Goal: Task Accomplishment & Management: Use online tool/utility

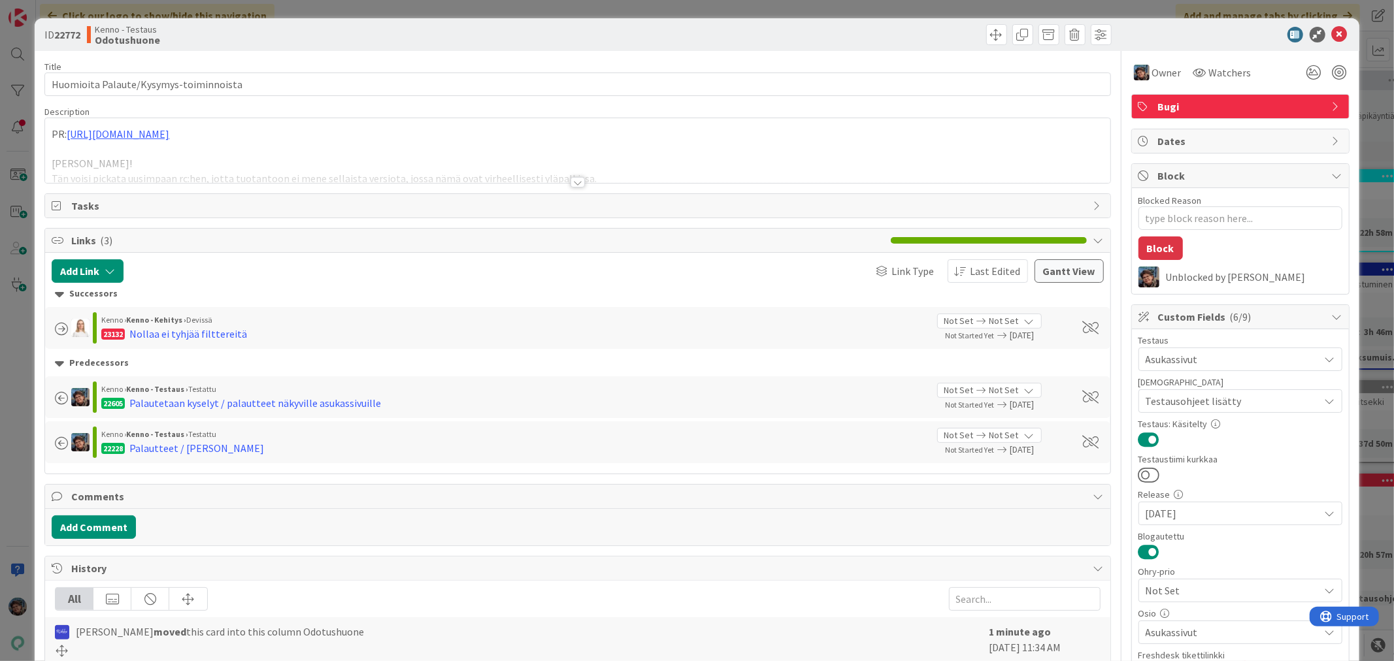
click at [576, 184] on div at bounding box center [578, 182] width 14 height 10
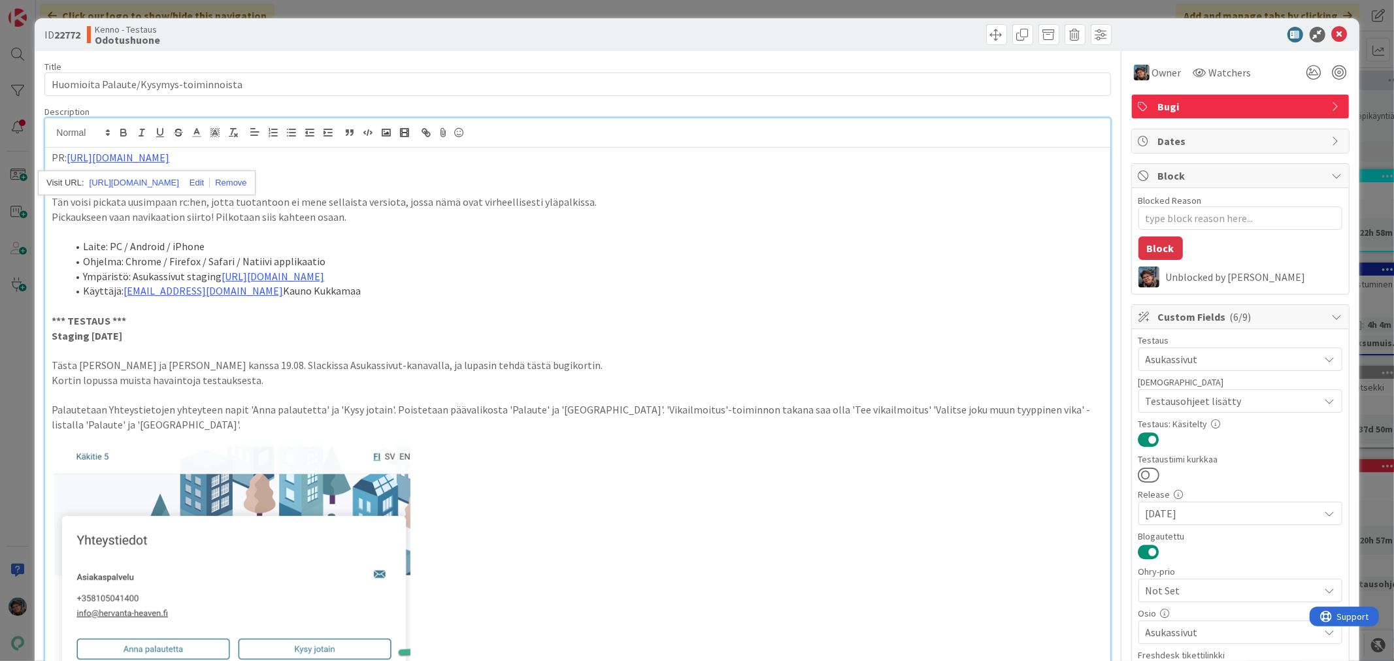
click at [677, 229] on p at bounding box center [578, 232] width 1052 height 15
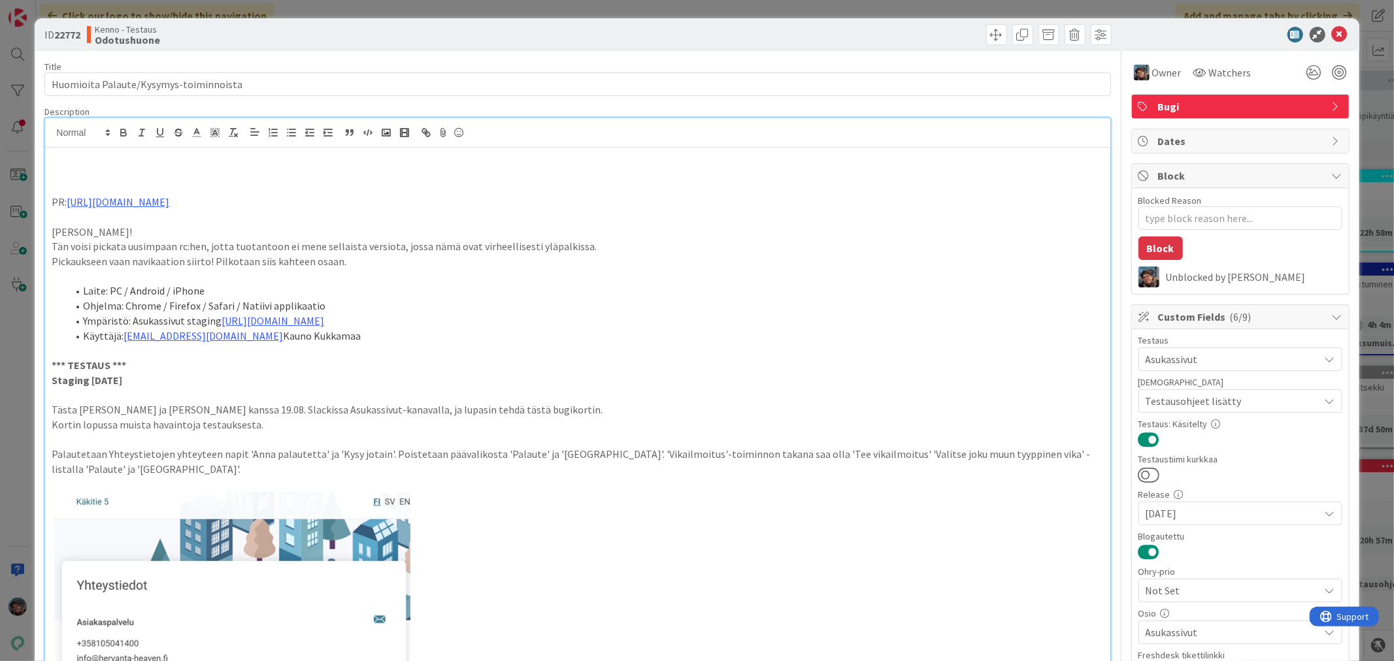
click at [64, 161] on p at bounding box center [578, 157] width 1052 height 15
type textarea "x"
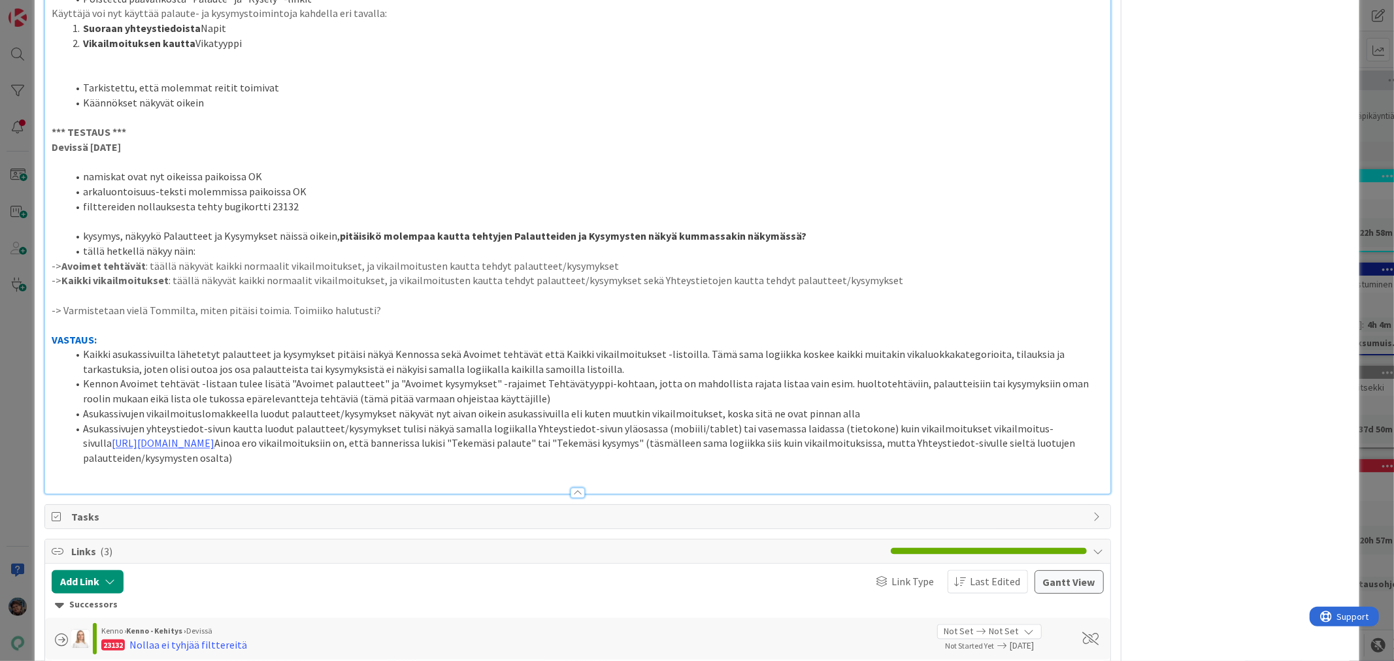
scroll to position [1815, 0]
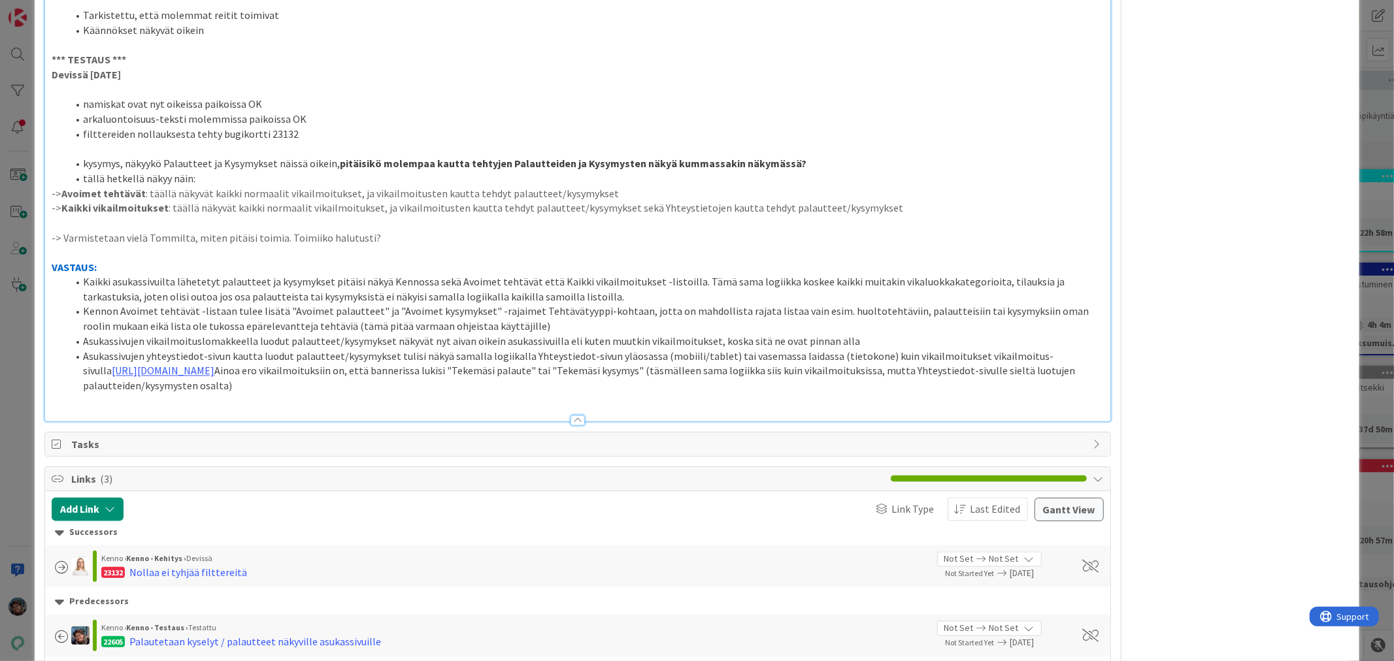
drag, startPoint x: 86, startPoint y: 283, endPoint x: 299, endPoint y: 401, distance: 243.7
click at [299, 394] on ol "Kaikki asukassivuilta lähetetyt palautteet ja kysymykset pitäisi näkyä Kennossa…" at bounding box center [578, 334] width 1052 height 119
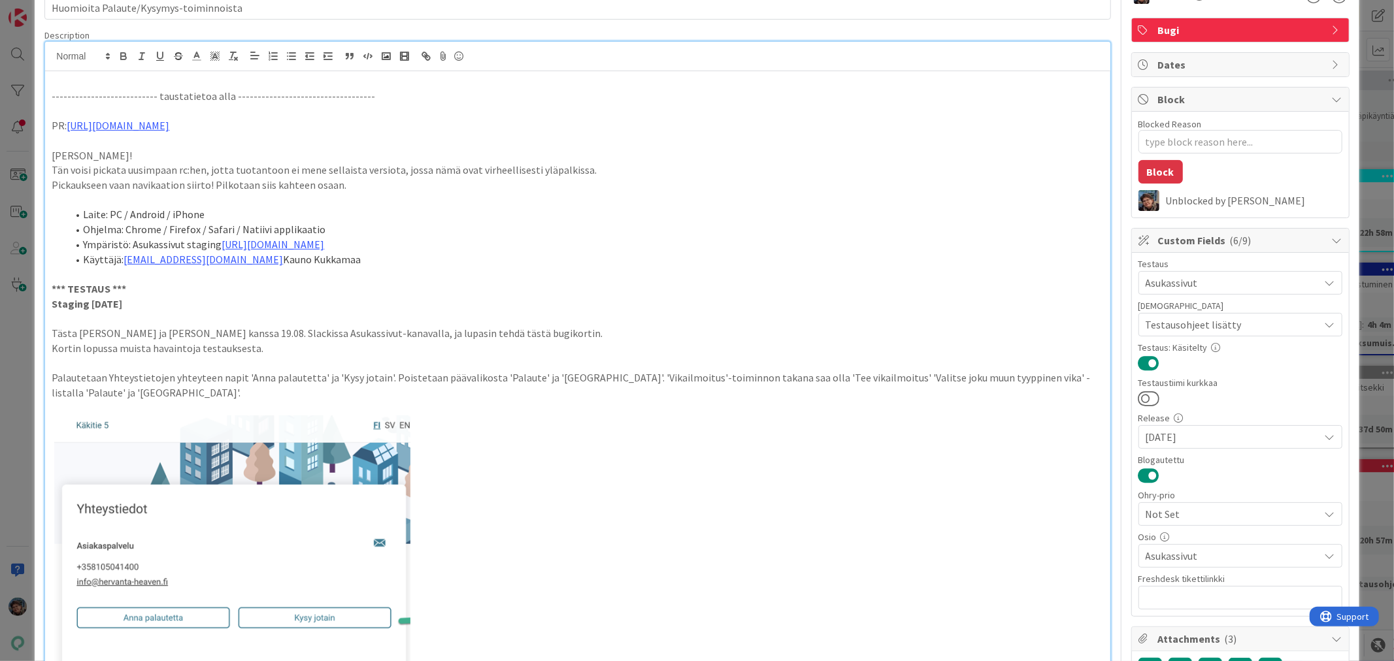
scroll to position [0, 0]
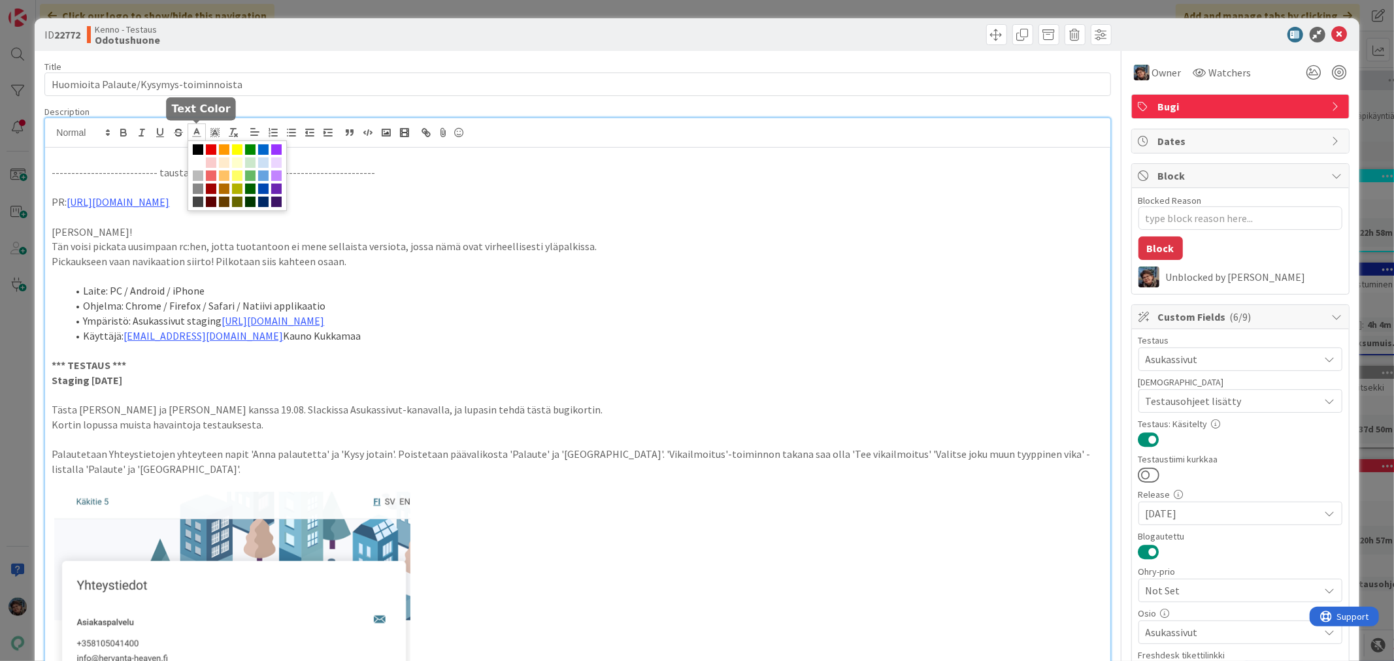
click at [196, 133] on line at bounding box center [196, 133] width 3 height 0
click at [210, 149] on span at bounding box center [211, 149] width 10 height 10
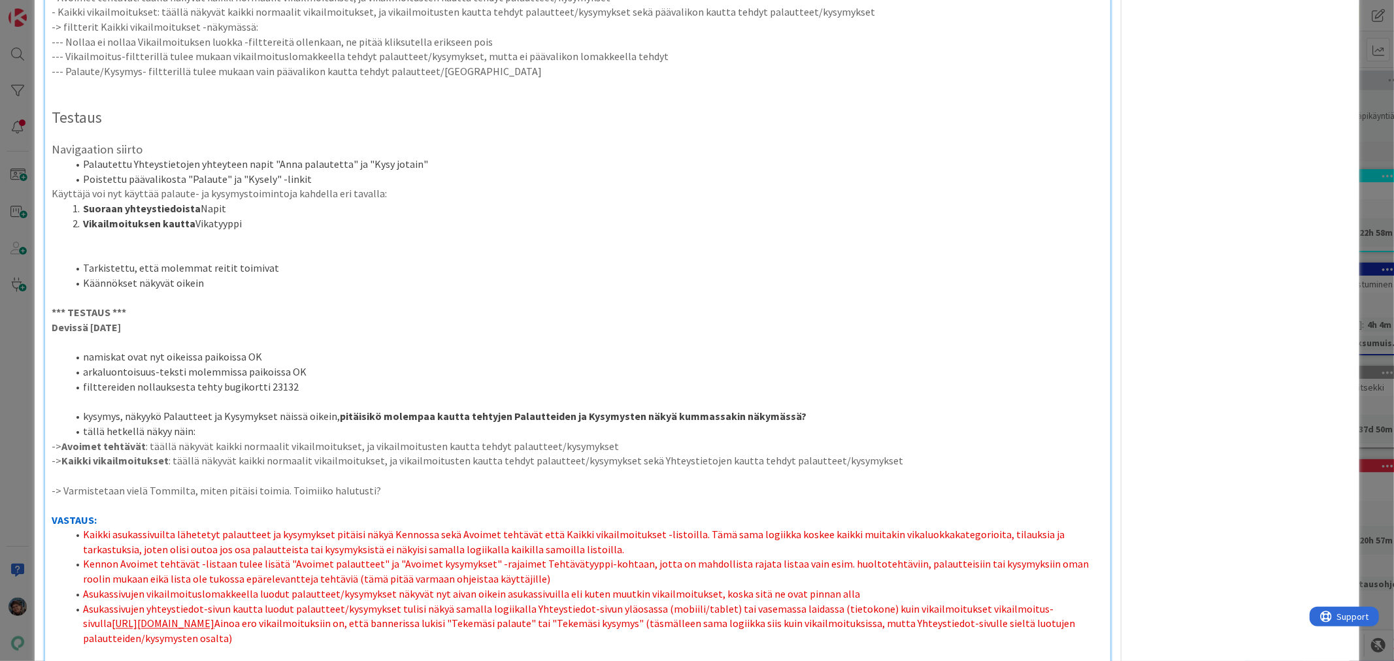
click at [414, 293] on p at bounding box center [578, 298] width 1052 height 15
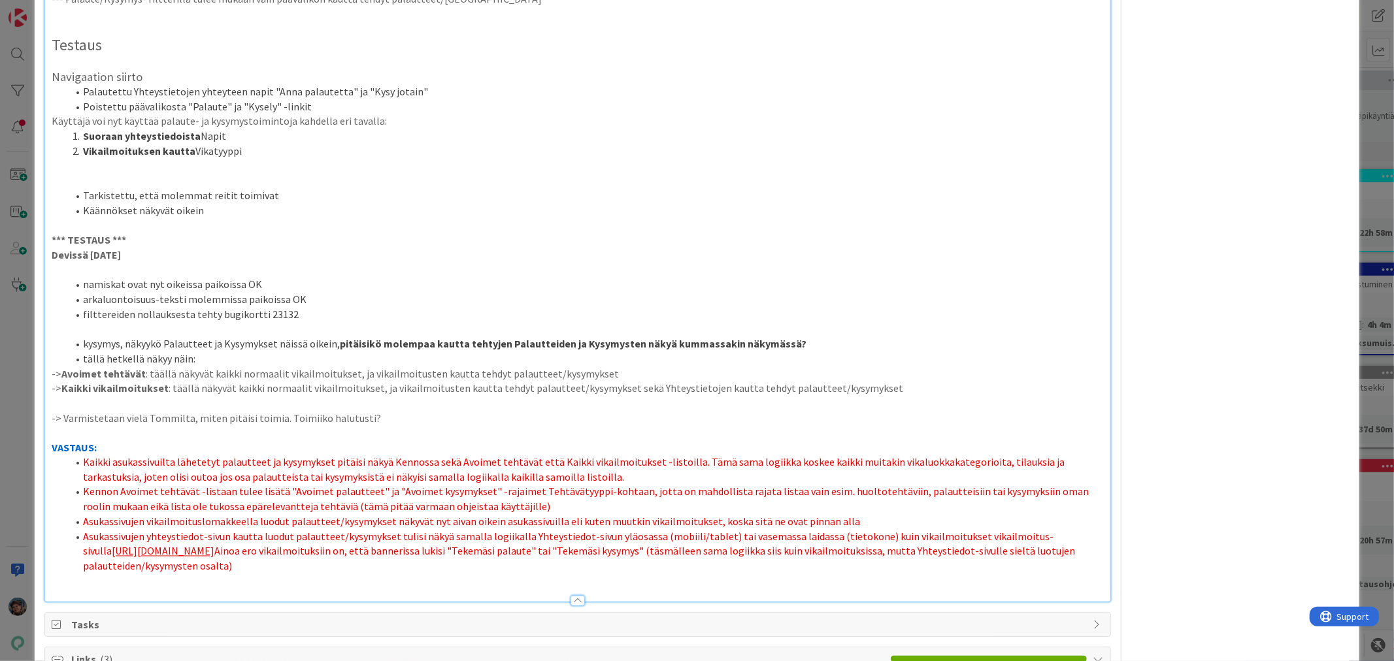
scroll to position [1925, 0]
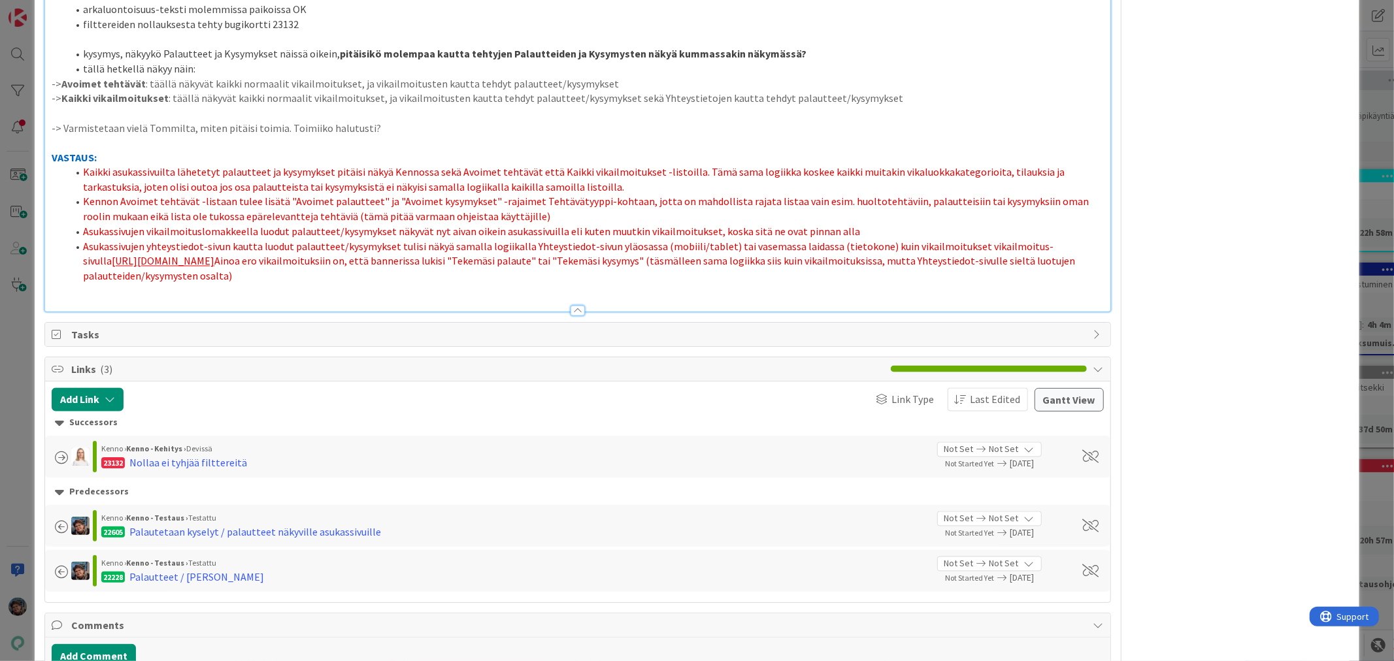
drag, startPoint x: 82, startPoint y: 173, endPoint x: 276, endPoint y: 295, distance: 229.4
click at [276, 284] on ol "Kaikki asukassivuilta lähetetyt palautteet ja kysymykset pitäisi näkyä Kennossa…" at bounding box center [578, 224] width 1052 height 119
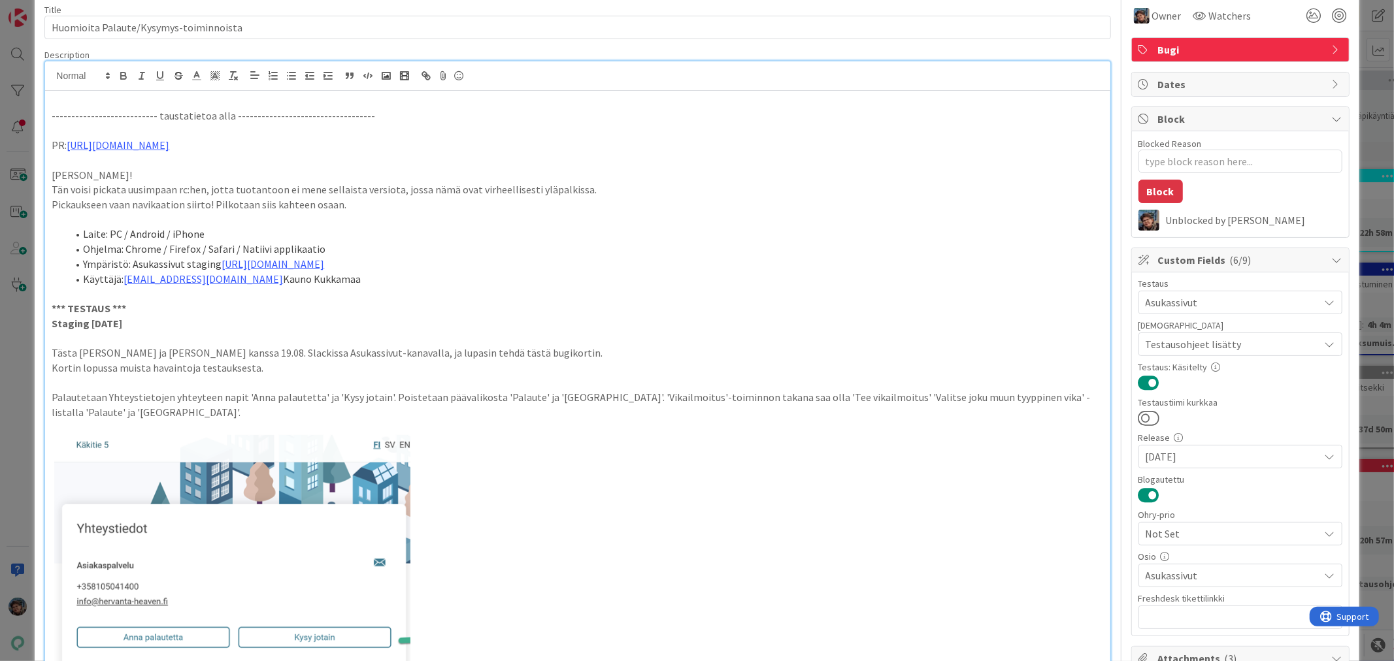
scroll to position [0, 0]
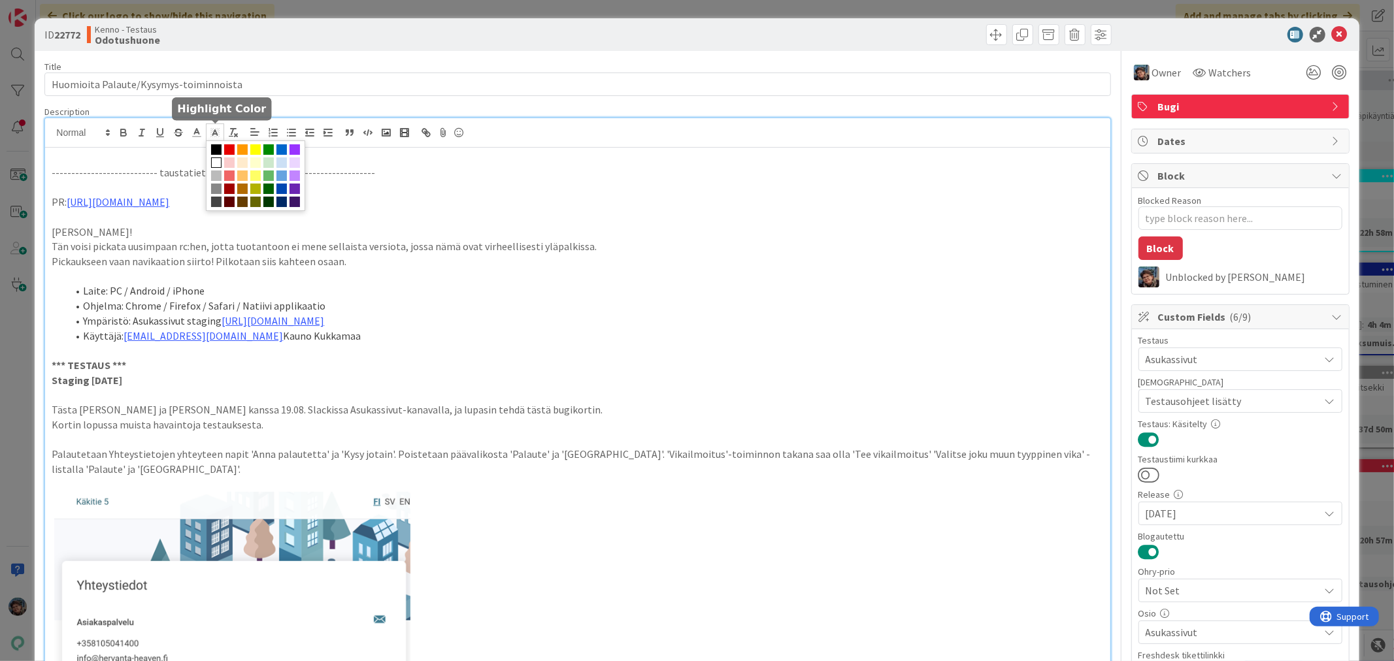
click at [213, 135] on icon at bounding box center [215, 133] width 12 height 12
click at [195, 133] on line at bounding box center [196, 133] width 3 height 0
drag, startPoint x: 195, startPoint y: 148, endPoint x: 271, endPoint y: 178, distance: 82.4
click at [196, 150] on span at bounding box center [198, 149] width 10 height 10
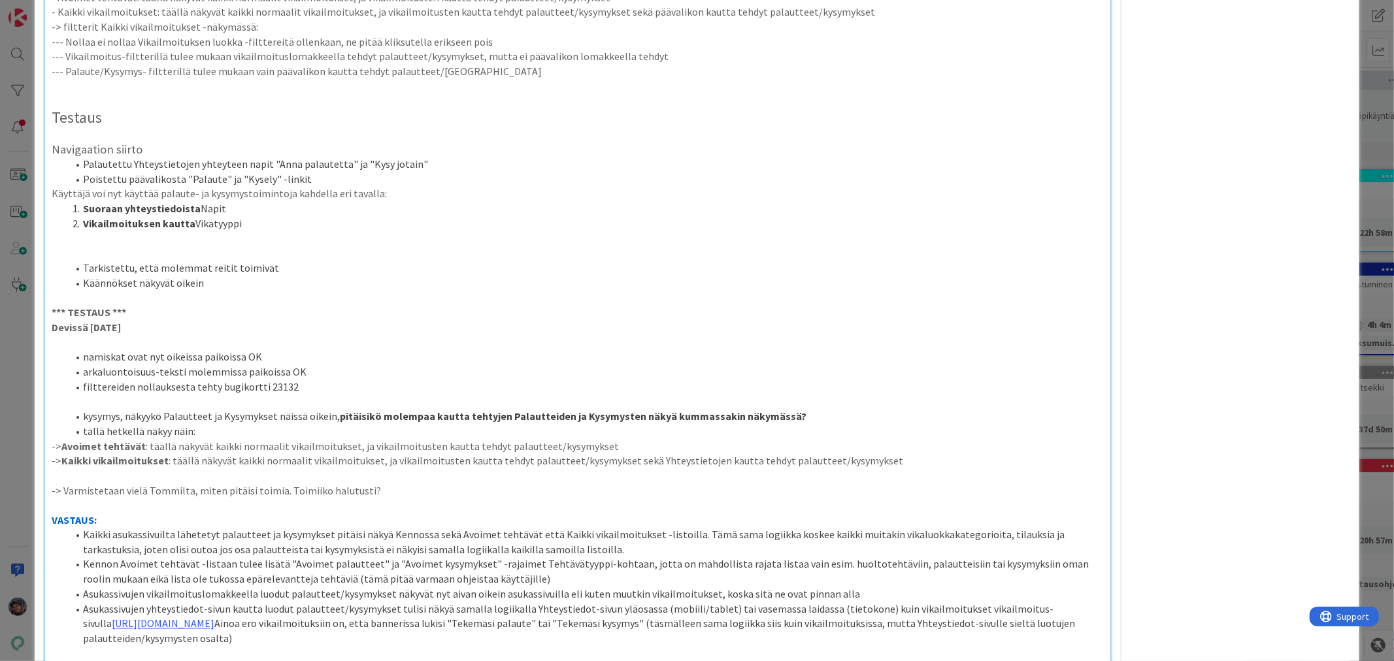
click at [1092, 250] on p at bounding box center [578, 253] width 1052 height 15
type textarea "x"
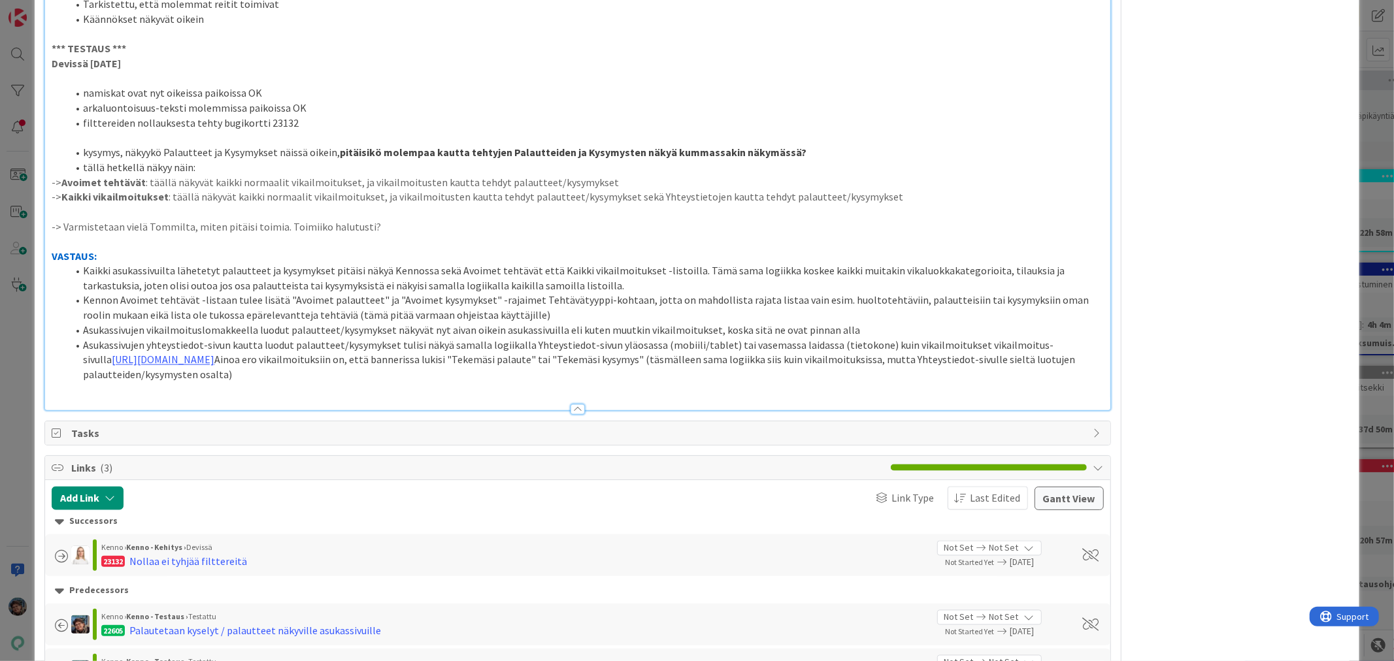
scroll to position [1822, 0]
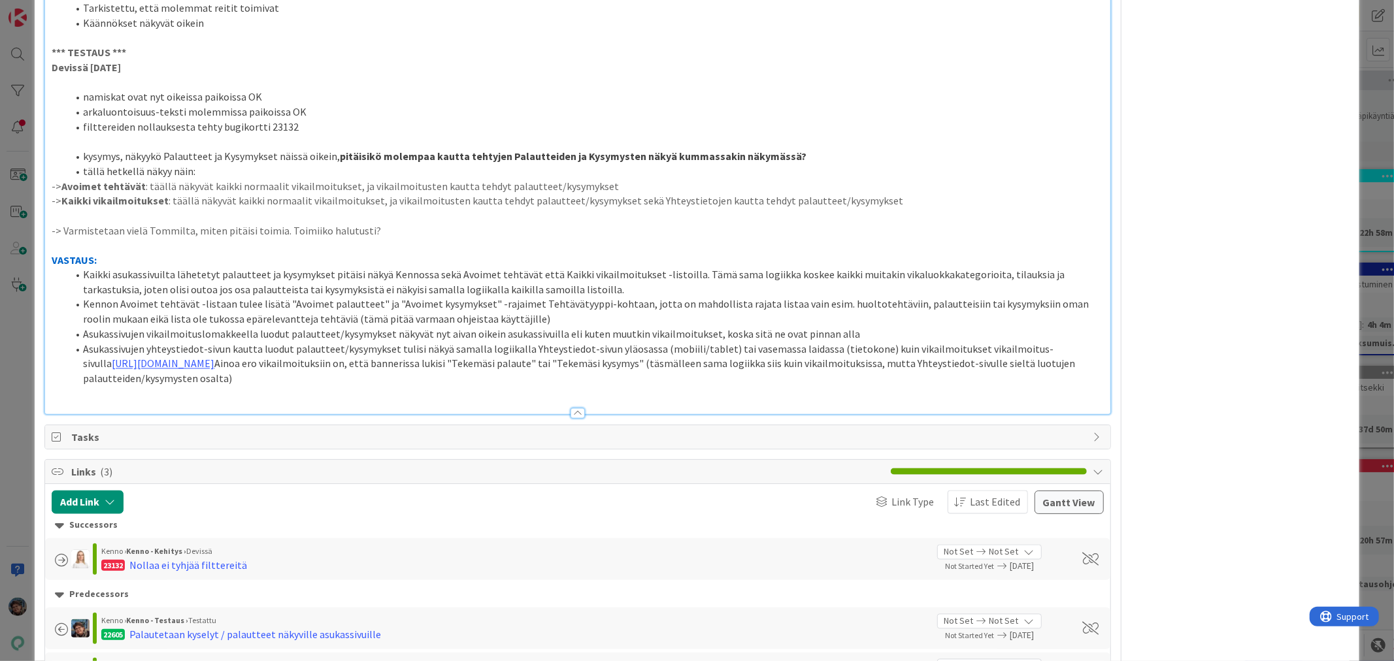
drag, startPoint x: 82, startPoint y: 275, endPoint x: 282, endPoint y: 396, distance: 233.5
click at [282, 387] on ol "Kaikki asukassivuilta lähetetyt palautteet ja kysymykset pitäisi näkyä Kennossa…" at bounding box center [578, 327] width 1052 height 119
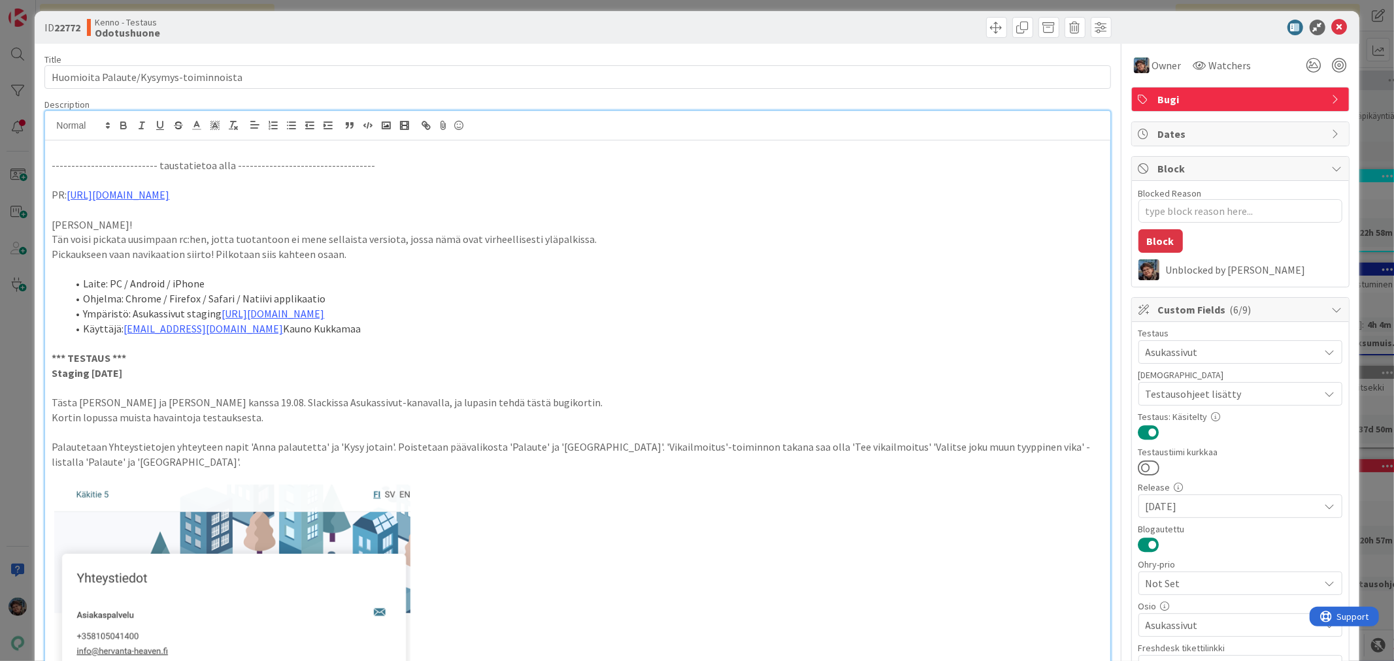
scroll to position [0, 0]
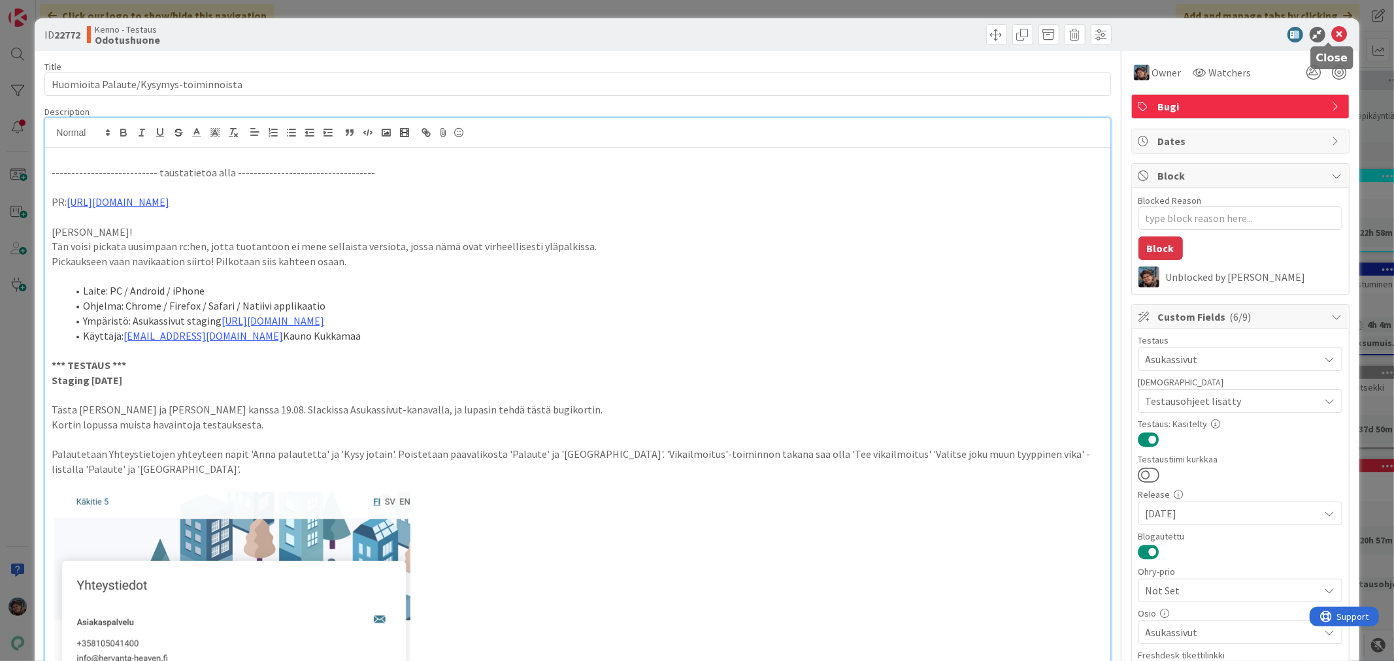
click at [1332, 30] on icon at bounding box center [1340, 35] width 16 height 16
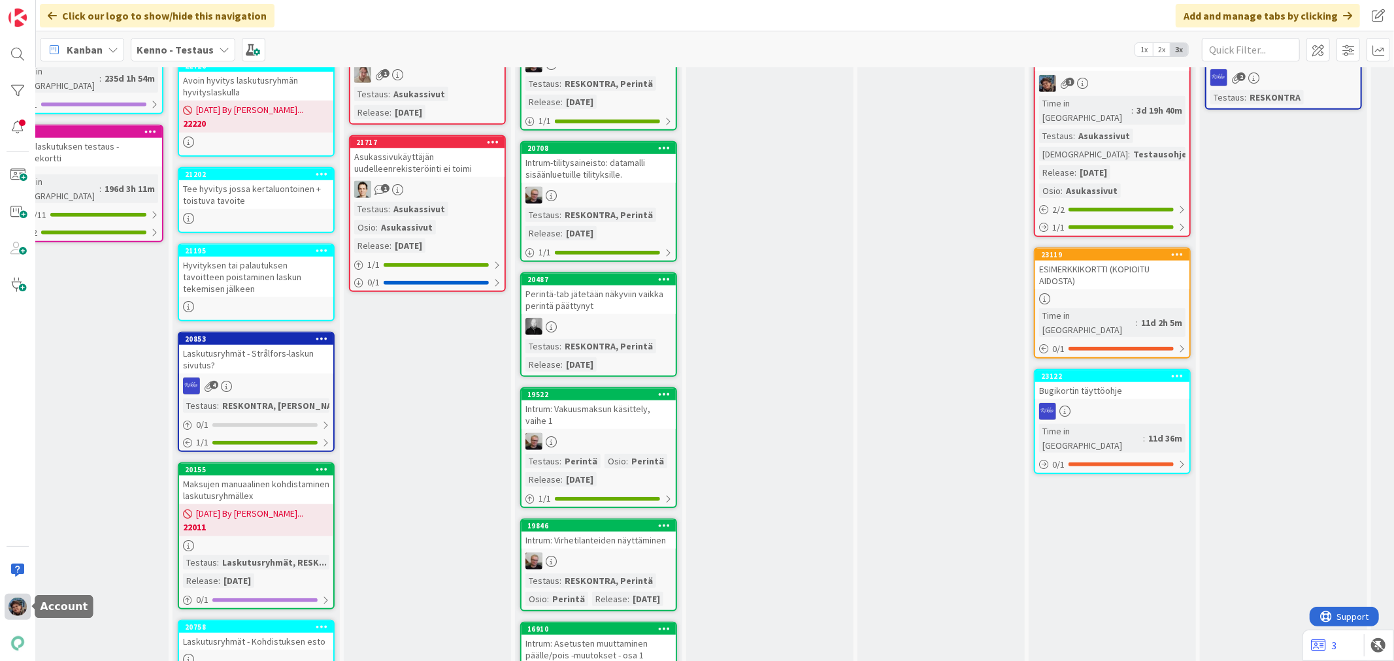
click at [22, 608] on img at bounding box center [17, 607] width 18 height 18
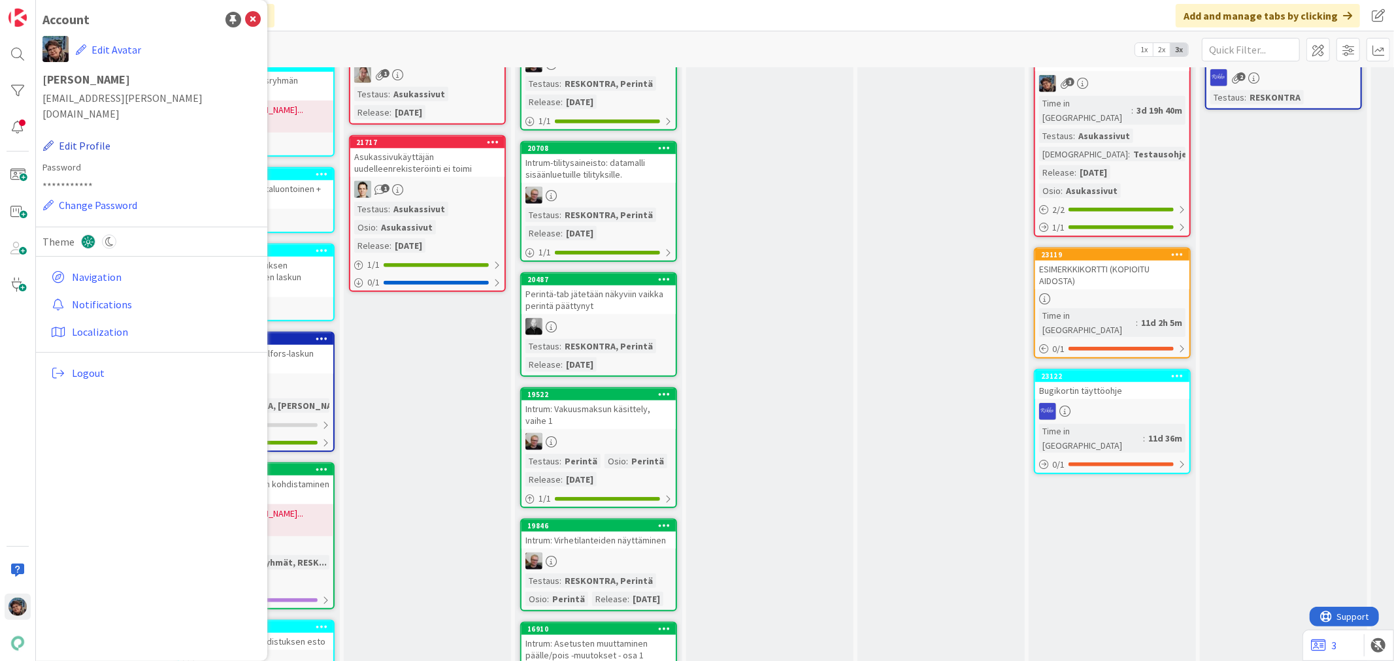
click at [100, 137] on button "Edit Profile" at bounding box center [76, 145] width 69 height 17
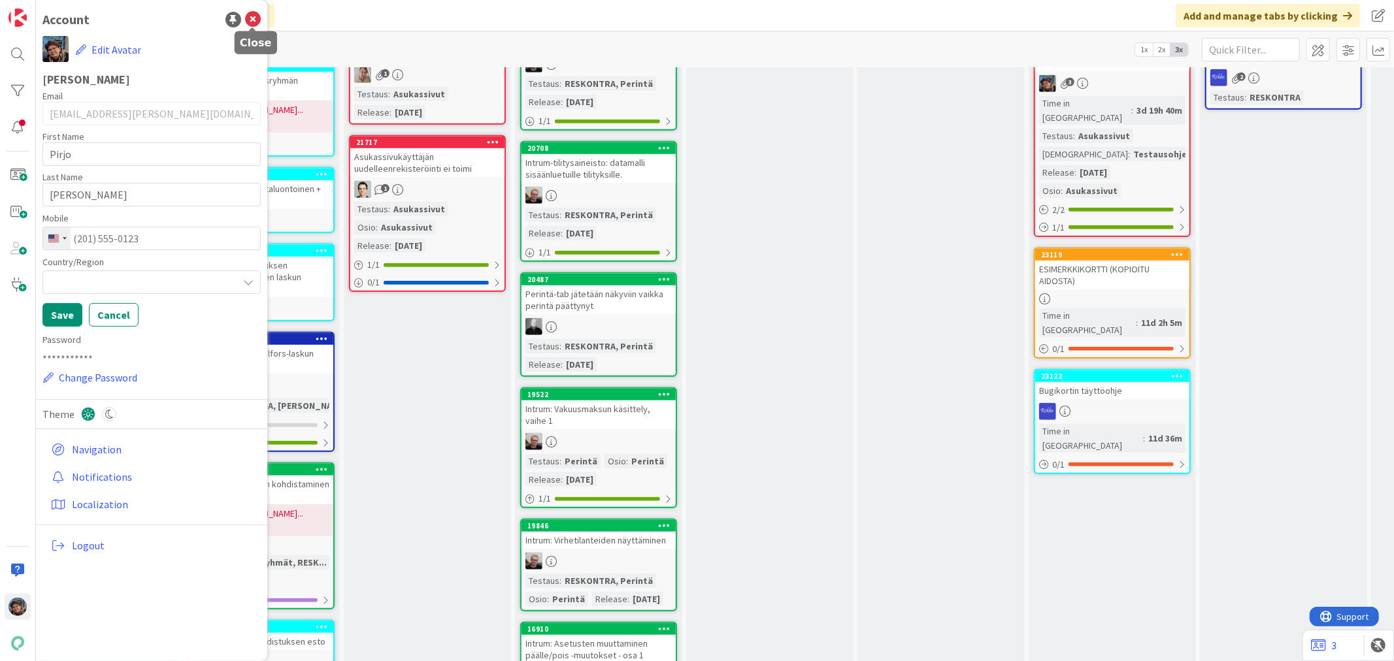
click at [253, 18] on icon at bounding box center [253, 20] width 16 height 16
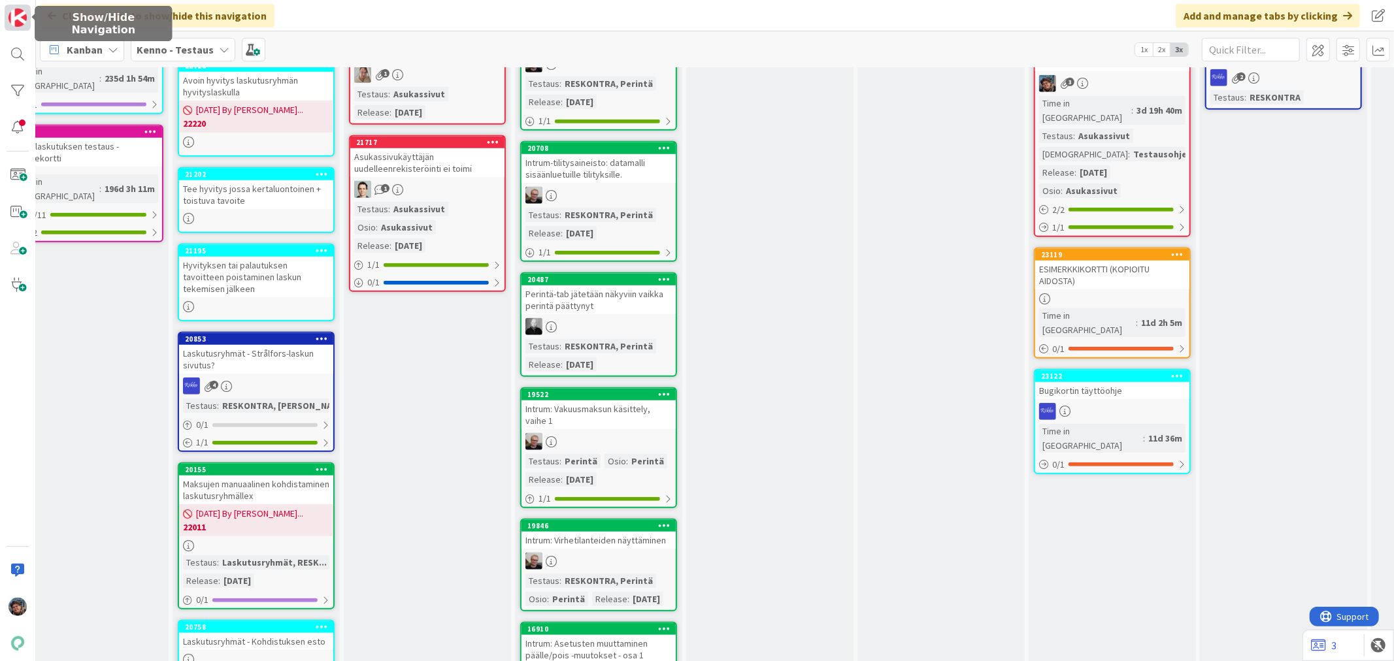
click at [18, 16] on img at bounding box center [17, 17] width 18 height 18
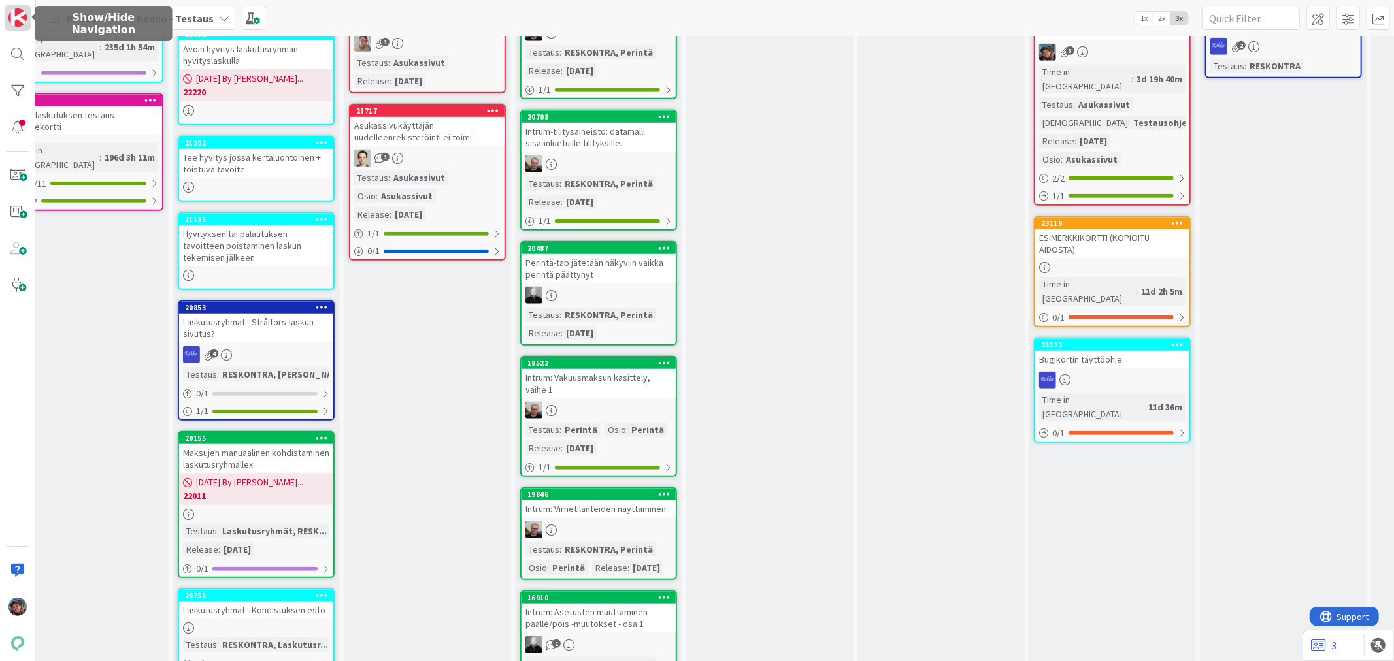
click at [10, 16] on img at bounding box center [17, 17] width 18 height 18
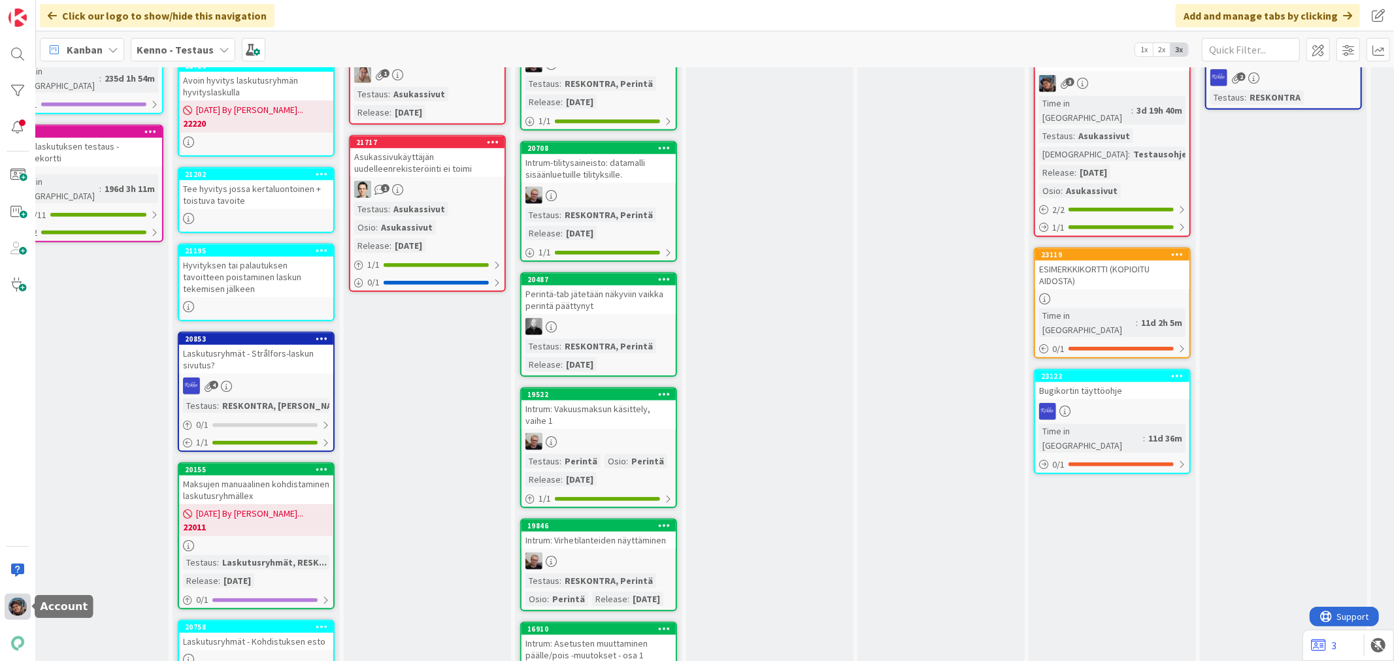
click at [21, 606] on img at bounding box center [17, 607] width 18 height 18
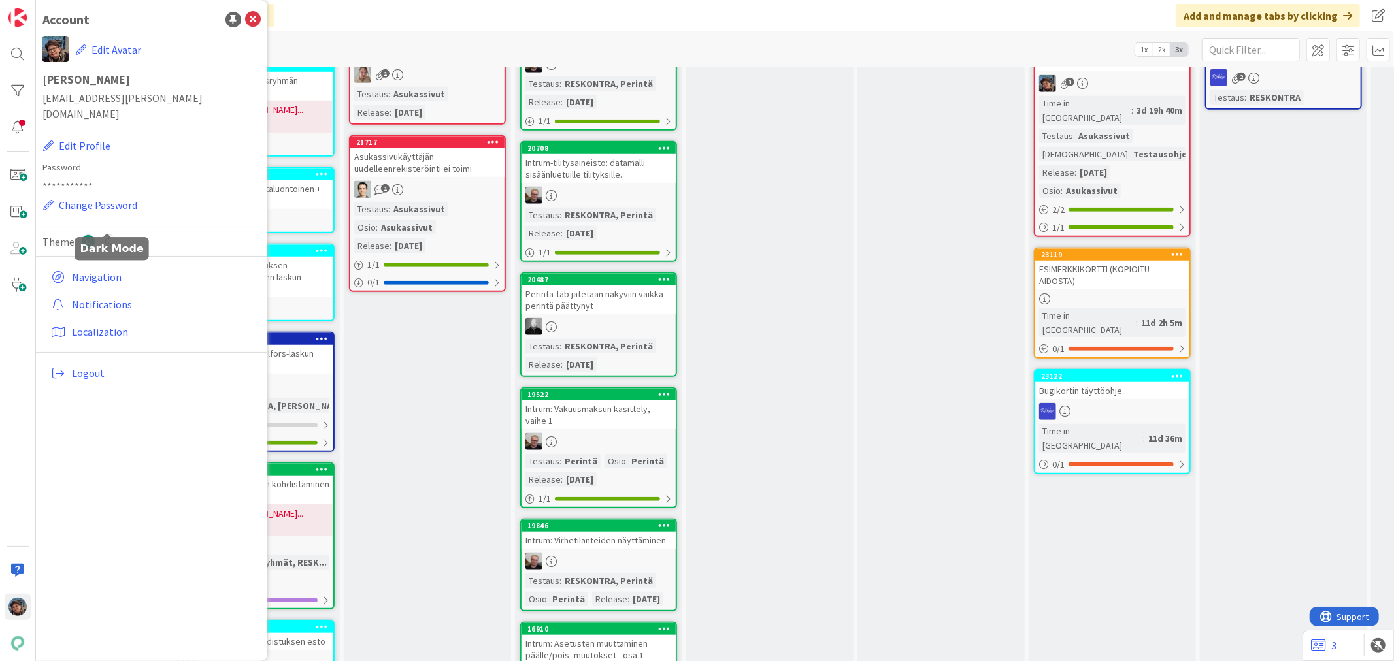
click at [107, 235] on icon at bounding box center [109, 242] width 14 height 14
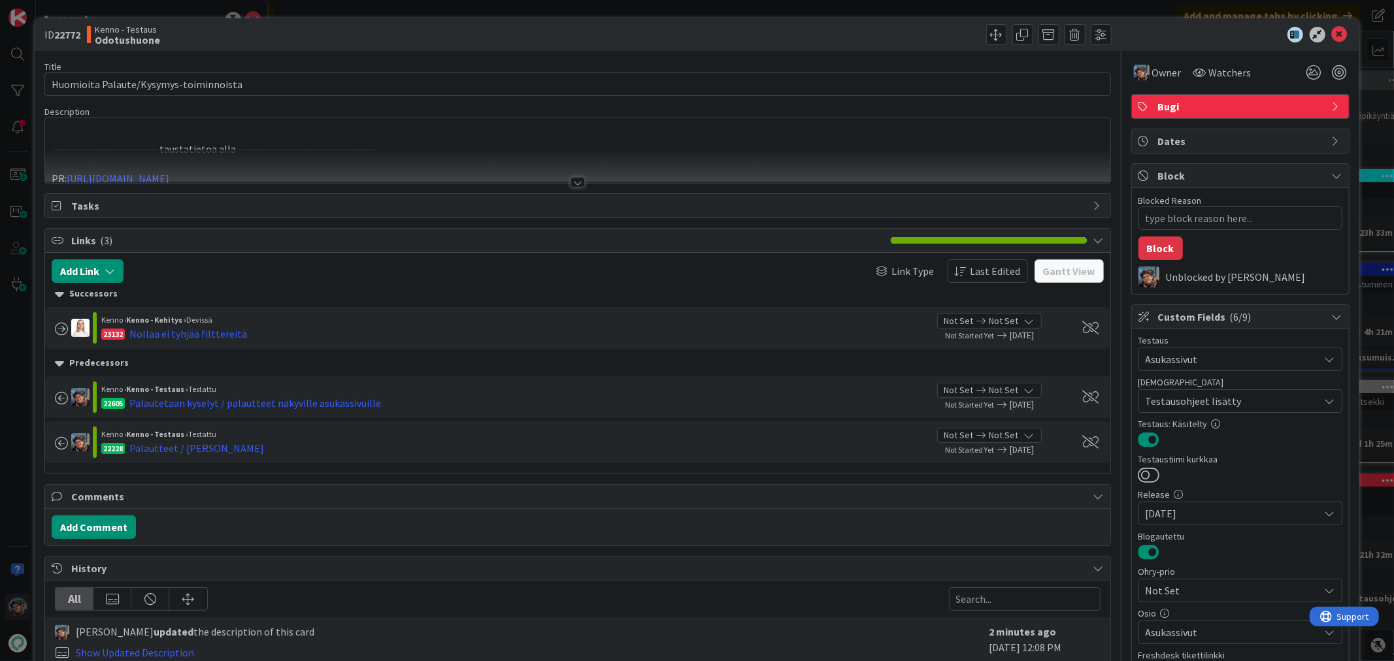
click at [571, 180] on div at bounding box center [578, 182] width 14 height 10
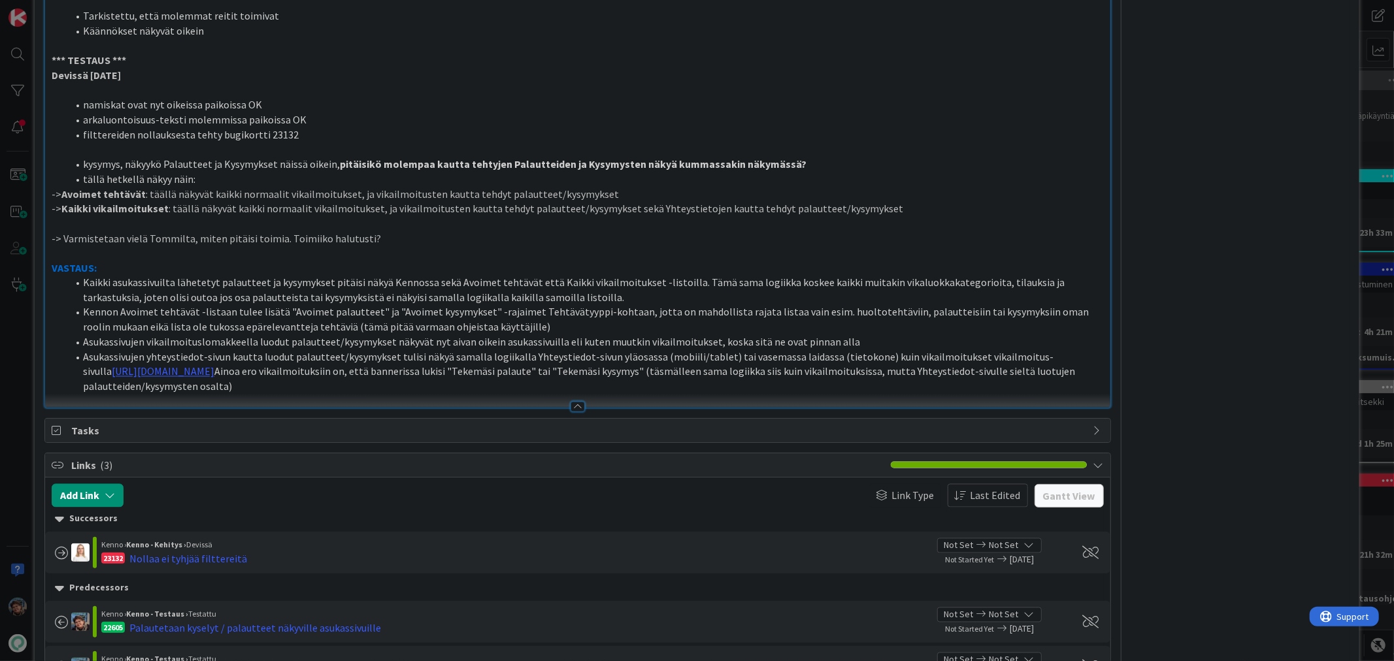
scroll to position [1815, 0]
drag, startPoint x: 80, startPoint y: 281, endPoint x: 259, endPoint y: 397, distance: 214.1
click at [259, 394] on ol "Kaikki asukassivuilta lähetetyt palautteet ja kysymykset pitäisi näkyä Kennossa…" at bounding box center [578, 334] width 1052 height 119
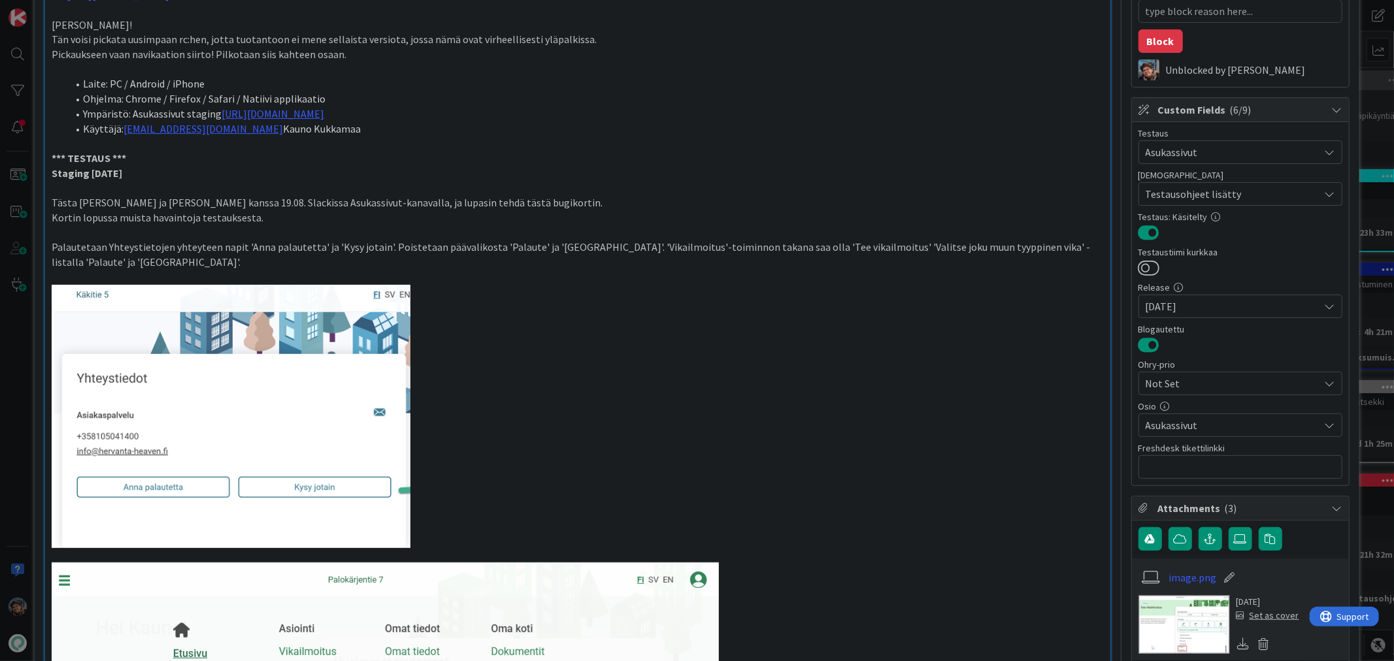
scroll to position [0, 0]
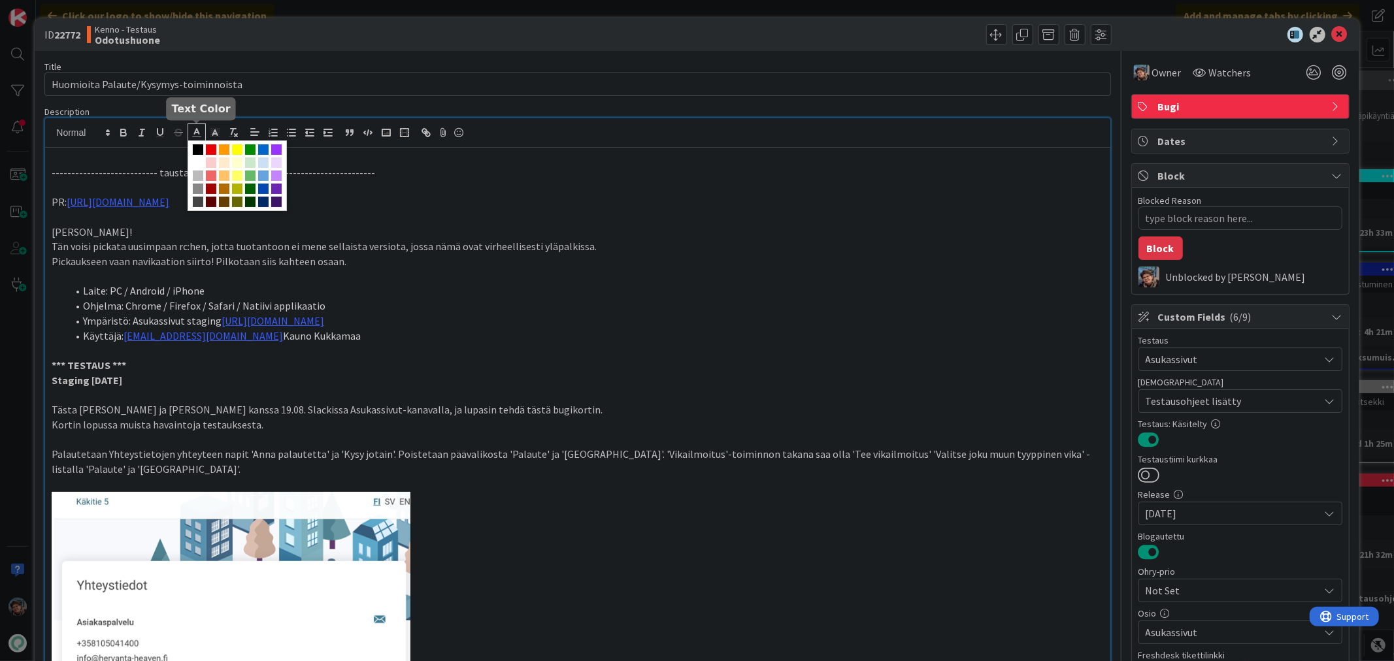
click at [197, 133] on line at bounding box center [196, 133] width 3 height 0
click at [207, 148] on span at bounding box center [211, 149] width 10 height 10
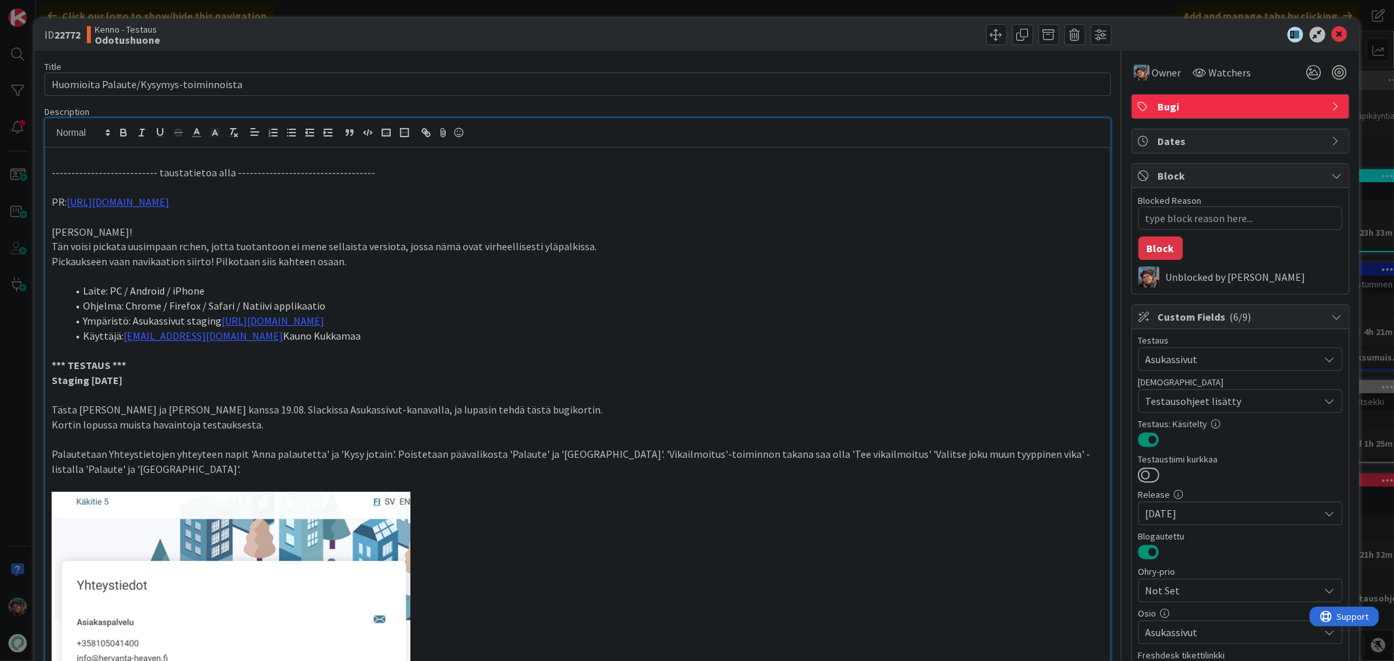
scroll to position [1562, 0]
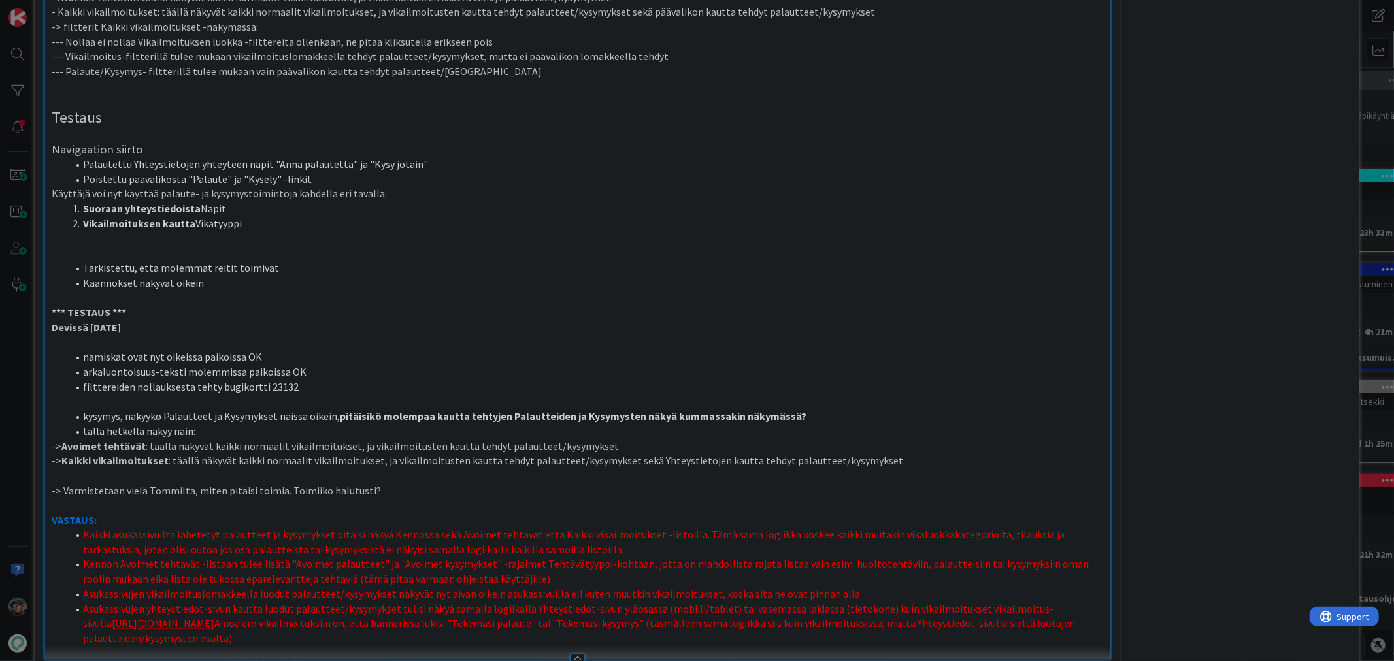
click at [506, 345] on p at bounding box center [578, 342] width 1052 height 15
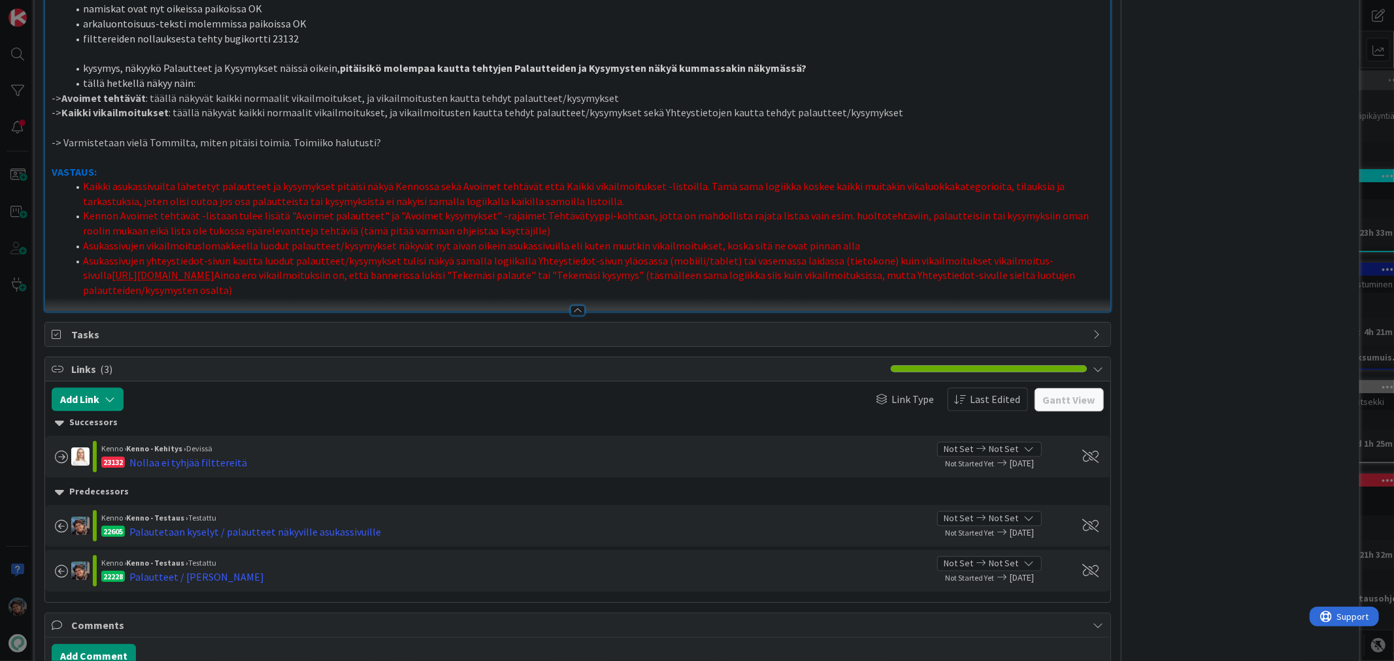
scroll to position [1925, 0]
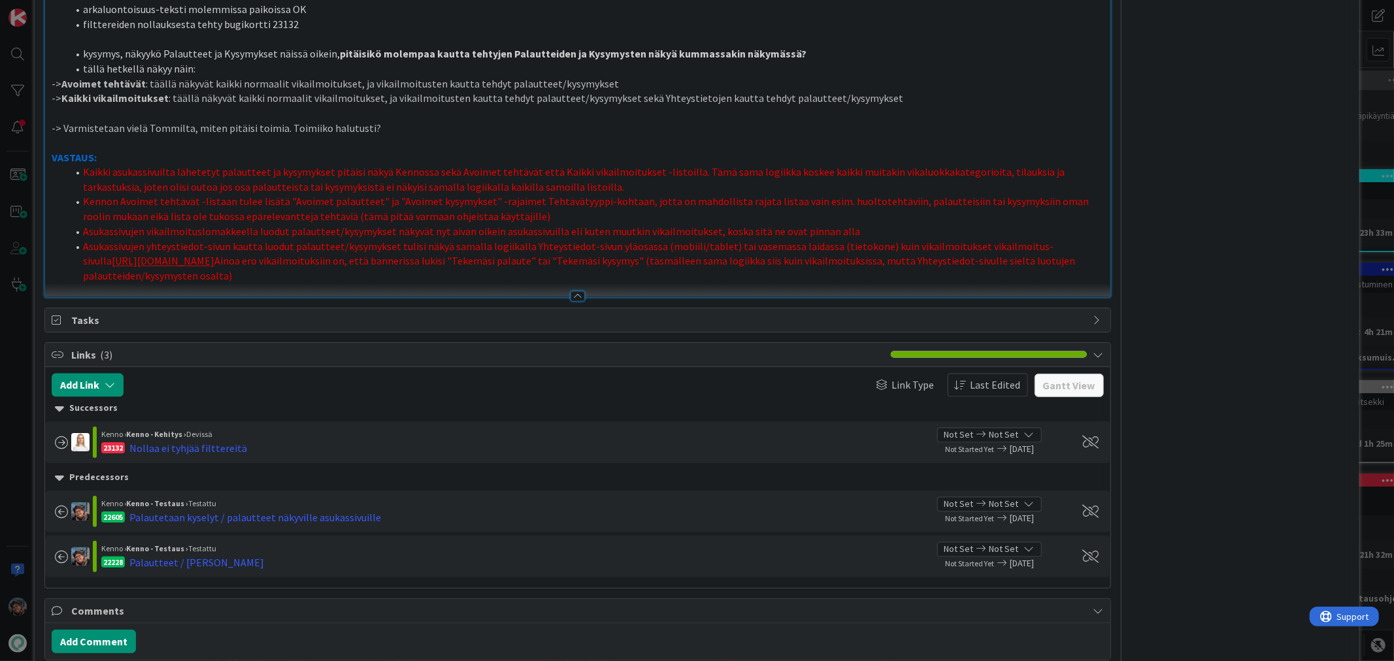
drag, startPoint x: 82, startPoint y: 169, endPoint x: 261, endPoint y: 291, distance: 217.4
click at [261, 284] on ol "Kaikki asukassivuilta lähetetyt palautteet ja kysymykset pitäisi näkyä Kennossa…" at bounding box center [578, 224] width 1052 height 119
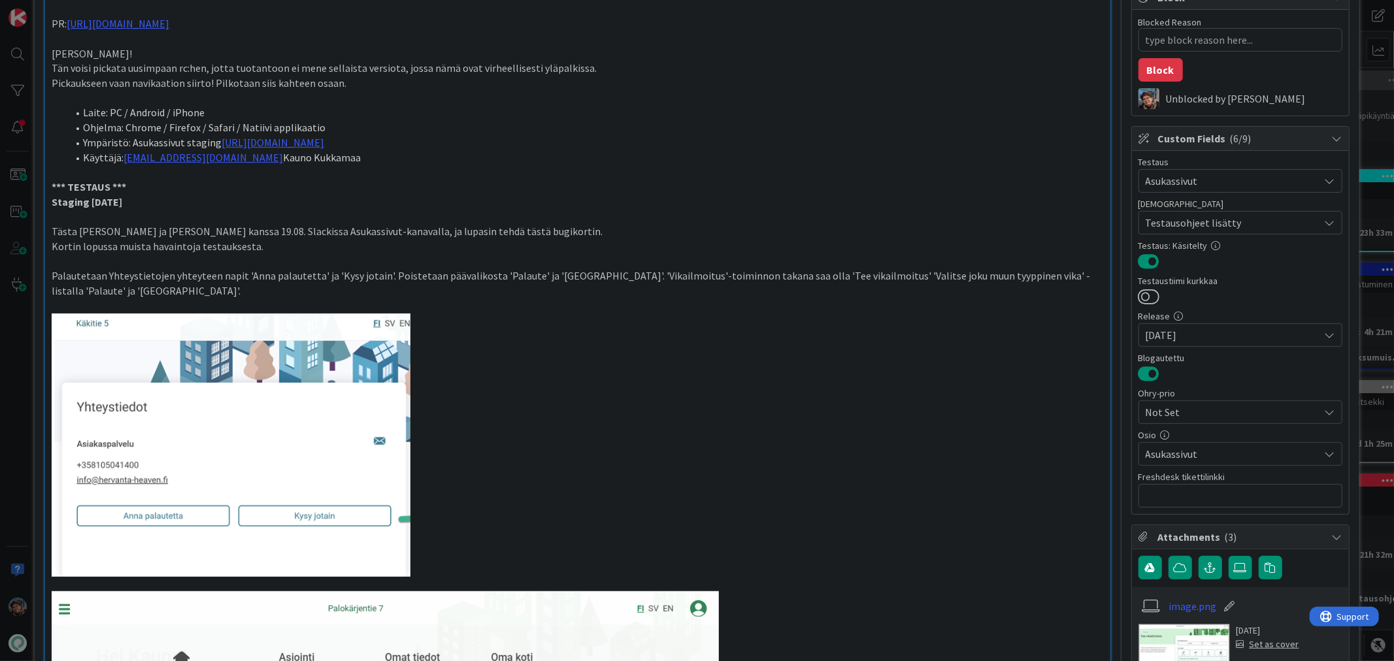
scroll to position [0, 0]
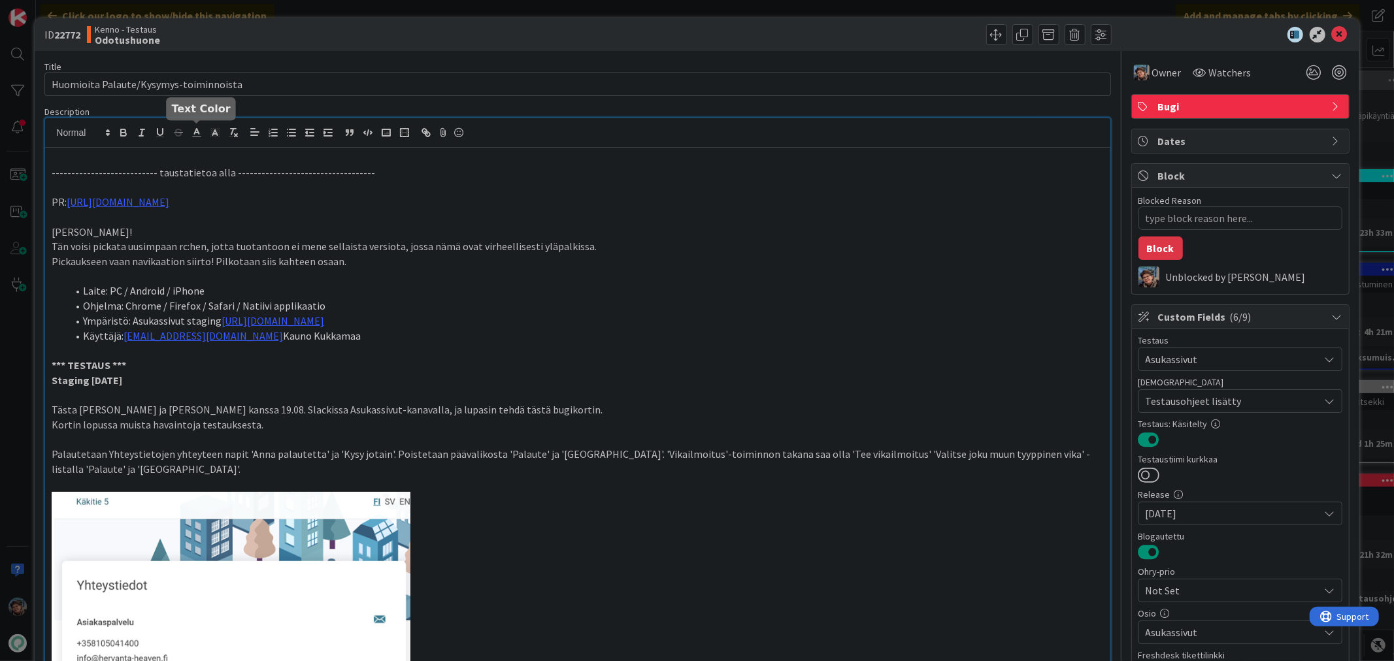
click at [197, 133] on icon at bounding box center [197, 133] width 12 height 12
click at [245, 194] on span at bounding box center [250, 189] width 10 height 10
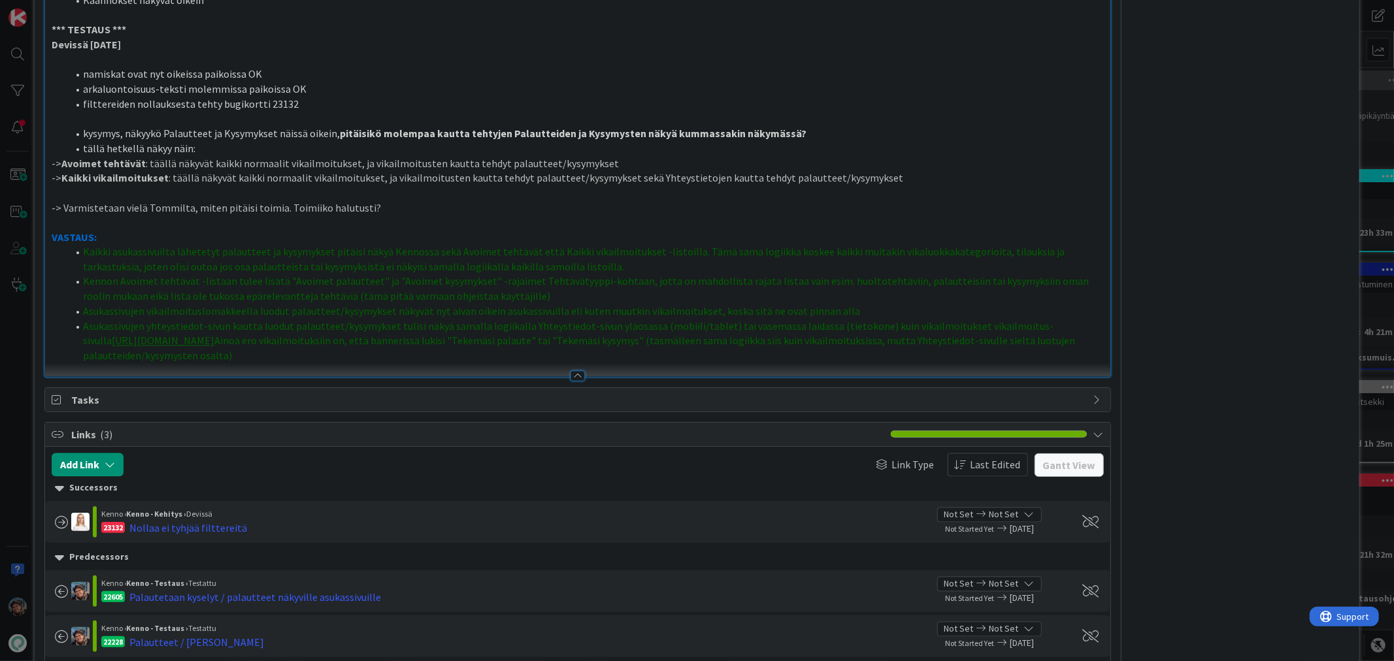
scroll to position [1852, 0]
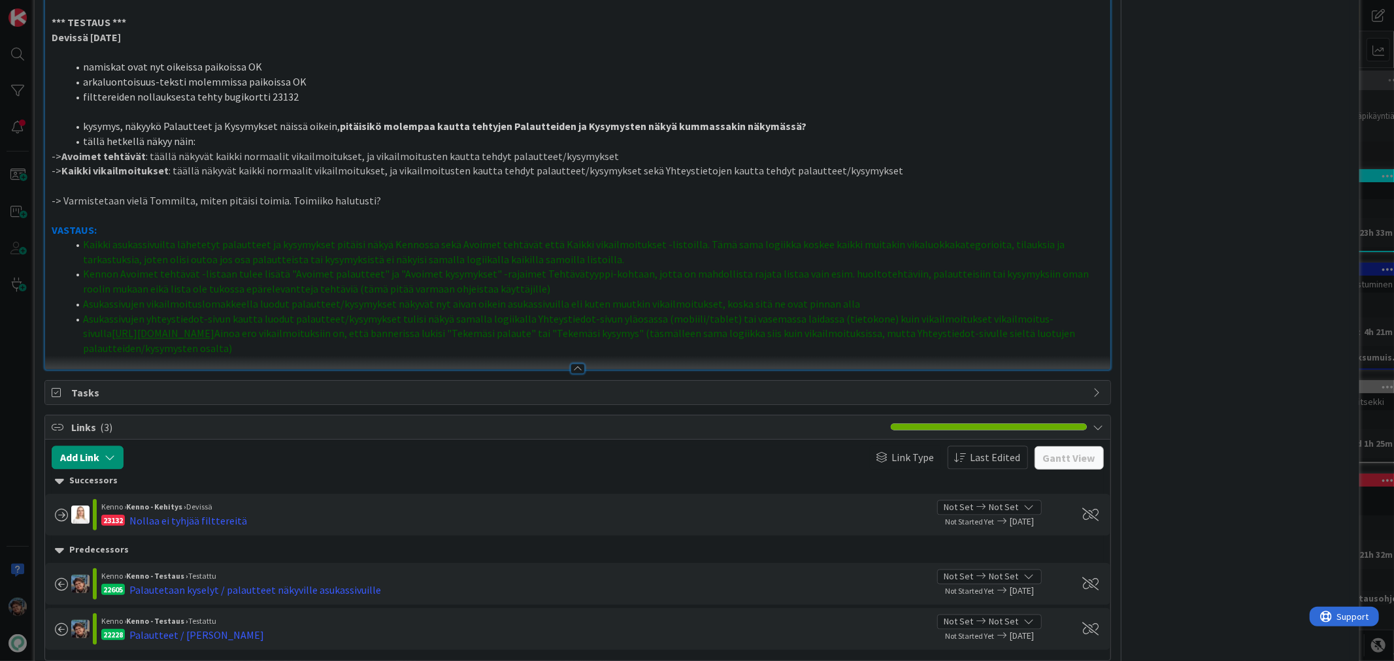
click at [554, 212] on p at bounding box center [578, 215] width 1052 height 15
drag, startPoint x: 82, startPoint y: 245, endPoint x: 261, endPoint y: 367, distance: 217.0
click at [261, 357] on ol "Kaikki asukassivuilta lähetetyt palautteet ja kysymykset pitäisi näkyä Kennossa…" at bounding box center [578, 297] width 1052 height 119
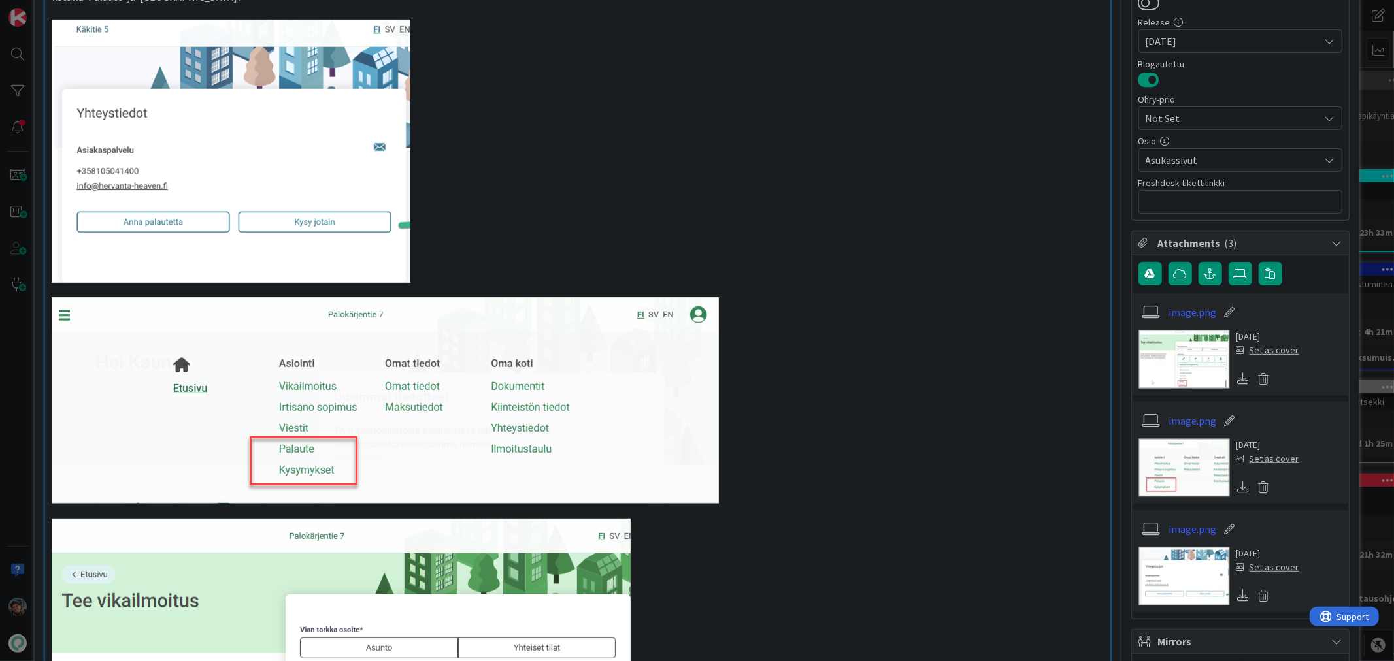
scroll to position [109, 0]
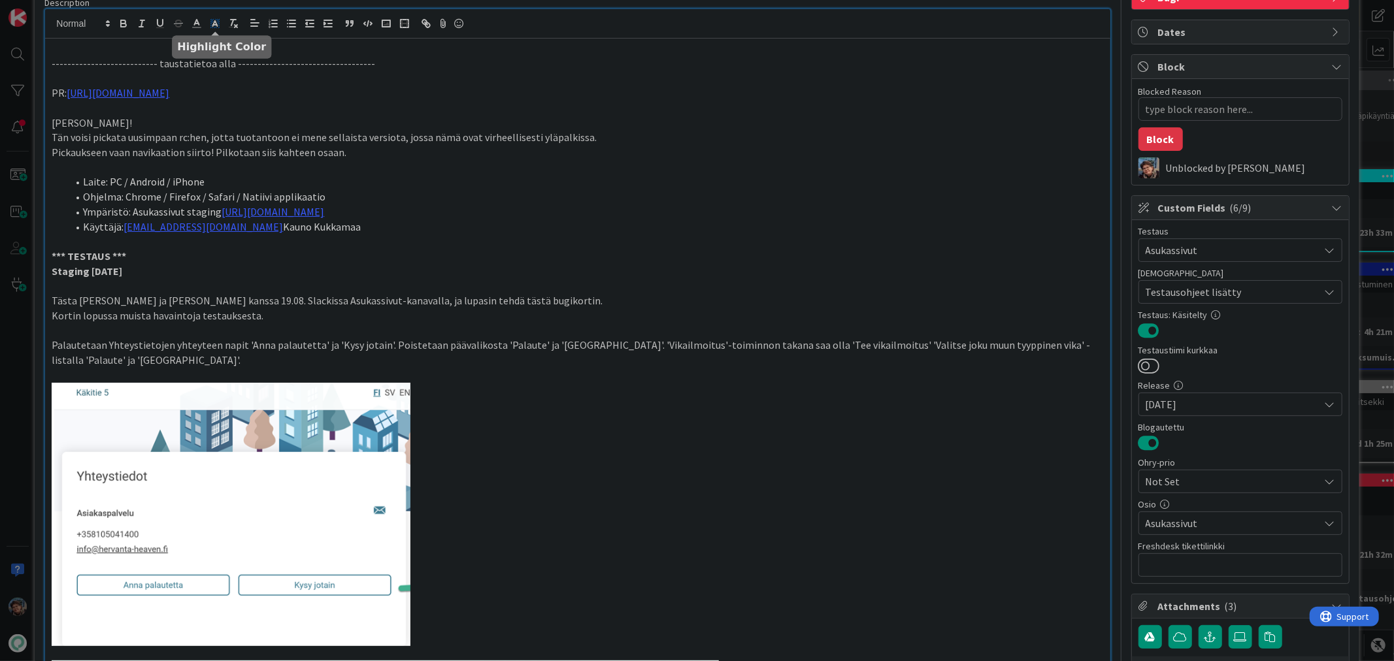
click at [214, 26] on icon at bounding box center [214, 26] width 1 height 1
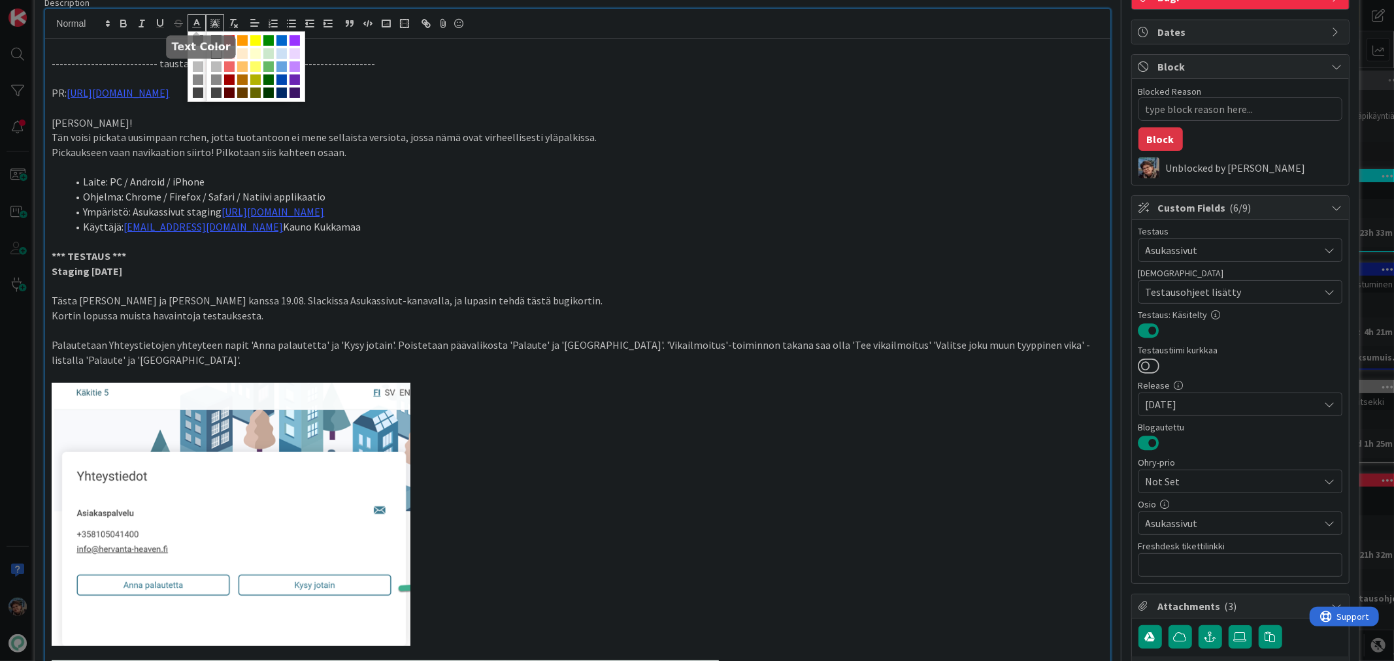
click at [193, 21] on icon at bounding box center [197, 24] width 12 height 12
click at [196, 41] on body "Click our logo to show/hide this navigation Add and manage tabs by clicking Kan…" at bounding box center [697, 330] width 1394 height 661
click at [198, 21] on polyline at bounding box center [197, 22] width 5 height 5
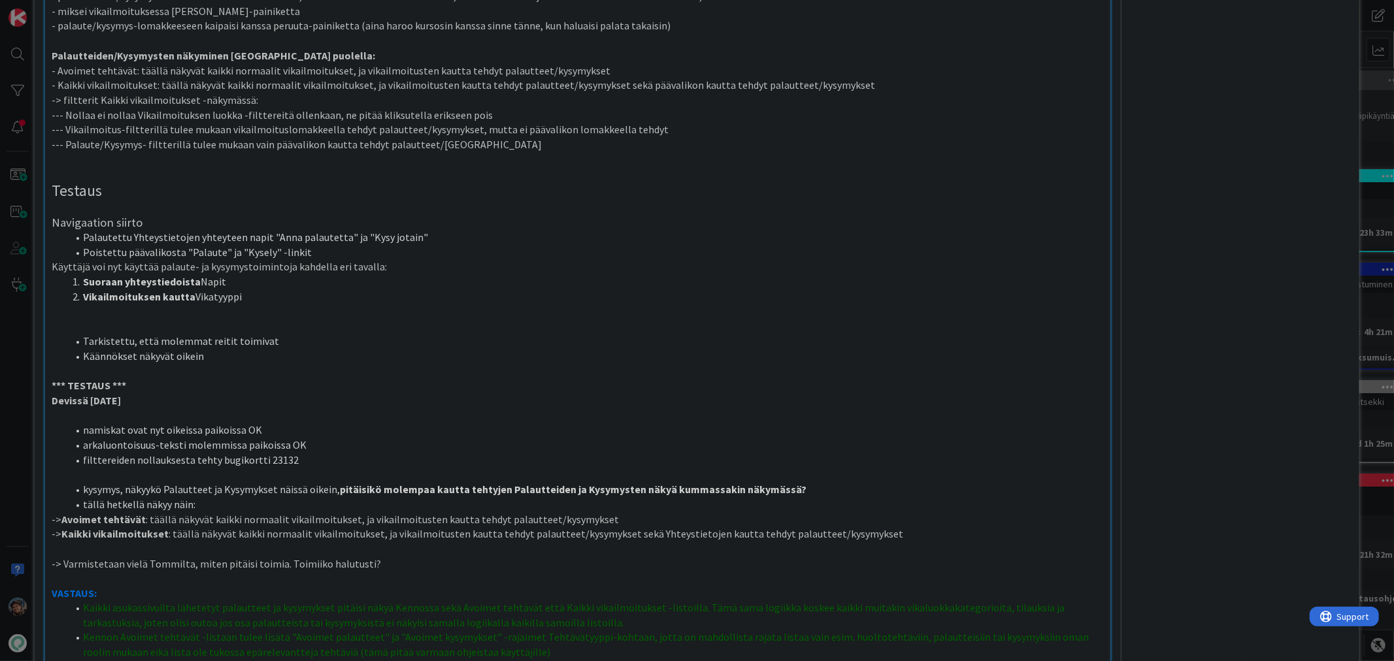
scroll to position [1707, 0]
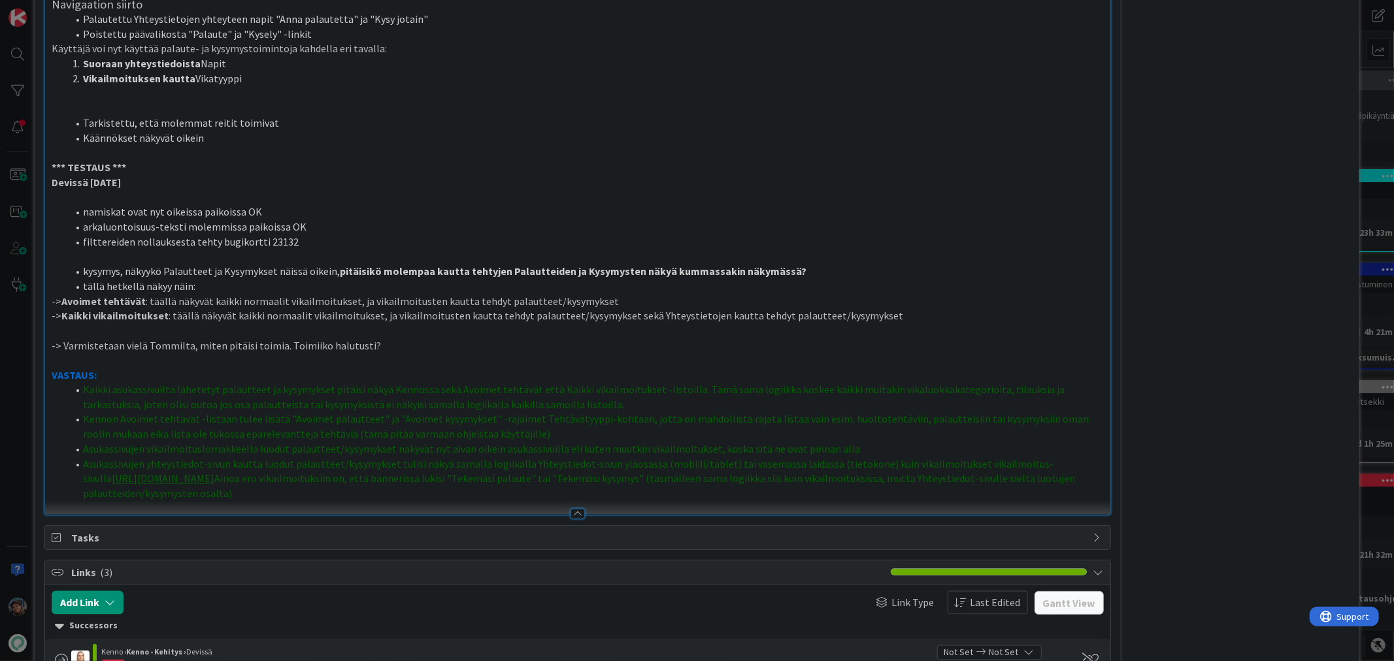
click at [433, 310] on p "-> Kaikki vikailmoitukset : täällä näkyvät kaikki normaalit vikailmoitukset, ja…" at bounding box center [578, 315] width 1052 height 15
click at [426, 359] on p at bounding box center [578, 361] width 1052 height 15
drag, startPoint x: 81, startPoint y: 393, endPoint x: 237, endPoint y: 505, distance: 191.9
click at [237, 502] on ol "Kaikki asukassivuilta lähetetyt palautteet ja kysymykset pitäisi näkyä Kennossa…" at bounding box center [578, 442] width 1052 height 119
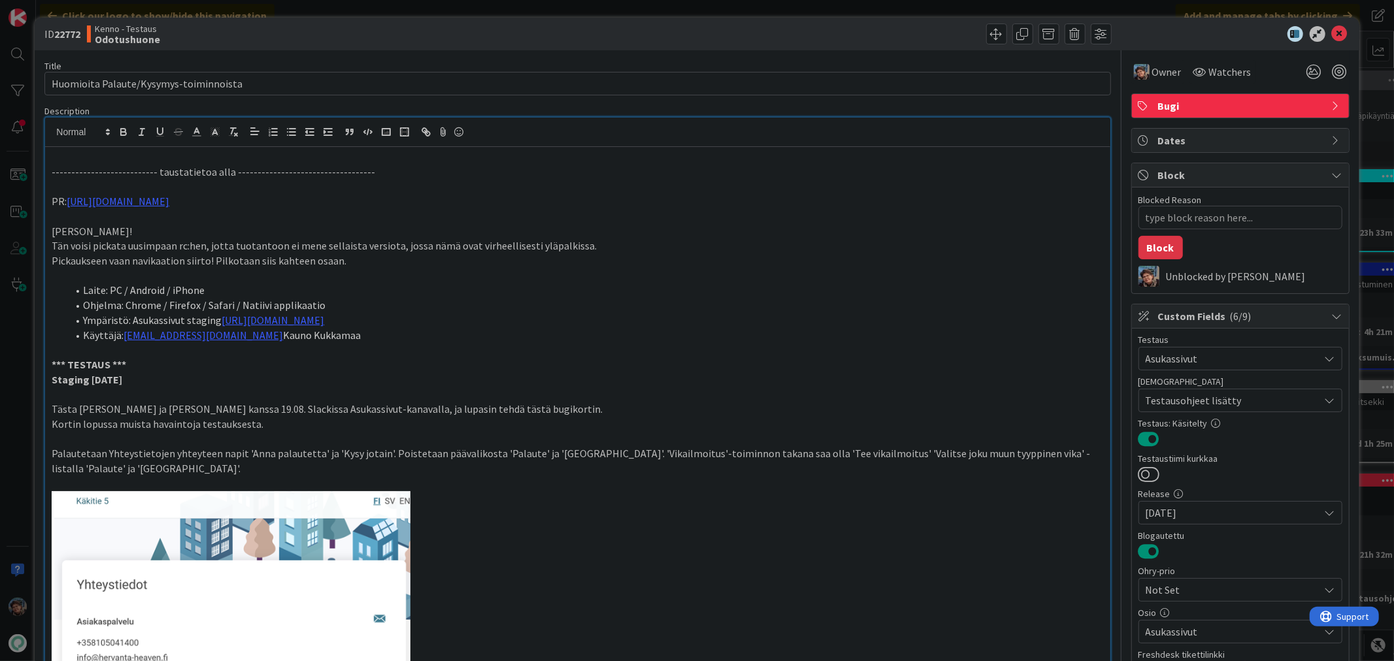
scroll to position [0, 0]
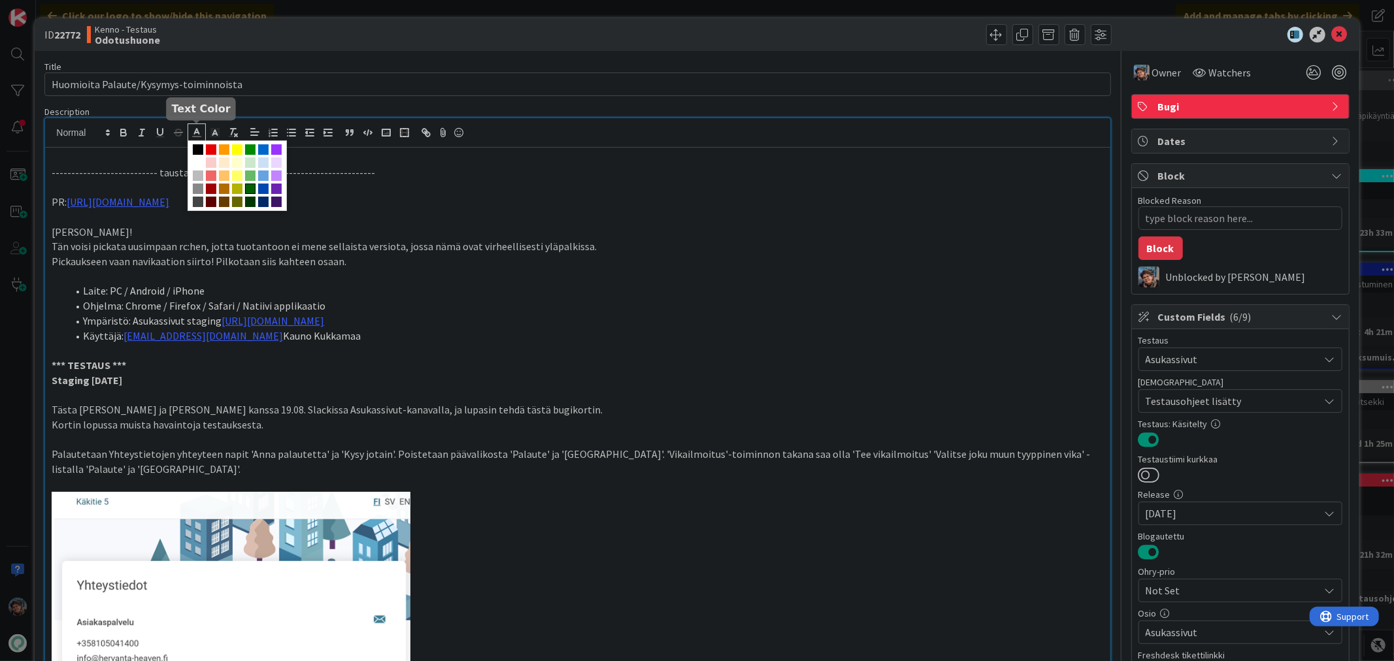
click at [194, 127] on icon at bounding box center [197, 133] width 12 height 12
click at [197, 152] on span at bounding box center [198, 149] width 10 height 10
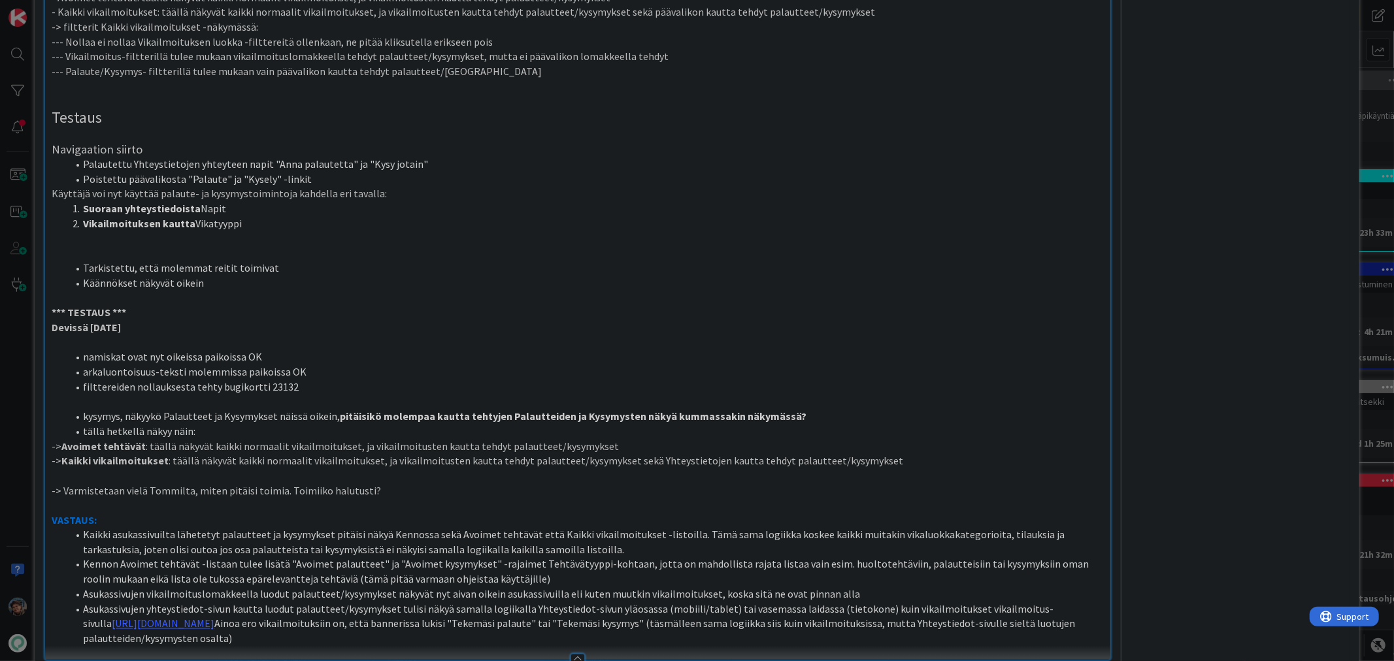
type textarea "x"
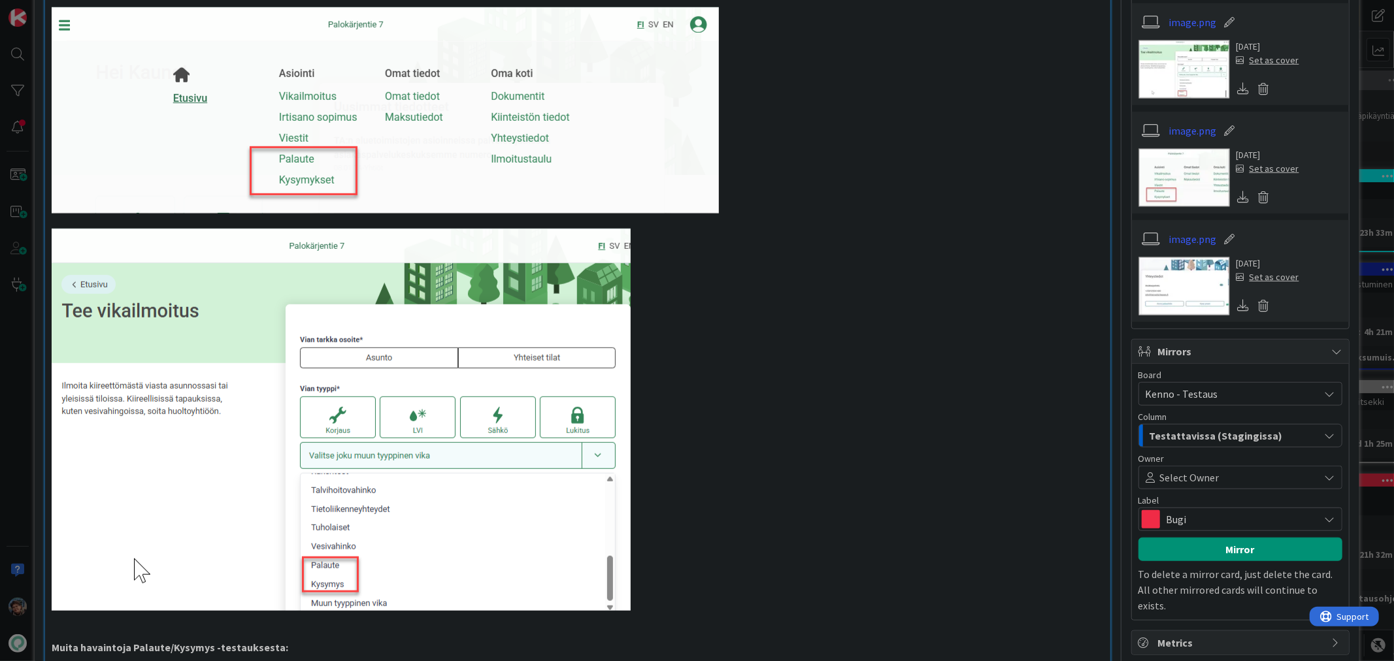
scroll to position [327, 0]
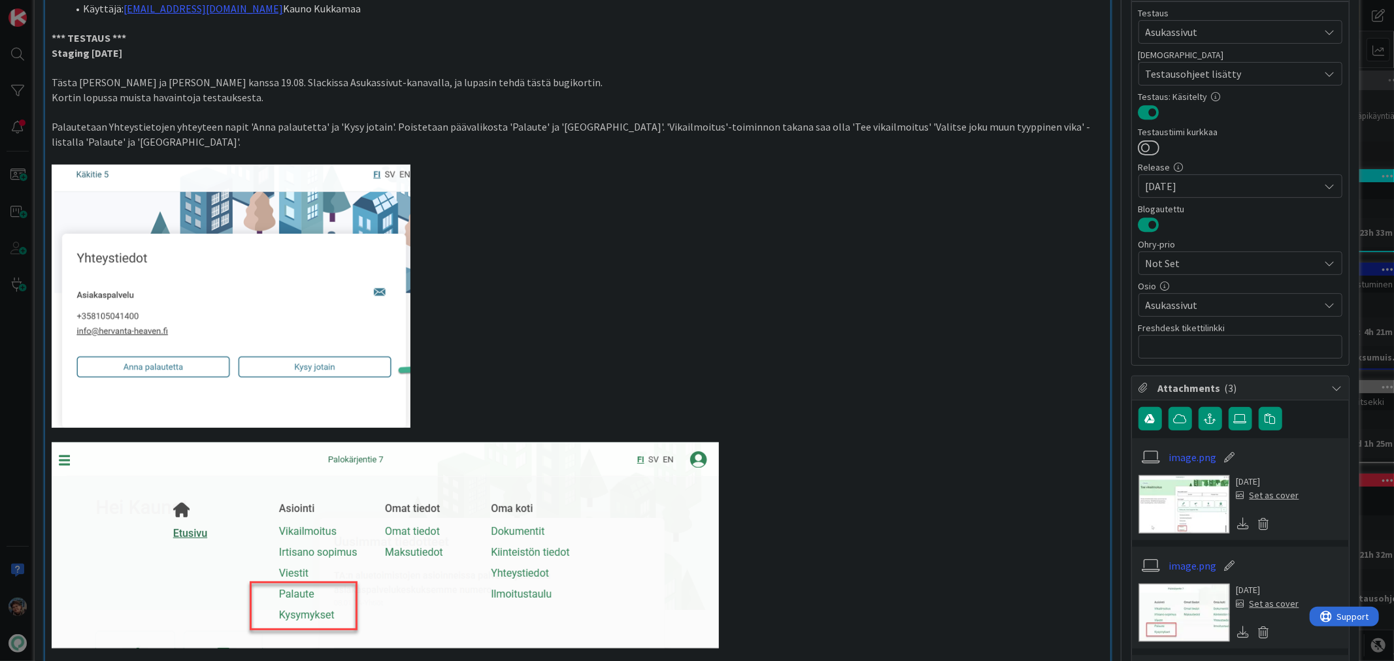
click at [15, 605] on div "ID 22772 Kenno - Testaus Odotushuone Title 38 / 128 Huomioita Palaute/Kysymys-t…" at bounding box center [697, 330] width 1394 height 661
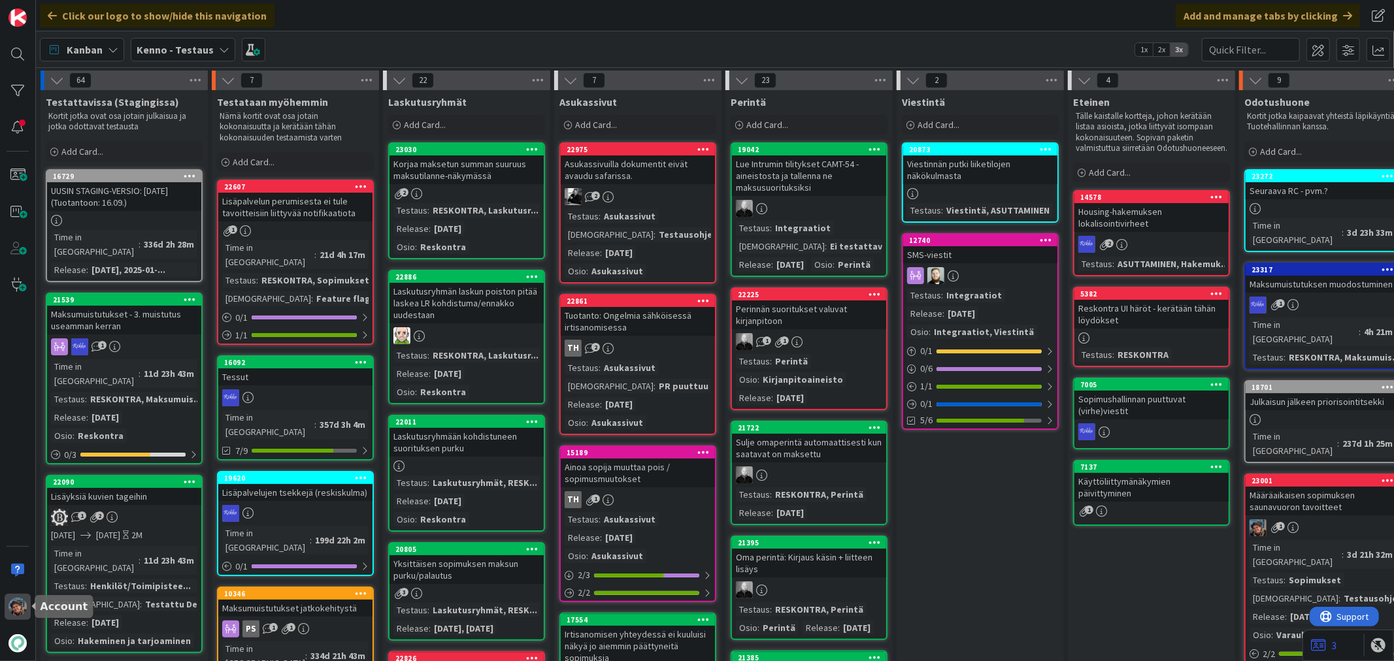
click at [8, 602] on div at bounding box center [18, 607] width 26 height 26
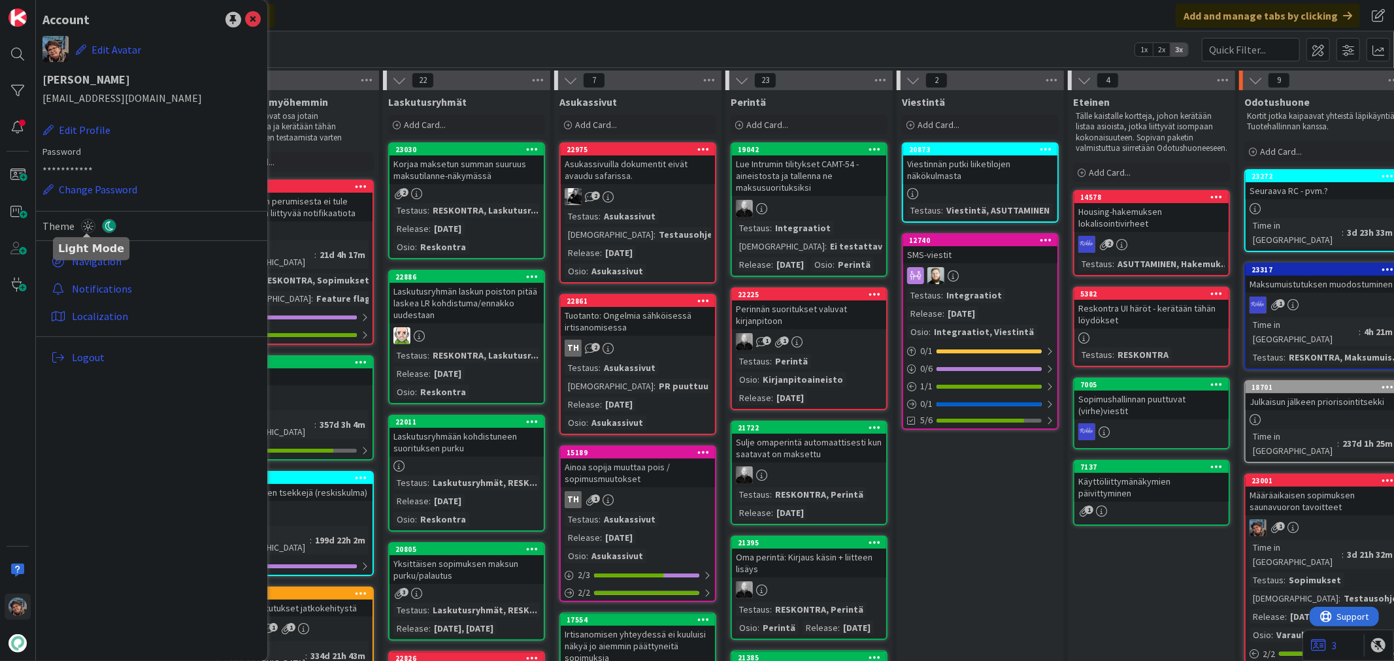
click at [88, 224] on icon at bounding box center [88, 226] width 14 height 14
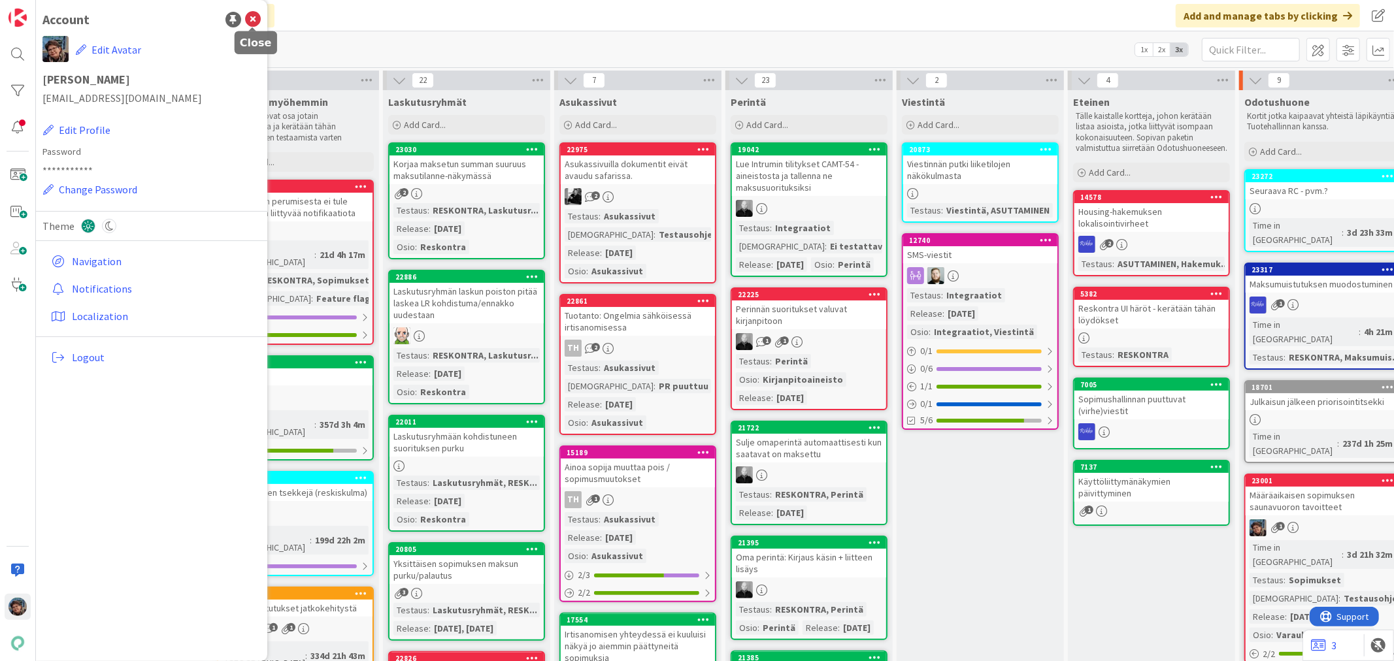
click at [252, 8] on div "**********" at bounding box center [151, 330] width 231 height 661
click at [253, 16] on icon at bounding box center [253, 20] width 16 height 16
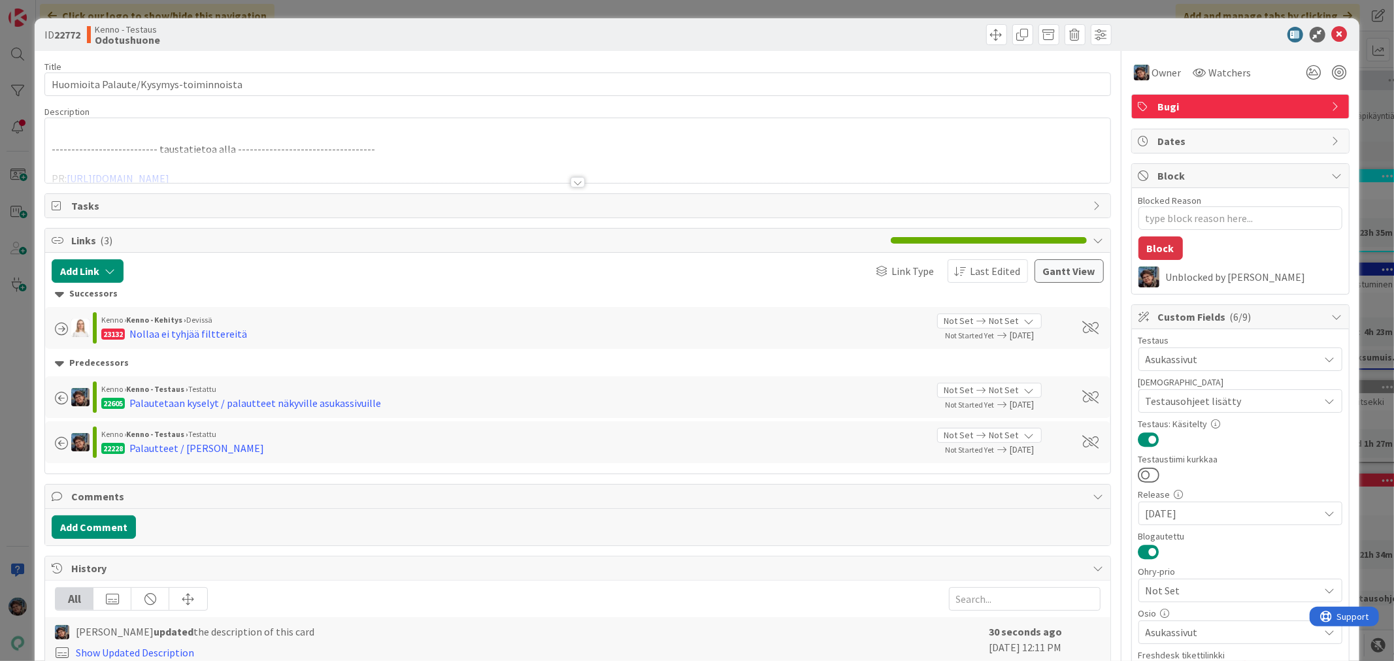
type textarea "x"
click at [571, 183] on div at bounding box center [578, 182] width 14 height 10
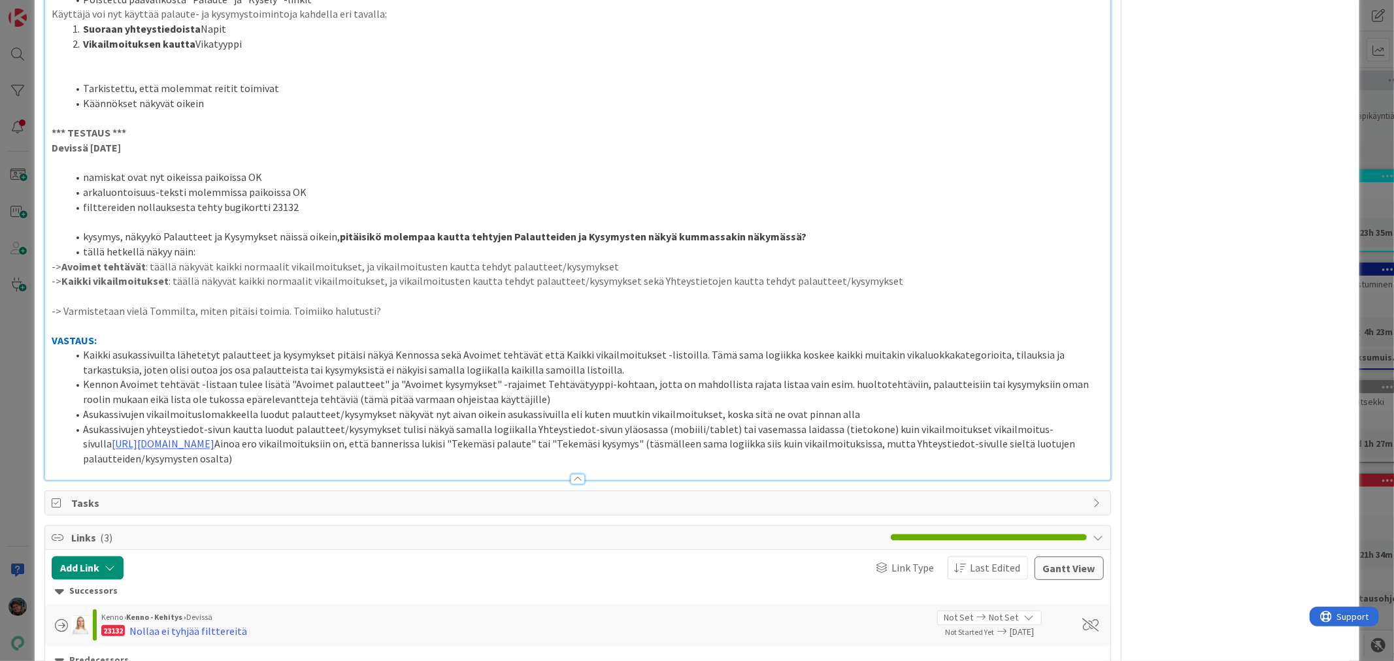
scroll to position [1742, 0]
click at [402, 306] on p "-> Varmistetaan vielä Tommilta, miten pitäisi toimia. Toimiiko halutusti?" at bounding box center [578, 310] width 1052 height 15
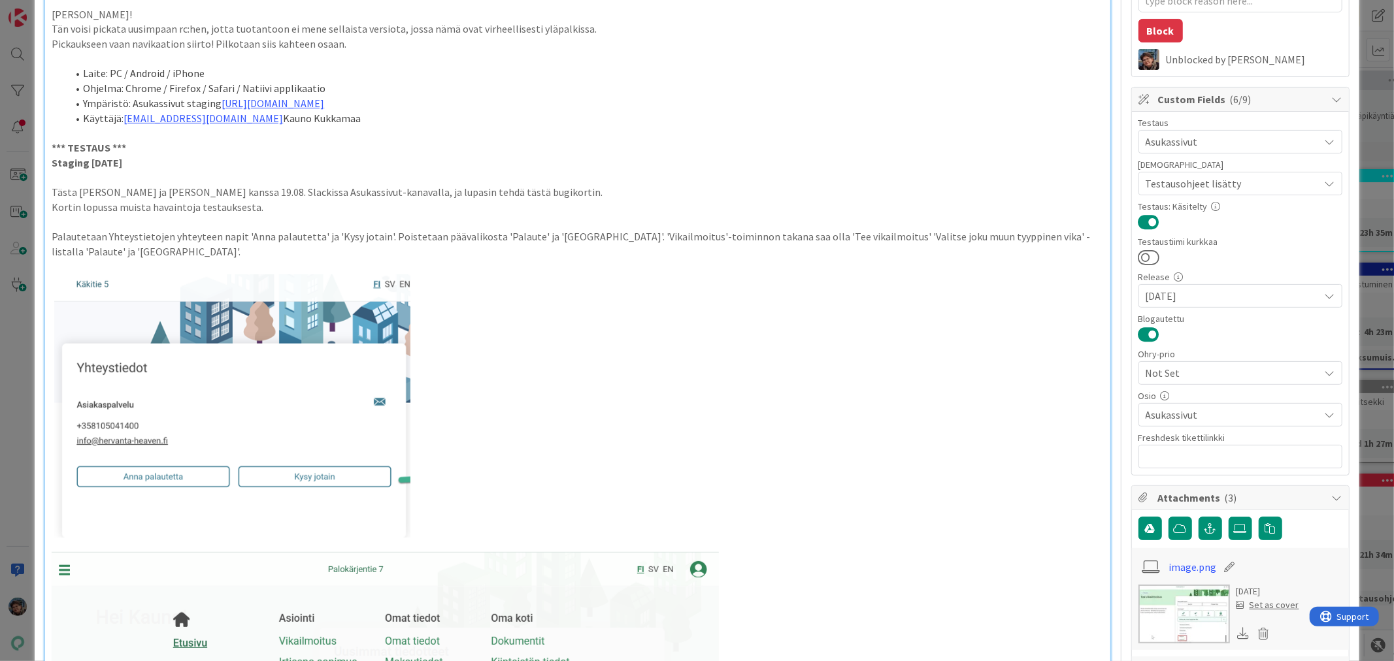
scroll to position [0, 0]
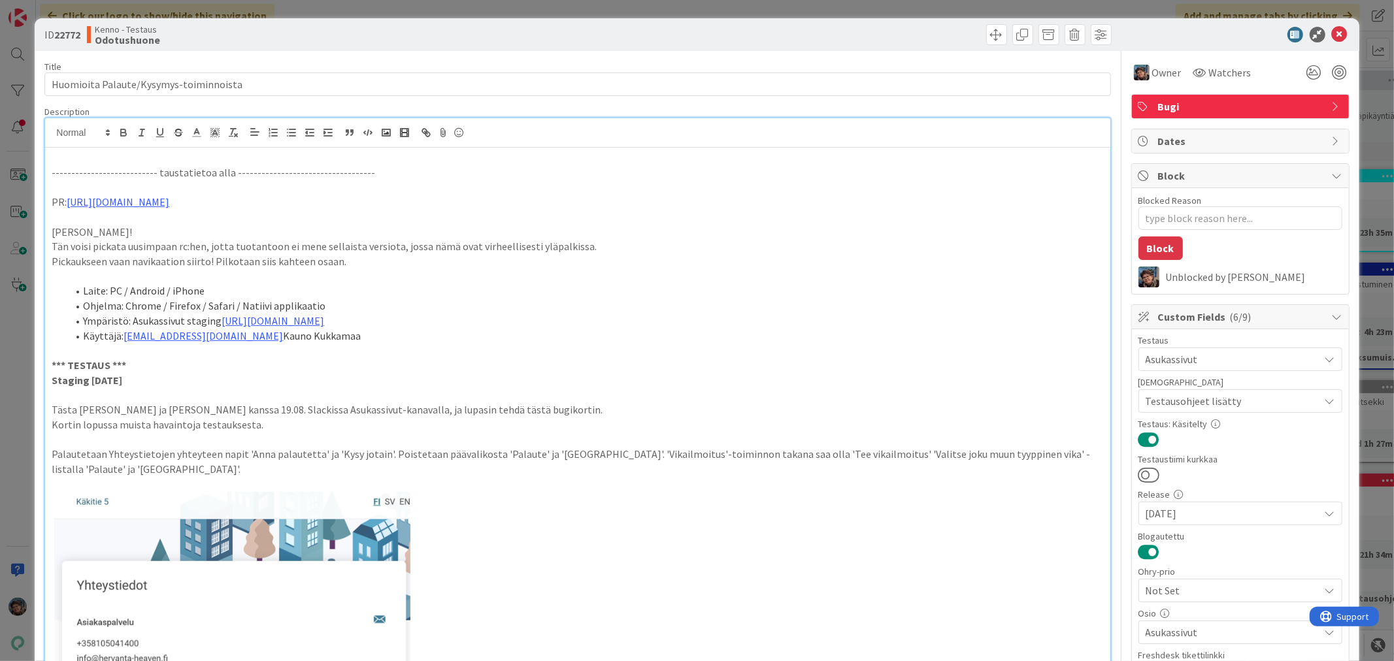
click at [58, 158] on p at bounding box center [578, 157] width 1052 height 15
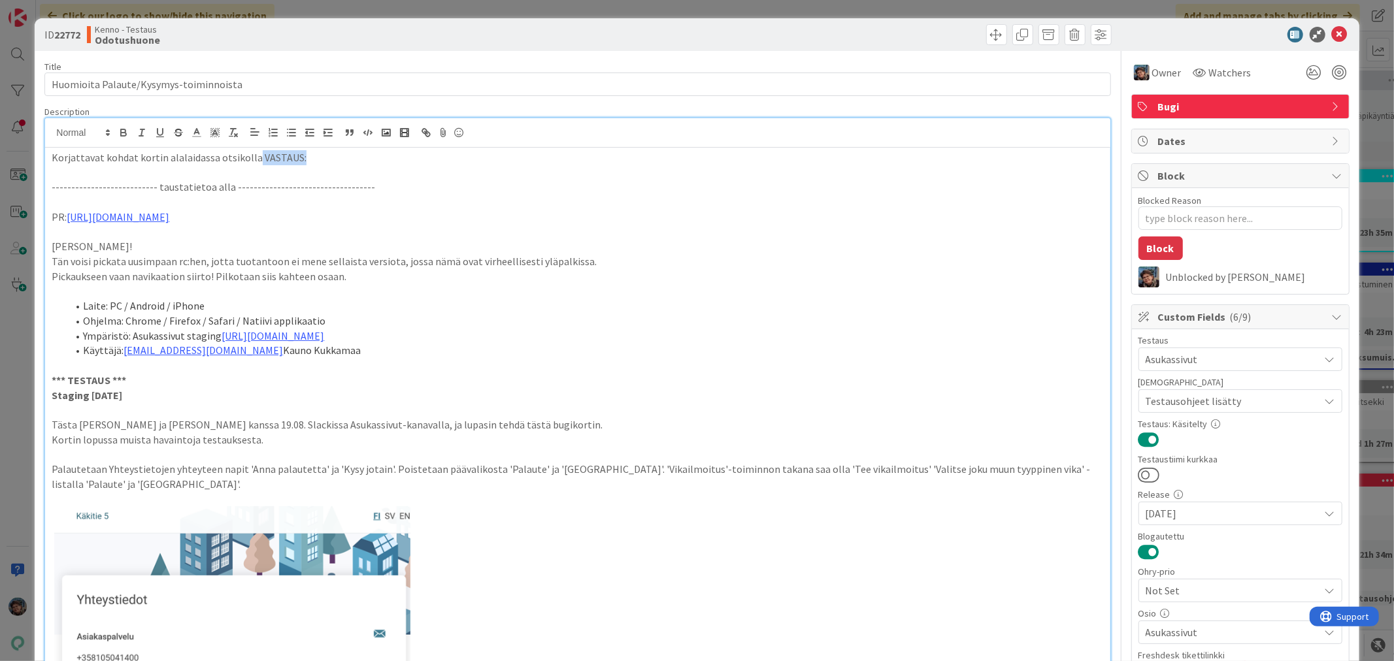
drag, startPoint x: 250, startPoint y: 156, endPoint x: 310, endPoint y: 163, distance: 60.0
click at [310, 163] on p "Korjattavat kohdat kortin alalaidassa otsikolla VASTAUS:" at bounding box center [578, 157] width 1052 height 15
click at [124, 131] on icon "button" at bounding box center [124, 133] width 12 height 12
click at [195, 133] on line at bounding box center [196, 133] width 3 height 0
click at [258, 181] on span at bounding box center [263, 176] width 10 height 10
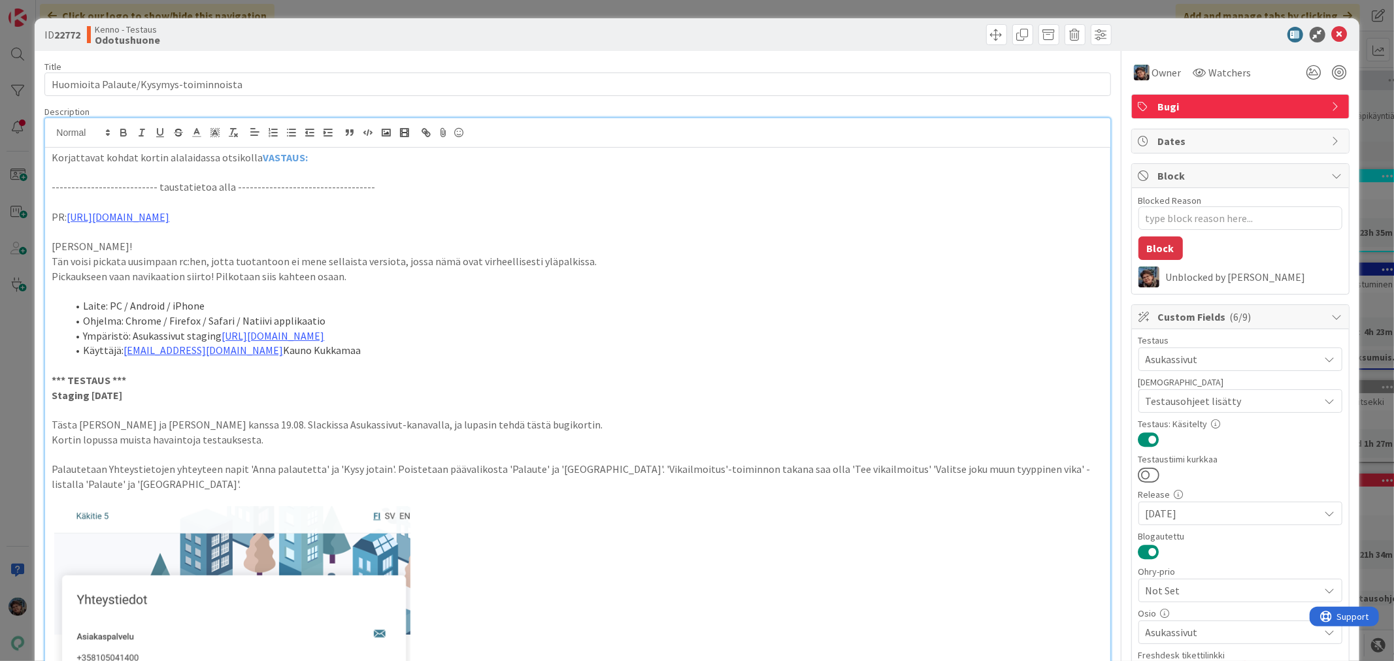
click at [395, 197] on p at bounding box center [578, 202] width 1052 height 15
drag, startPoint x: 49, startPoint y: 158, endPoint x: 298, endPoint y: 174, distance: 249.5
click at [123, 131] on icon "button" at bounding box center [124, 133] width 12 height 12
click at [371, 184] on p "--------------------------- taustatietoa alla ---------------------------------…" at bounding box center [578, 187] width 1052 height 15
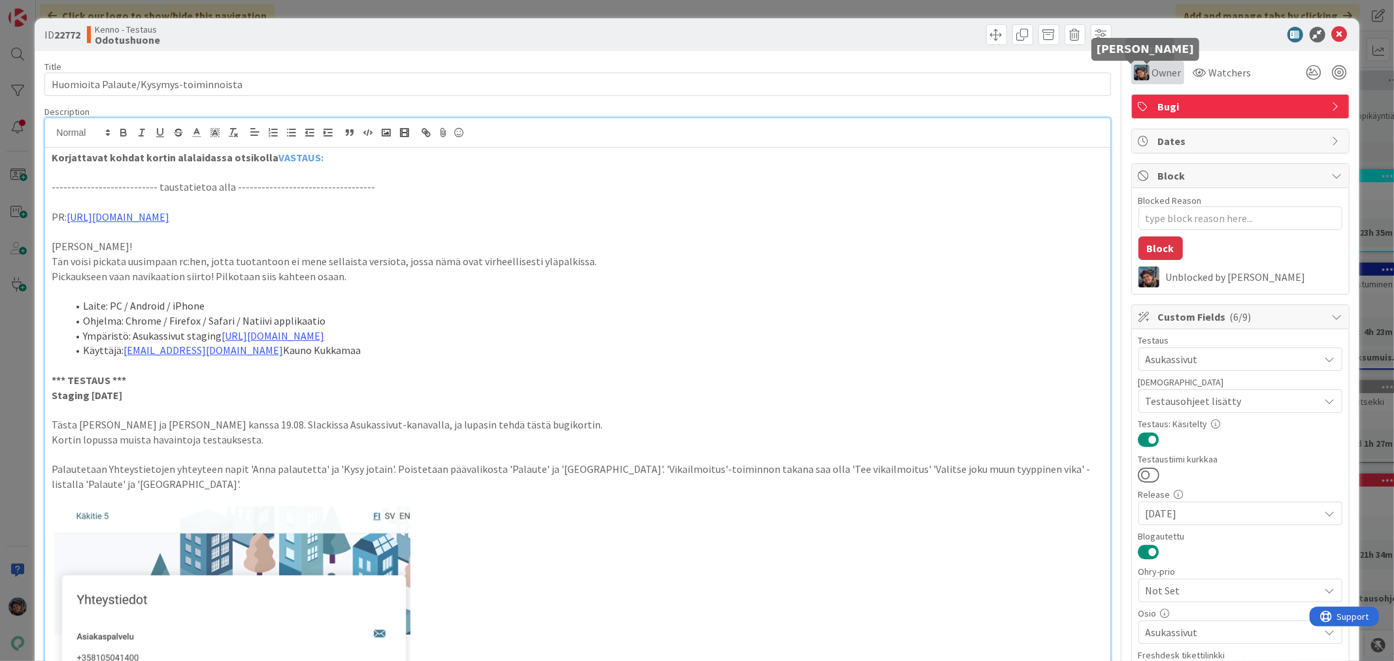
click at [1134, 72] on img at bounding box center [1142, 73] width 16 height 16
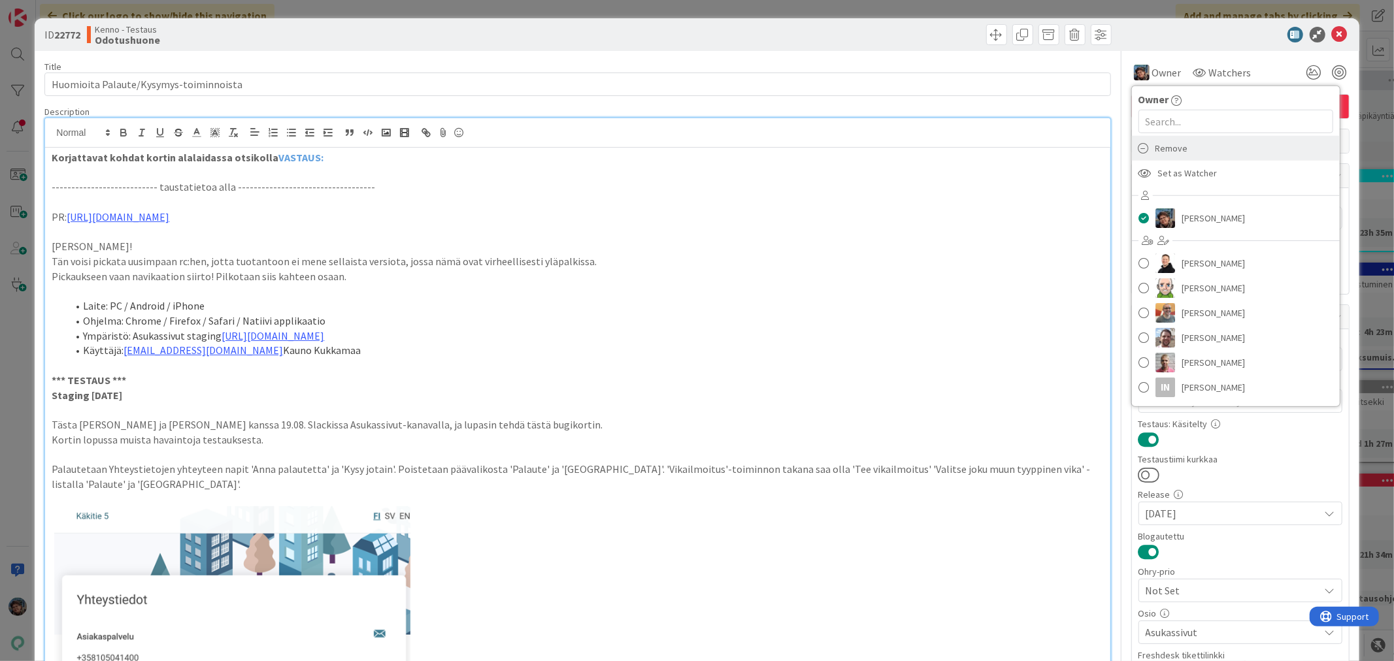
click at [1159, 151] on span "Remove" at bounding box center [1172, 149] width 33 height 20
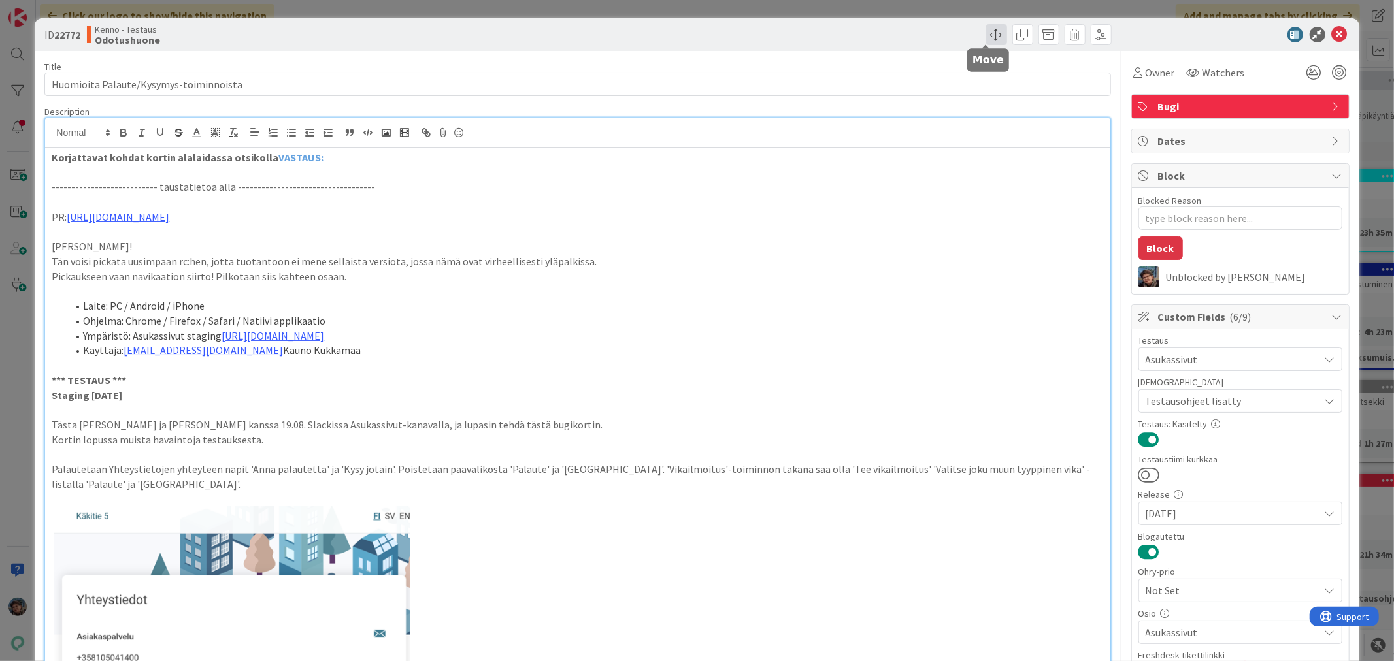
click at [986, 29] on span at bounding box center [996, 34] width 21 height 21
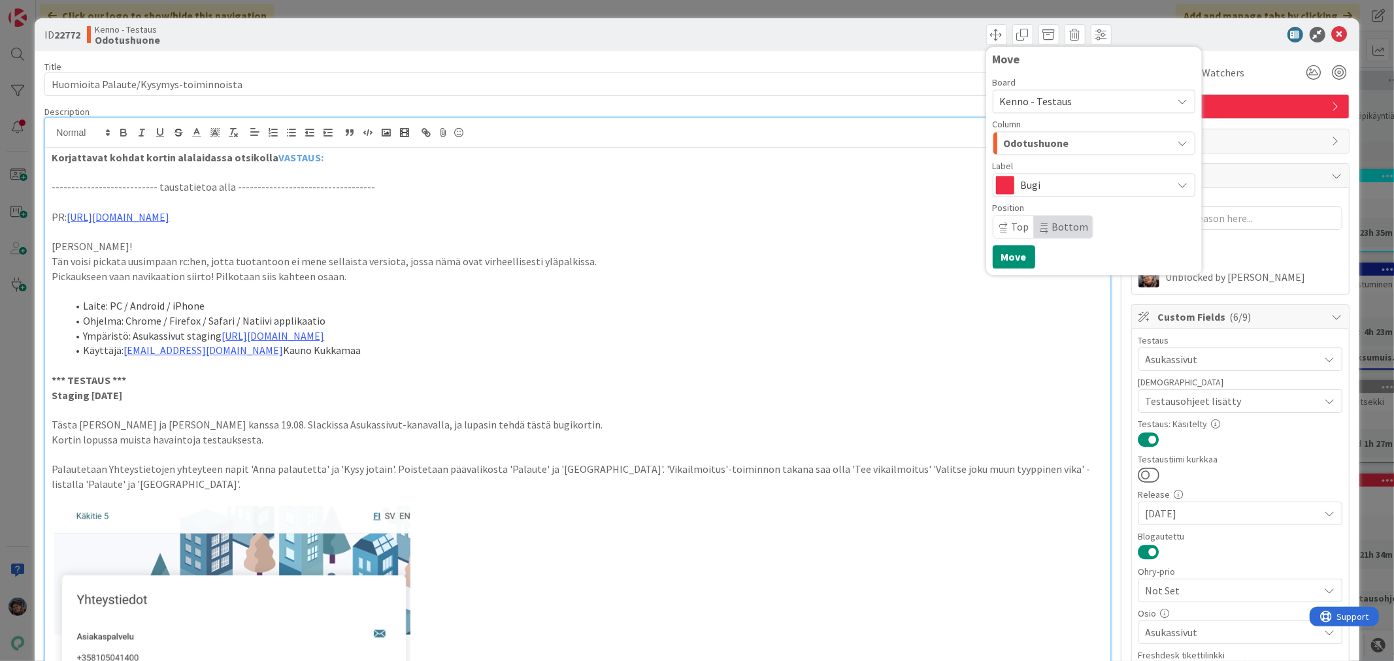
click at [1023, 103] on span "Kenno - Testaus" at bounding box center [1036, 101] width 73 height 13
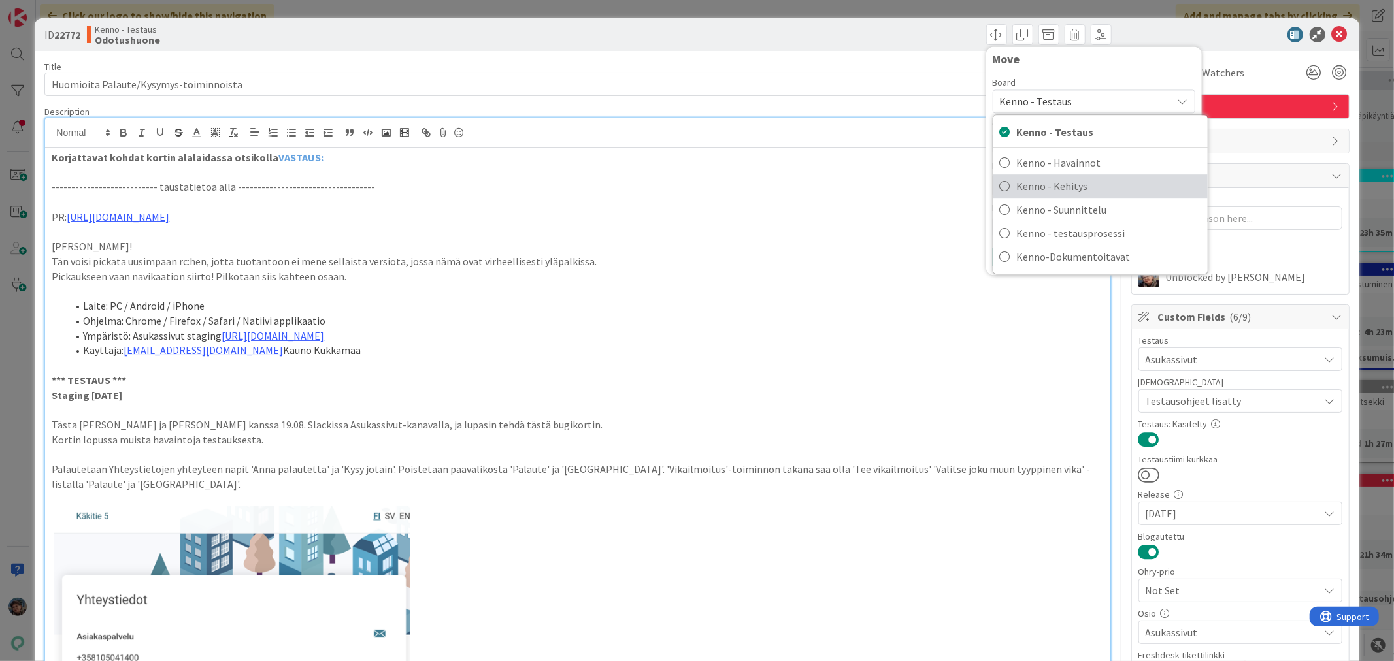
click at [1050, 191] on span "Kenno - Kehitys" at bounding box center [1109, 186] width 184 height 20
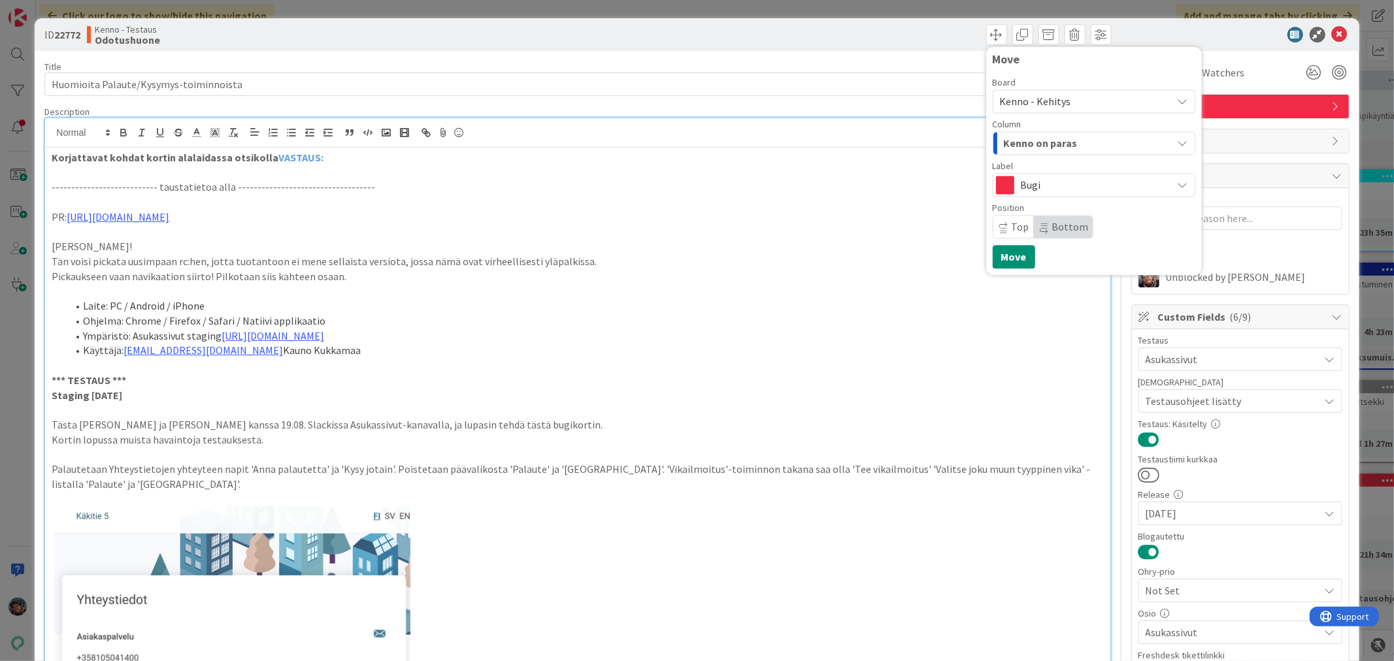
click at [1056, 146] on span "Kenno on paras" at bounding box center [1041, 143] width 74 height 17
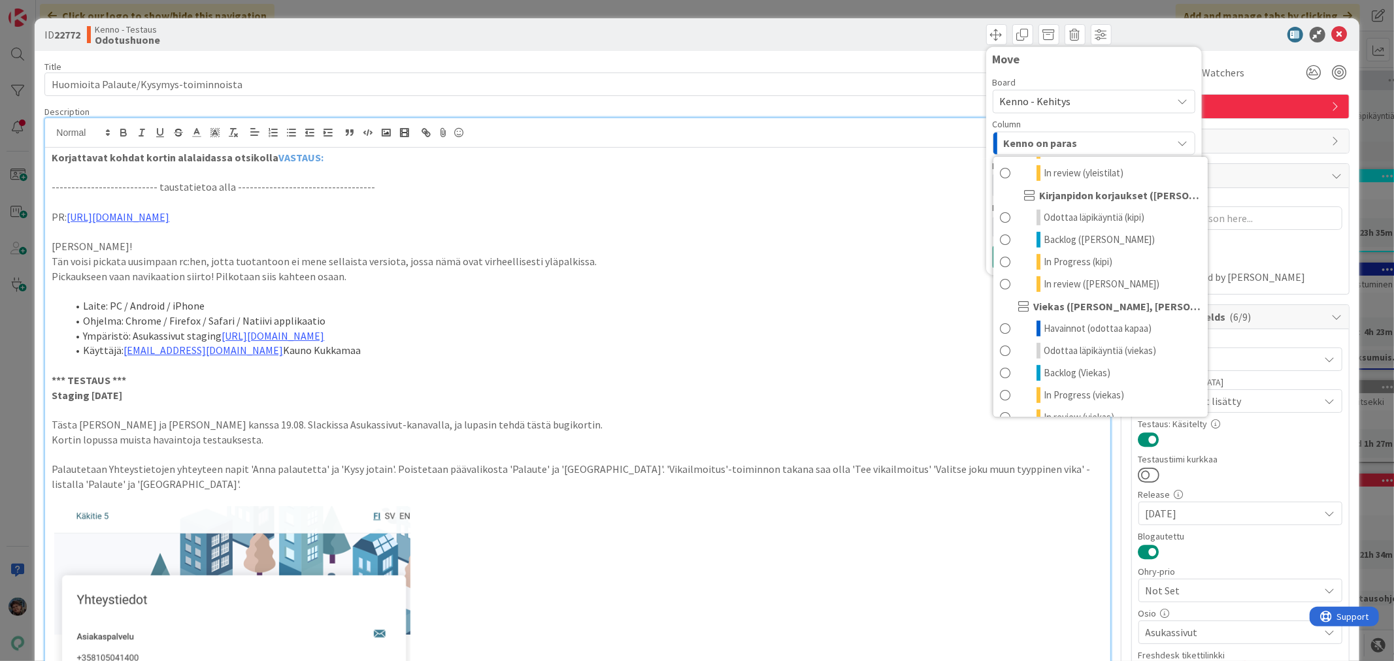
scroll to position [654, 0]
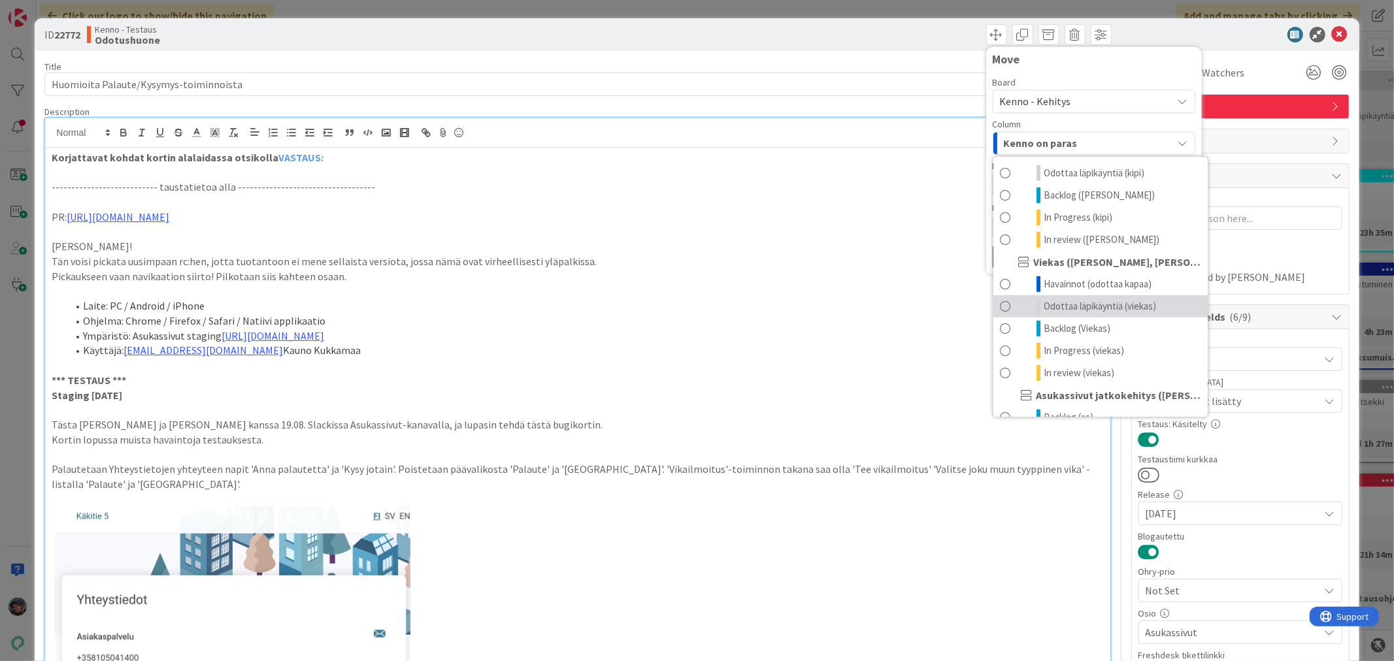
click at [1067, 314] on span "Odottaa läpikäyntiä (viekas)" at bounding box center [1100, 307] width 112 height 16
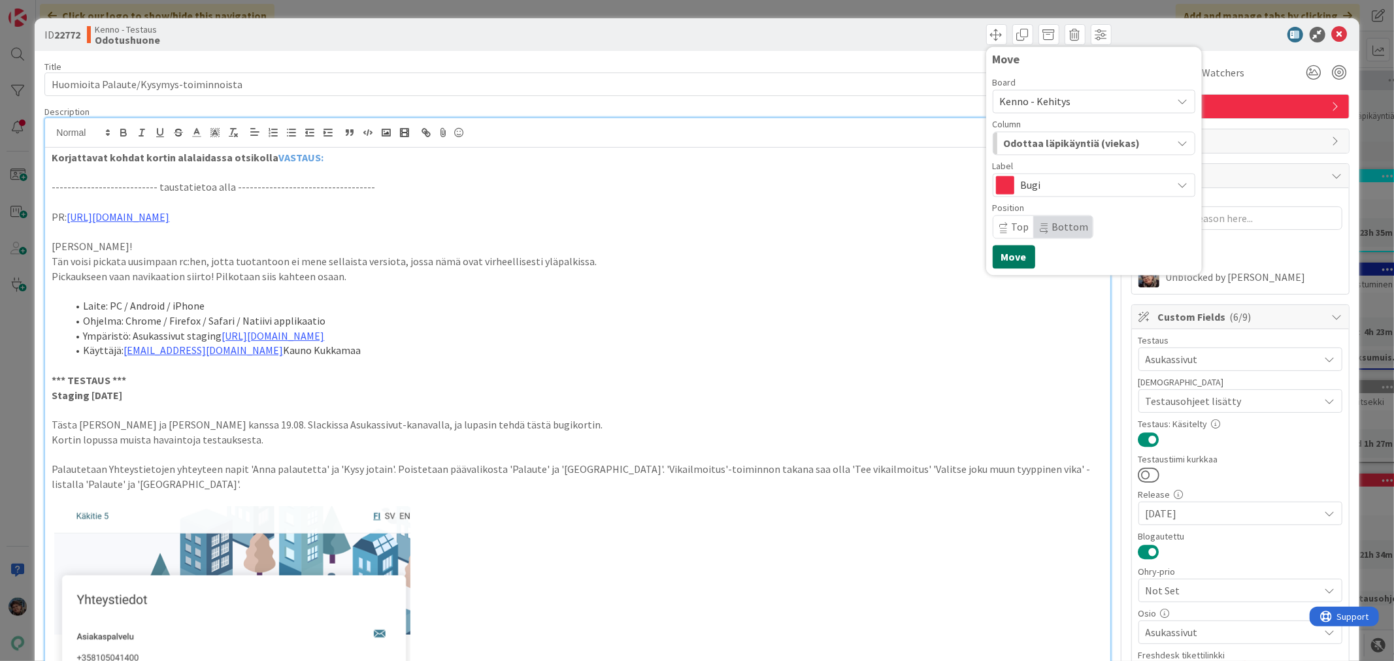
click at [1001, 259] on button "Move" at bounding box center [1014, 257] width 42 height 24
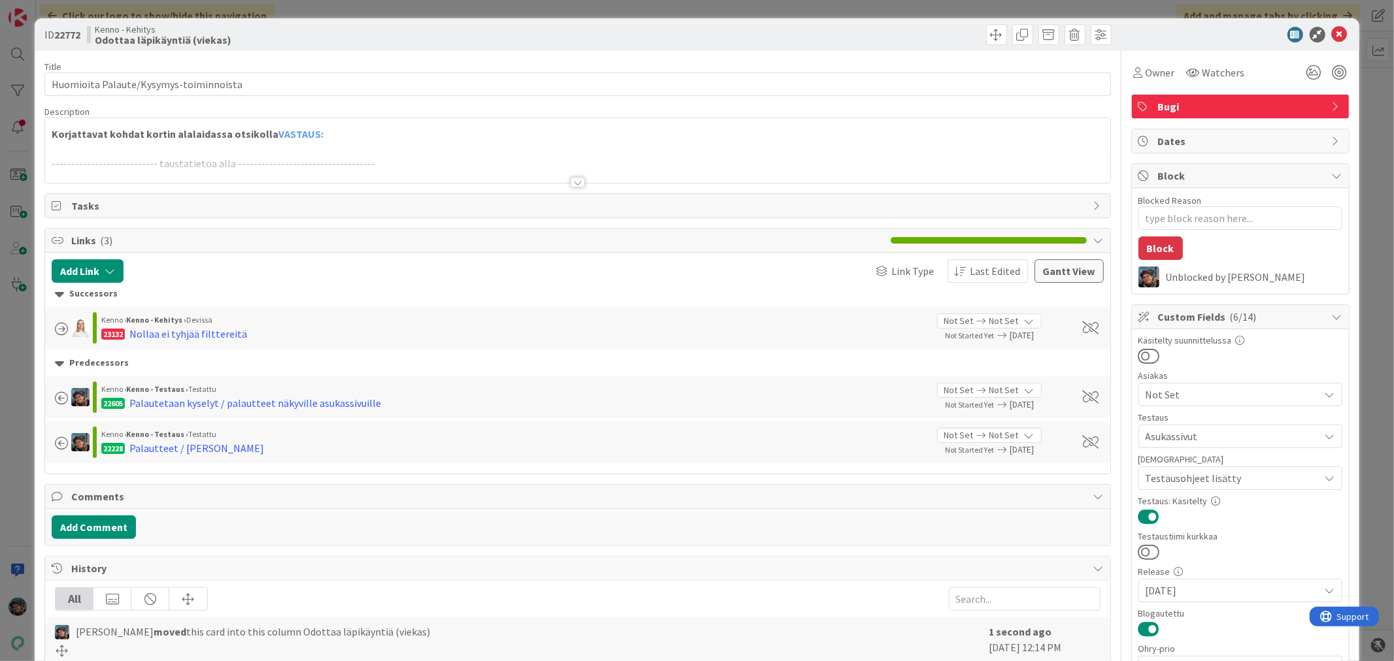
type textarea "x"
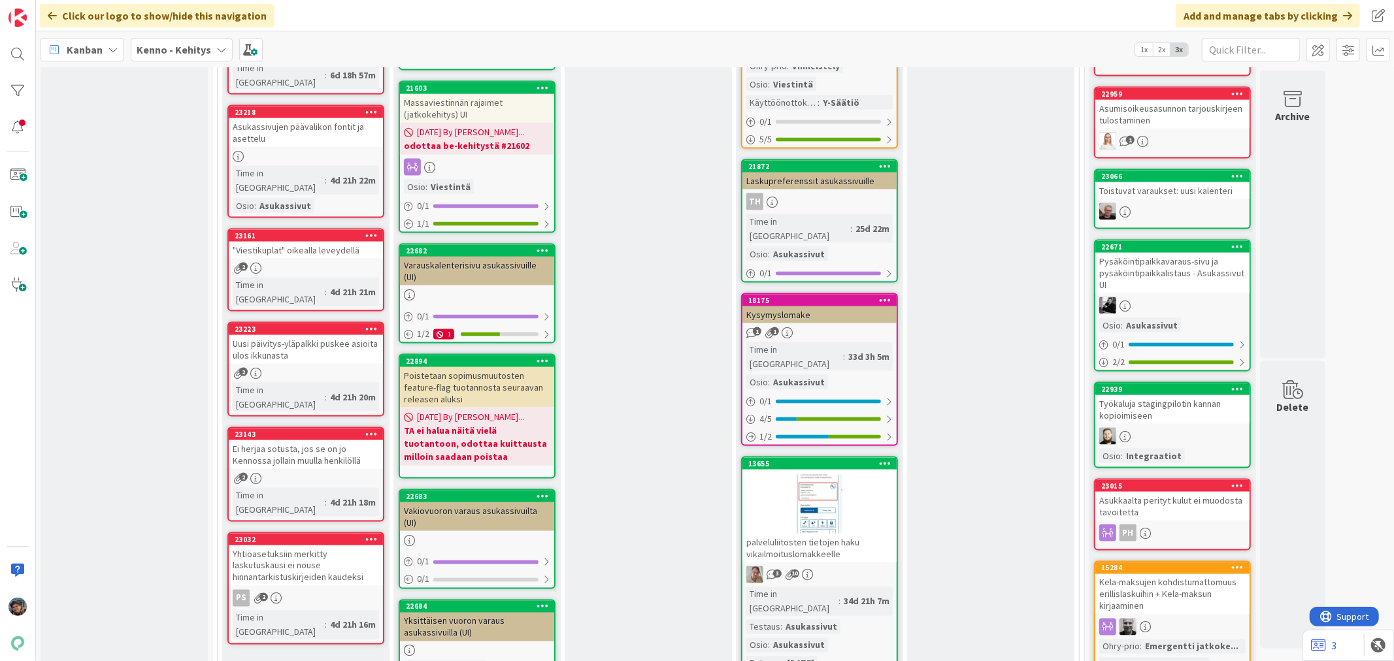
scroll to position [1380, 0]
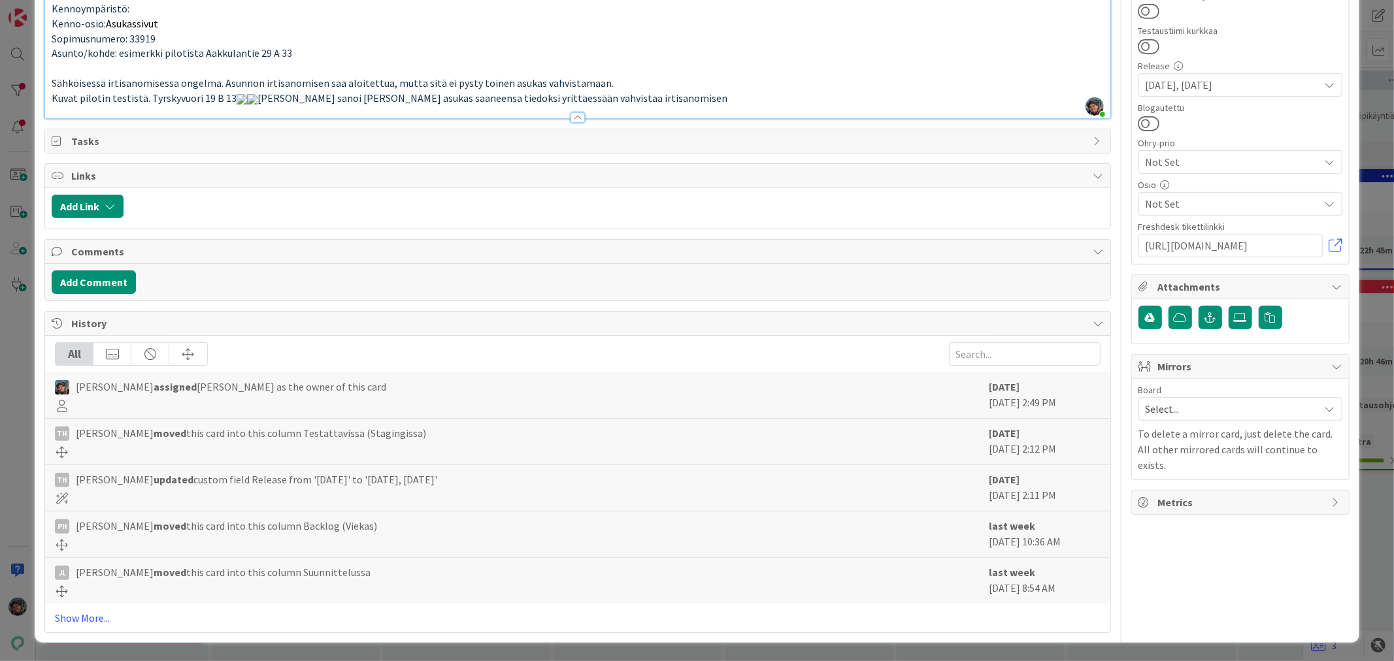
scroll to position [2142, 0]
type textarea "x"
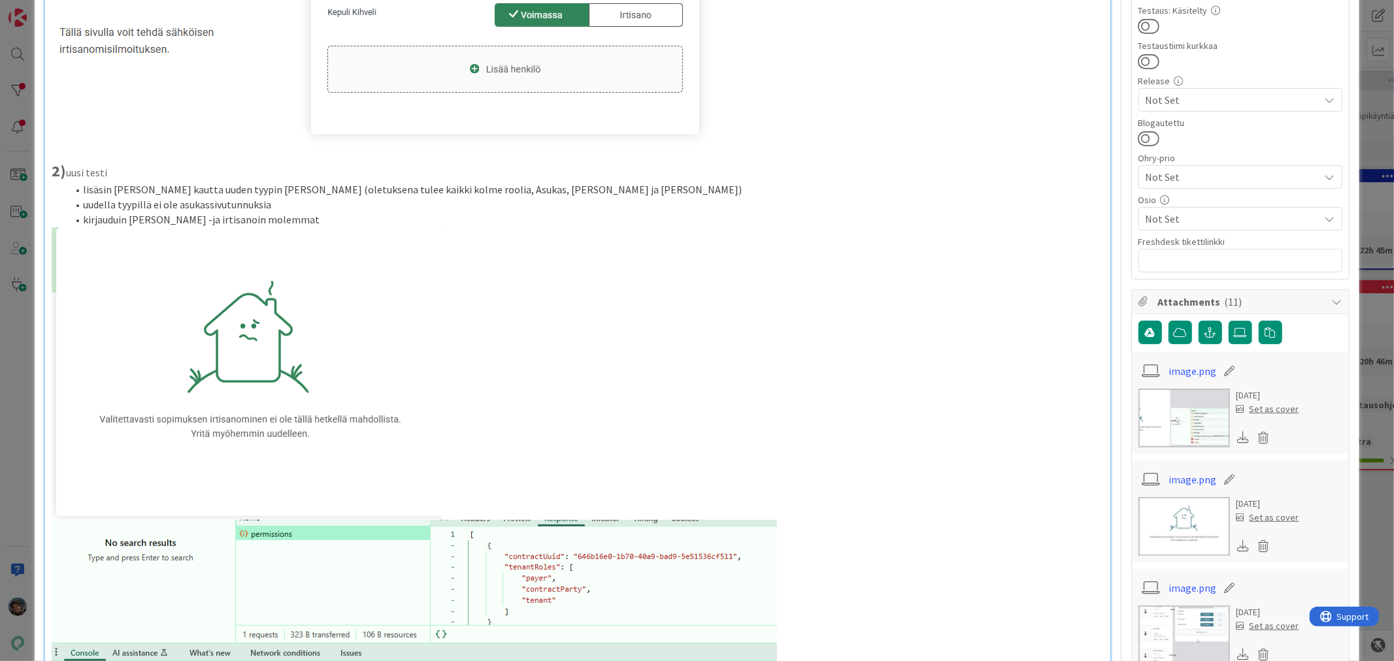
scroll to position [435, 0]
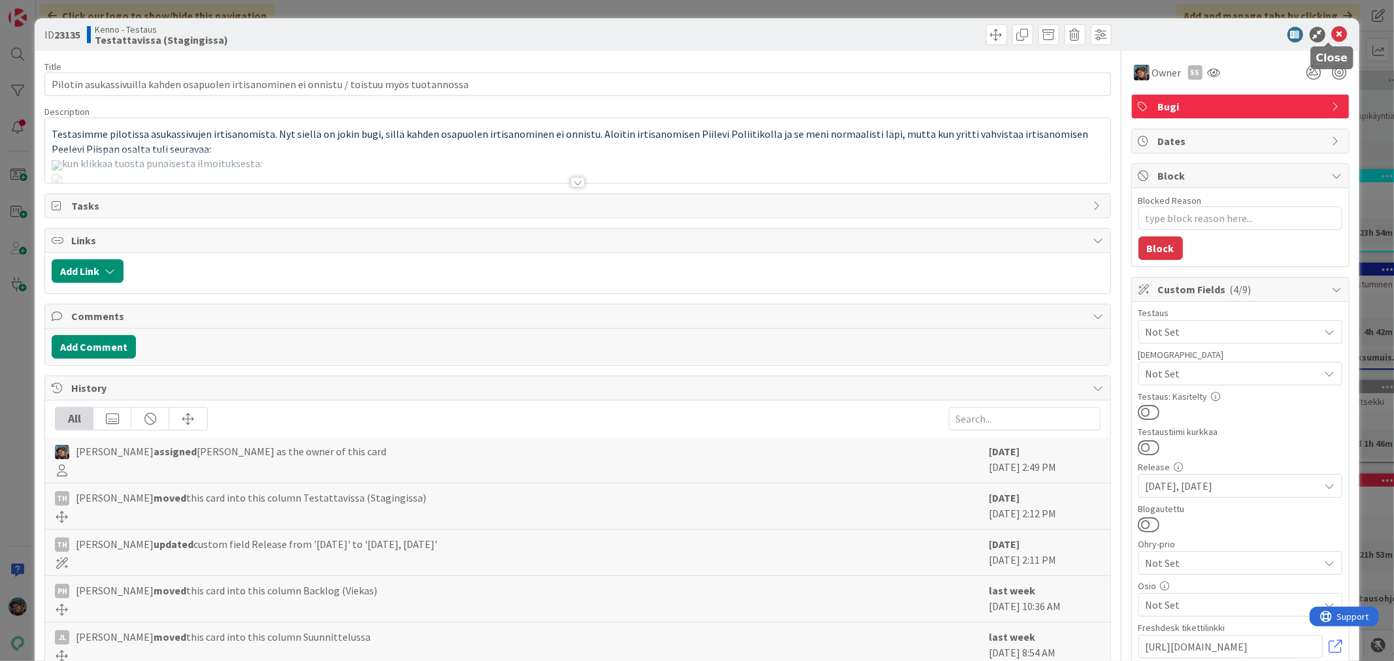
click at [1332, 31] on icon at bounding box center [1340, 35] width 16 height 16
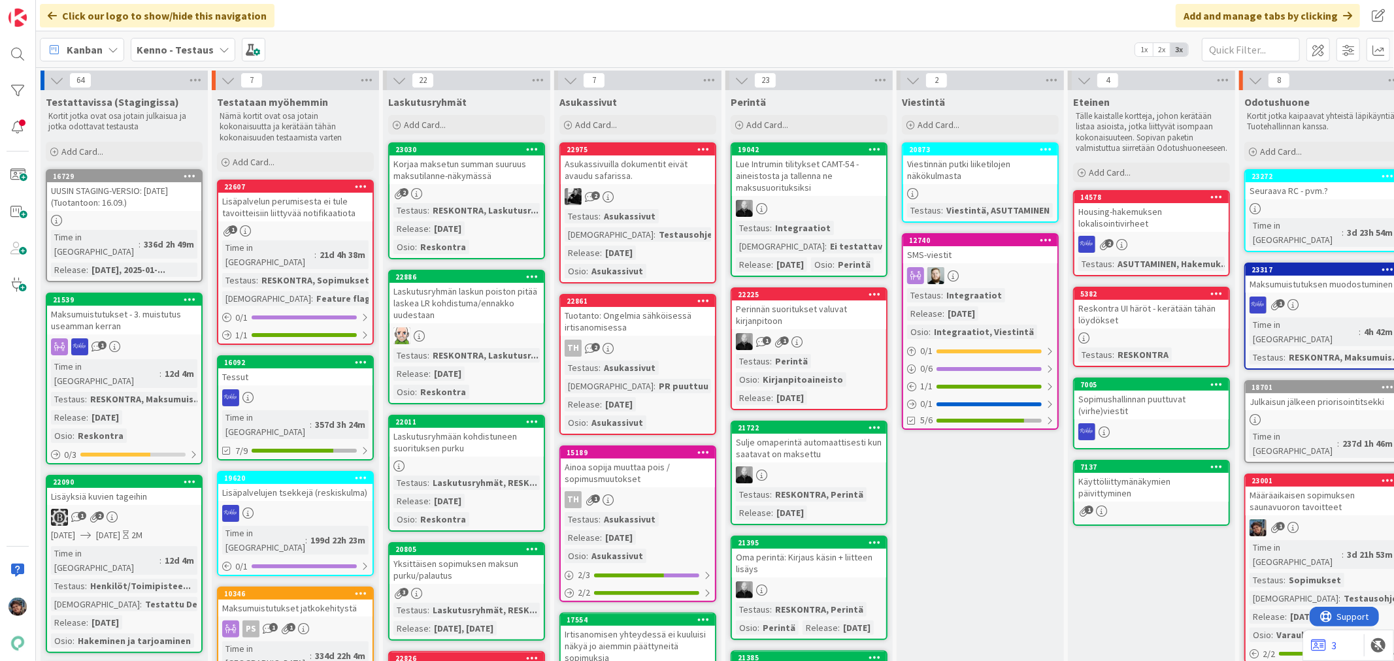
click at [152, 48] on b "Kenno - Testaus" at bounding box center [175, 49] width 77 height 13
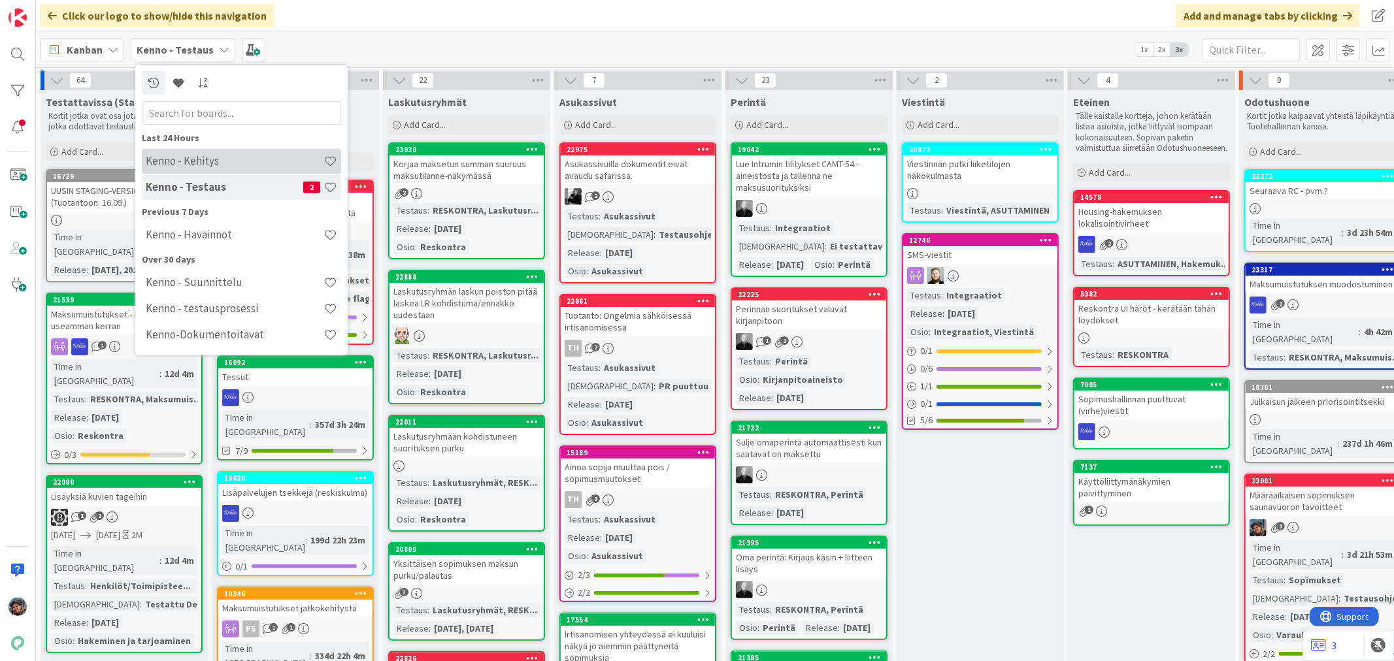
click at [216, 159] on h4 "Kenno - Kehitys" at bounding box center [235, 160] width 178 height 13
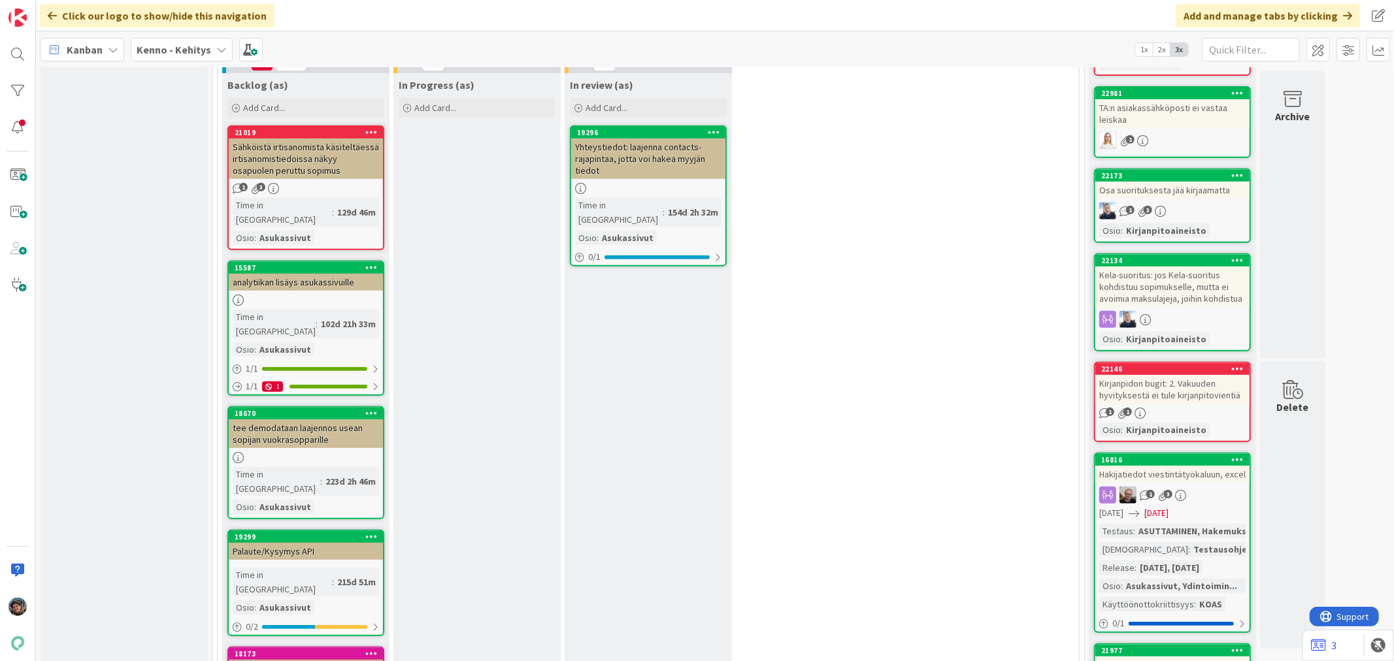
scroll to position [4206, 0]
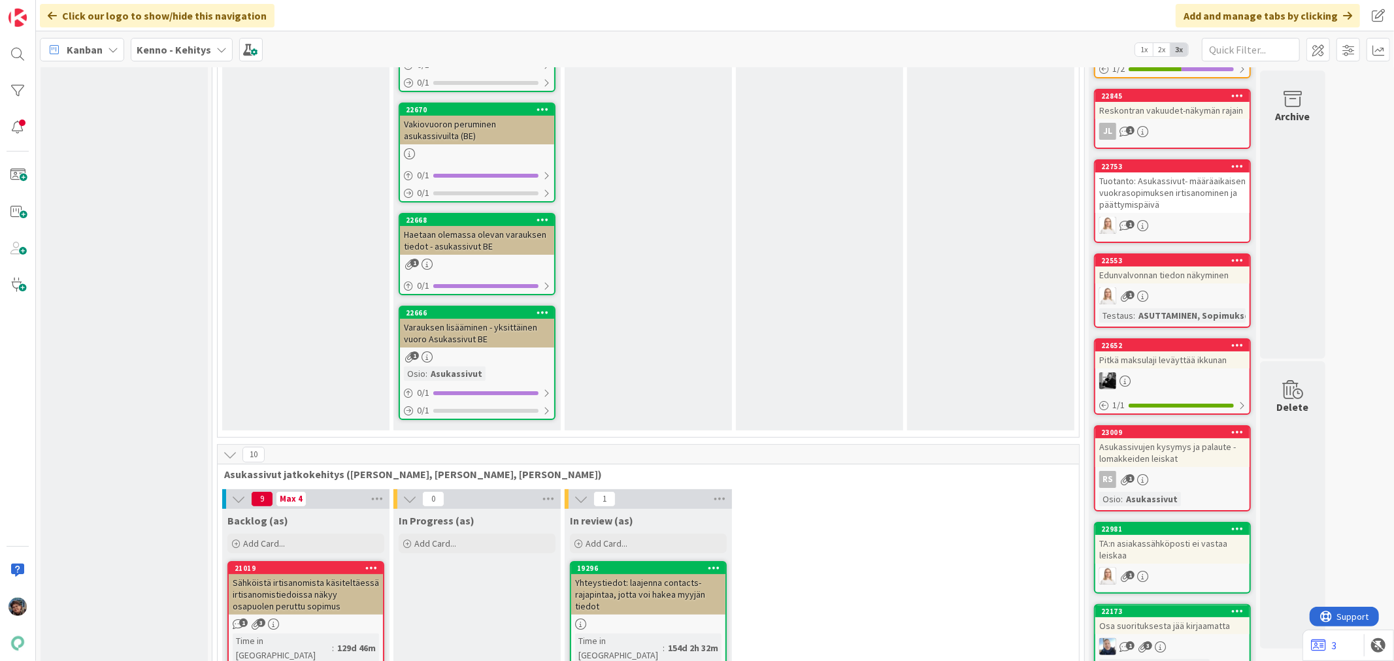
click at [231, 448] on icon at bounding box center [230, 455] width 14 height 14
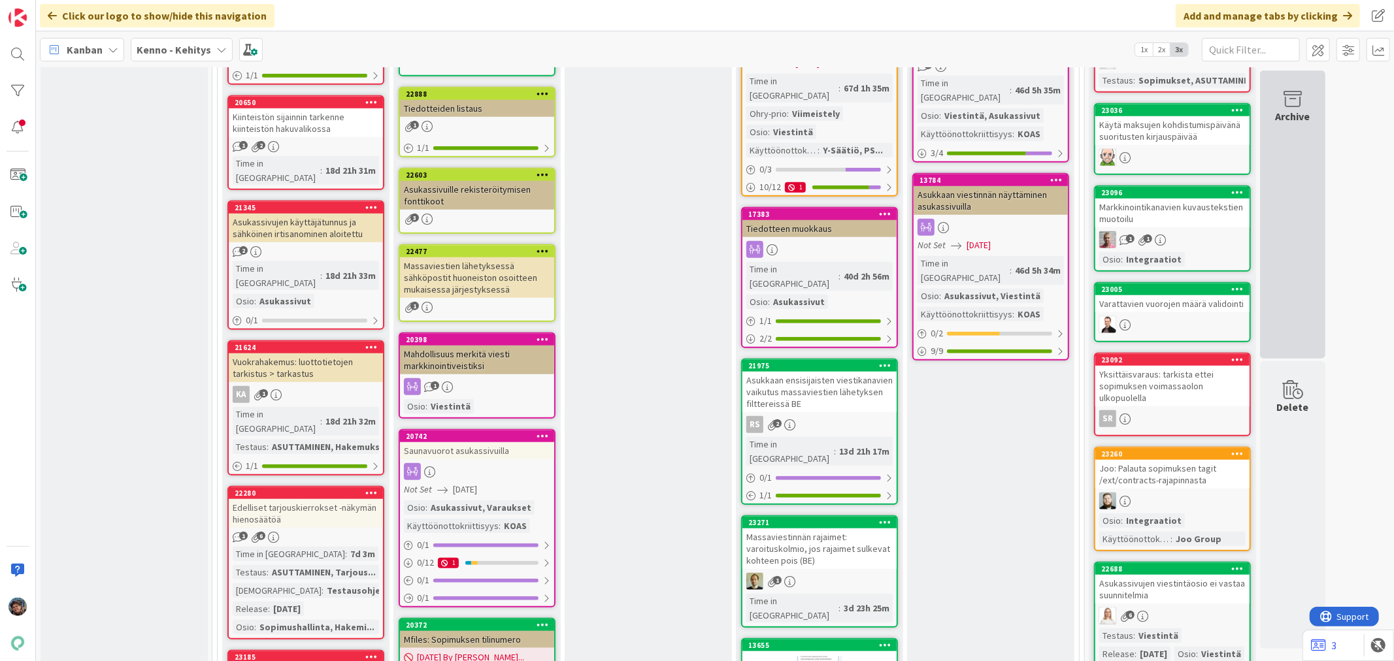
scroll to position [944, 0]
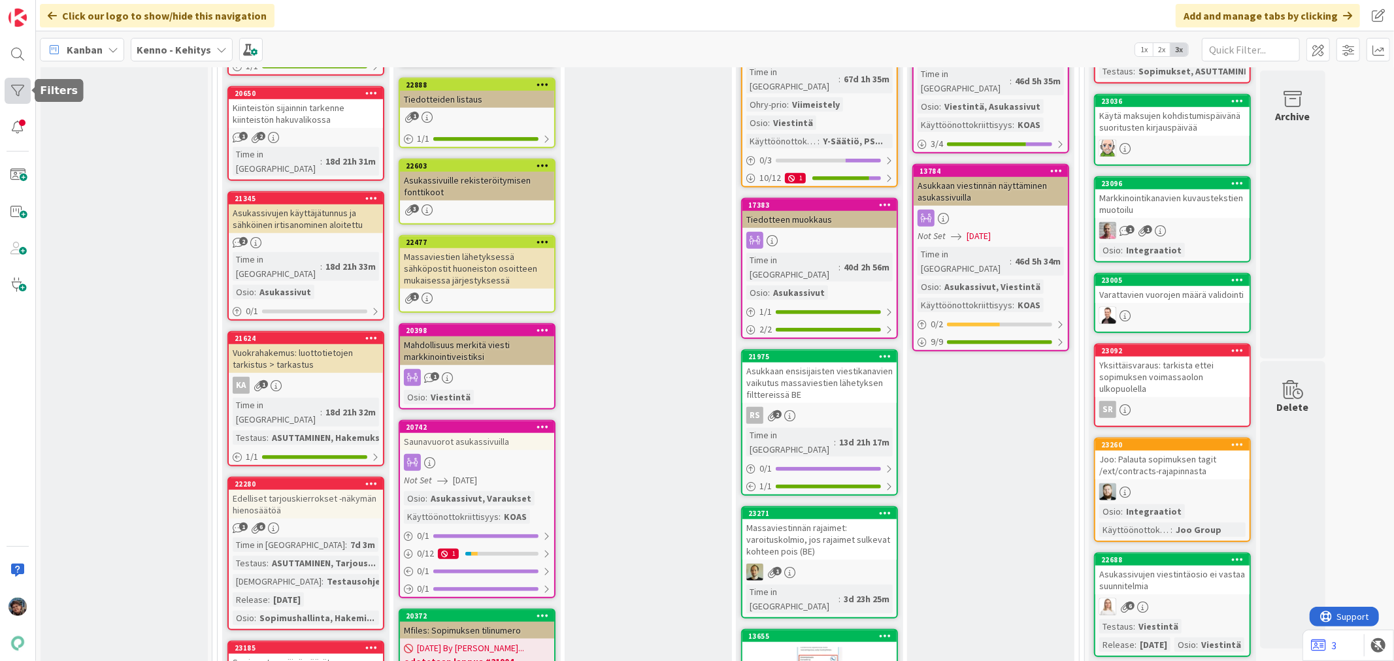
click at [16, 94] on div at bounding box center [18, 91] width 26 height 26
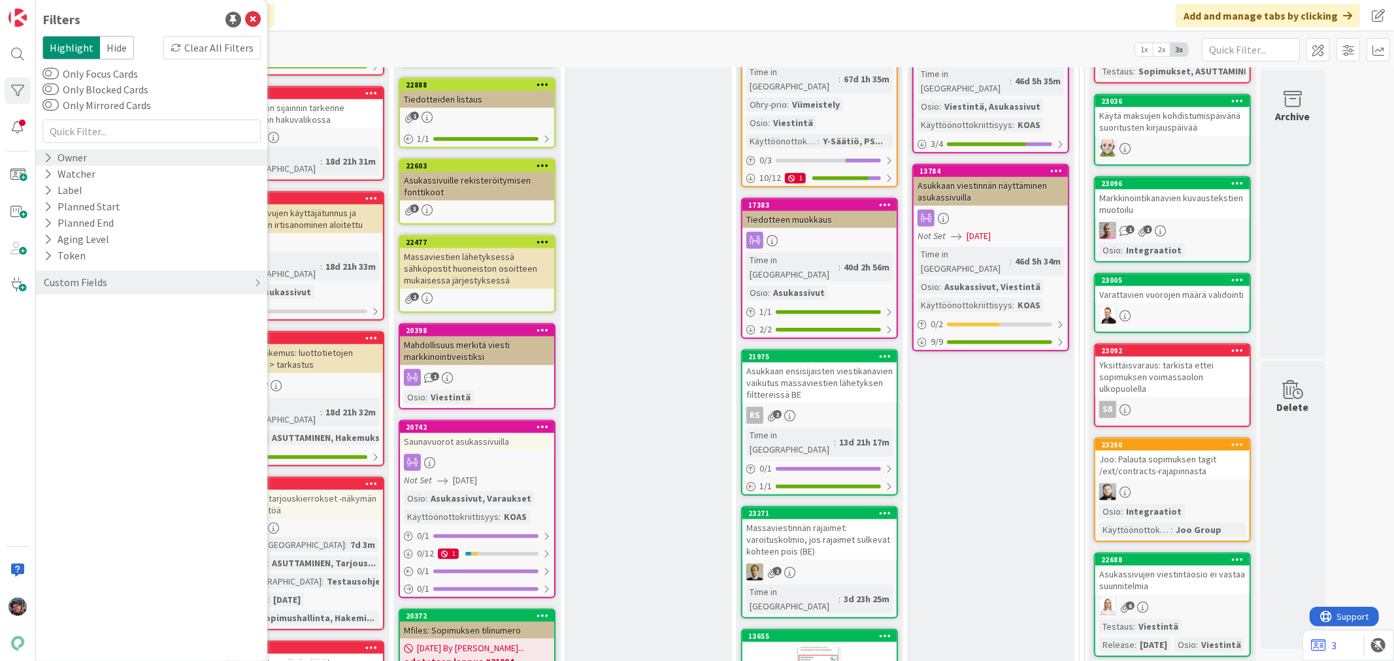
click at [71, 154] on div "Owner" at bounding box center [65, 158] width 46 height 16
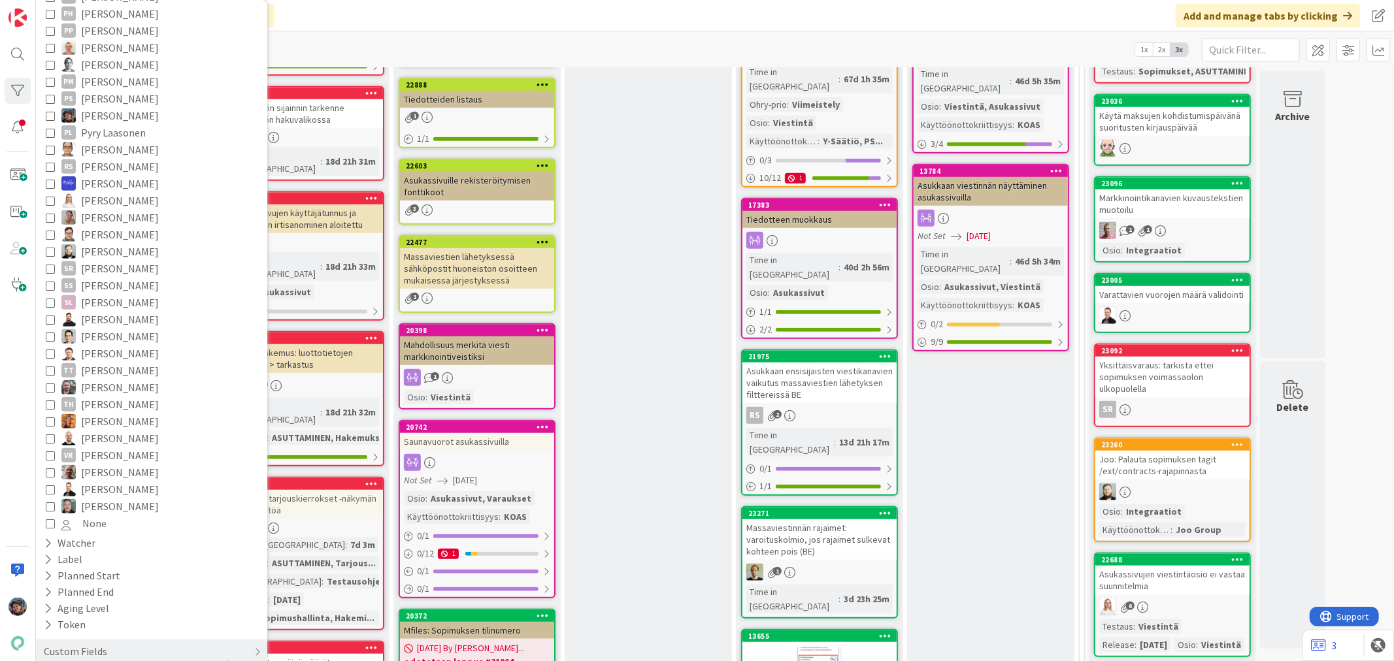
scroll to position [871, 0]
click at [49, 391] on icon at bounding box center [50, 394] width 9 height 9
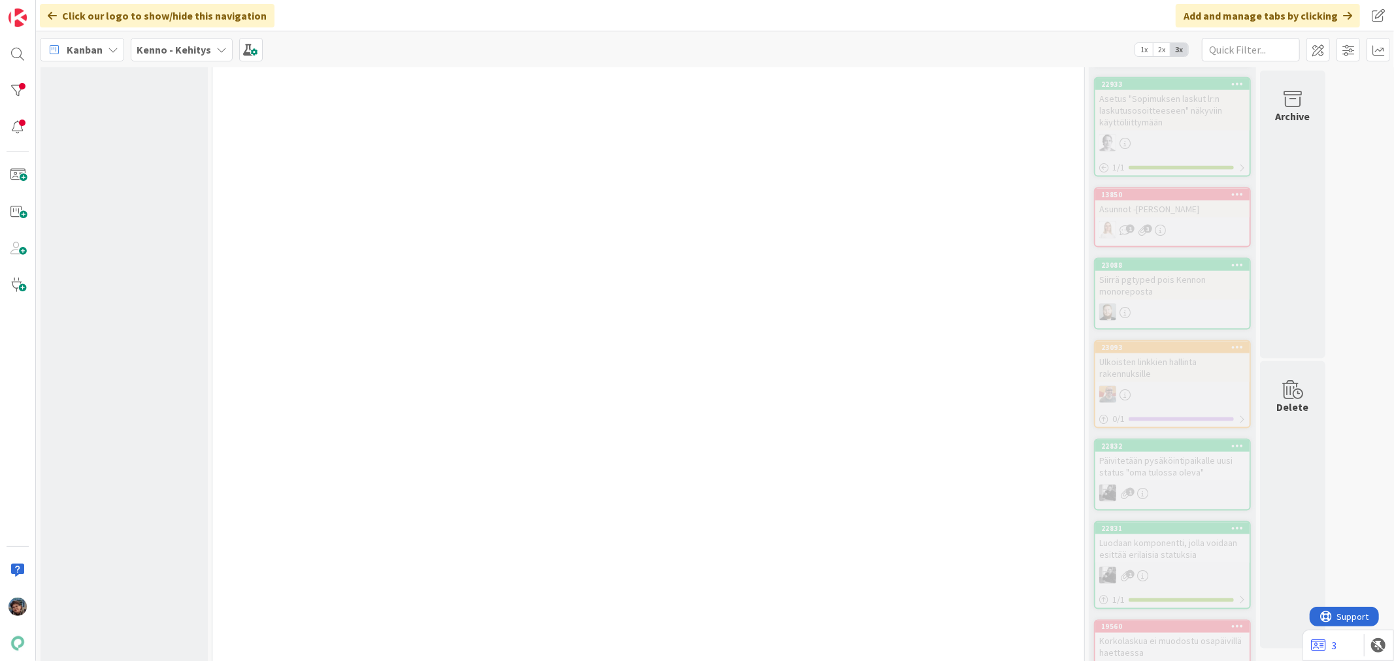
scroll to position [5876, 0]
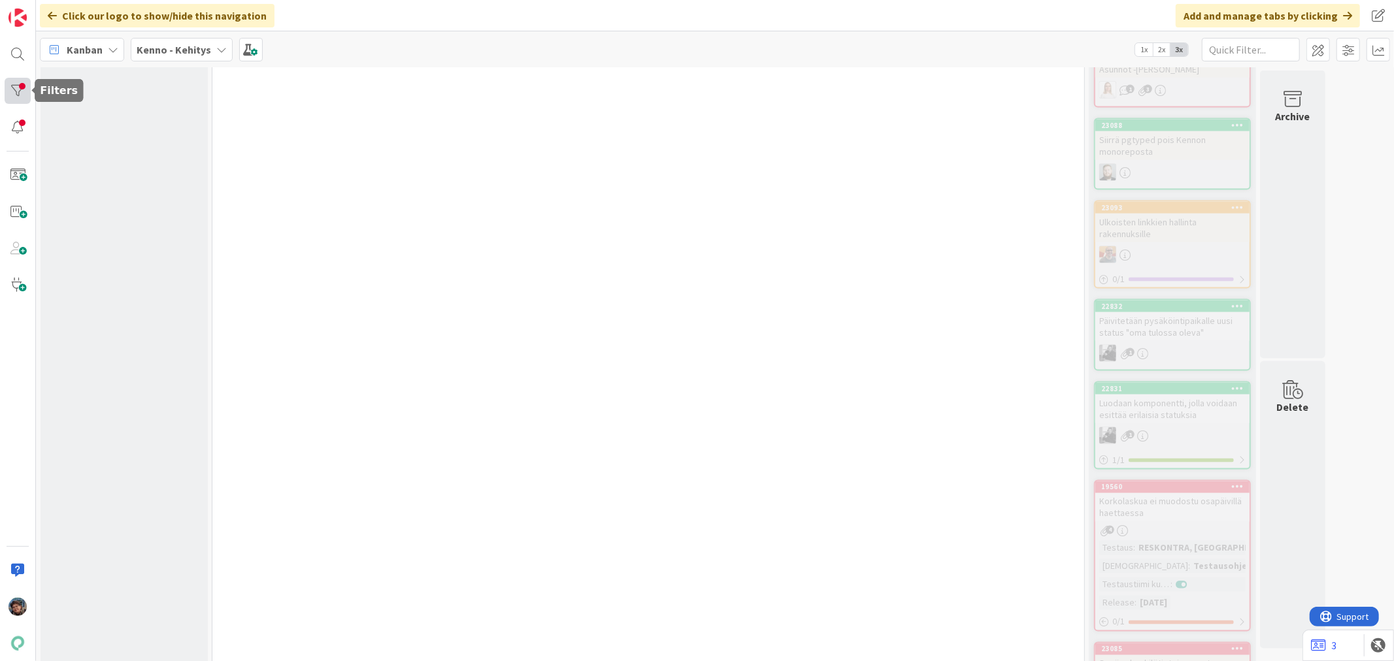
click at [13, 82] on div at bounding box center [18, 91] width 26 height 26
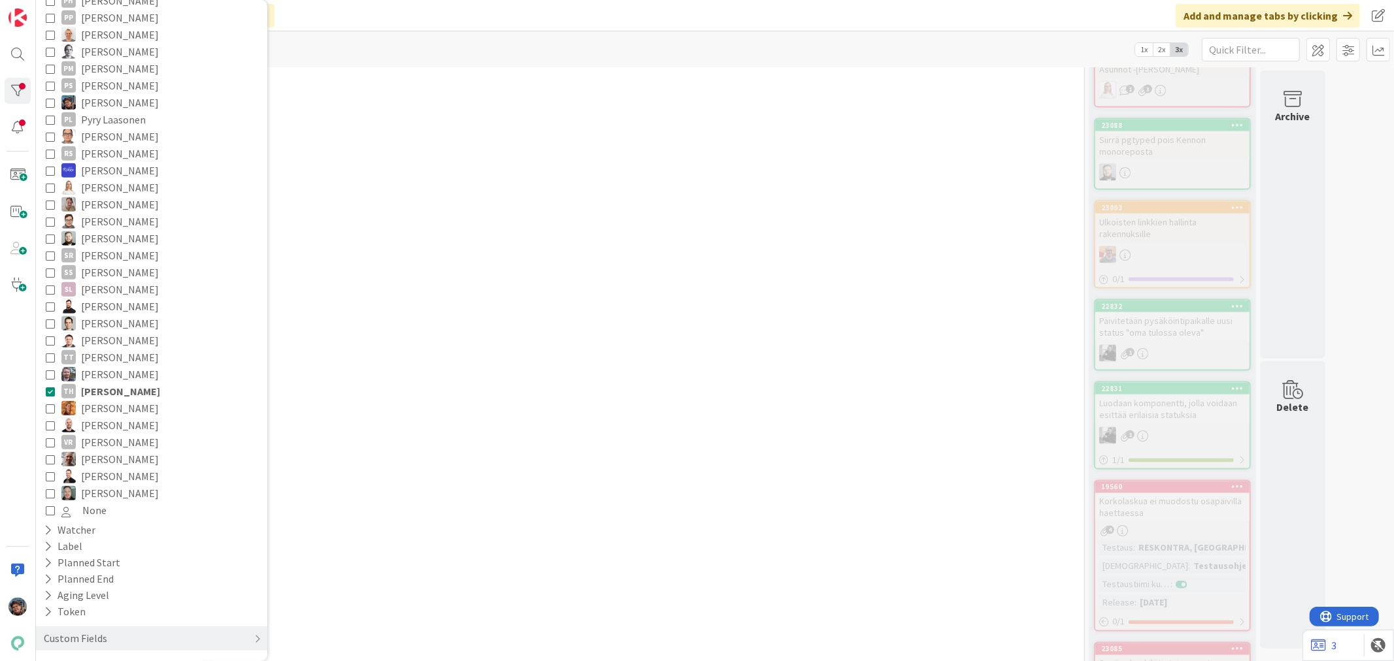
scroll to position [878, 0]
click at [48, 384] on icon at bounding box center [50, 386] width 9 height 9
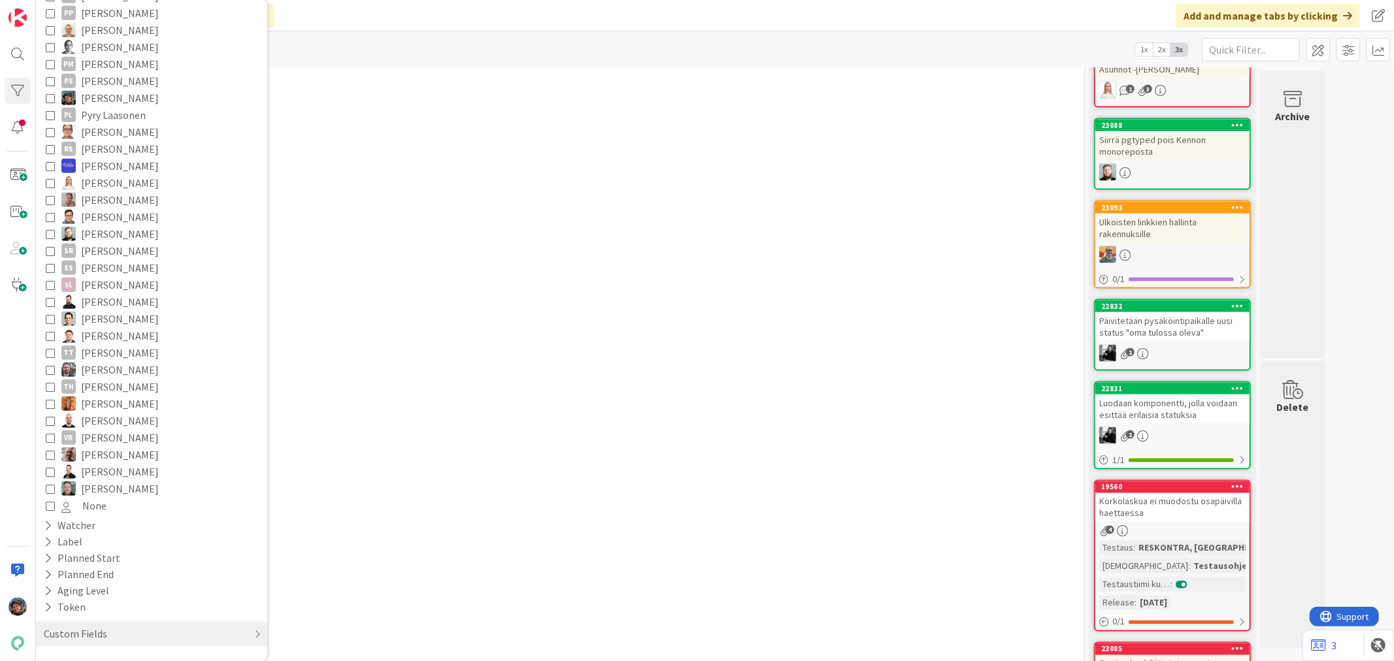
click at [50, 318] on icon at bounding box center [50, 318] width 9 height 9
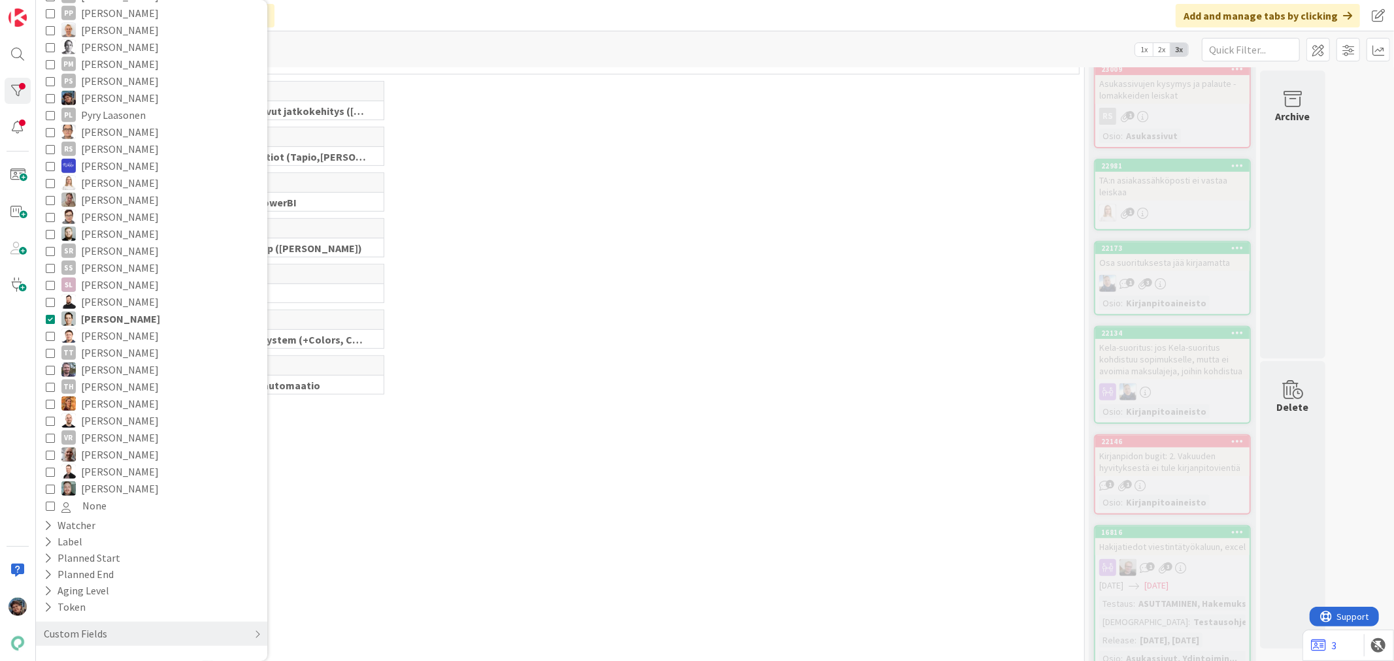
scroll to position [4497, 0]
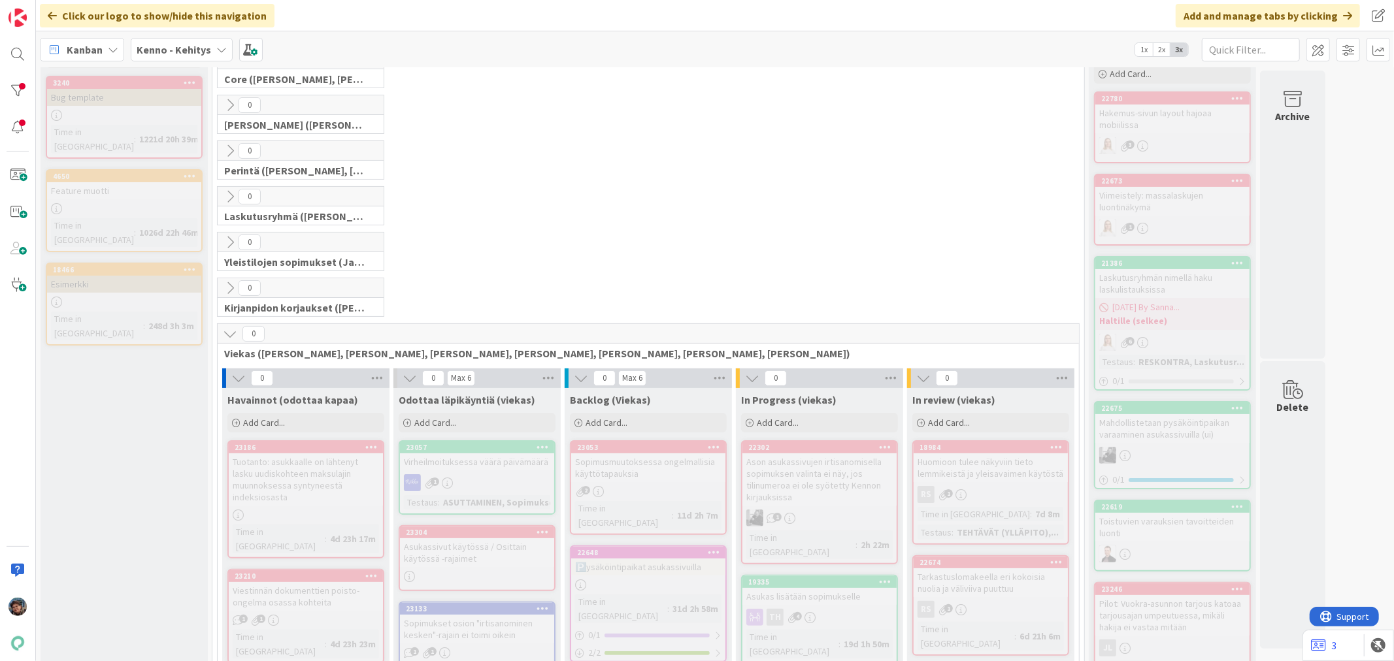
scroll to position [0, 0]
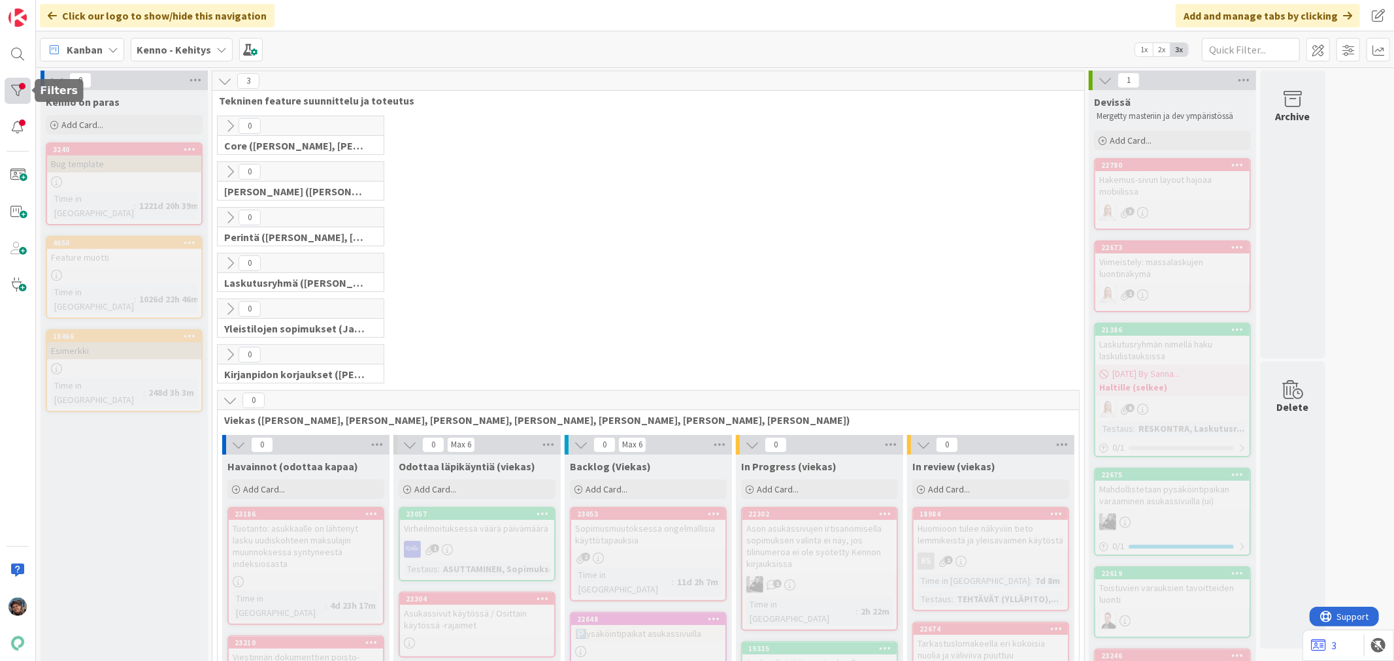
click at [16, 88] on div at bounding box center [18, 91] width 26 height 26
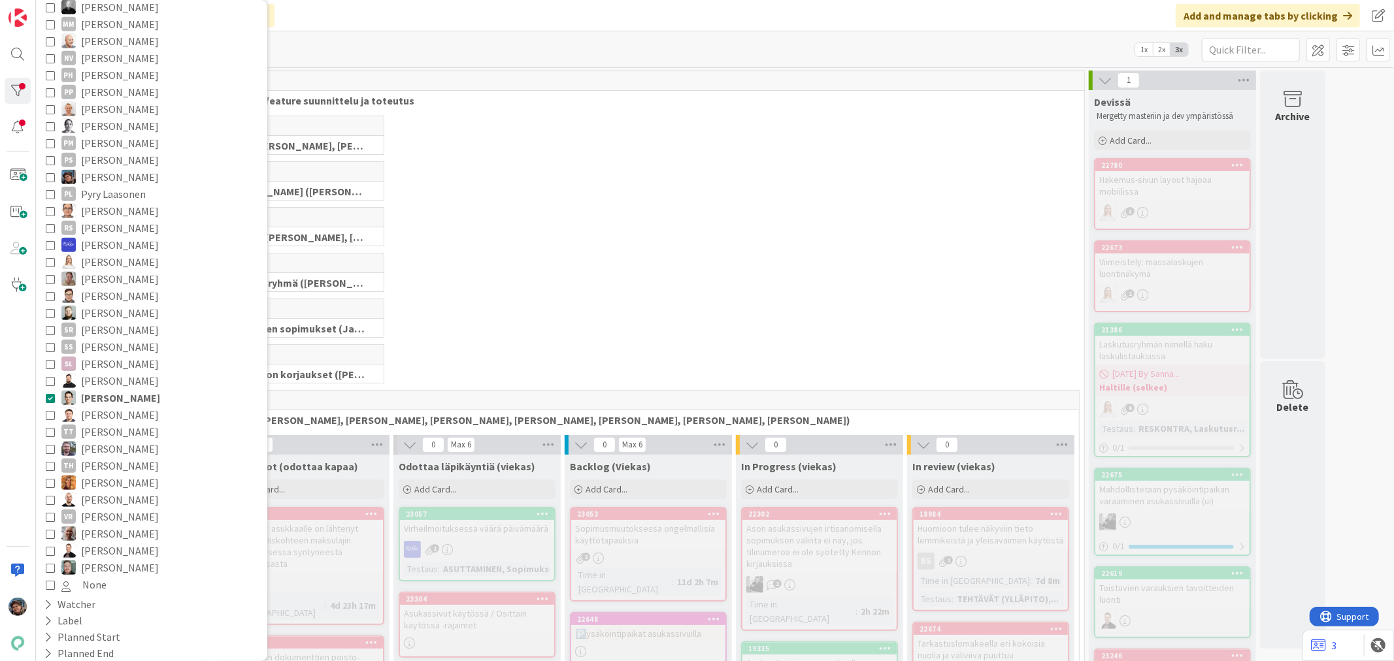
scroll to position [871, 0]
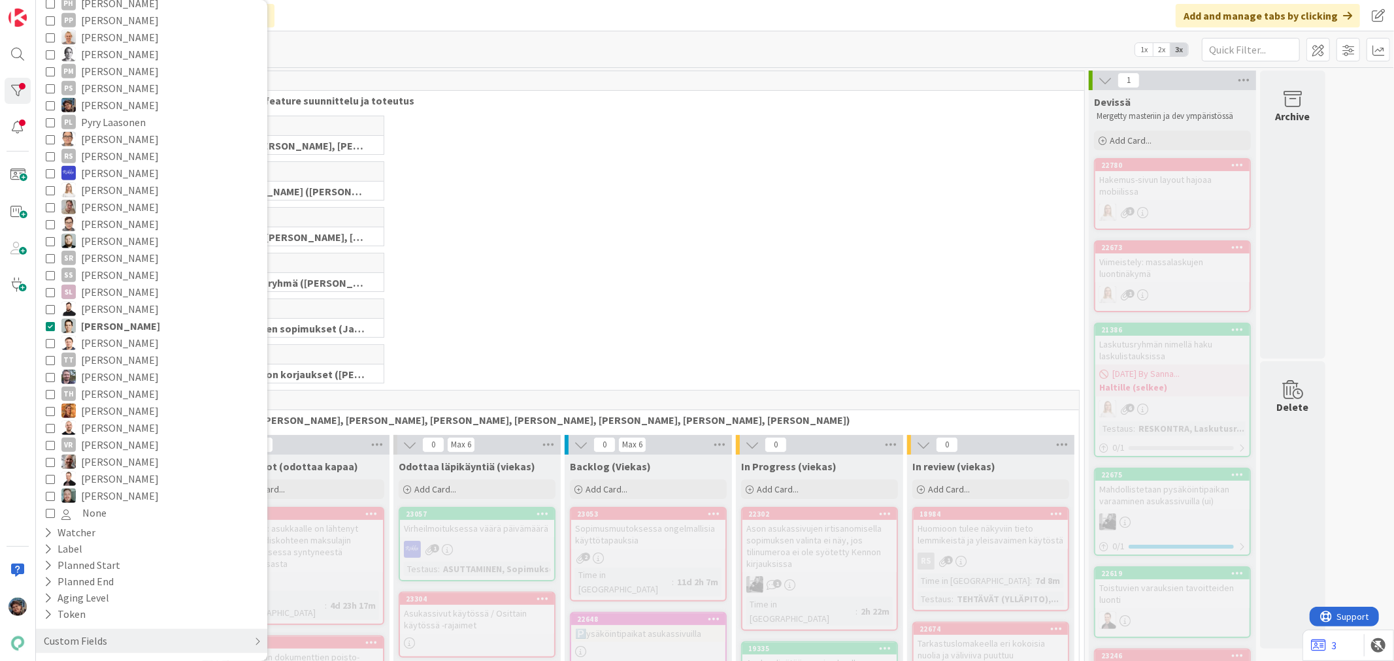
click at [49, 323] on icon at bounding box center [50, 326] width 9 height 9
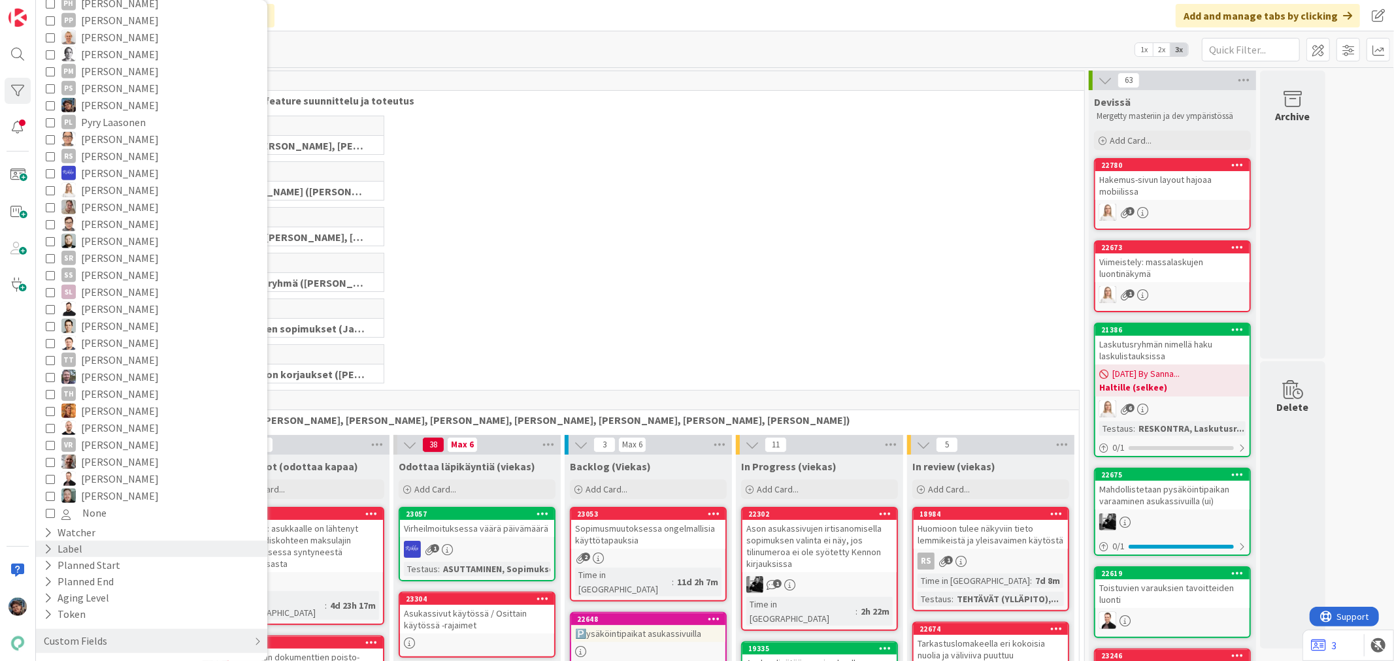
click at [48, 544] on icon at bounding box center [48, 549] width 8 height 11
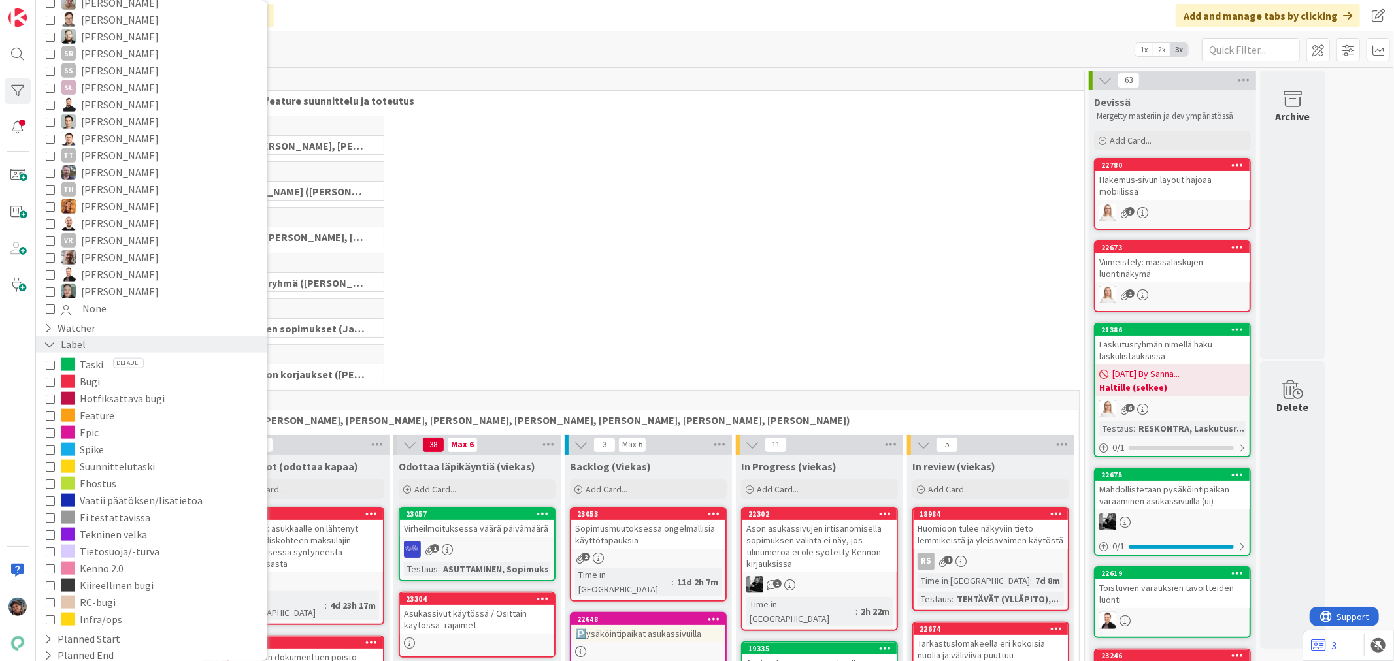
scroll to position [1158, 0]
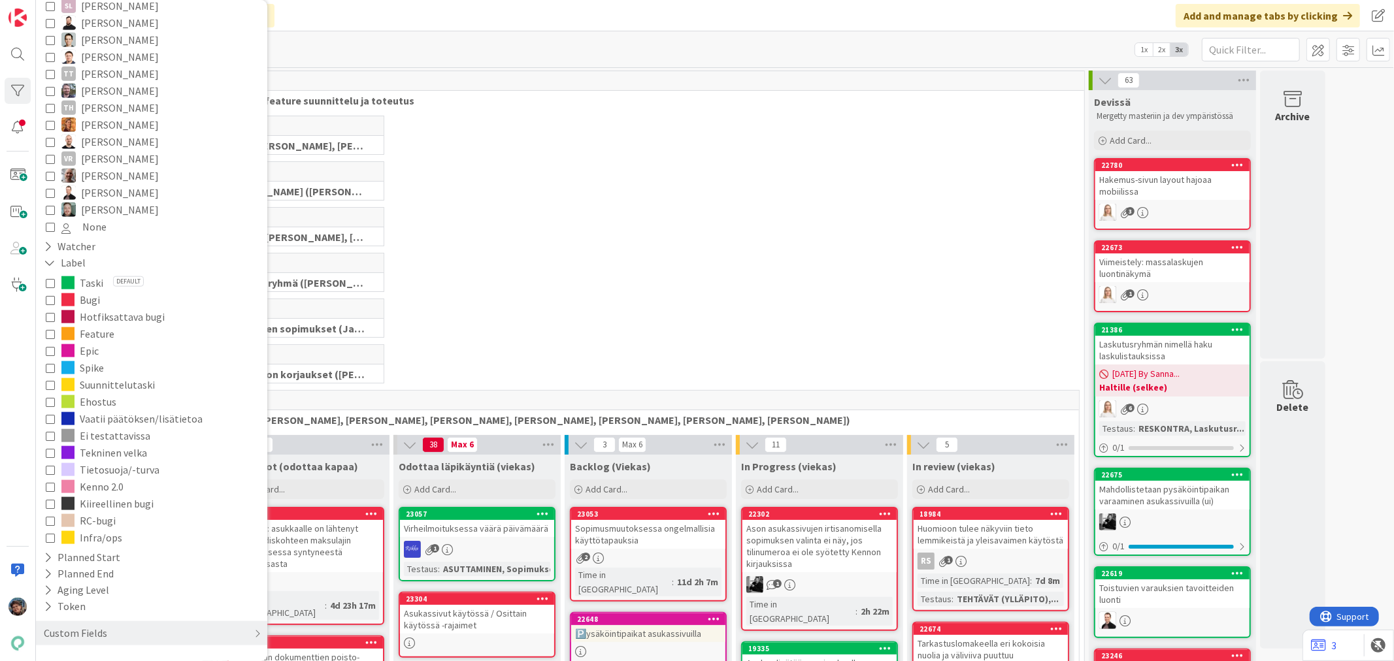
drag, startPoint x: 47, startPoint y: 316, endPoint x: 59, endPoint y: 324, distance: 13.8
click at [48, 318] on icon at bounding box center [50, 316] width 9 height 9
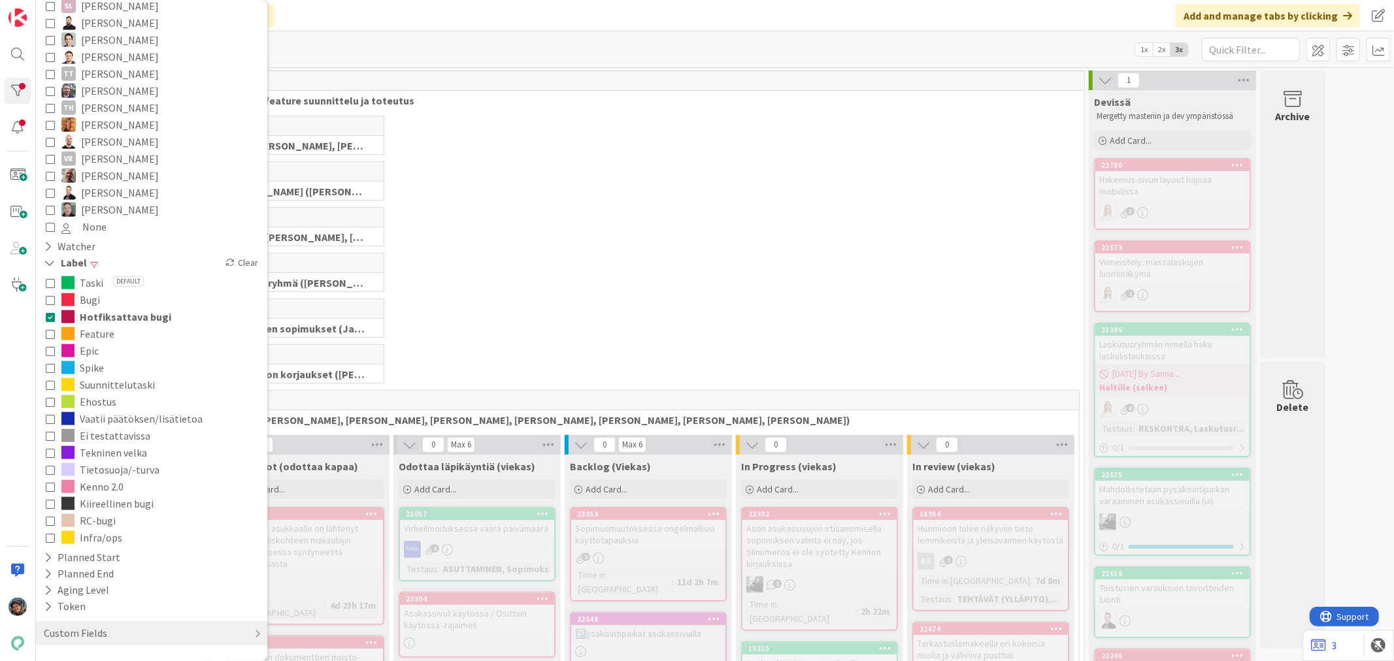
click at [563, 299] on div "0 Yleistilojen sopimukset (Jaakko, VilleP, TommiL, Simo)" at bounding box center [648, 322] width 867 height 46
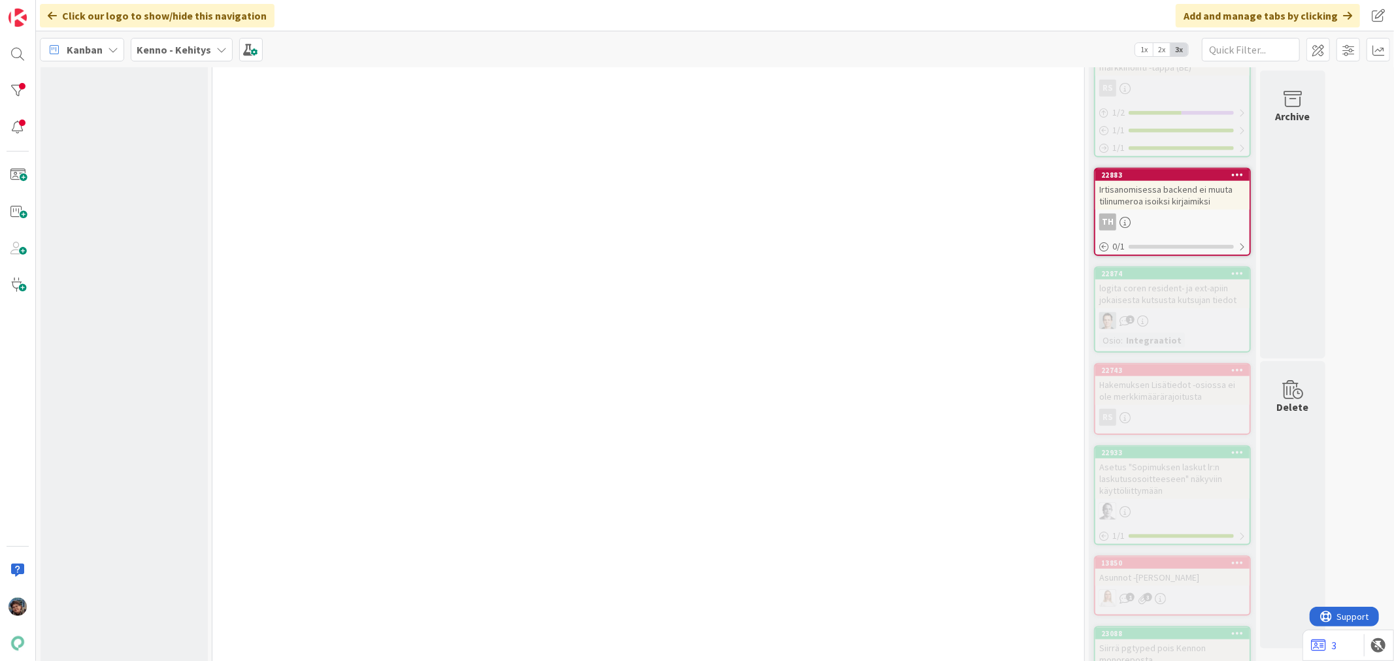
scroll to position [5005, 0]
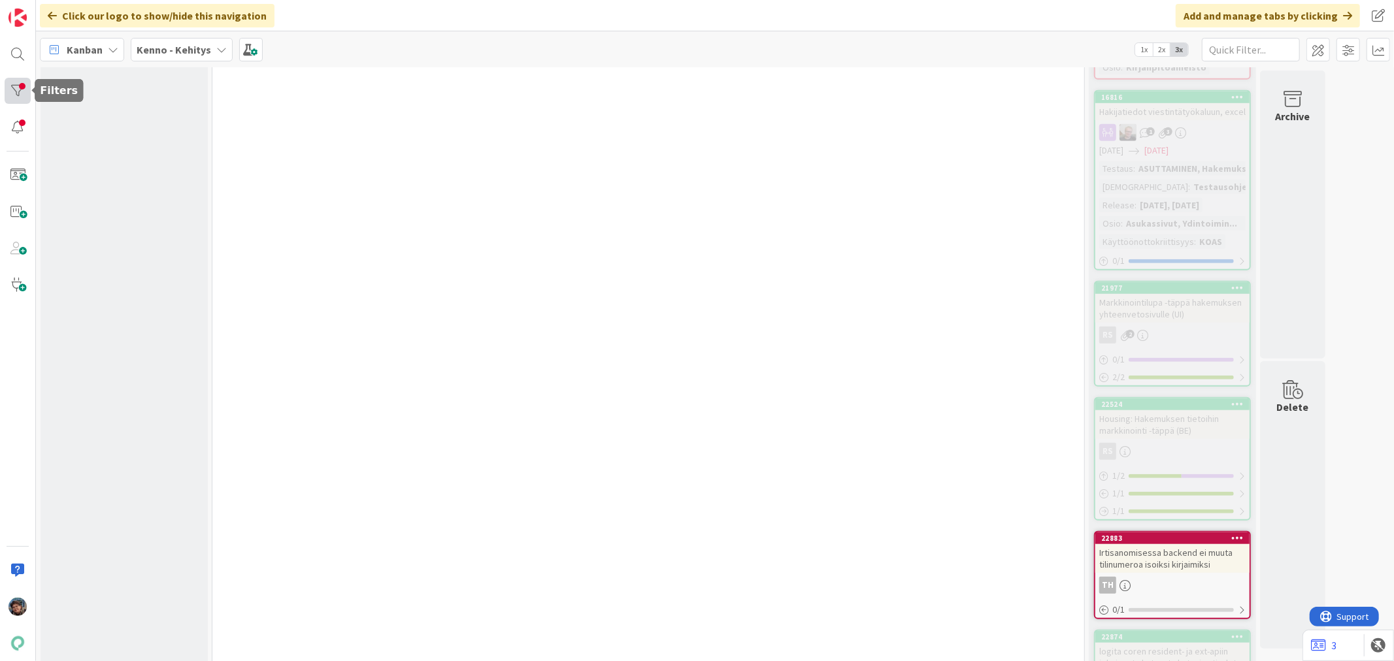
click at [21, 90] on div at bounding box center [18, 91] width 26 height 26
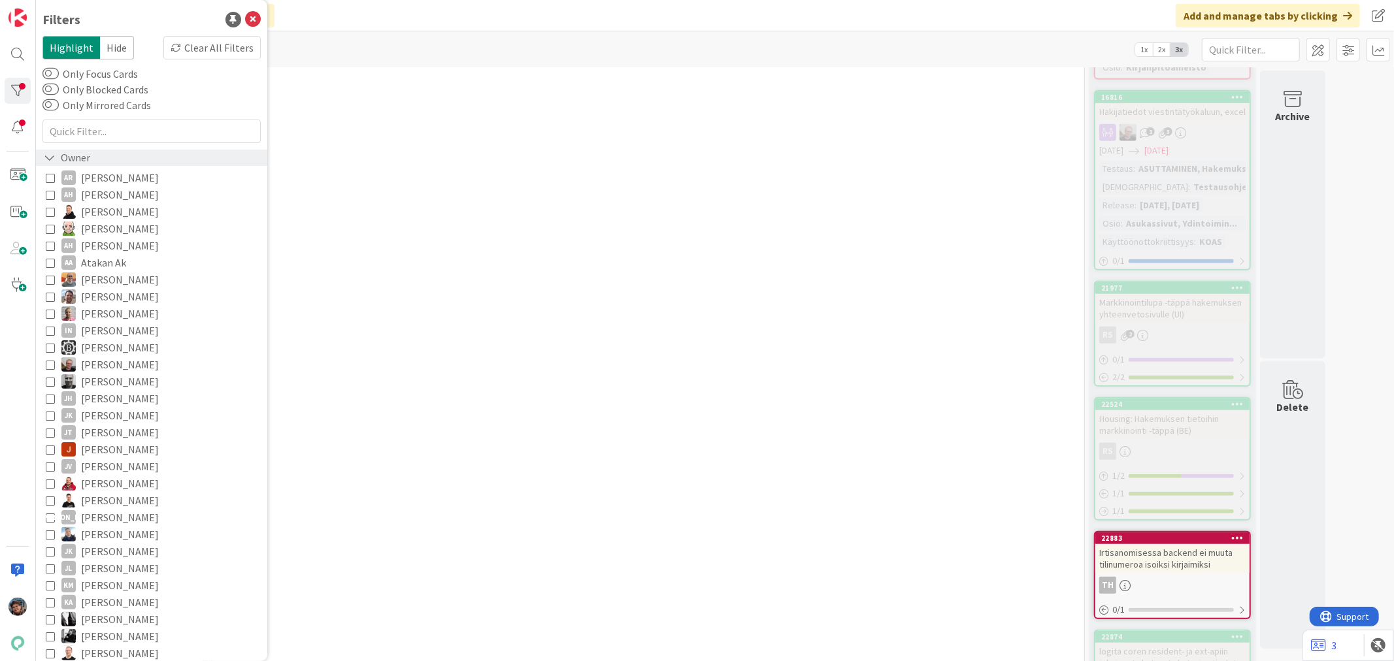
click at [48, 154] on icon at bounding box center [50, 157] width 12 height 11
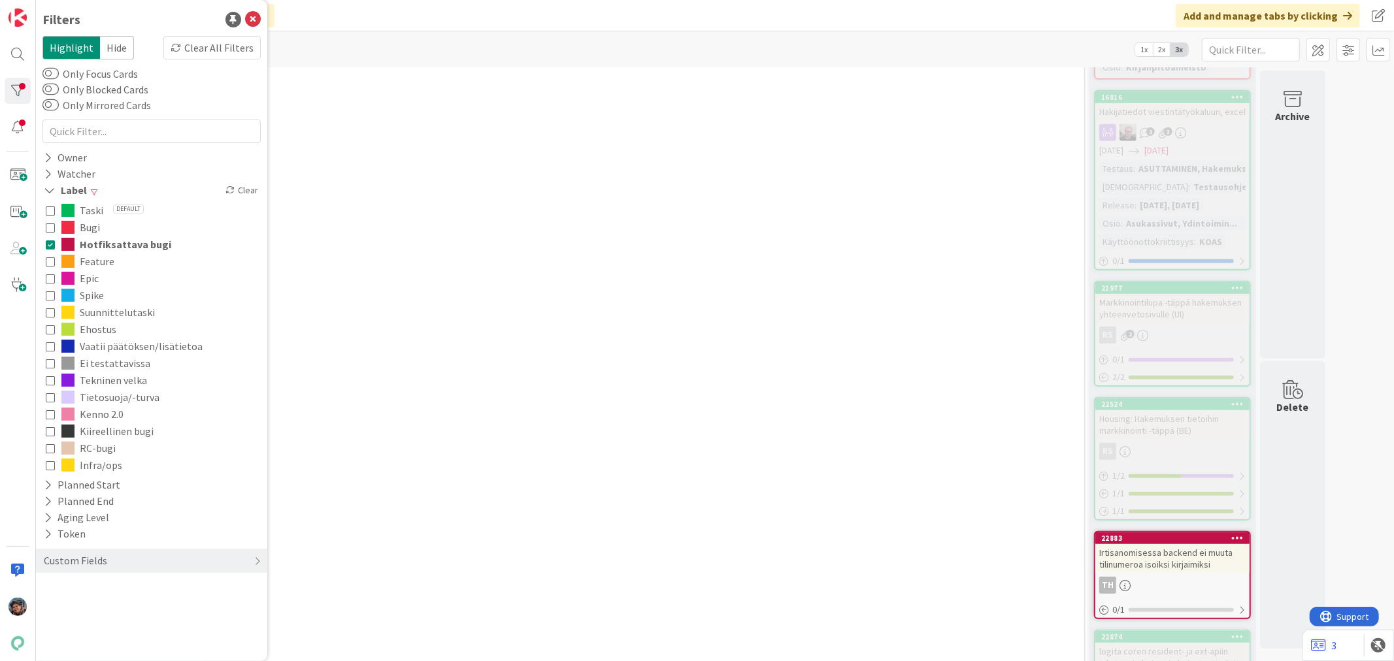
click at [49, 240] on icon at bounding box center [50, 244] width 9 height 9
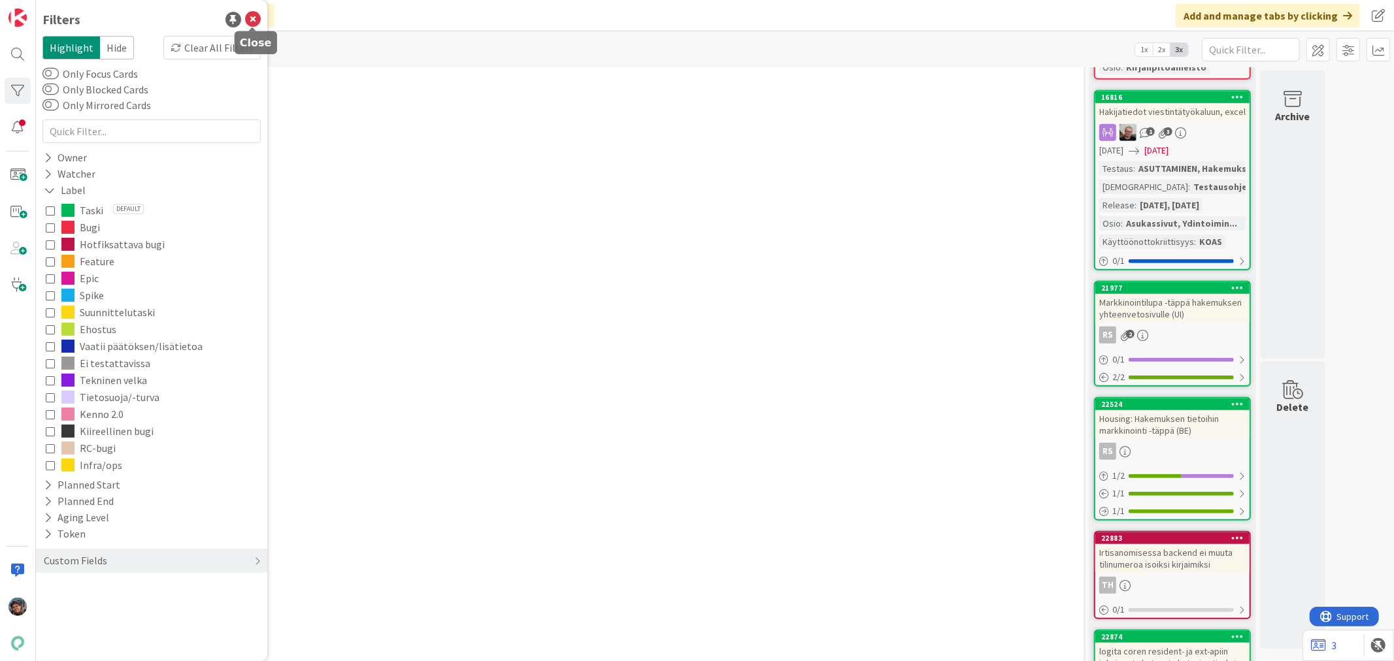
click at [255, 17] on icon at bounding box center [253, 20] width 16 height 16
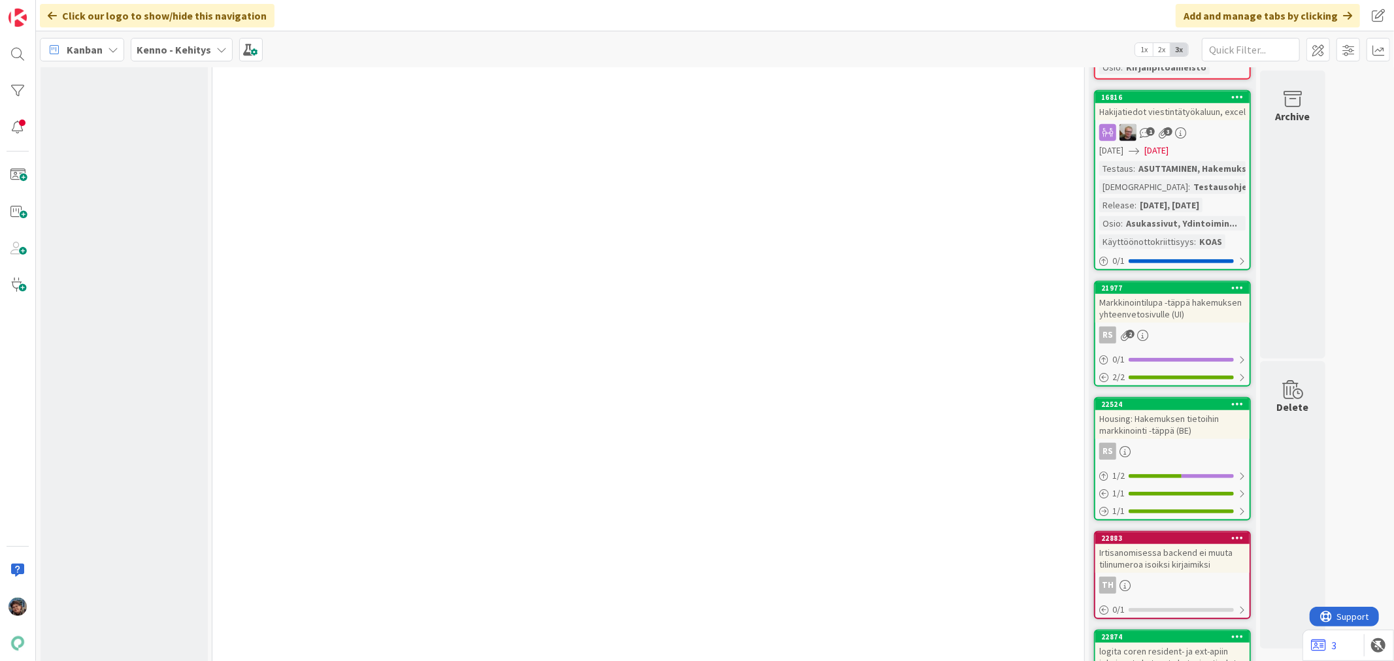
click at [187, 51] on b "Kenno - Kehitys" at bounding box center [174, 49] width 75 height 13
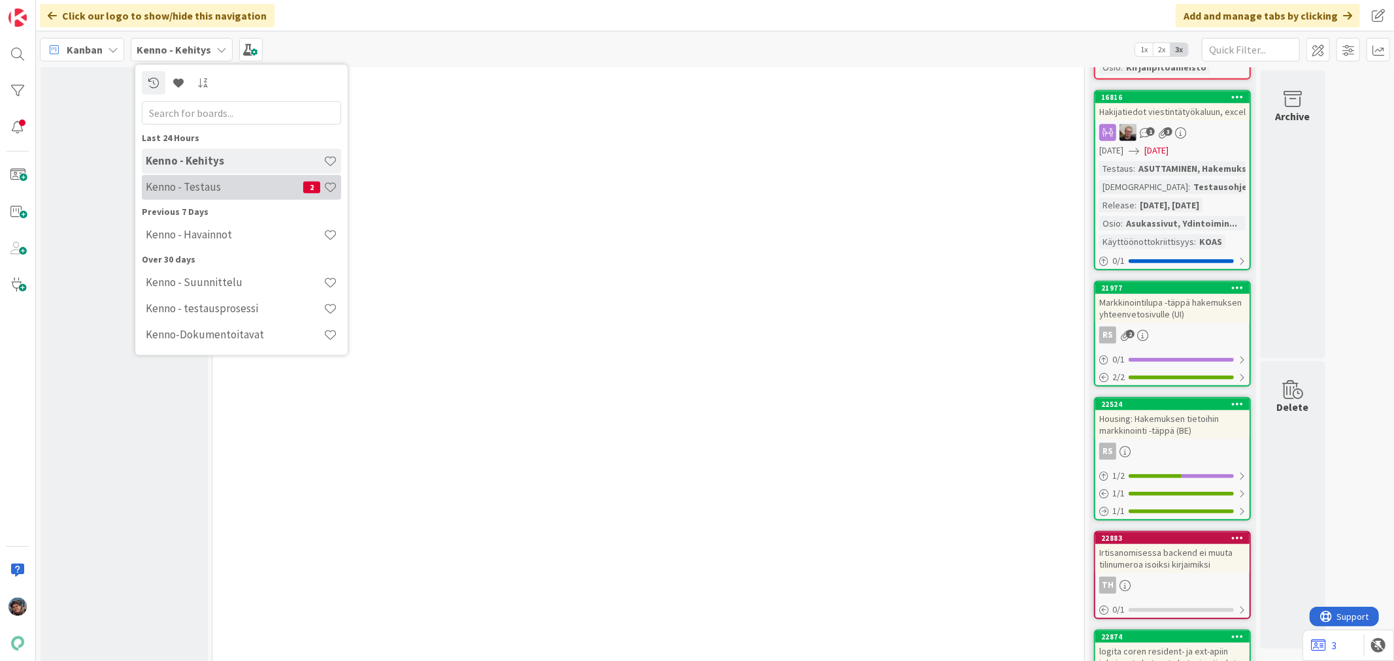
click at [184, 194] on div "Kenno - Testaus 2" at bounding box center [241, 187] width 199 height 25
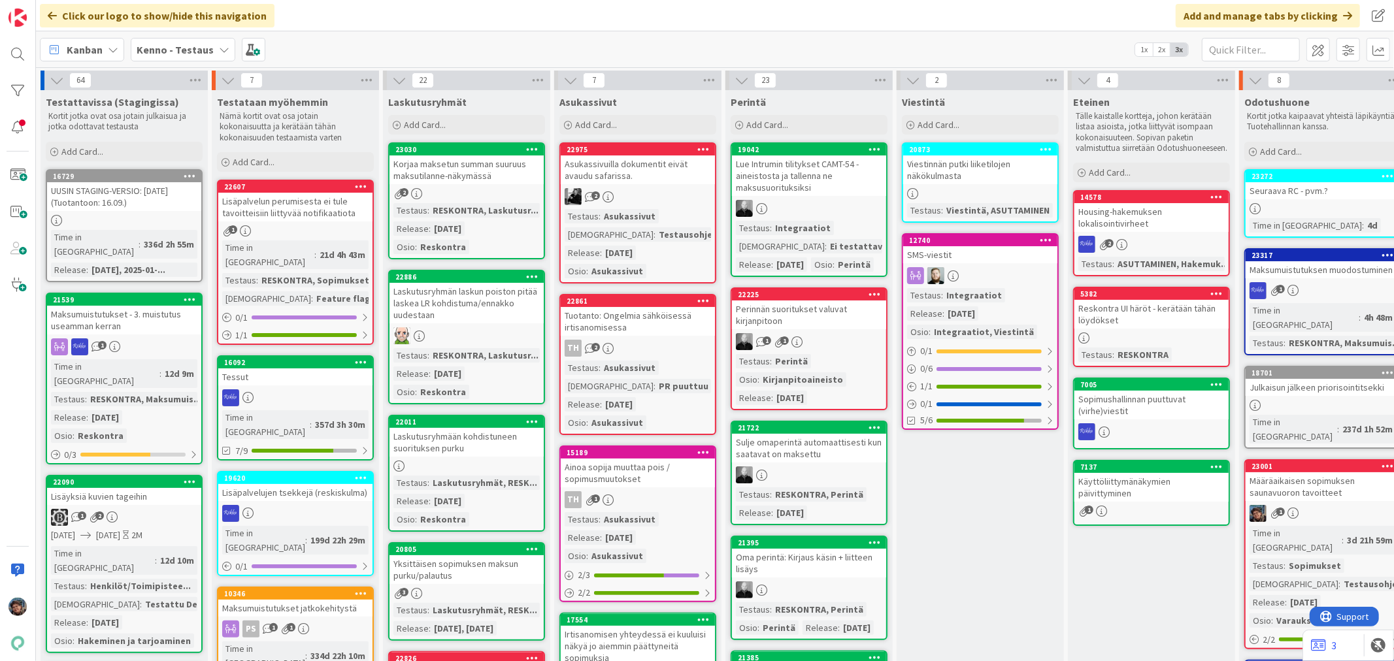
click at [637, 348] on div "TH 2" at bounding box center [638, 348] width 154 height 17
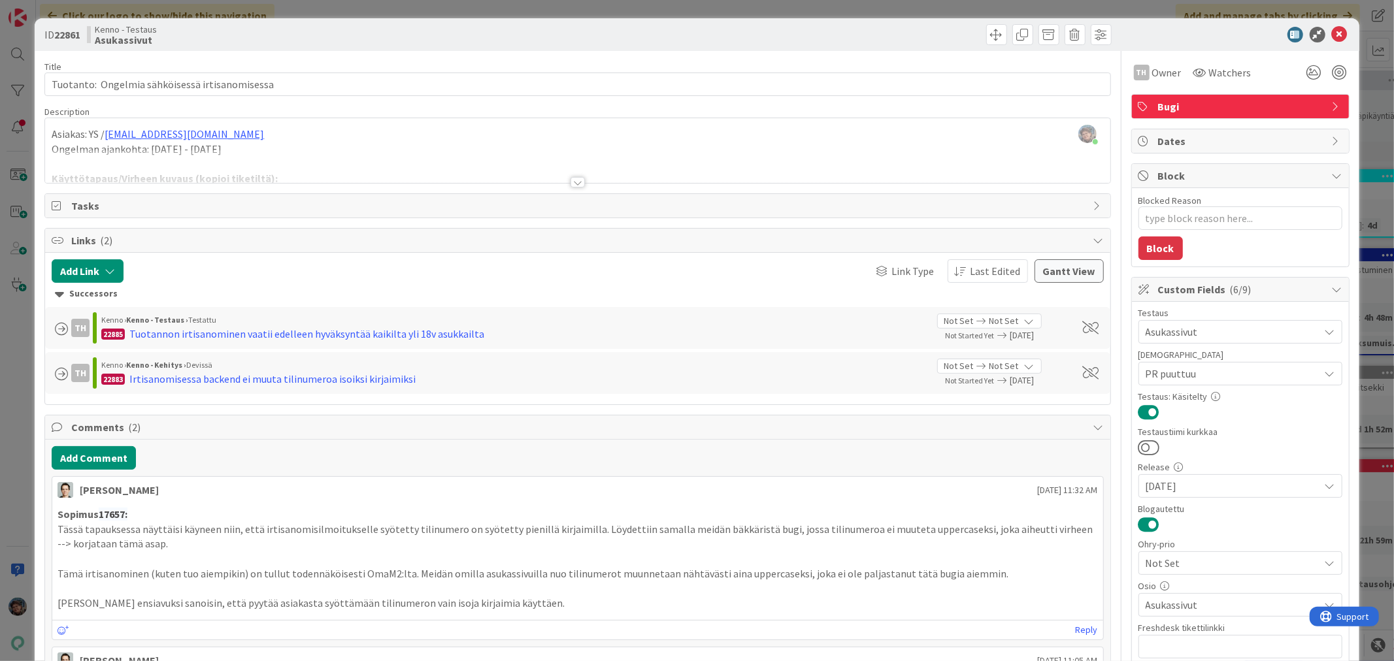
click at [571, 184] on div at bounding box center [578, 182] width 14 height 10
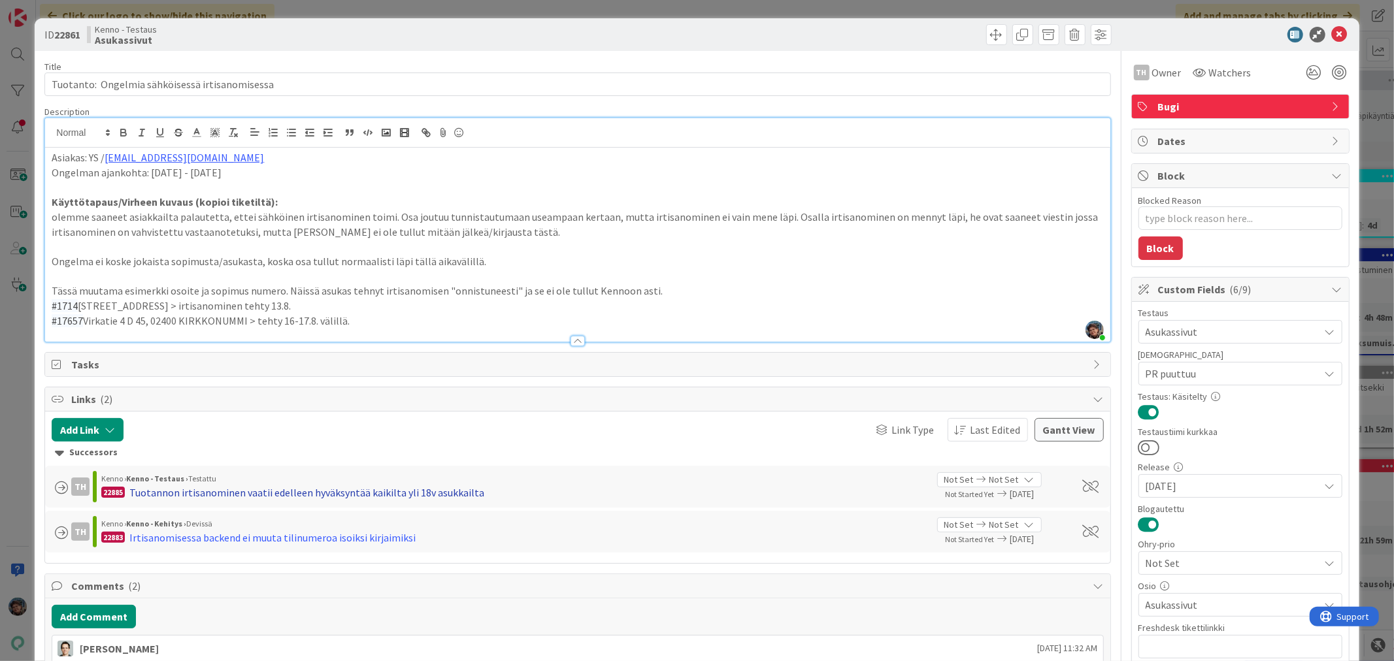
click at [390, 490] on div "Tuotannon irtisanominen vaatii edelleen hyväksyntää kaikilta yli 18v asukkailta" at bounding box center [306, 493] width 355 height 16
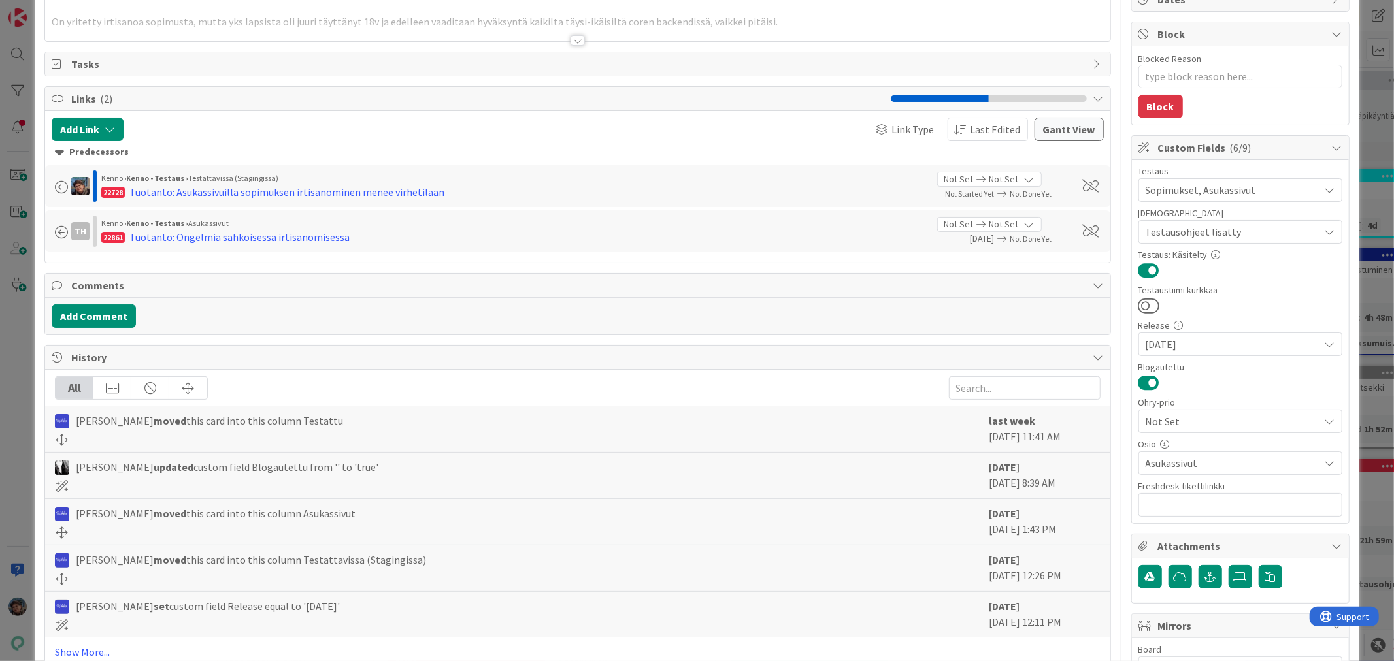
scroll to position [269, 0]
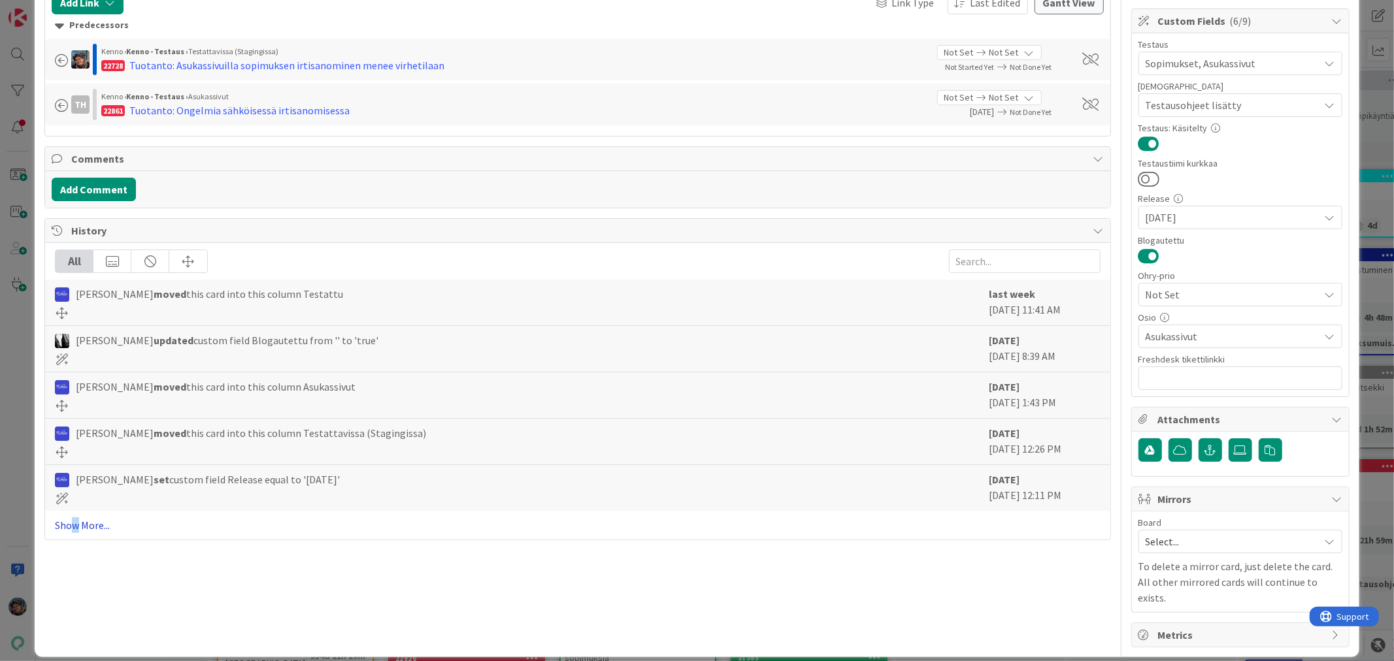
click at [76, 526] on link "Show More..." at bounding box center [577, 526] width 1045 height 16
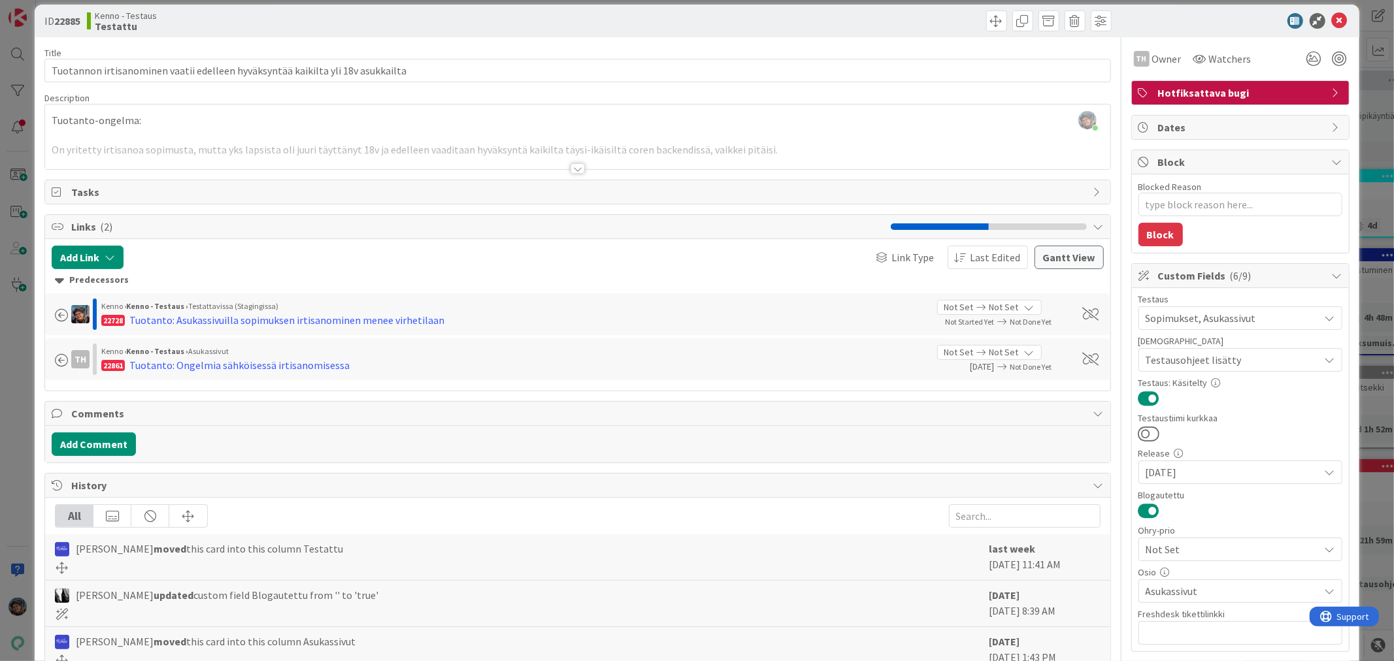
scroll to position [0, 0]
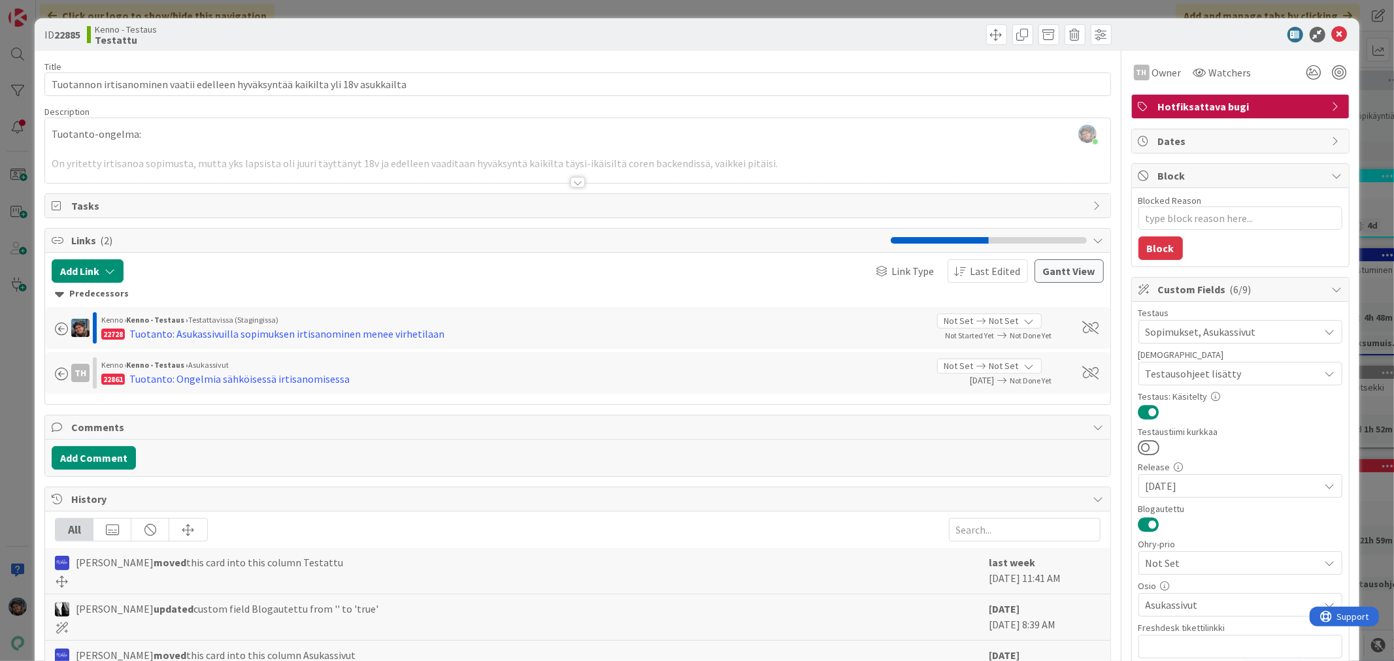
click at [573, 183] on div at bounding box center [578, 182] width 14 height 10
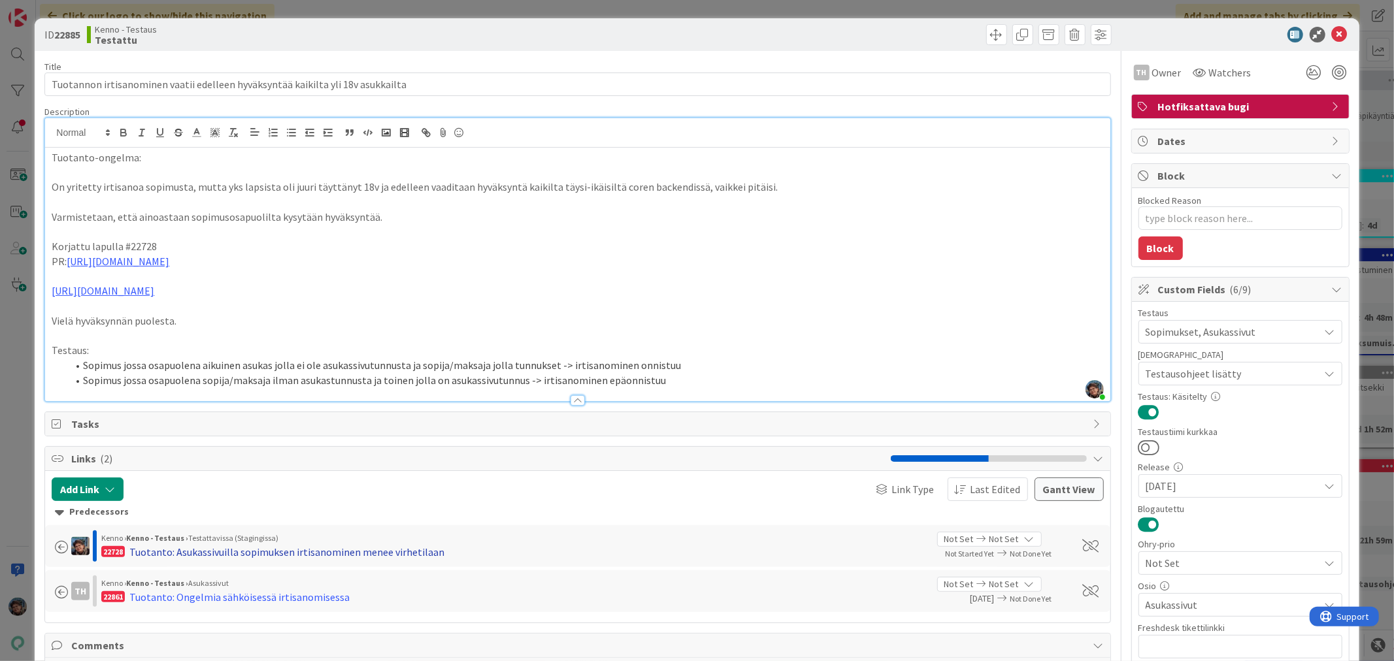
click at [347, 551] on div "Tuotanto: Asukassivuilla sopimuksen irtisanominen menee virhetilaan" at bounding box center [286, 552] width 315 height 16
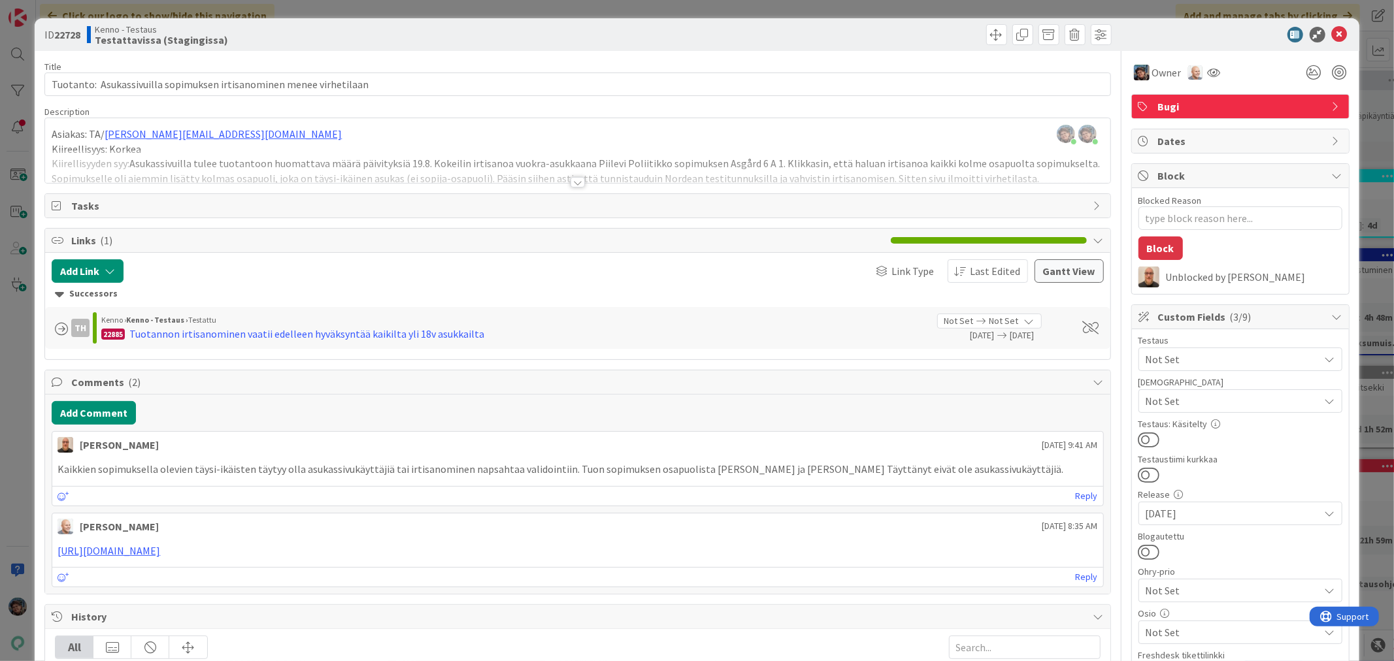
click at [572, 182] on div at bounding box center [578, 182] width 14 height 10
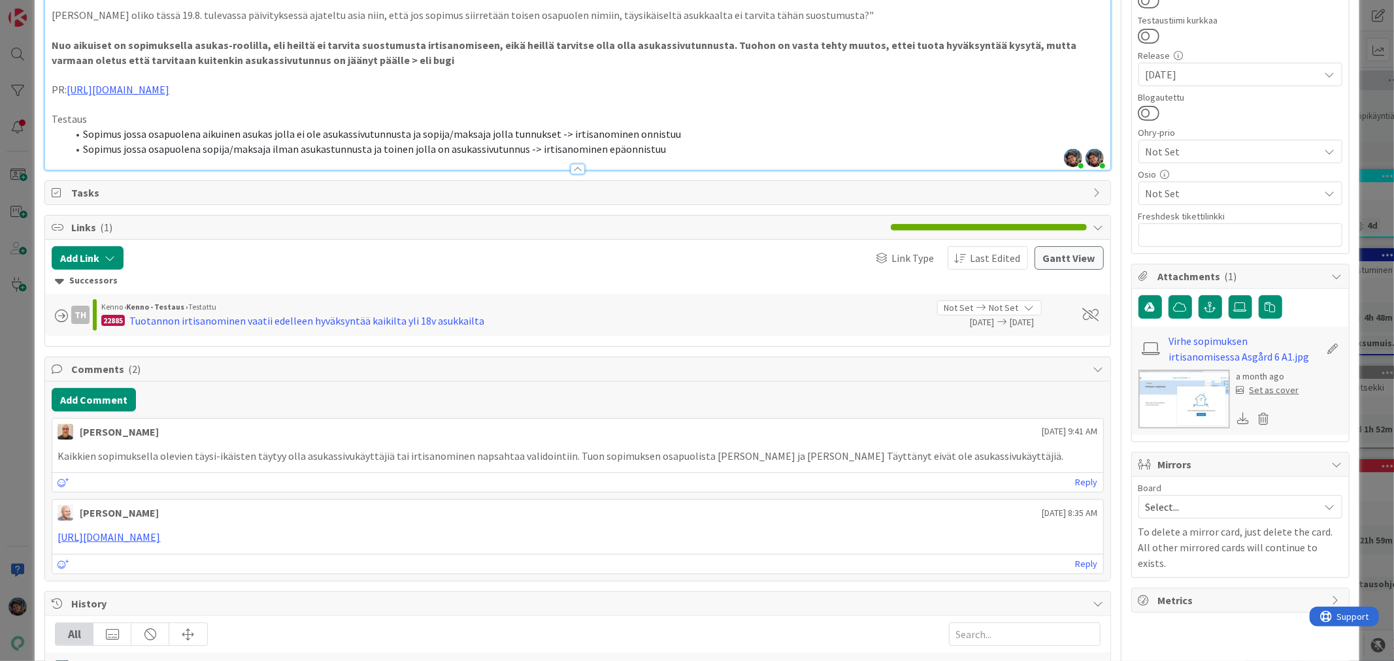
scroll to position [435, 0]
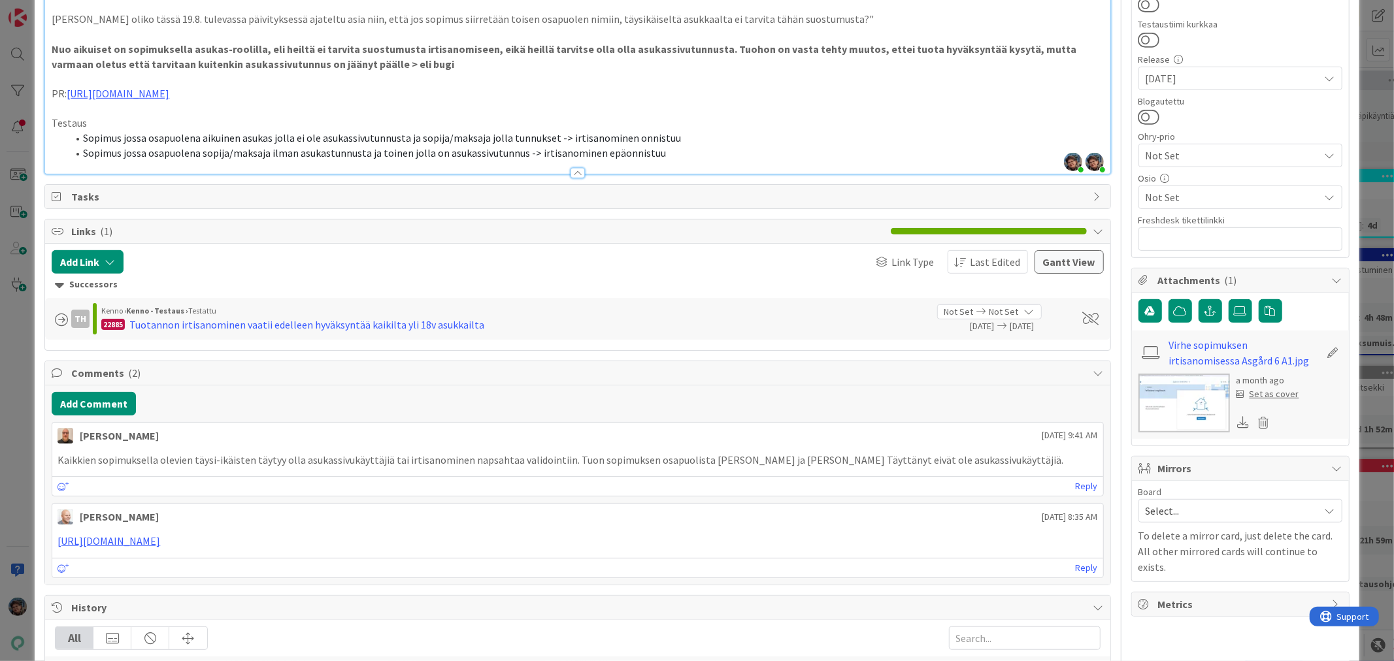
click at [675, 148] on li "Sopimus jossa osapuolena sopija/maksaja ilman asukastunnusta ja toinen jolla on…" at bounding box center [585, 153] width 1036 height 15
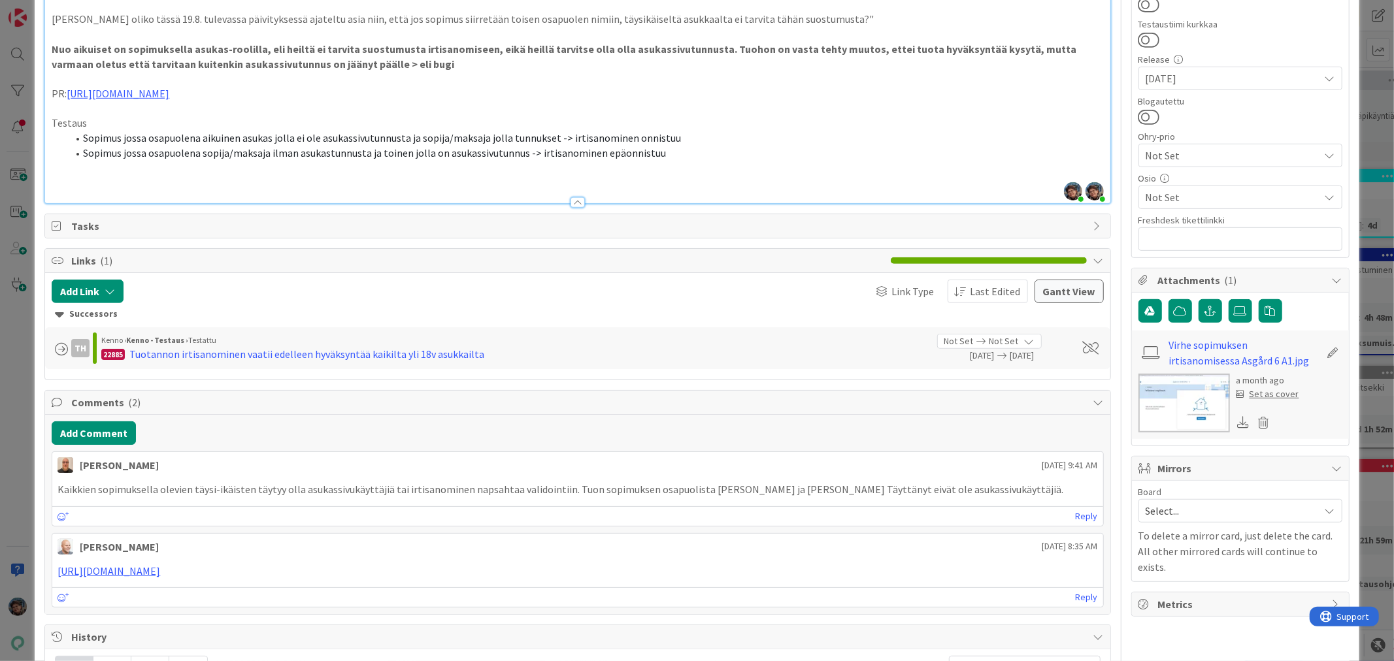
type textarea "x"
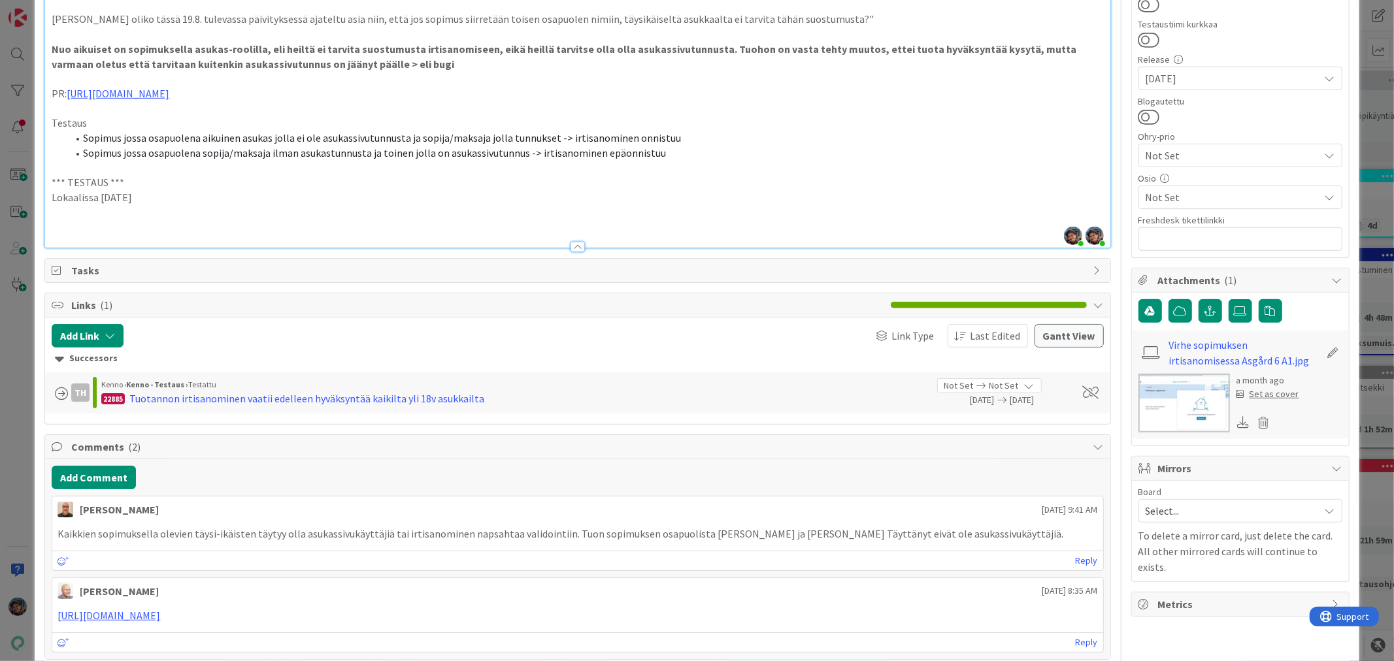
drag, startPoint x: 158, startPoint y: 200, endPoint x: 42, endPoint y: 181, distance: 117.2
click at [42, 181] on div "ID 22728 Kenno - Testaus Testattavissa (Stagingissa) Title 69 / 128 Tuotanto: A…" at bounding box center [697, 294] width 1324 height 1423
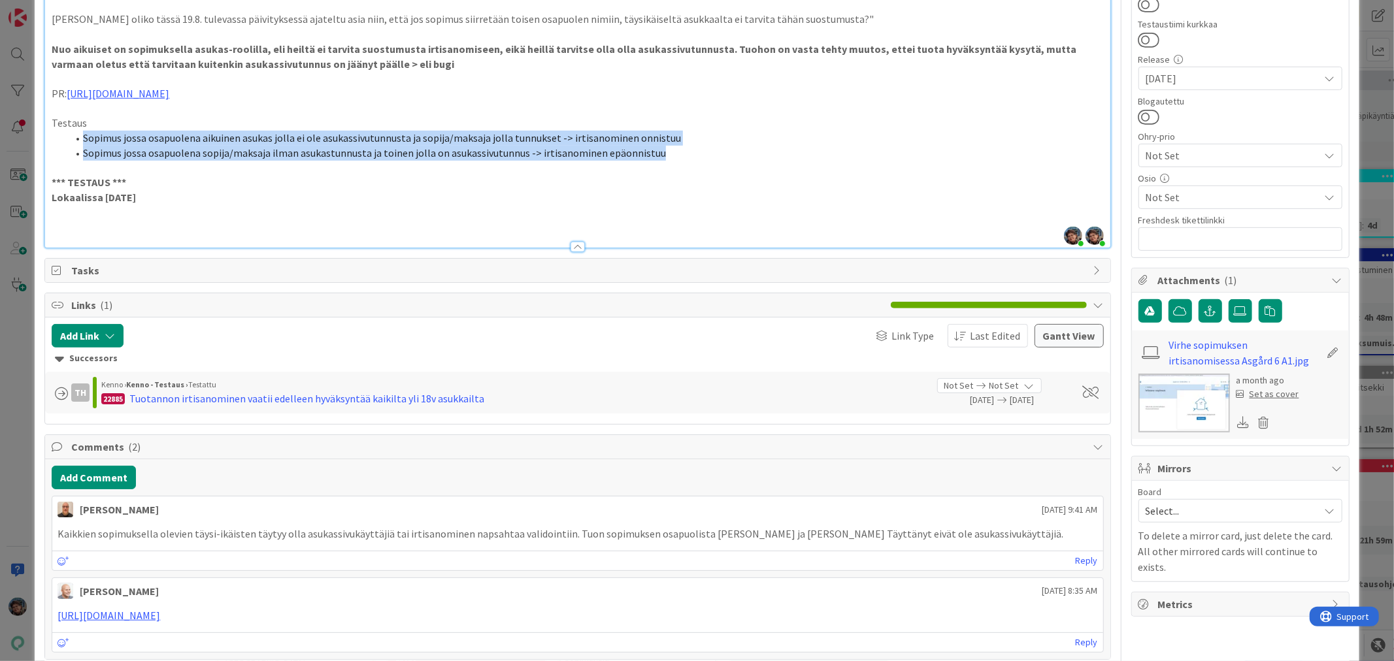
drag, startPoint x: 72, startPoint y: 134, endPoint x: 678, endPoint y: 151, distance: 606.1
click at [678, 151] on ol "Sopimus jossa osapuolena aikuinen asukas jolla ei ole asukassivutunnusta ja sop…" at bounding box center [578, 145] width 1052 height 29
copy ol "Sopimus jossa osapuolena aikuinen asukas jolla ei ole asukassivutunnusta ja sop…"
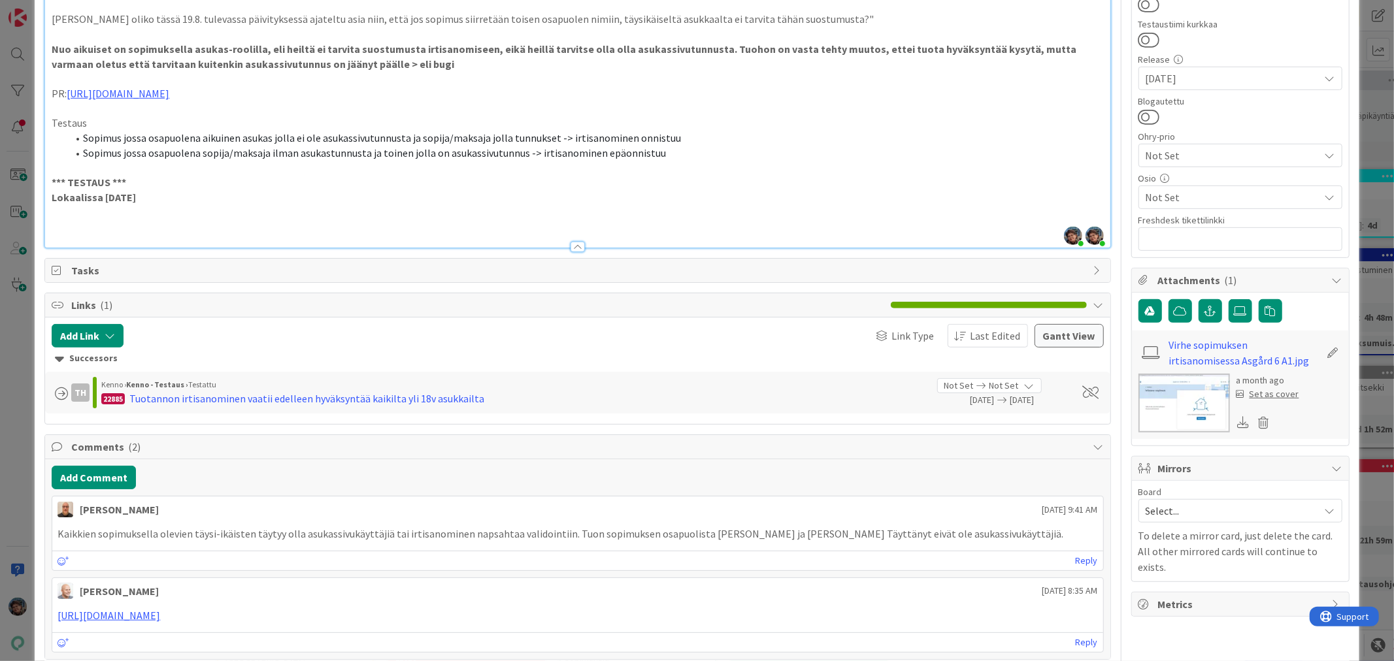
click at [127, 225] on p at bounding box center [578, 227] width 1052 height 15
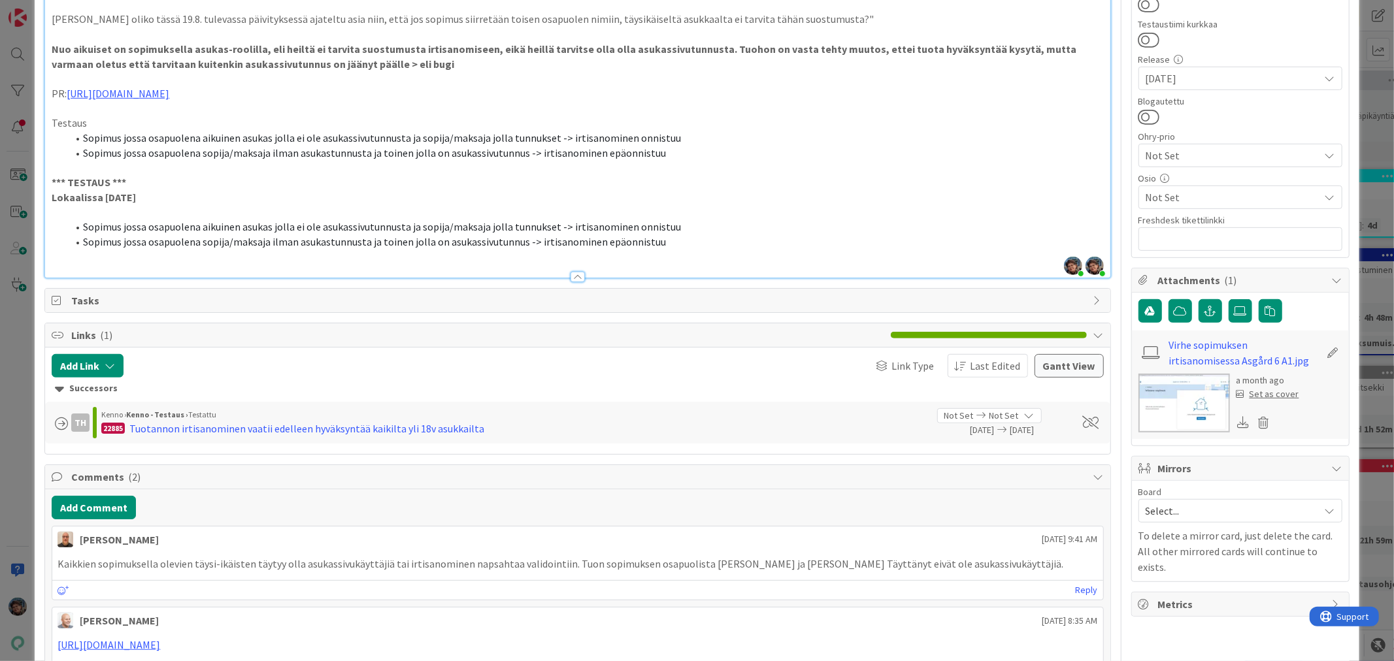
click at [693, 231] on li "Sopimus jossa osapuolena aikuinen asukas jolla ei ole asukassivutunnusta ja sop…" at bounding box center [585, 227] width 1036 height 15
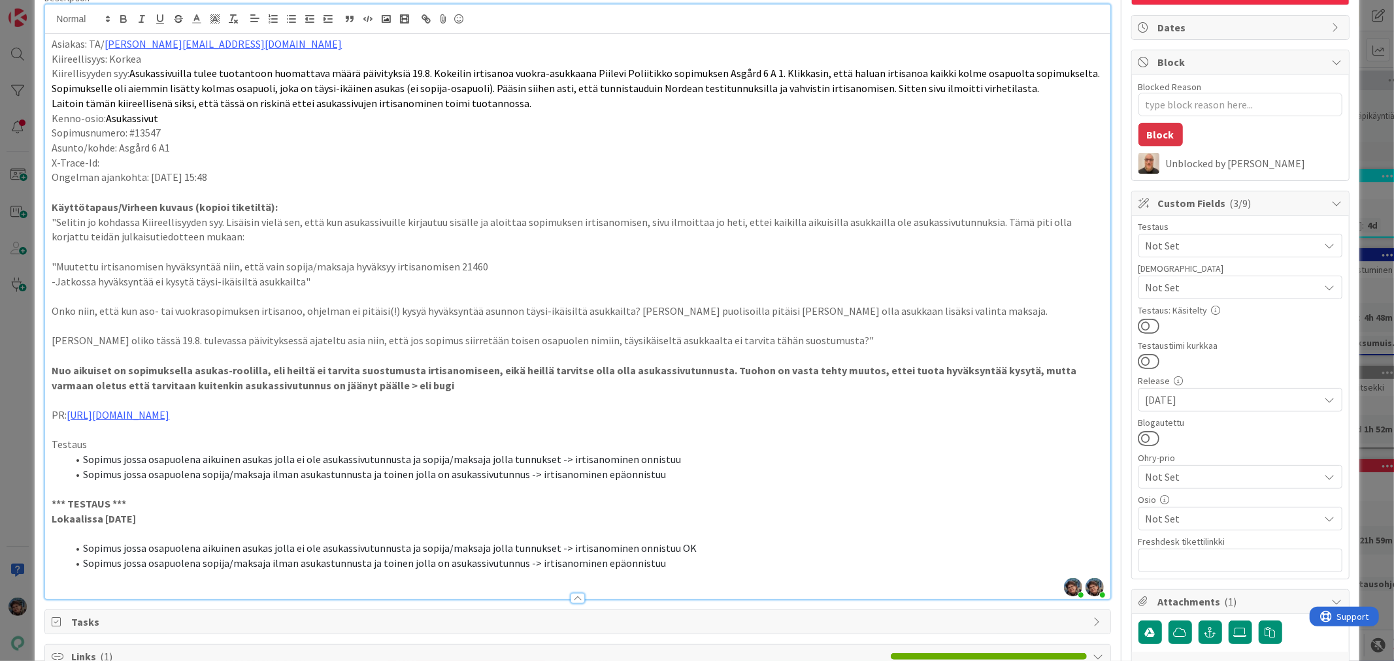
scroll to position [145, 0]
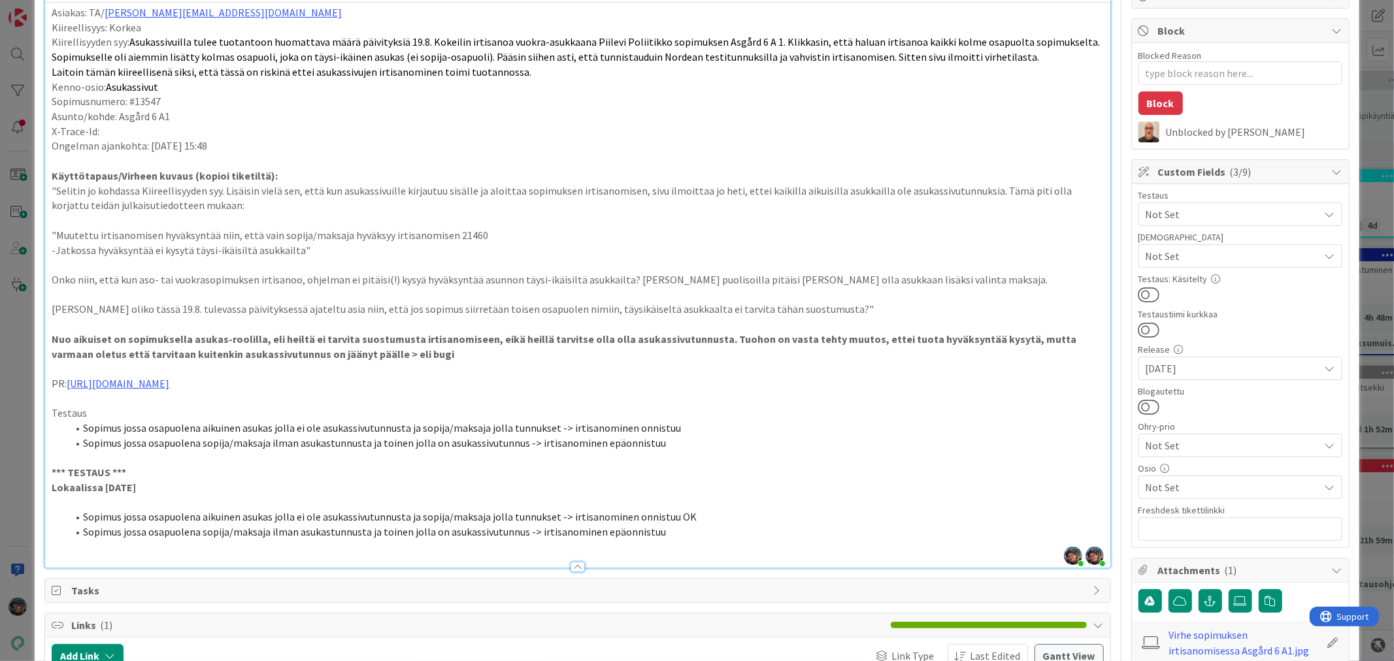
click at [663, 533] on li "Sopimus jossa osapuolena sopija/maksaja ilman asukastunnusta ja toinen jolla on…" at bounding box center [585, 532] width 1036 height 15
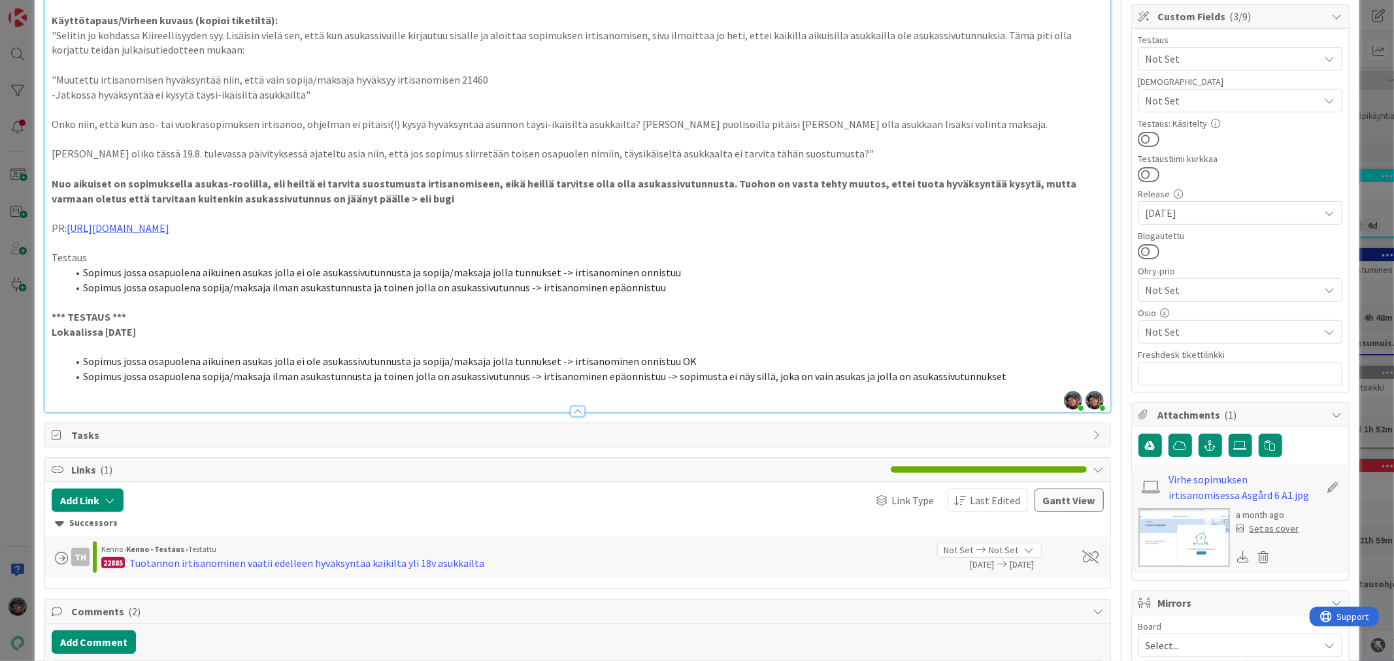
scroll to position [363, 0]
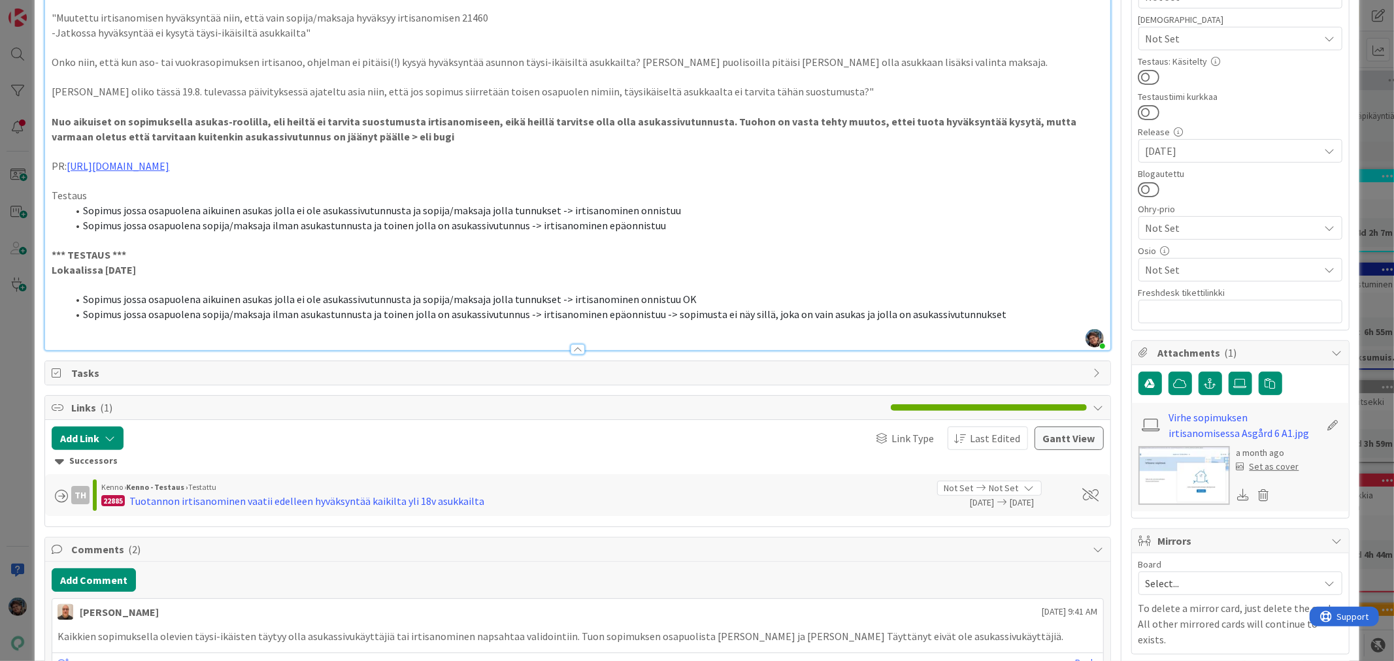
type textarea "x"
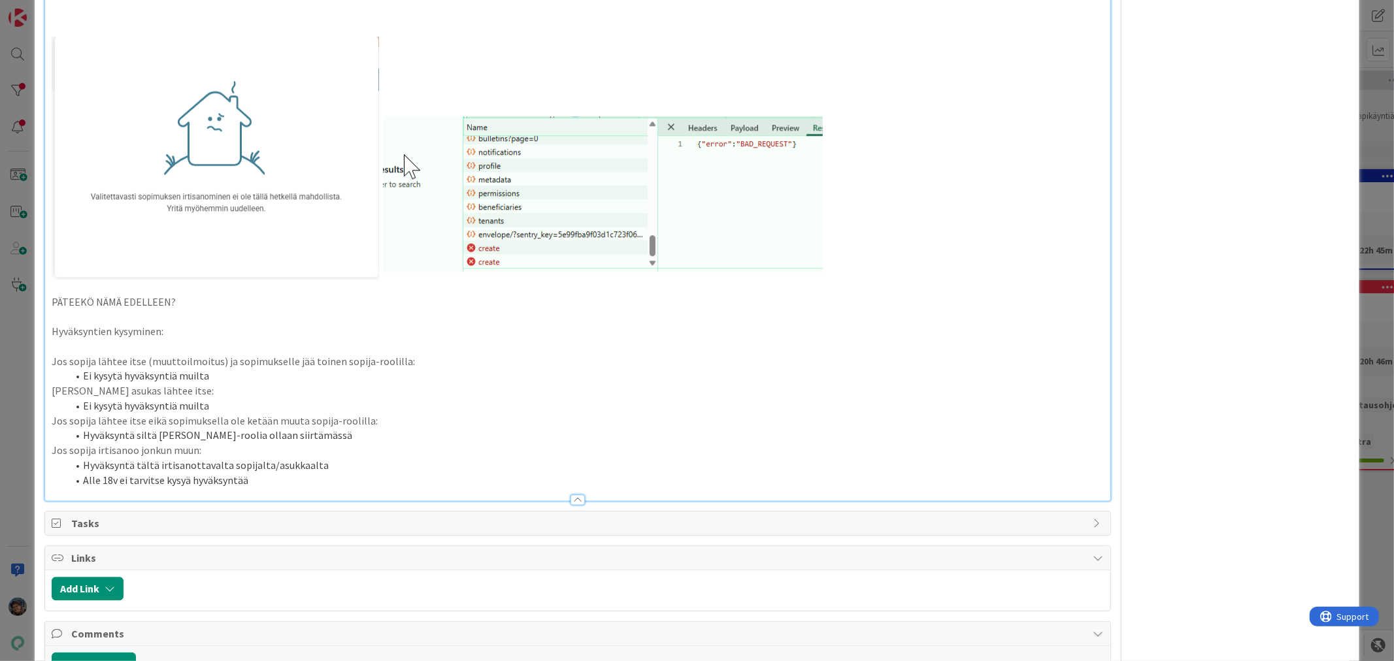
scroll to position [2832, 0]
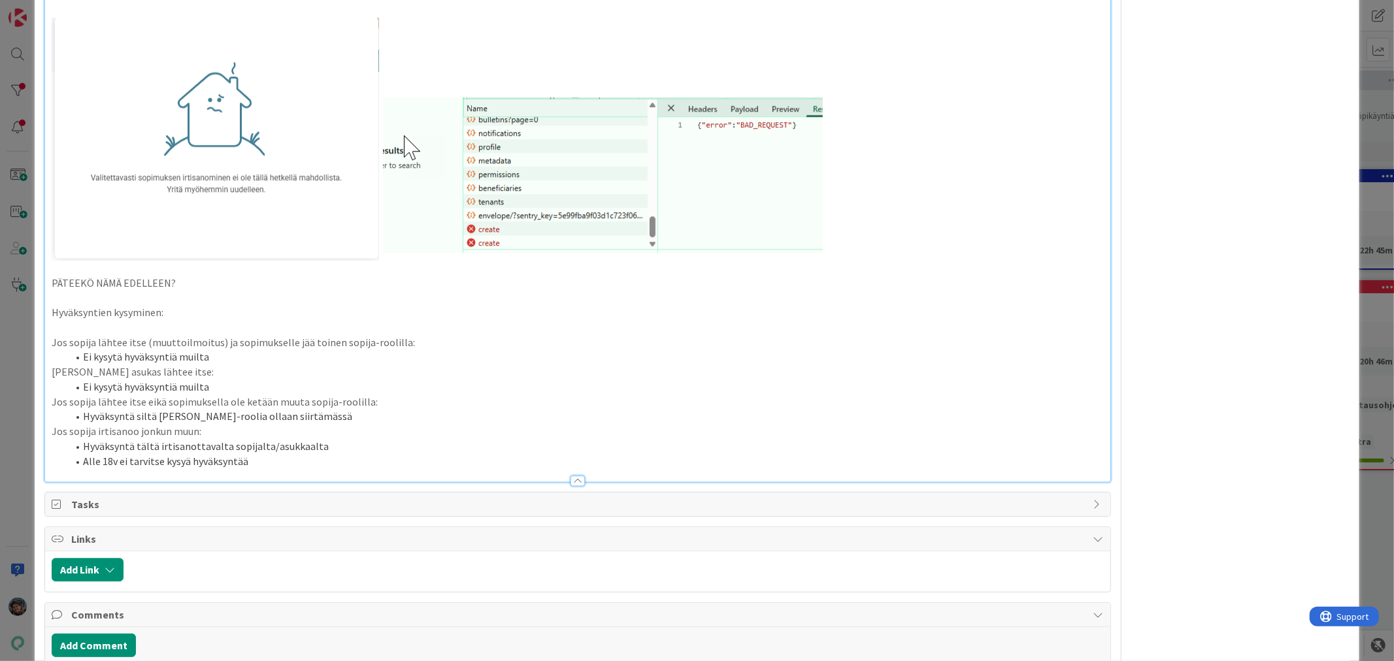
click at [801, 218] on img at bounding box center [437, 139] width 771 height 243
click at [829, 220] on p at bounding box center [578, 139] width 1052 height 243
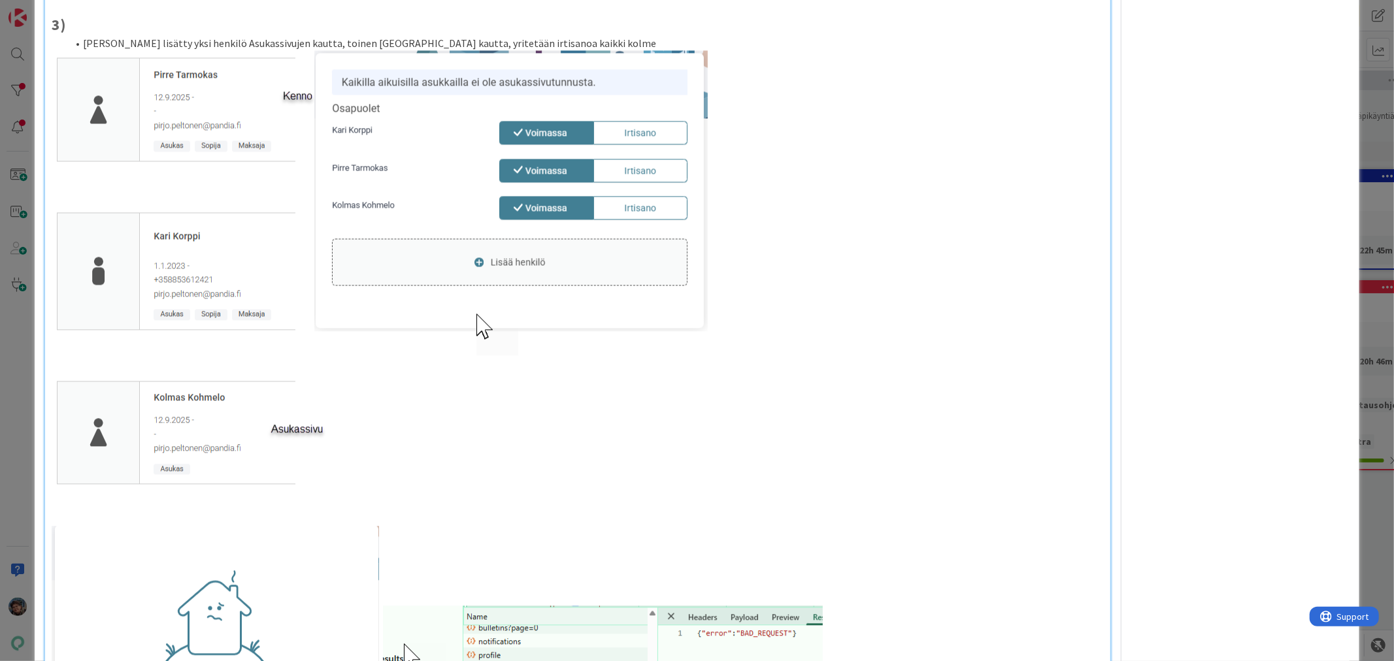
type textarea "x"
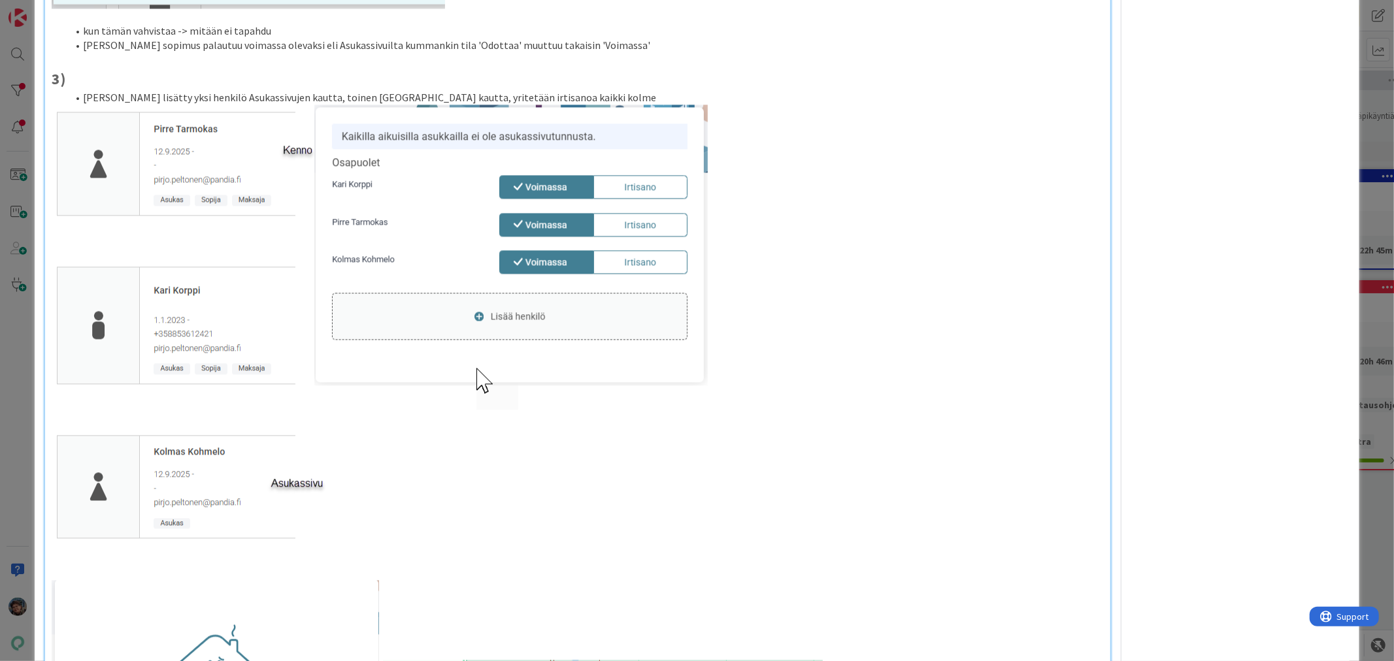
scroll to position [2033, 0]
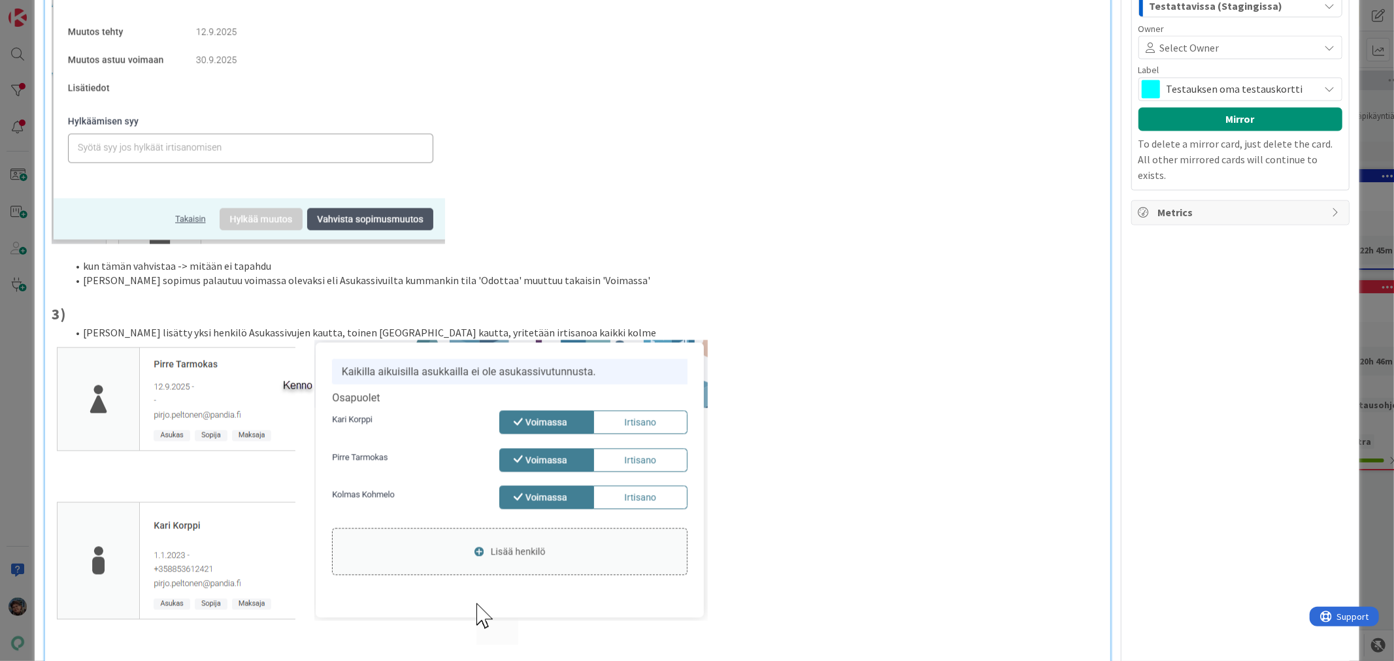
drag, startPoint x: 51, startPoint y: 316, endPoint x: 72, endPoint y: 316, distance: 20.9
click at [72, 316] on p "3)" at bounding box center [578, 315] width 1052 height 22
copy strong "3)"
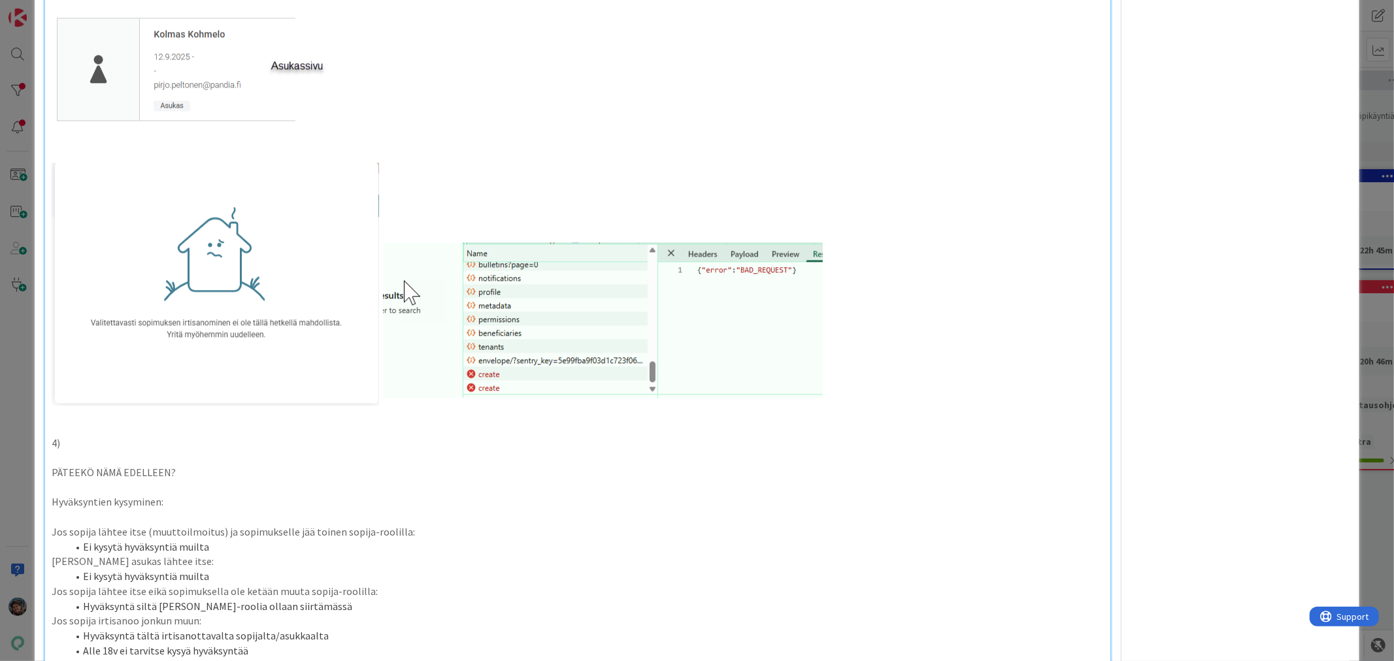
scroll to position [2832, 0]
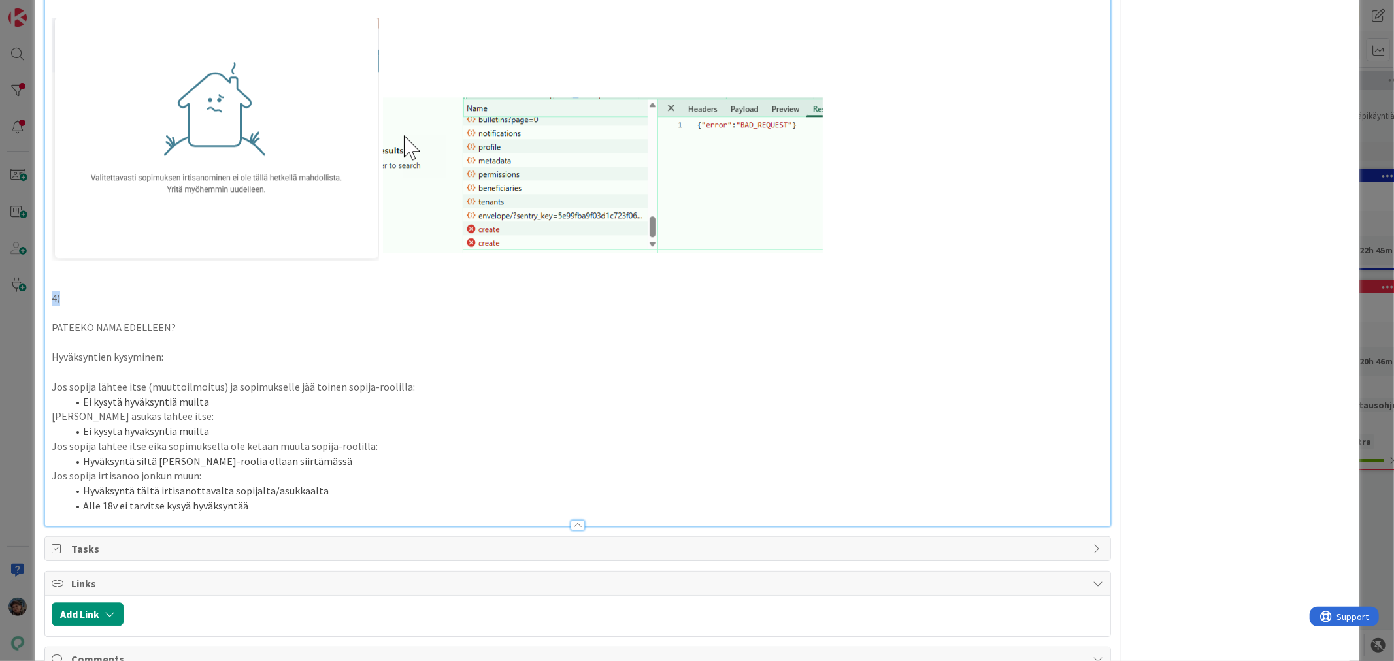
drag, startPoint x: 49, startPoint y: 299, endPoint x: 62, endPoint y: 299, distance: 13.1
click at [79, 304] on p "4)" at bounding box center [578, 302] width 1052 height 22
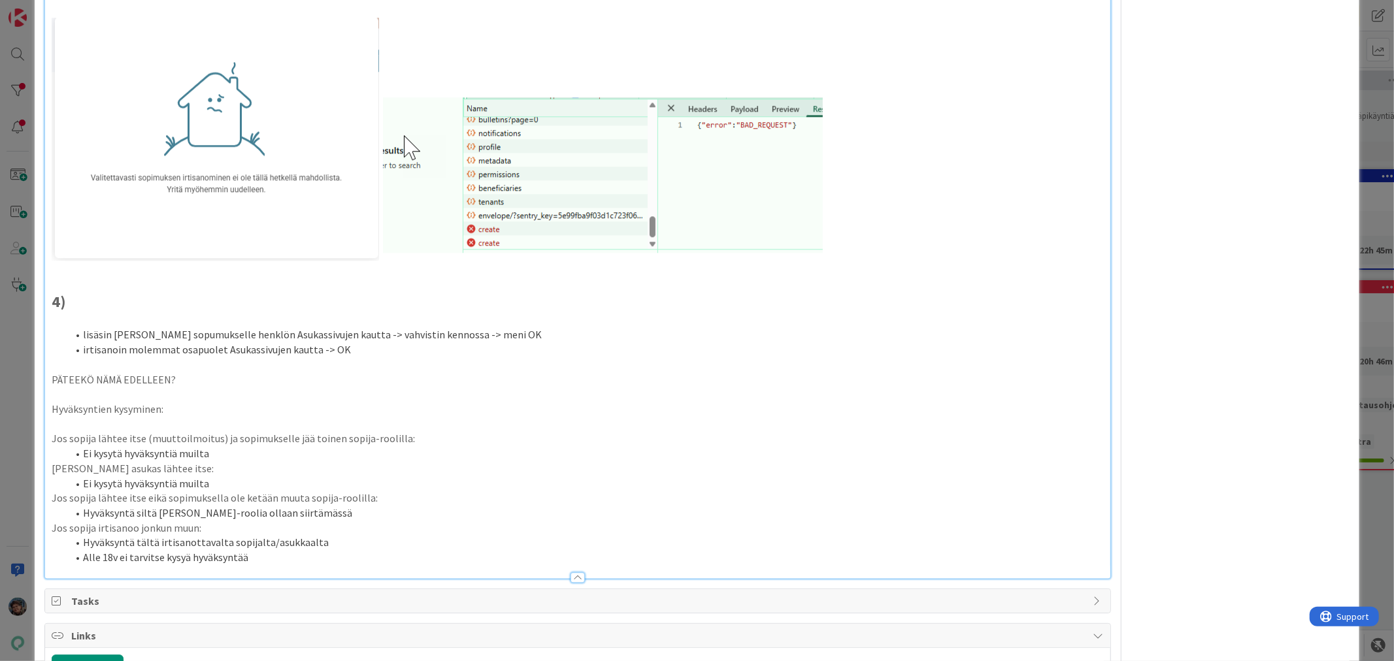
click at [535, 331] on li "lisäsin Kari Korpin sopumukselle henklön Asukassivujen kautta -> vahvistin kenn…" at bounding box center [585, 334] width 1036 height 15
click at [327, 354] on li "irtisanoin molemmat osapuolet Asukassivujen kautta -> OK" at bounding box center [585, 349] width 1036 height 15
click at [361, 350] on li "irtisanoin molemmat osapuolet Asukassivujen kautta -> OK" at bounding box center [585, 349] width 1036 height 15
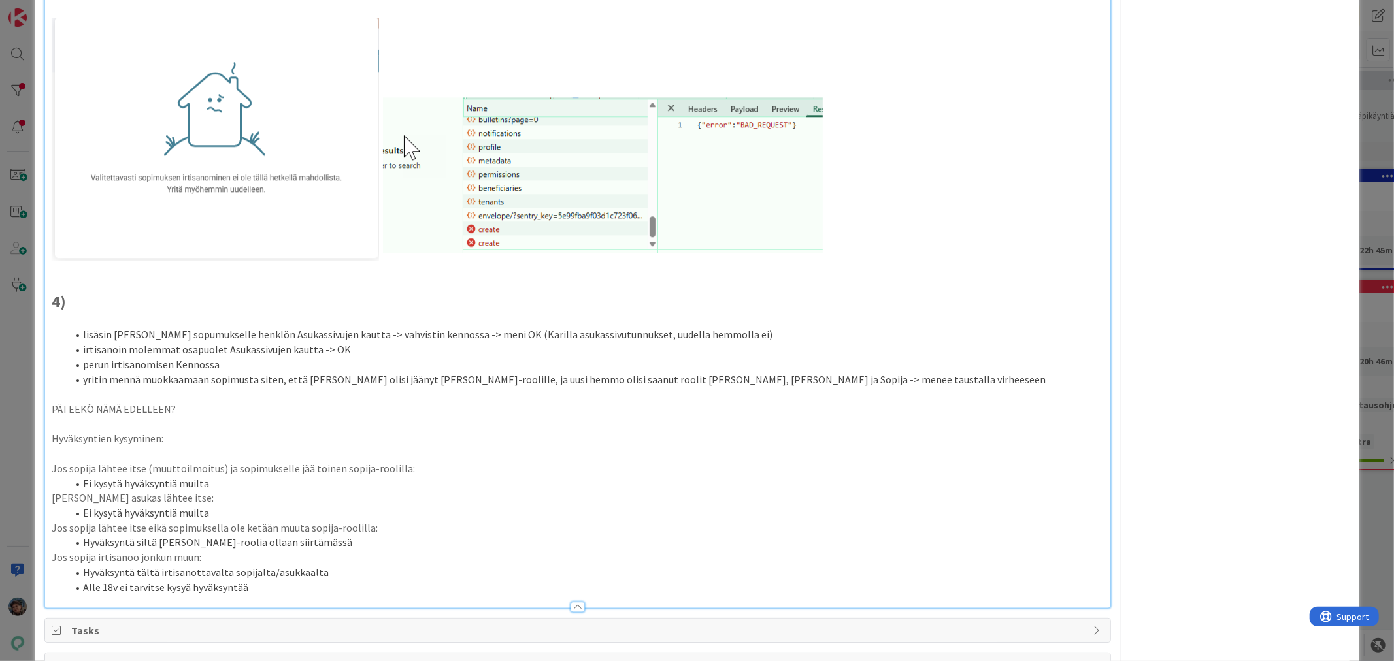
click at [706, 378] on li "yritin mennä muokkaamaan sopimusta siten, että Kari olisi jäänyt Asukas-roolill…" at bounding box center [585, 380] width 1036 height 15
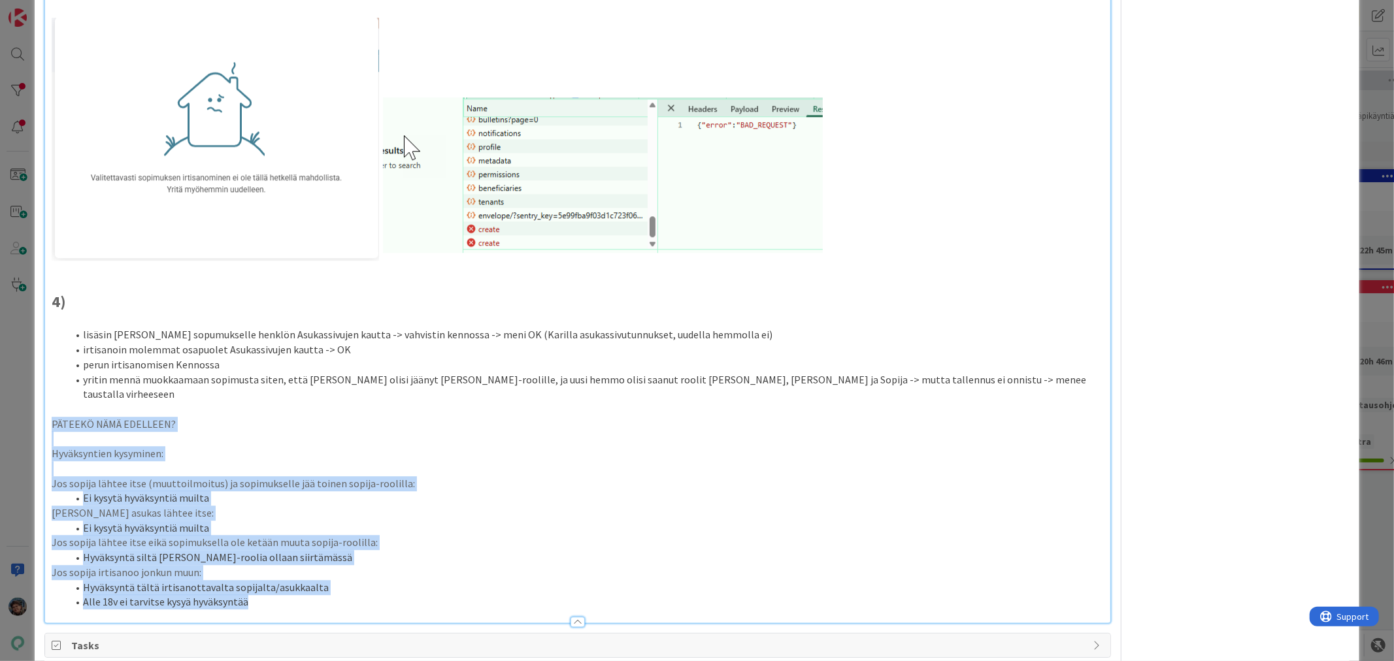
drag, startPoint x: 48, startPoint y: 408, endPoint x: 367, endPoint y: 609, distance: 376.3
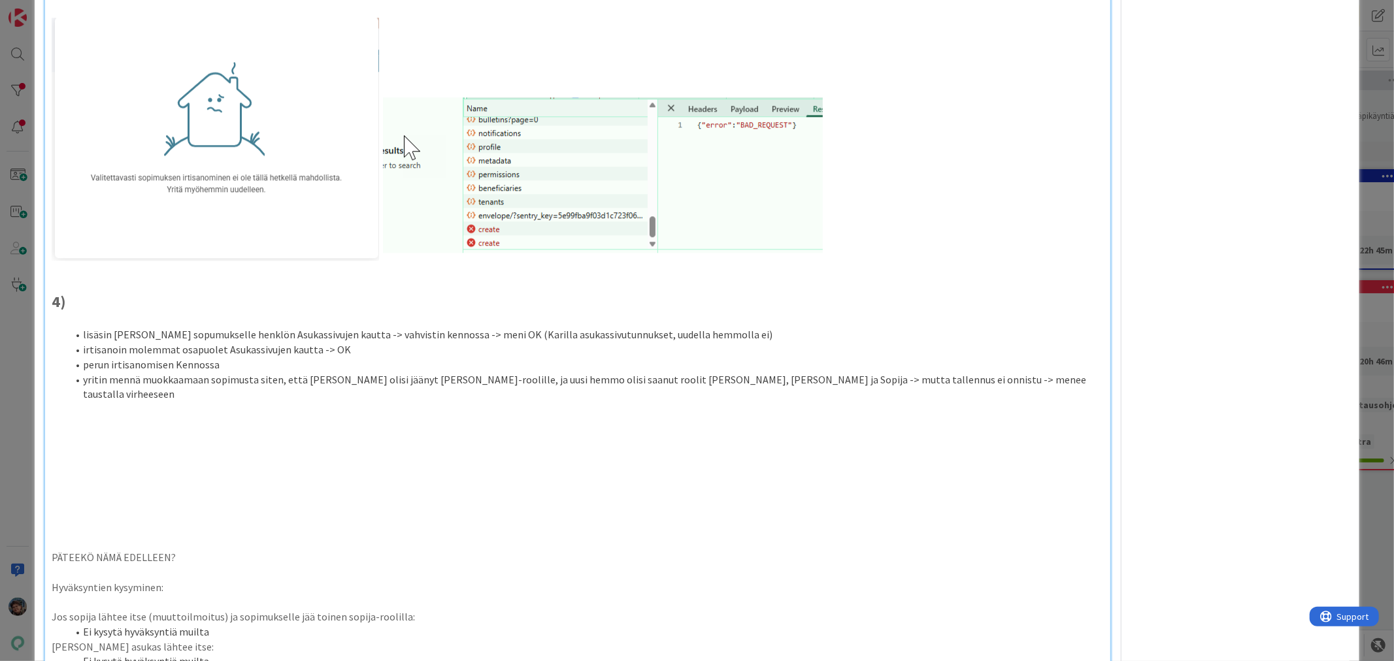
click at [64, 417] on p at bounding box center [578, 424] width 1052 height 15
drag, startPoint x: 318, startPoint y: 379, endPoint x: 433, endPoint y: 375, distance: 115.1
click at [433, 375] on li "yritin mennä muokkaamaan sopimusta siten, että Kari olisi jäänyt Asukas-roolill…" at bounding box center [585, 387] width 1036 height 29
click at [628, 334] on li "lisäsin Kari Korpin sopumukselle henklön Asukassivujen kautta -> vahvistin kenn…" at bounding box center [585, 334] width 1036 height 15
click at [835, 337] on li "lisäsin Kari Korpin sopumukselle henklön Asukassivujen kautta -> vahvistin kenn…" at bounding box center [585, 334] width 1036 height 15
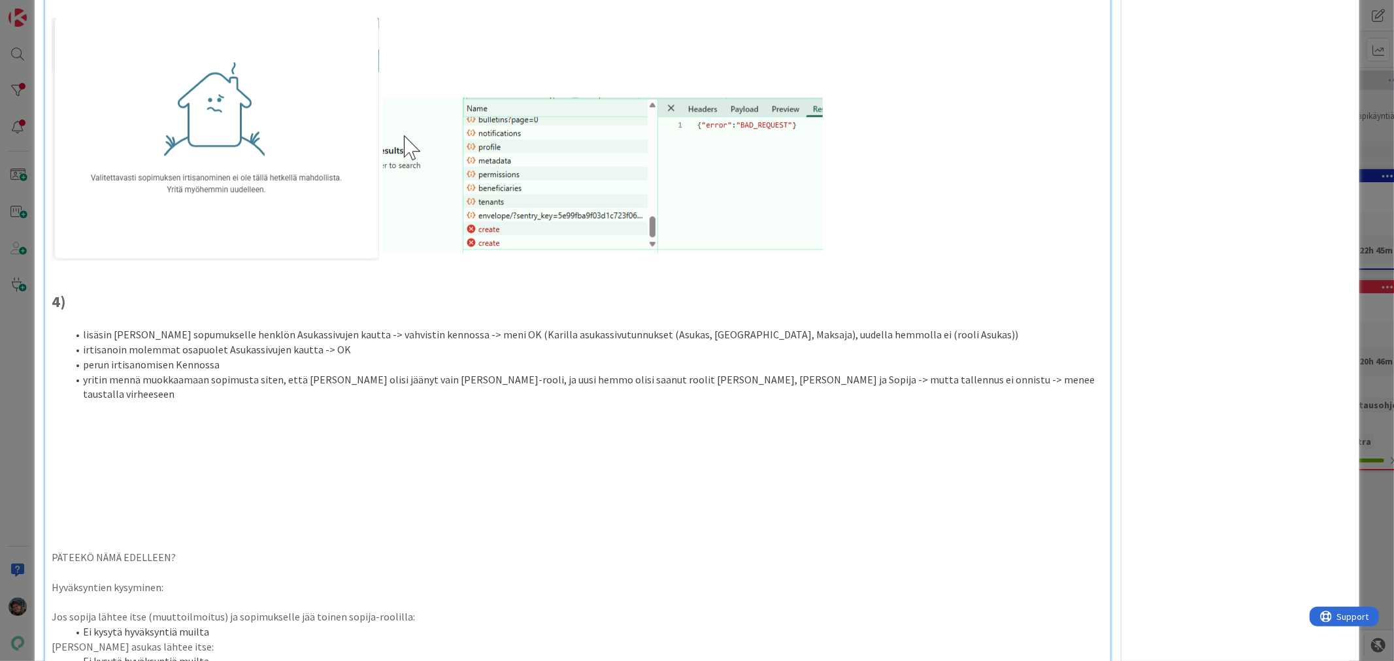
click at [101, 367] on li "perun irtisanomisen Kennossa" at bounding box center [585, 365] width 1036 height 15
click at [210, 380] on li "yritin mennä muokkaamaan sopimusta siten, että Karille olisi jäänyt vain Asukas…" at bounding box center [585, 387] width 1036 height 29
click at [73, 417] on p at bounding box center [578, 424] width 1052 height 15
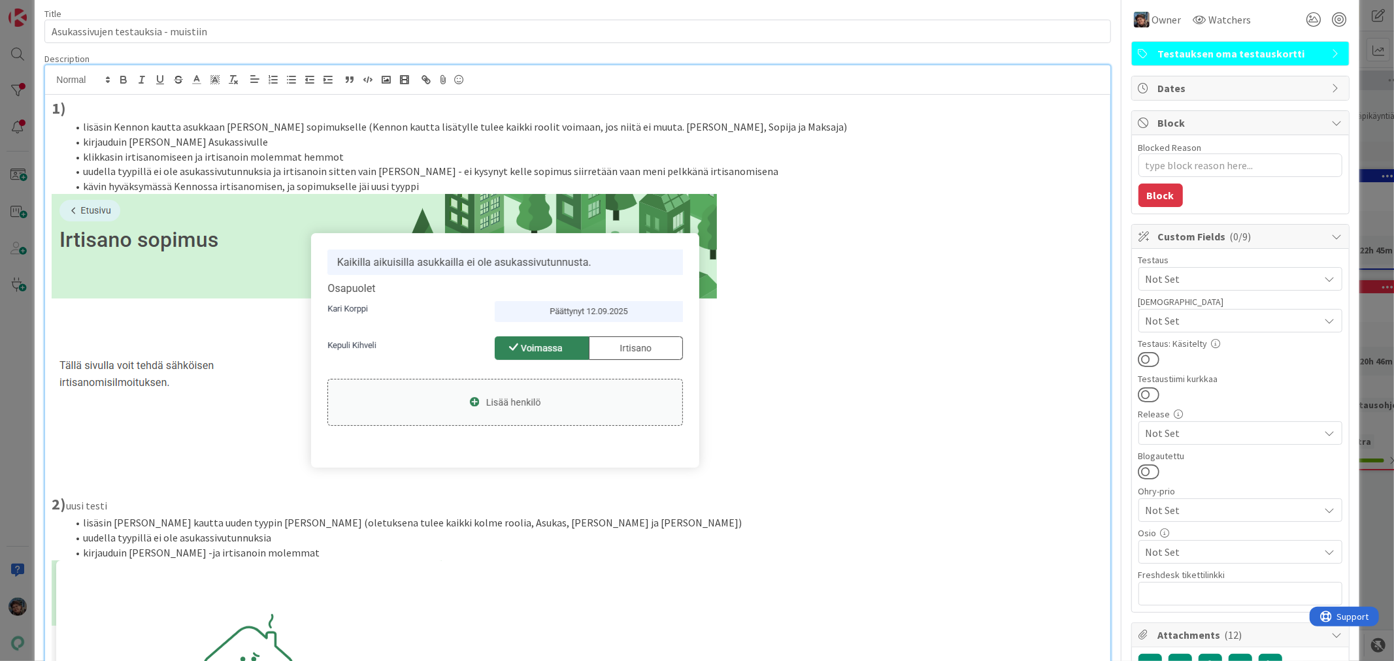
scroll to position [0, 0]
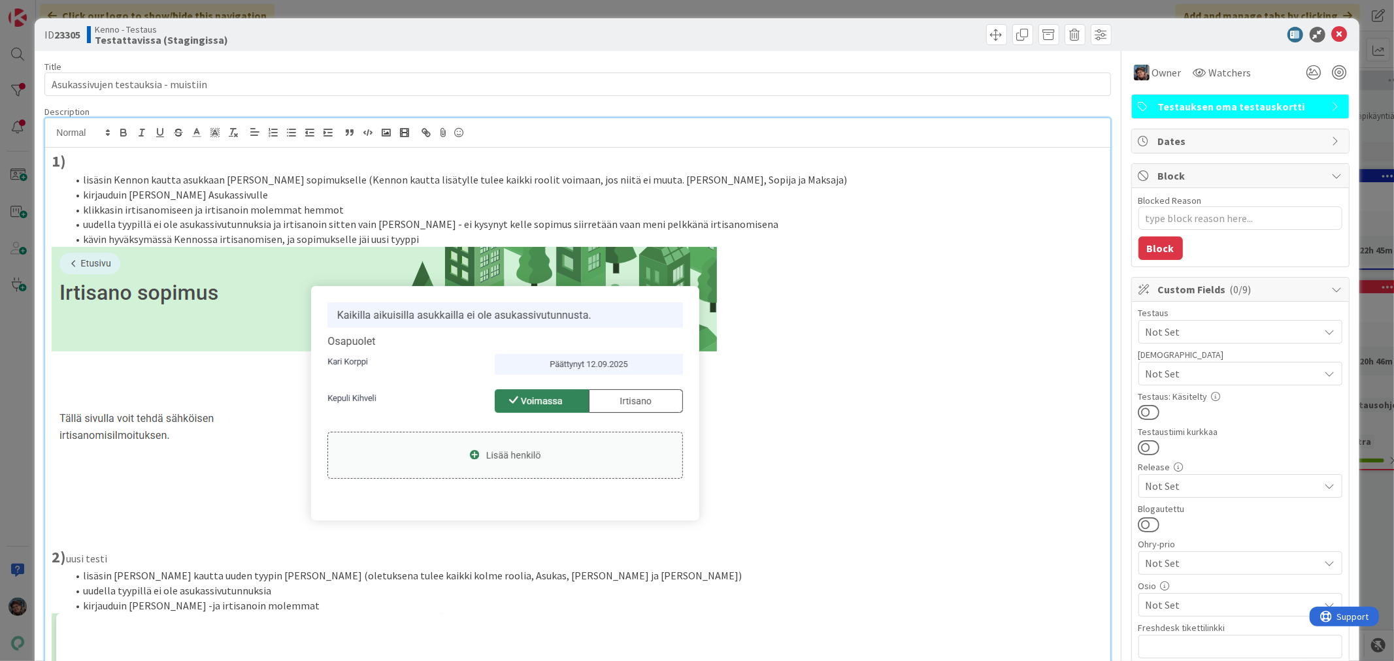
click at [94, 158] on p "1)" at bounding box center [578, 161] width 1052 height 22
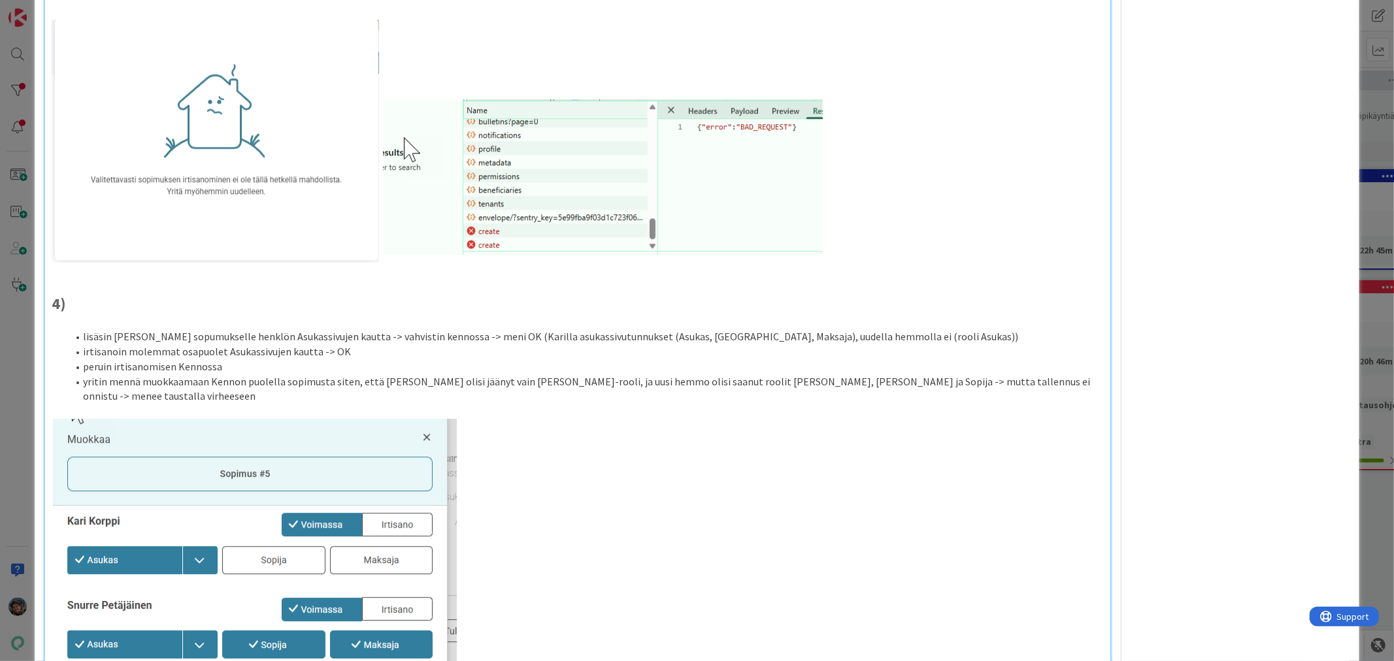
scroll to position [2832, 0]
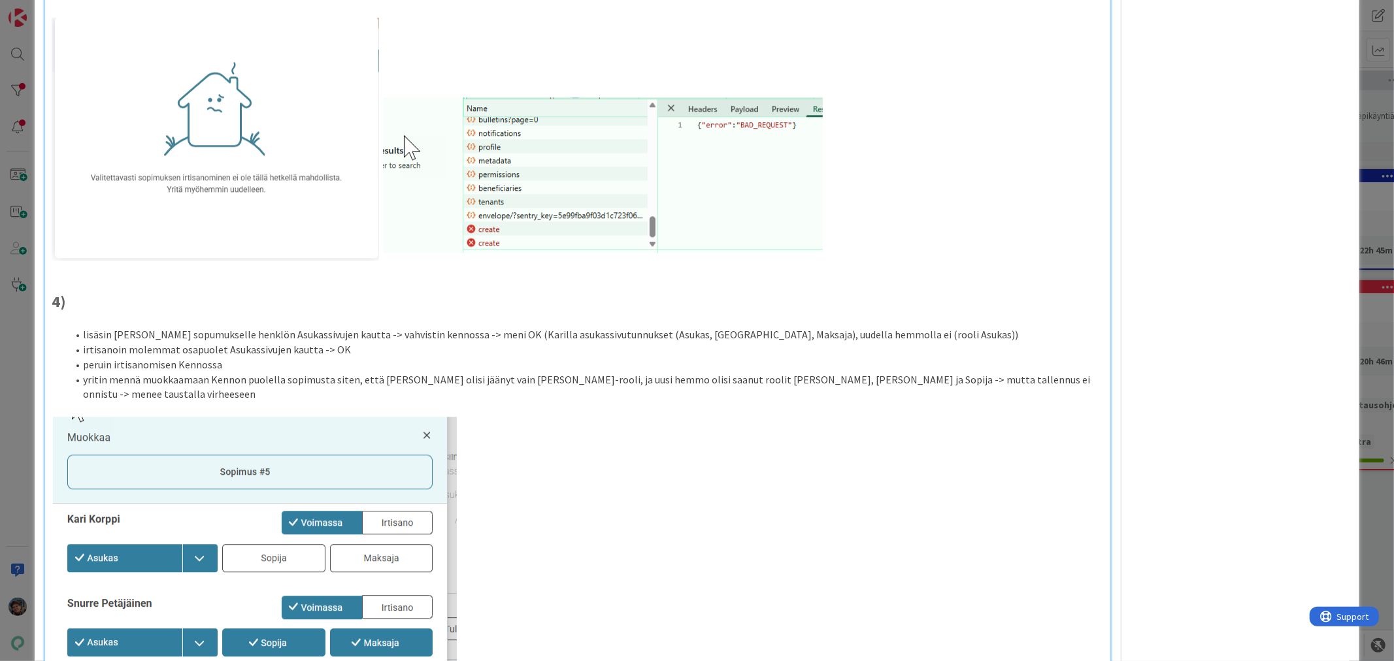
click at [183, 337] on li "lisäsin Kari Korpin sopumukselle henklön Asukassivujen kautta -> vahvistin kenn…" at bounding box center [585, 334] width 1036 height 15
click at [410, 332] on li "lisäsin Kari Korpin sopImukselle henklön Asukassivujen kautta -> vahvistin kenn…" at bounding box center [585, 334] width 1036 height 15
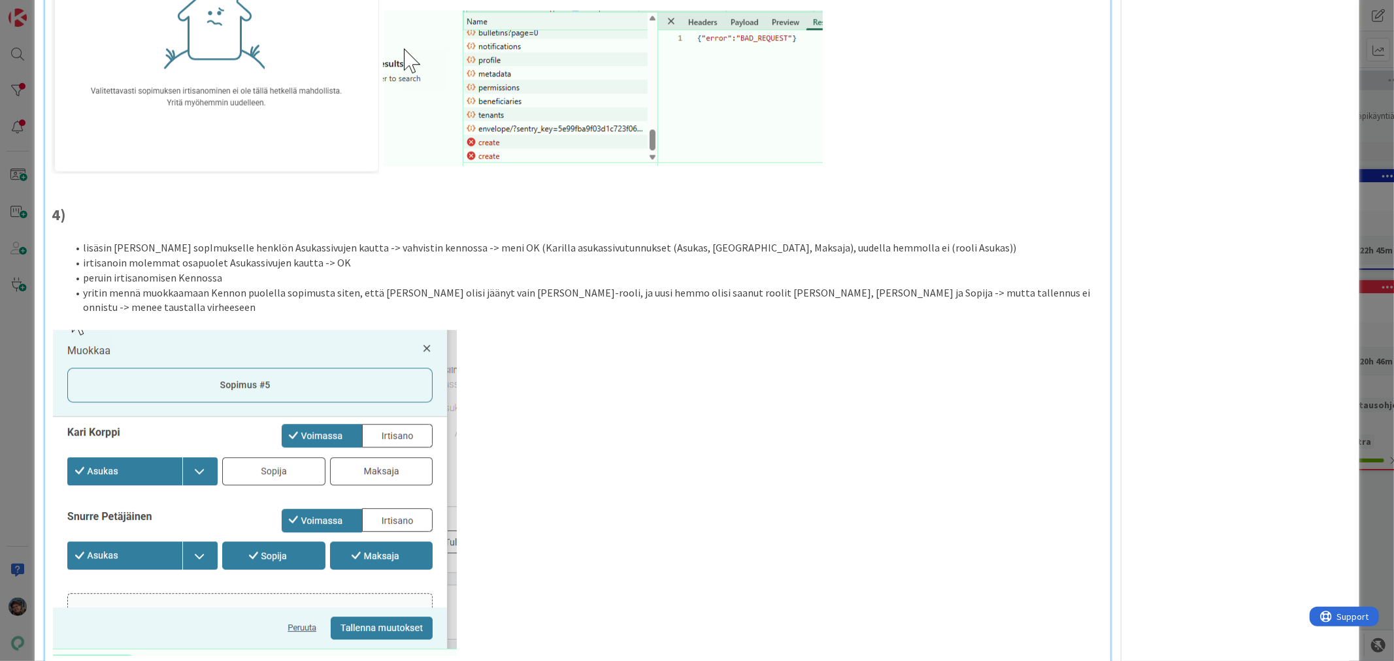
scroll to position [2905, 0]
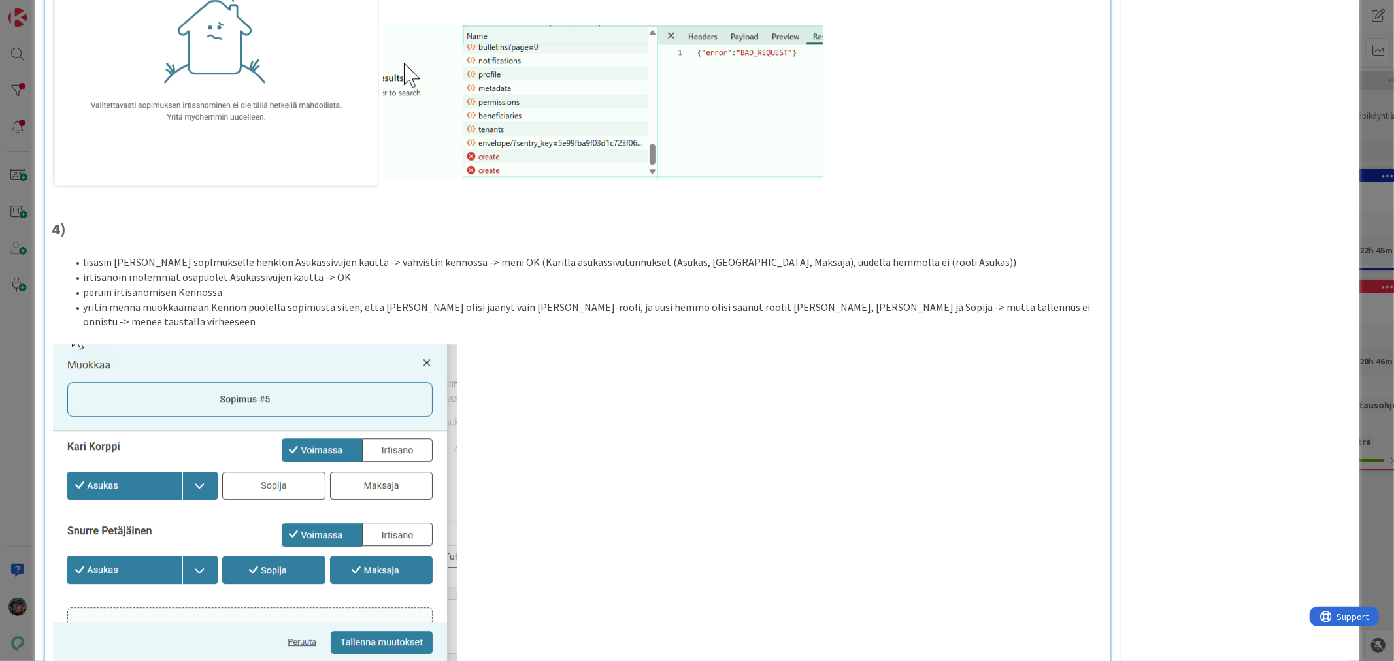
drag, startPoint x: 49, startPoint y: 224, endPoint x: 75, endPoint y: 227, distance: 26.3
copy strong "4)"
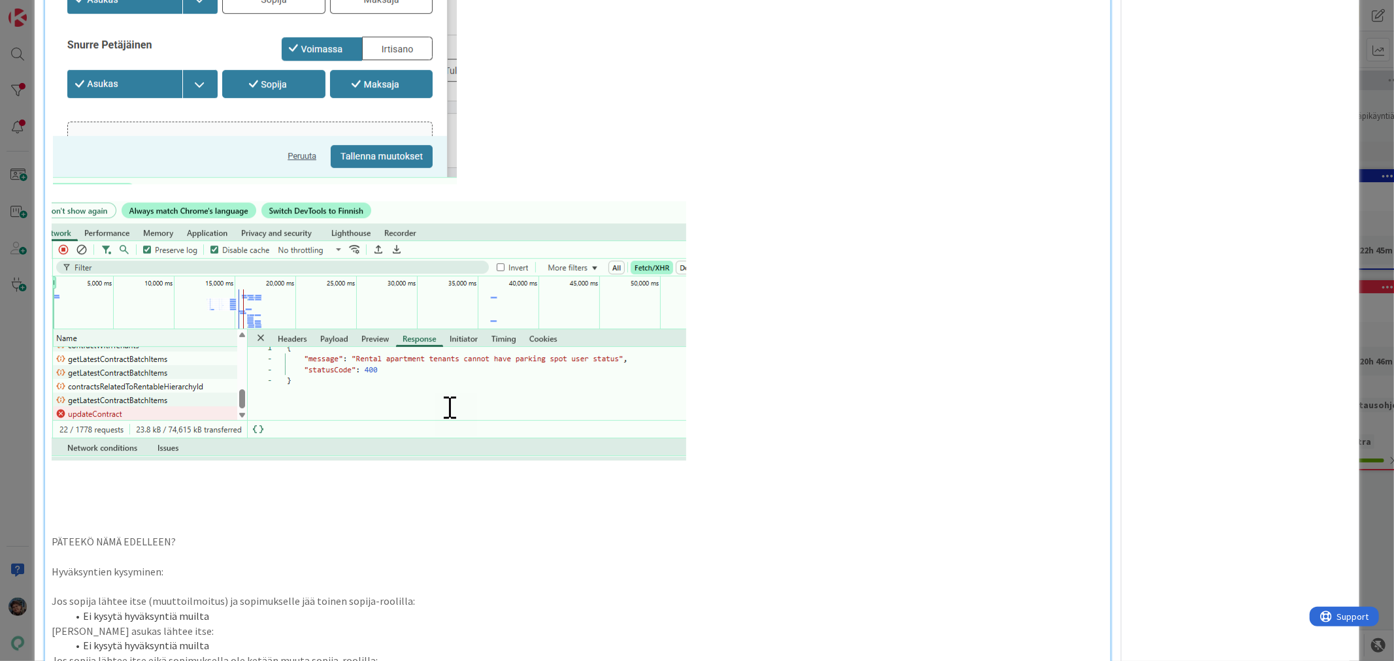
scroll to position [3413, 0]
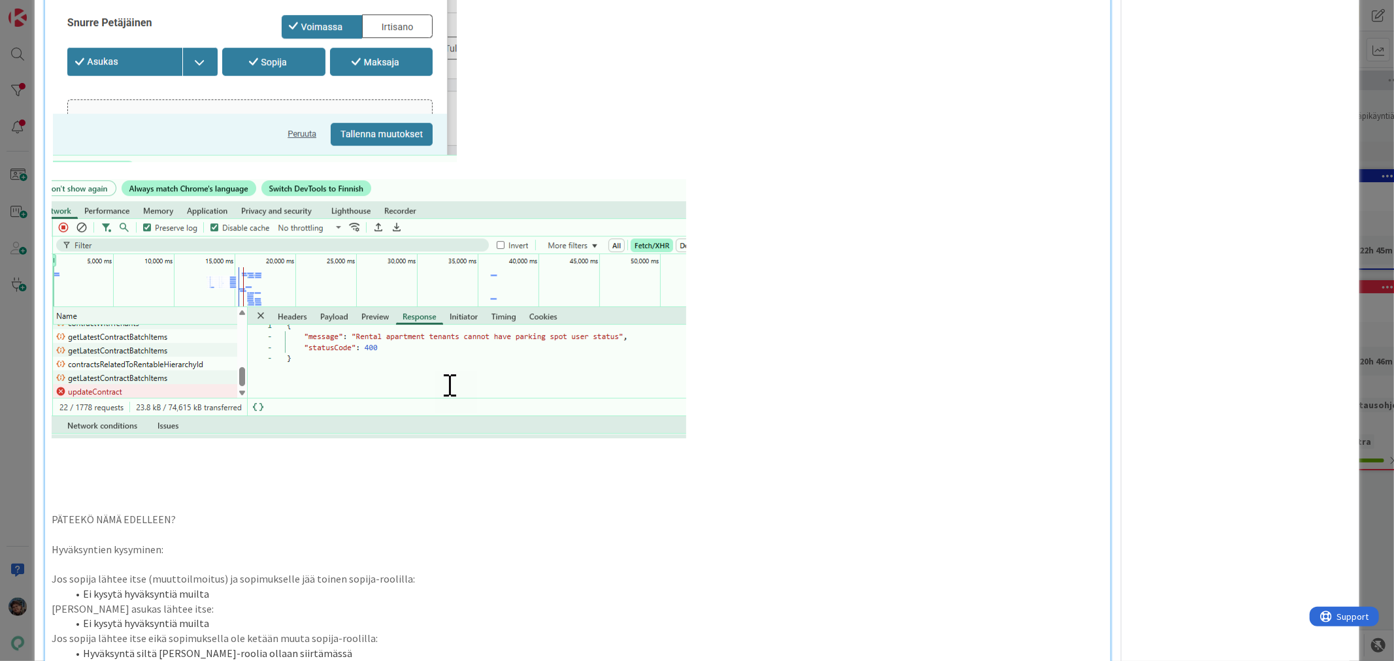
click at [71, 468] on p at bounding box center [578, 475] width 1052 height 15
click at [58, 490] on p at bounding box center [578, 497] width 1052 height 15
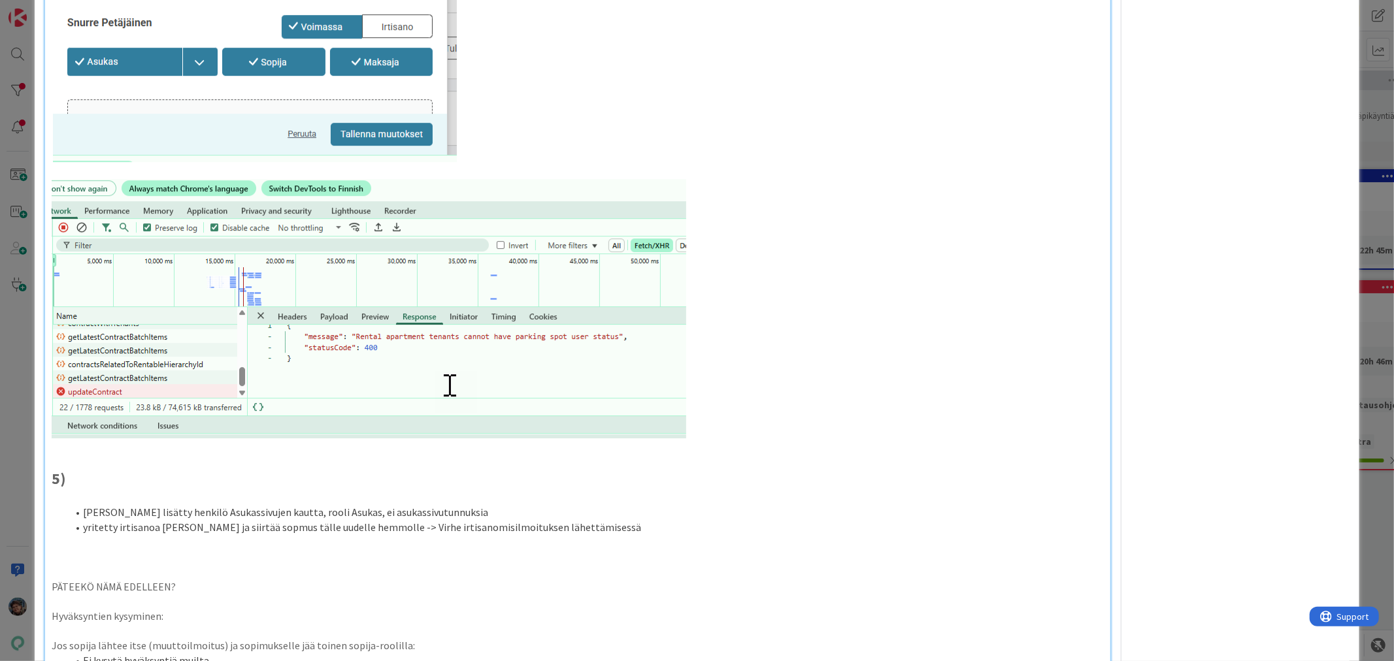
click at [79, 550] on p at bounding box center [578, 557] width 1052 height 15
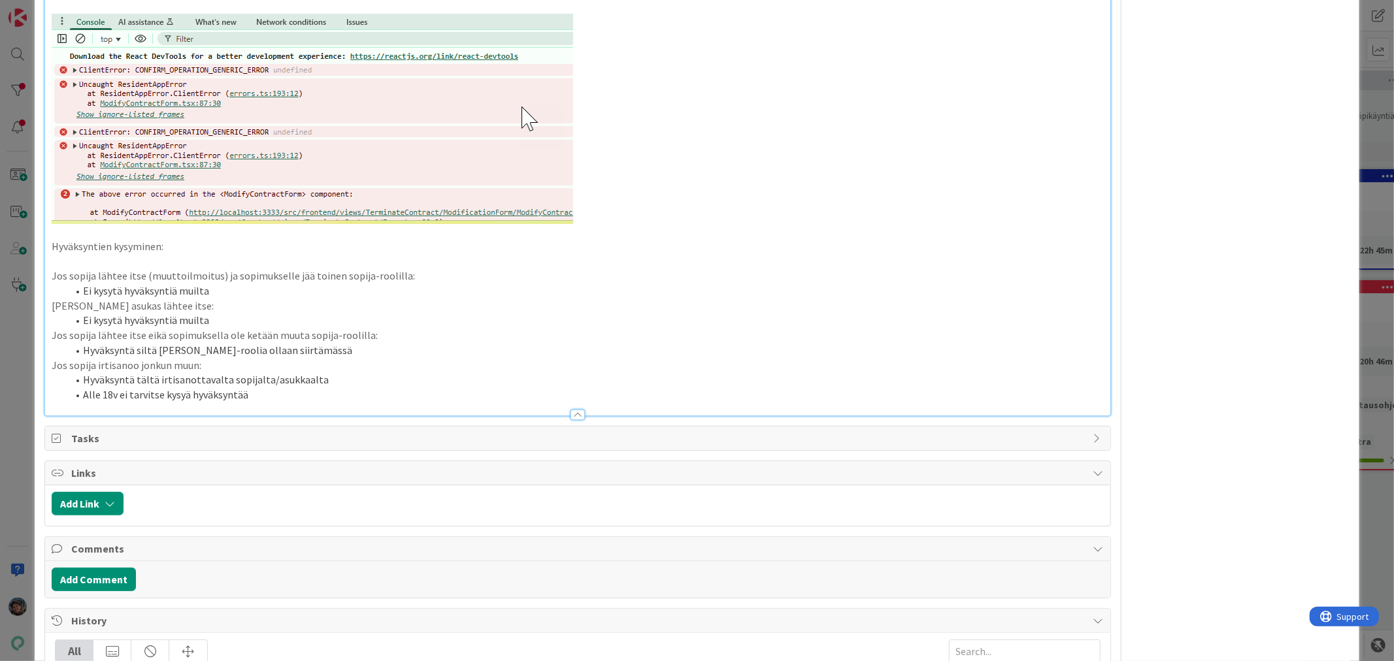
scroll to position [4212, 0]
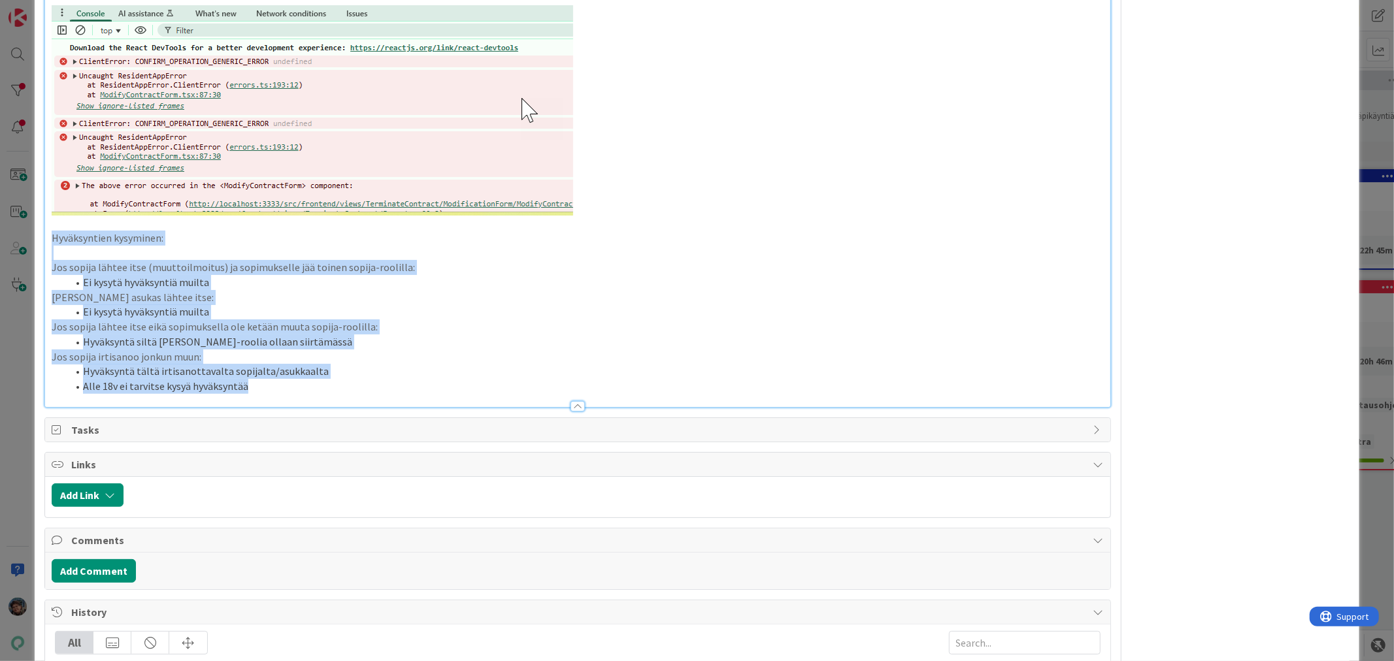
drag, startPoint x: 48, startPoint y: 225, endPoint x: 299, endPoint y: 387, distance: 297.9
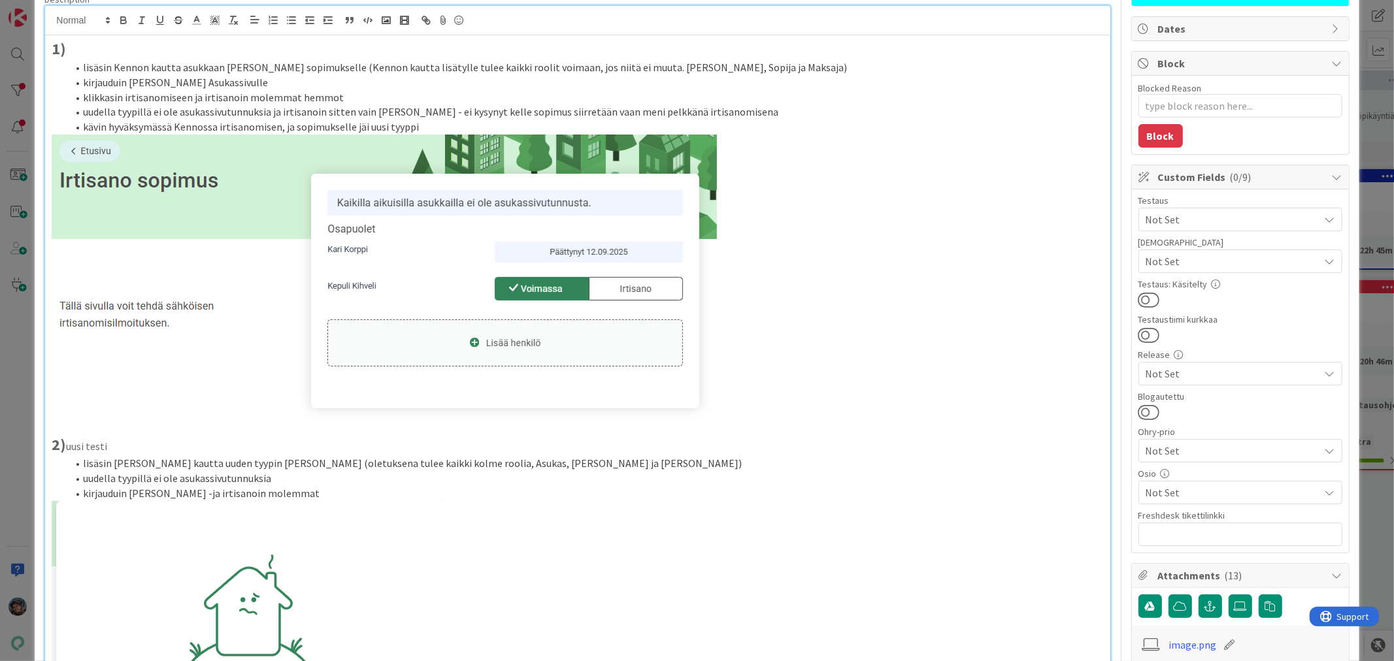
scroll to position [0, 0]
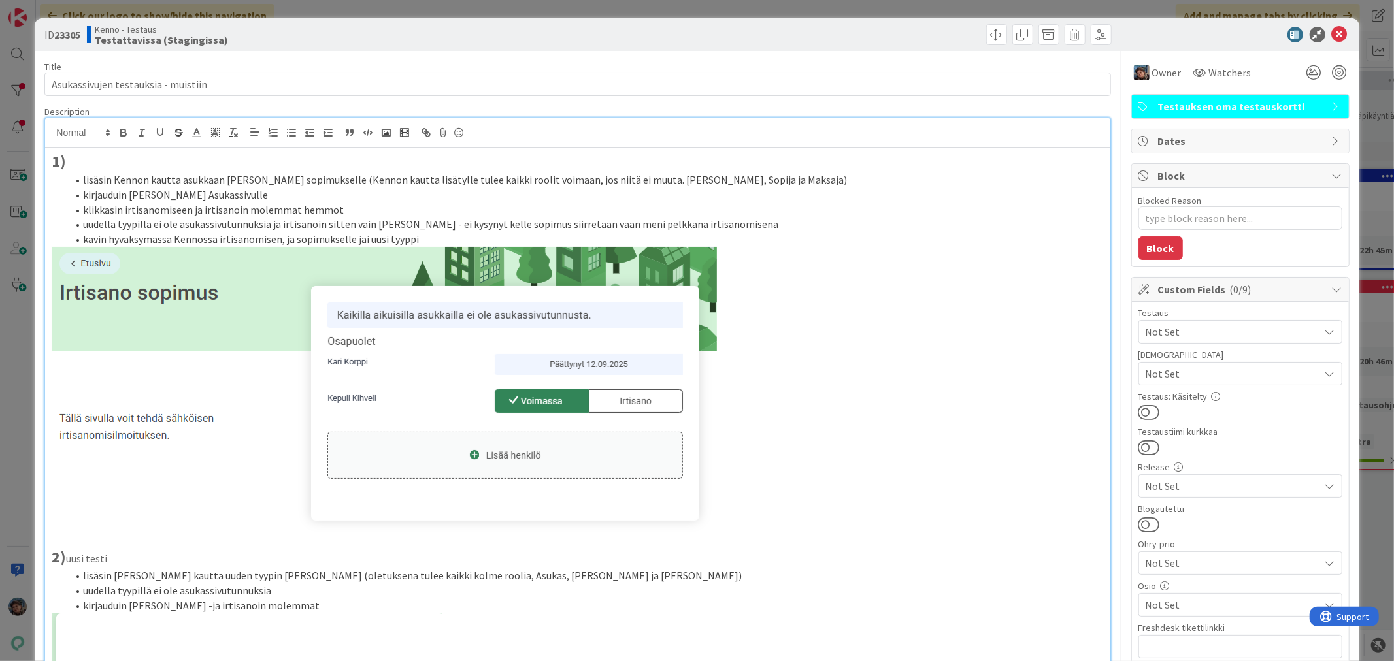
click at [433, 240] on li "kävin hyväksymässä Kennossa irtisanomisen, ja sopimukselle jäi uusi tyyppi" at bounding box center [585, 239] width 1036 height 15
drag, startPoint x: 424, startPoint y: 237, endPoint x: 516, endPoint y: 239, distance: 92.8
click at [516, 239] on li "kävin hyväksymässä Kennossa irtisanomisen, ja sopimukselle jäi uusi tyyppi -> T…" at bounding box center [585, 239] width 1036 height 15
click at [127, 132] on icon "button" at bounding box center [124, 133] width 12 height 12
click at [831, 367] on p at bounding box center [578, 389] width 1052 height 285
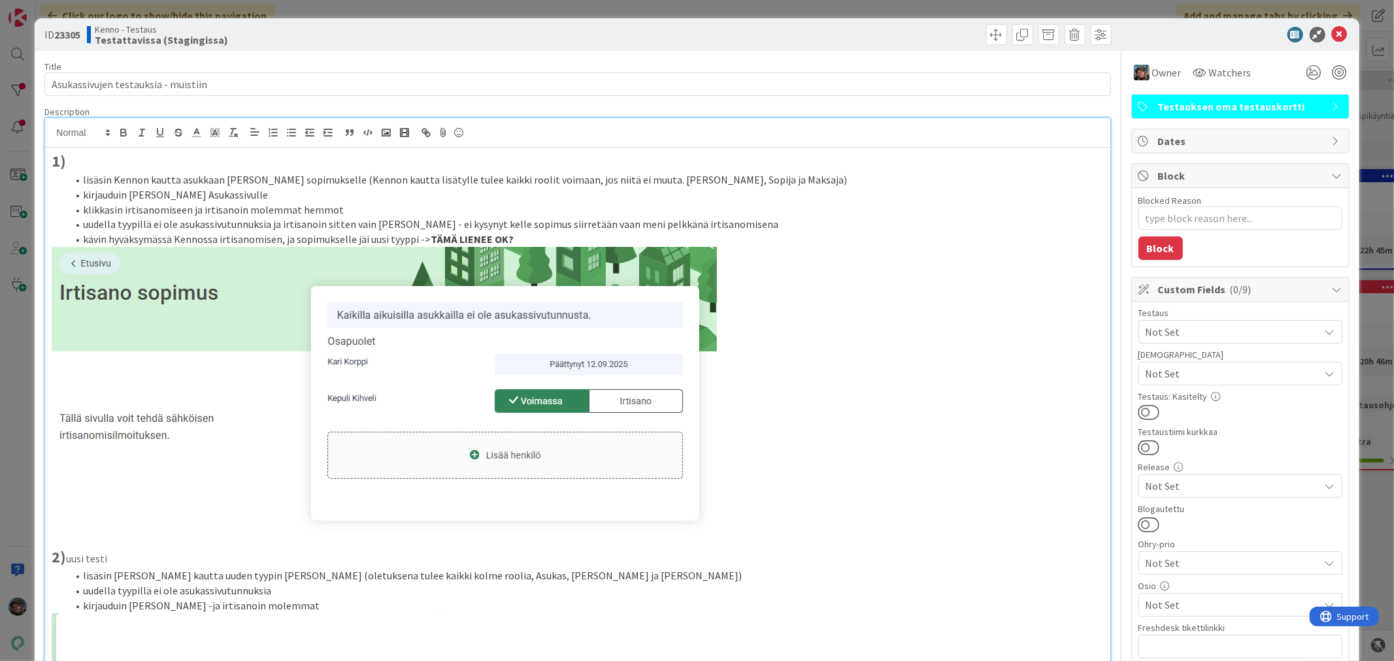
click at [515, 236] on li "kävin hyväksymässä Kennossa irtisanomisen, ja sopimukselle jäi uusi tyyppi -> T…" at bounding box center [585, 239] width 1036 height 15
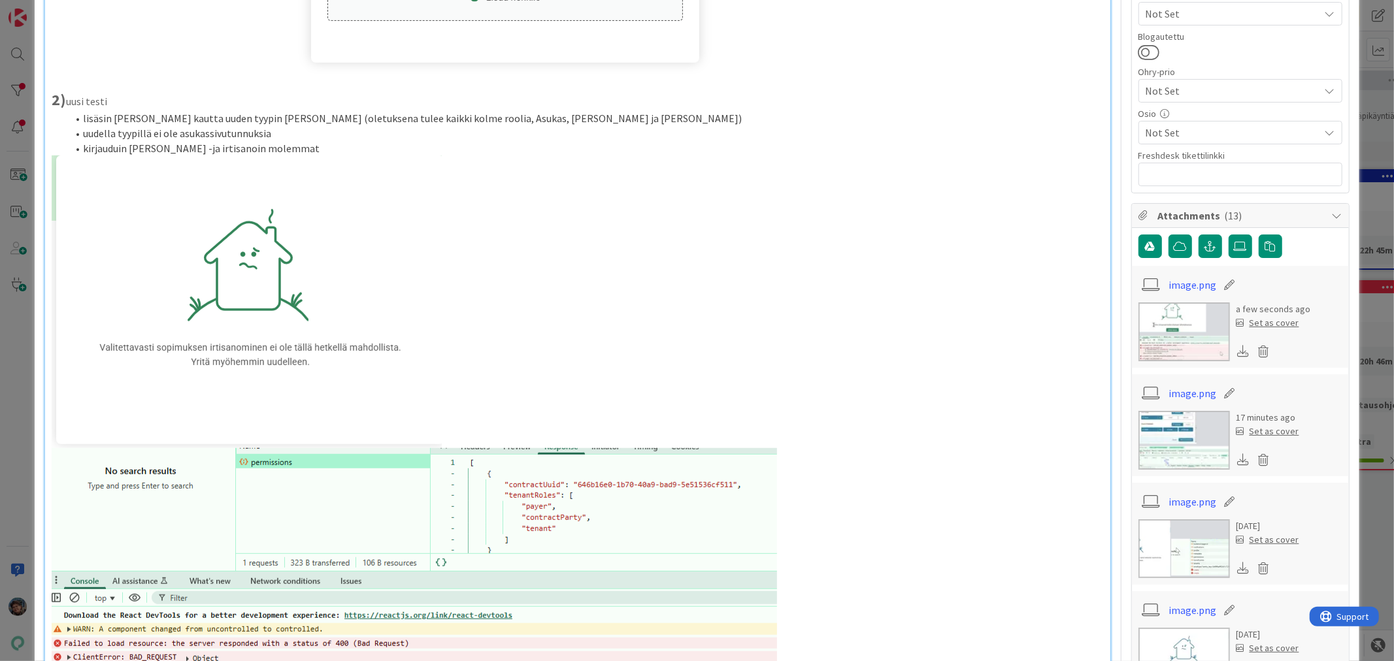
scroll to position [290, 0]
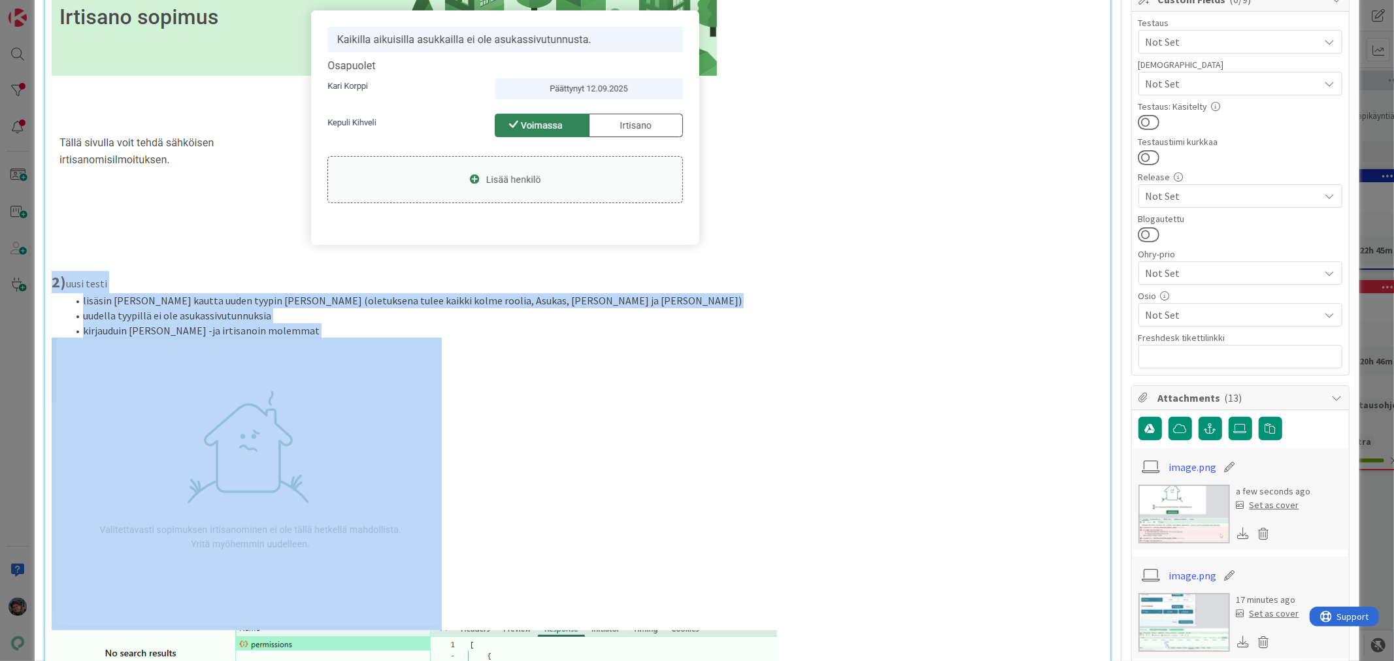
drag, startPoint x: 52, startPoint y: 282, endPoint x: 377, endPoint y: 461, distance: 371.2
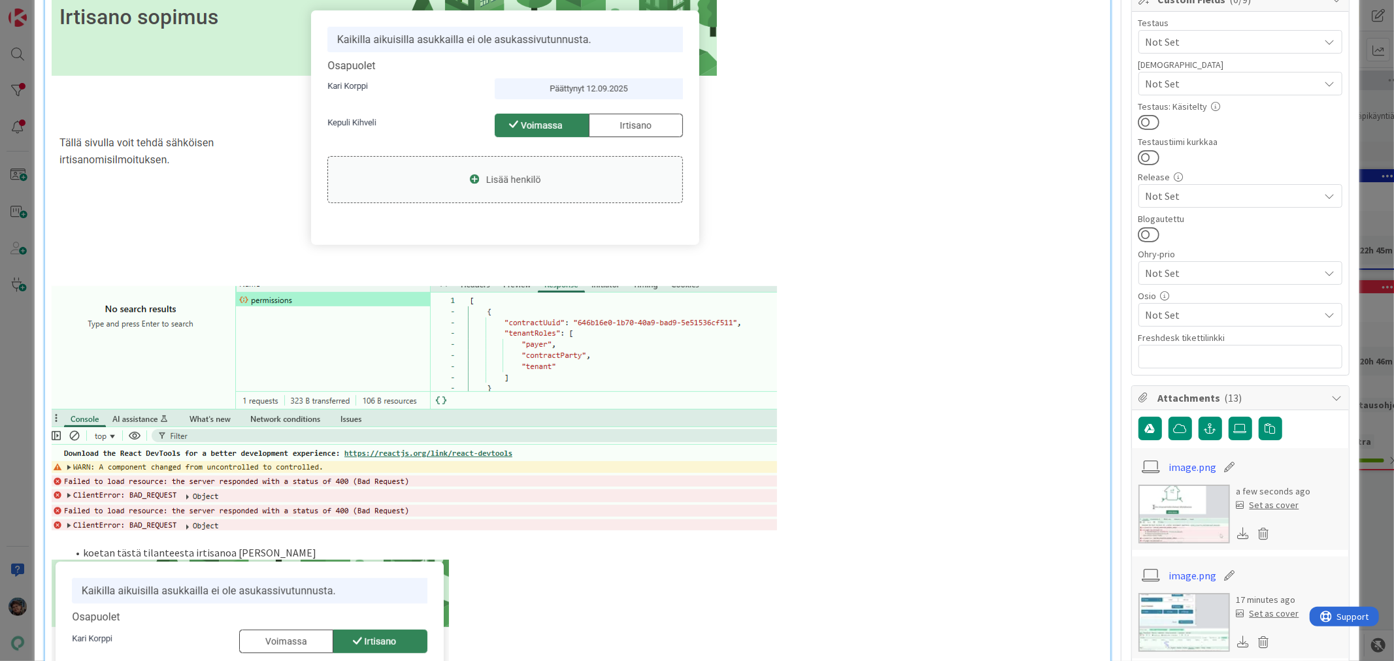
drag, startPoint x: 101, startPoint y: 293, endPoint x: 161, endPoint y: 373, distance: 100.0
click at [161, 373] on img at bounding box center [414, 408] width 725 height 244
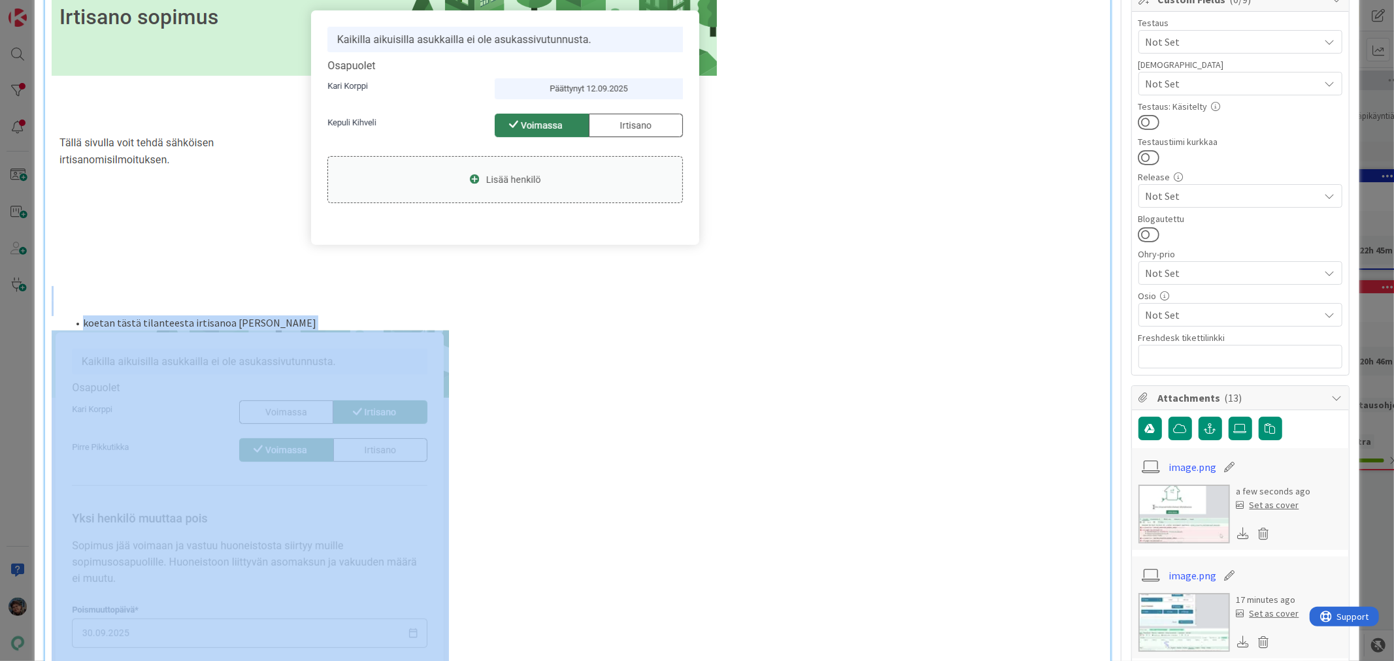
drag, startPoint x: 88, startPoint y: 297, endPoint x: 350, endPoint y: 469, distance: 314.0
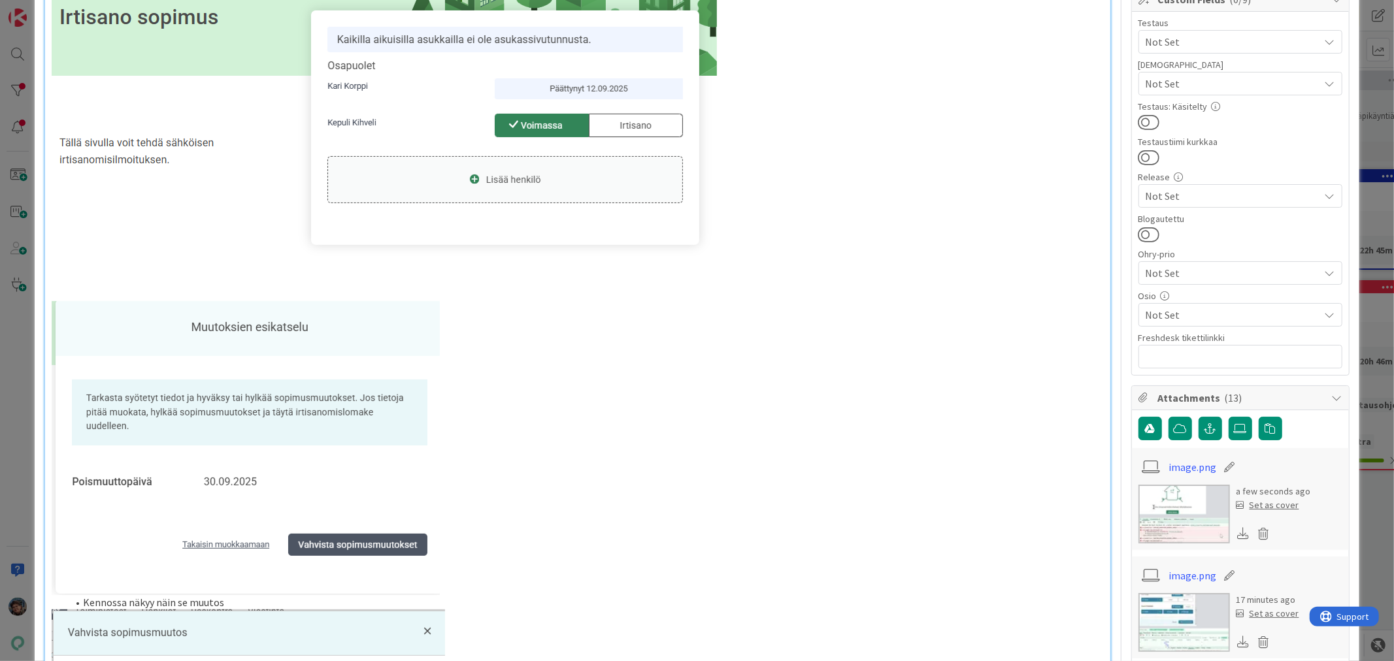
drag, startPoint x: 165, startPoint y: 329, endPoint x: 214, endPoint y: 407, distance: 91.4
click at [210, 402] on img at bounding box center [246, 448] width 388 height 294
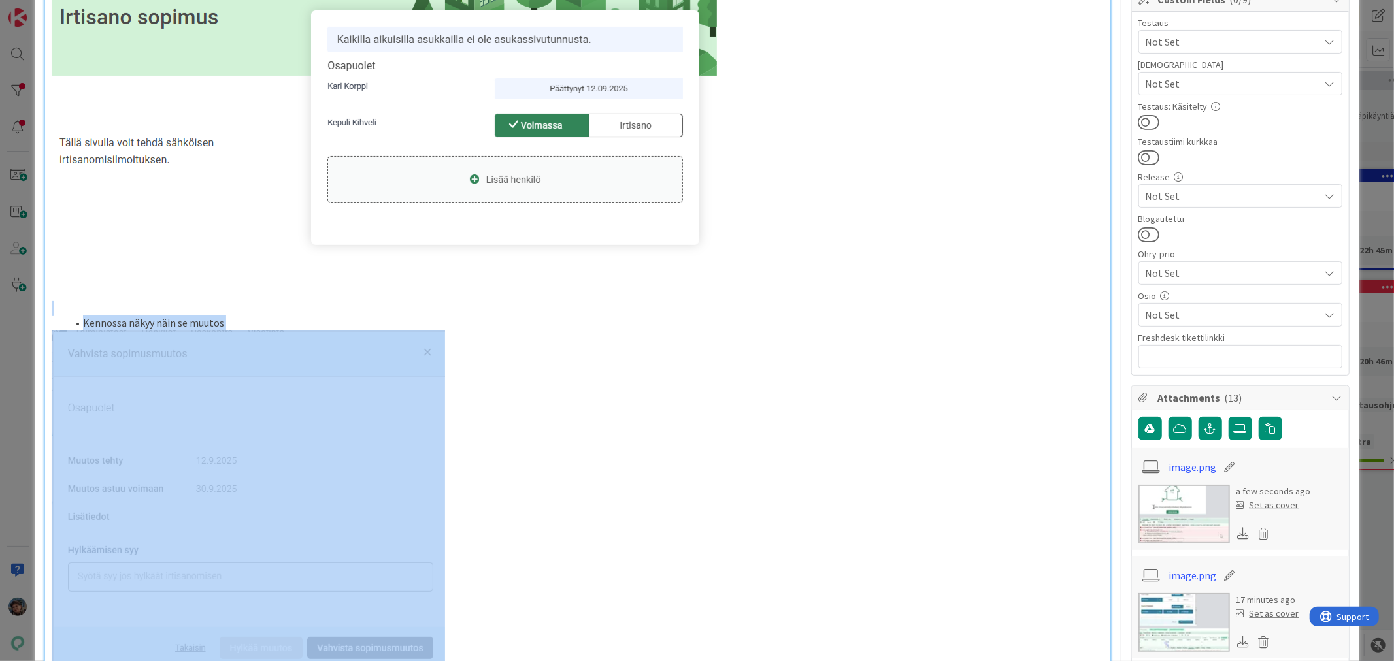
drag, startPoint x: 105, startPoint y: 314, endPoint x: 320, endPoint y: 439, distance: 248.3
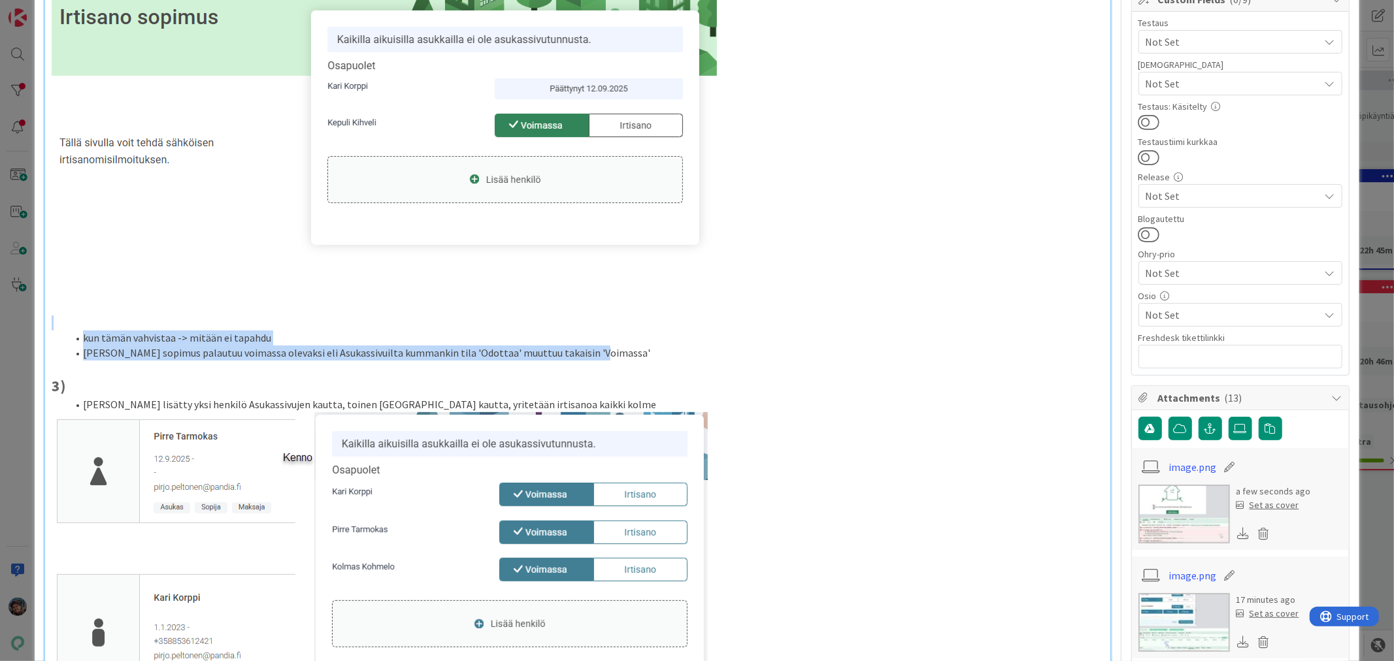
drag, startPoint x: 120, startPoint y: 331, endPoint x: 630, endPoint y: 359, distance: 510.6
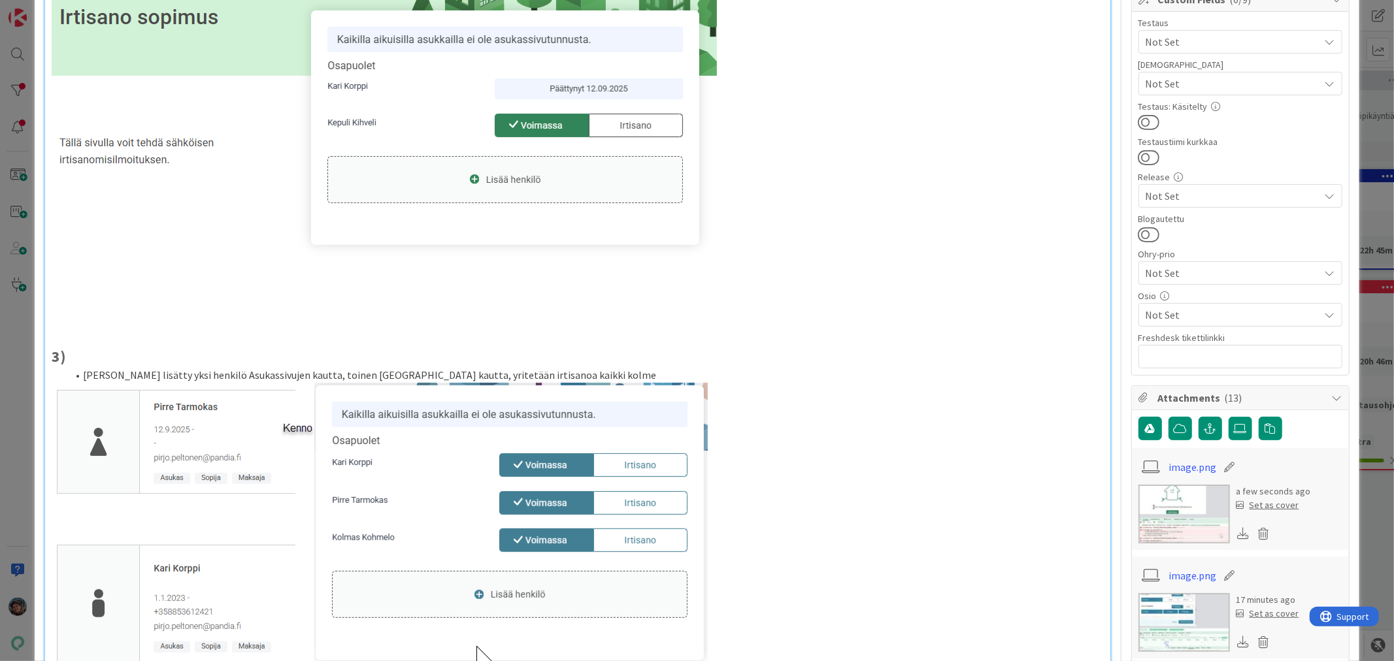
click at [168, 280] on p at bounding box center [578, 278] width 1052 height 15
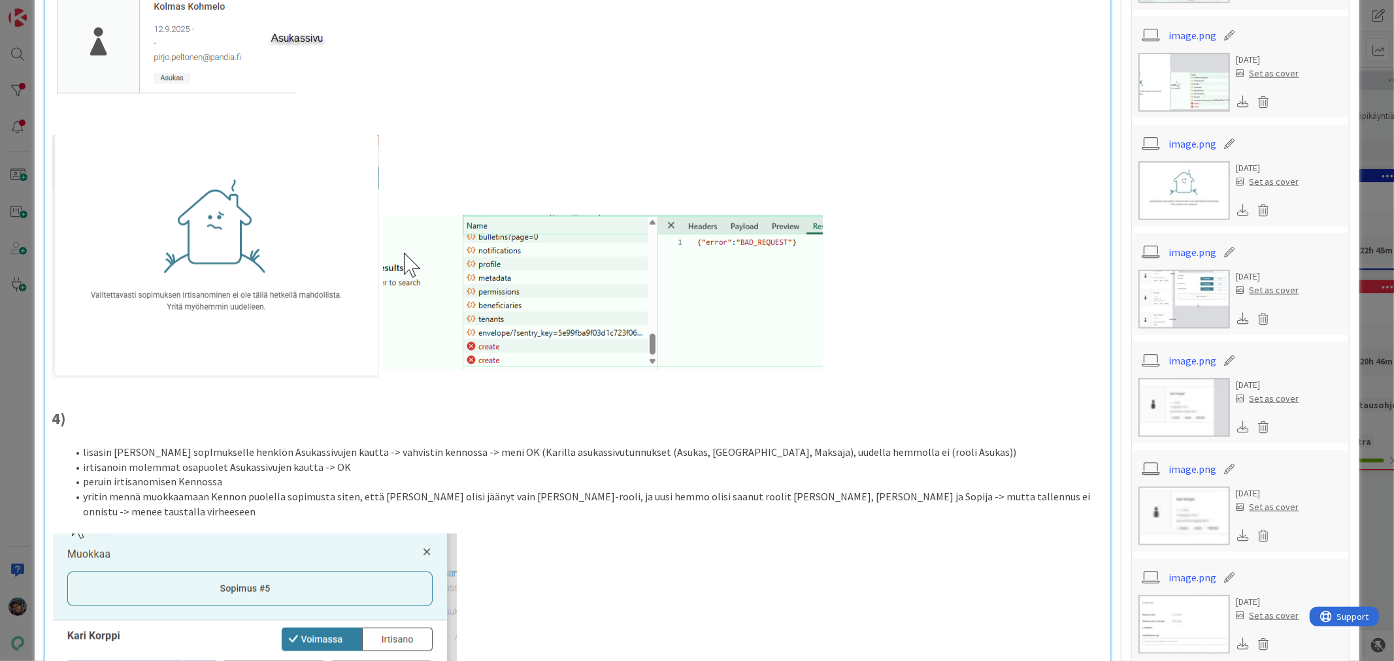
scroll to position [944, 0]
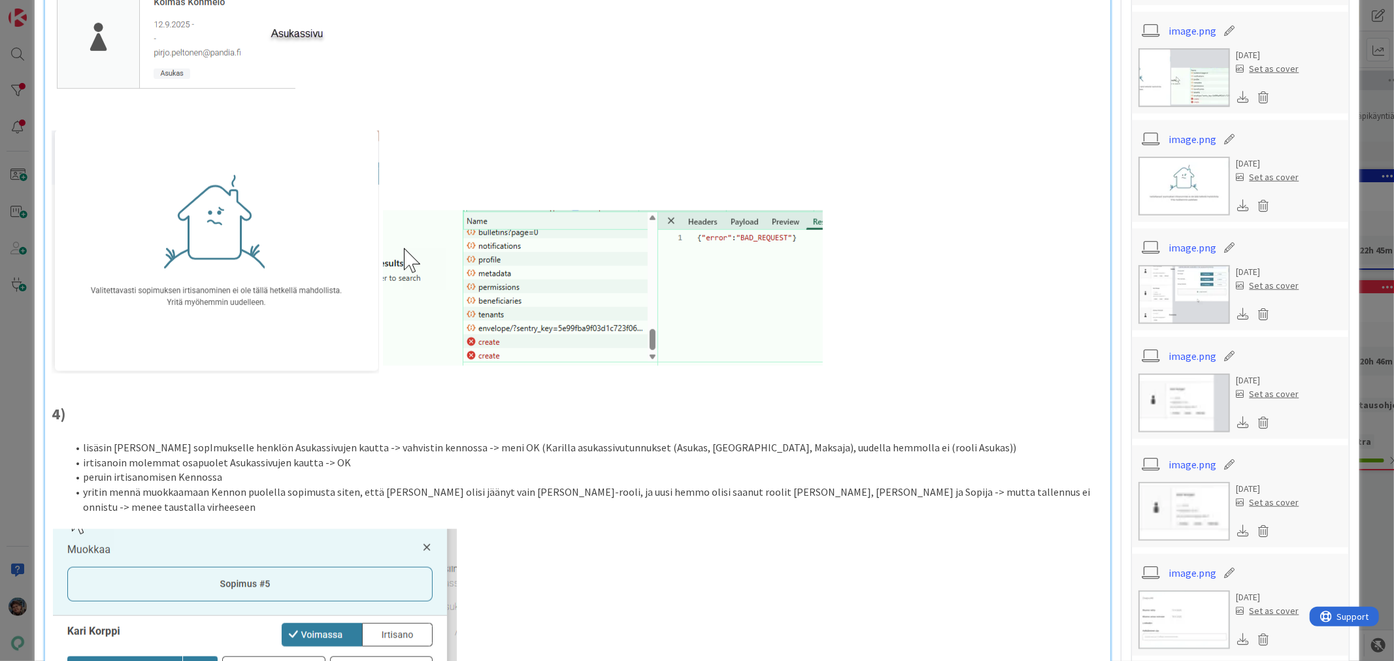
click at [53, 413] on strong "4)" at bounding box center [59, 414] width 14 height 20
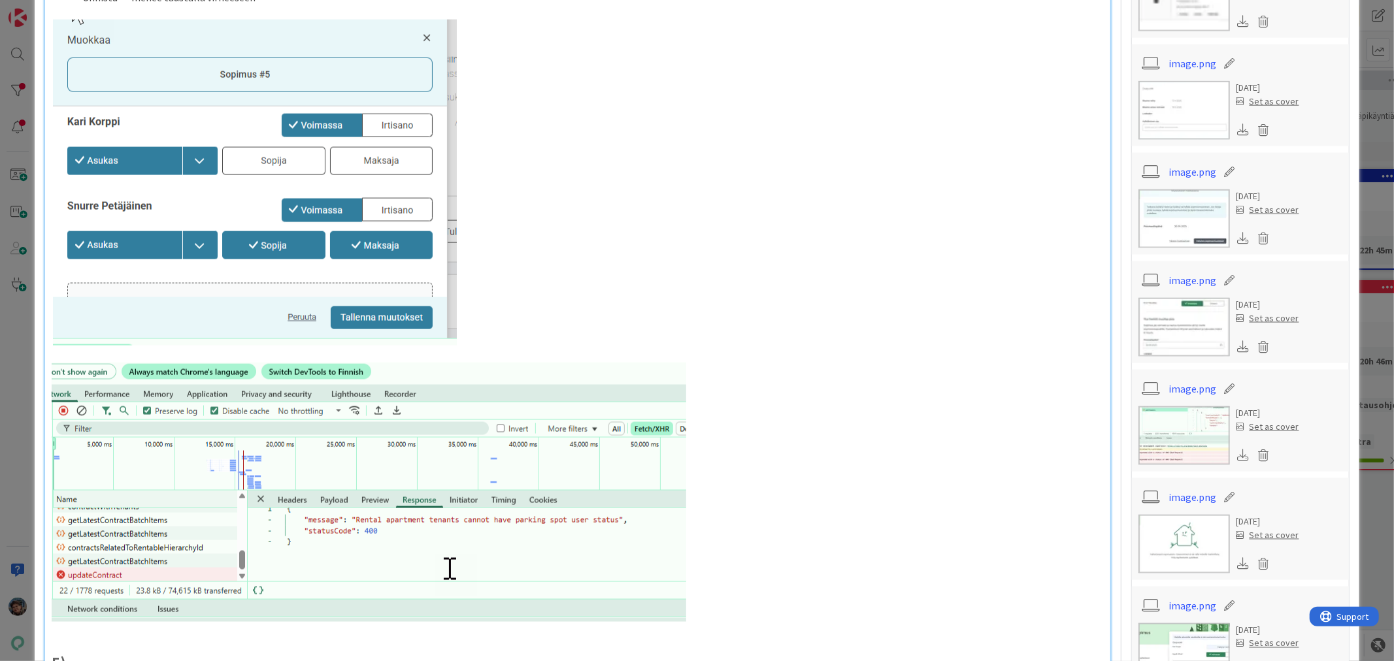
scroll to position [1452, 0]
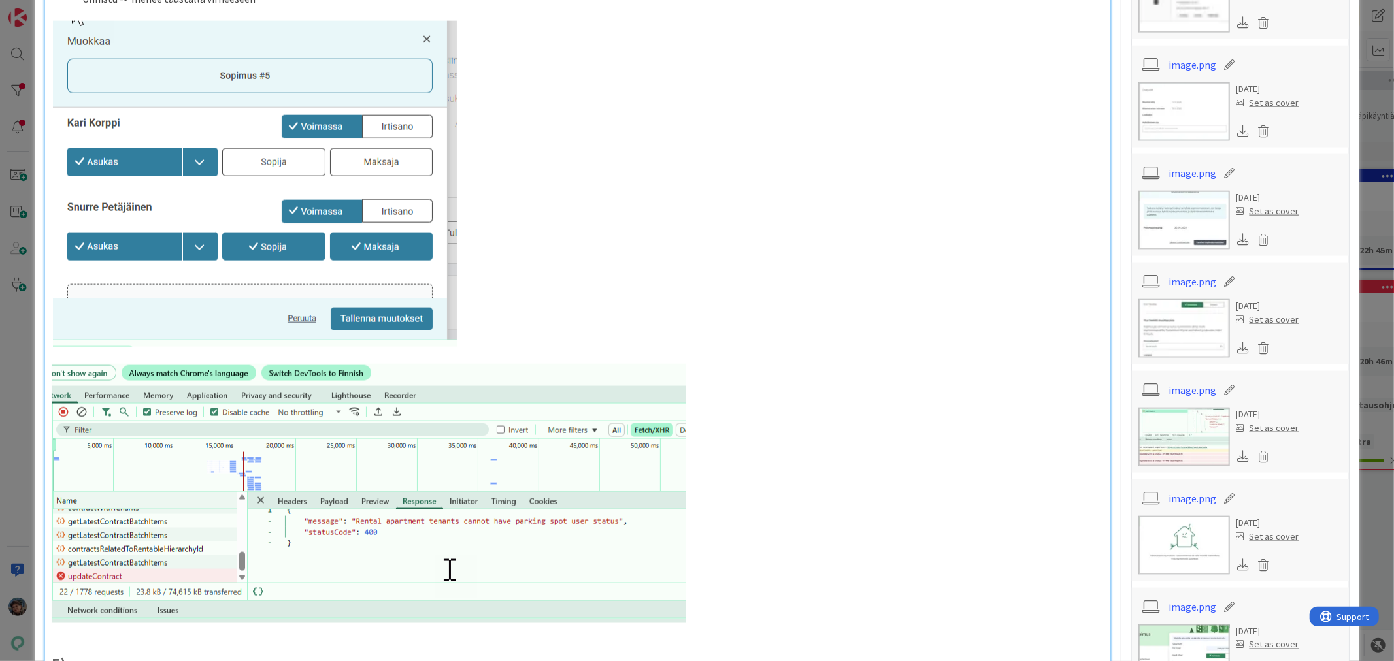
click at [660, 539] on img at bounding box center [369, 322] width 635 height 603
click at [693, 591] on p at bounding box center [578, 322] width 1052 height 603
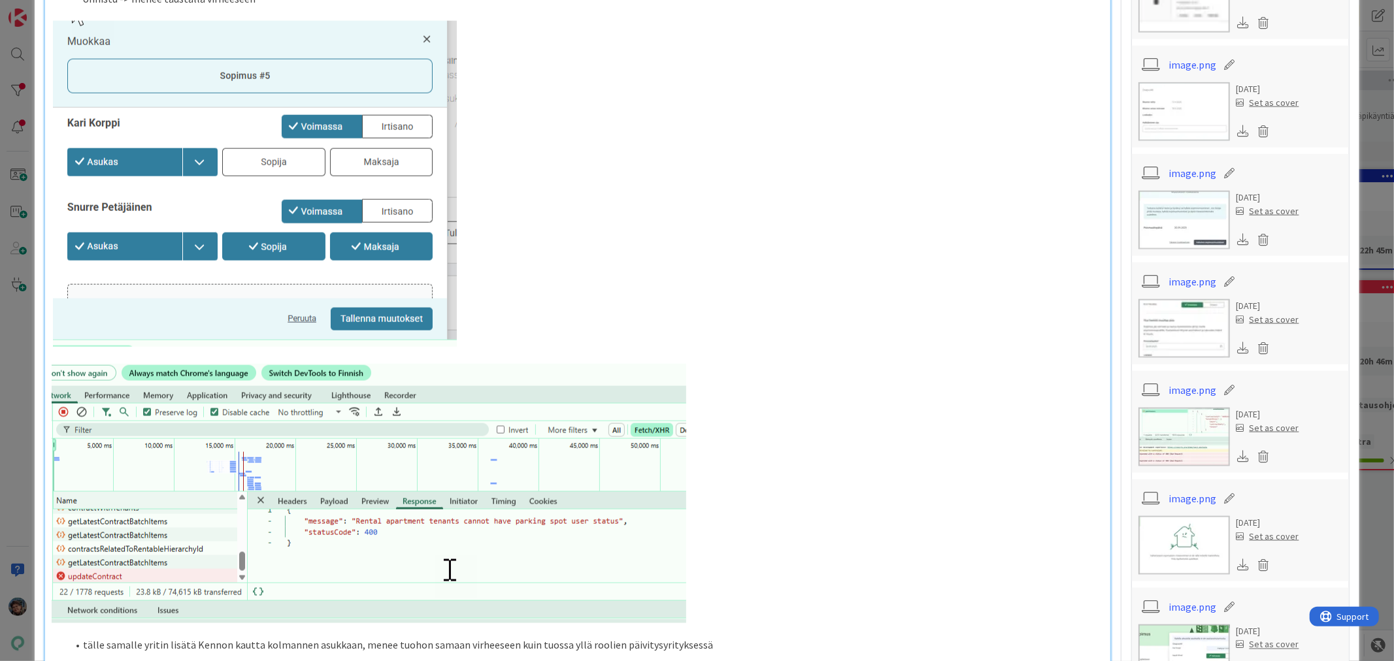
click at [140, 639] on li "tälle samalle yritin lisätä Kennon kautta kolmannen asukkaan, menee tuohon sama…" at bounding box center [585, 646] width 1036 height 15
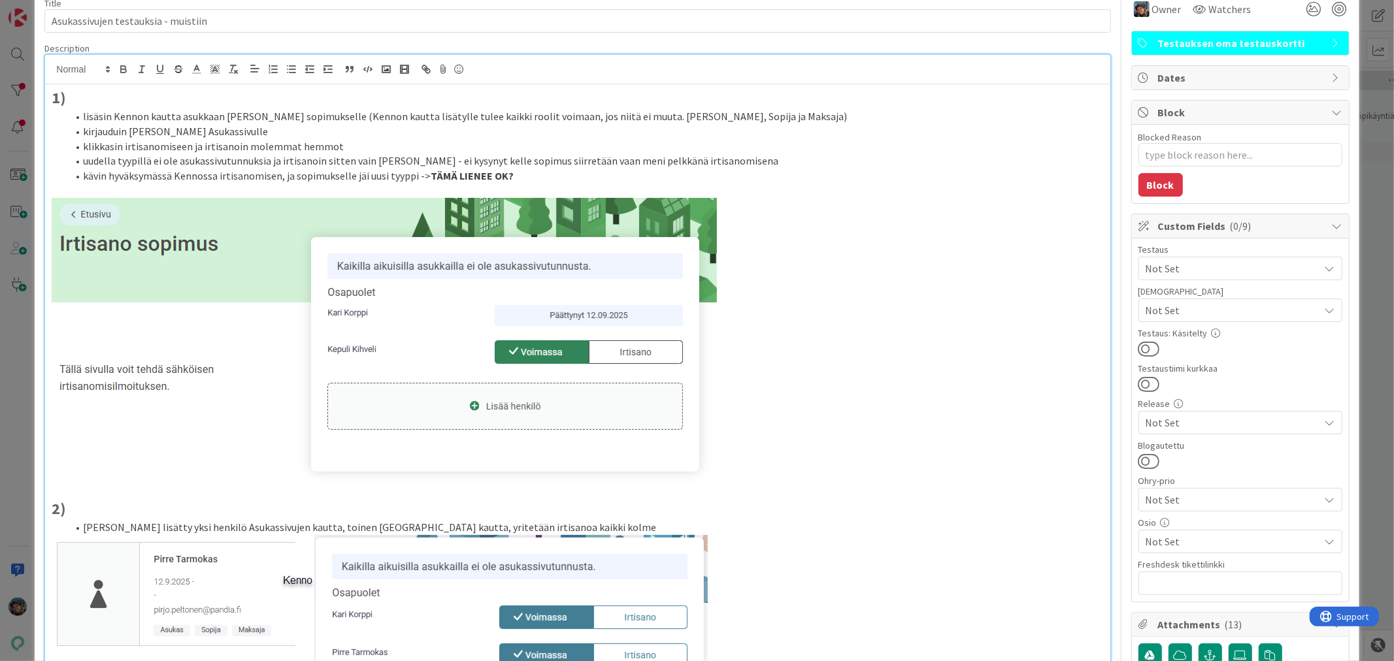
scroll to position [0, 0]
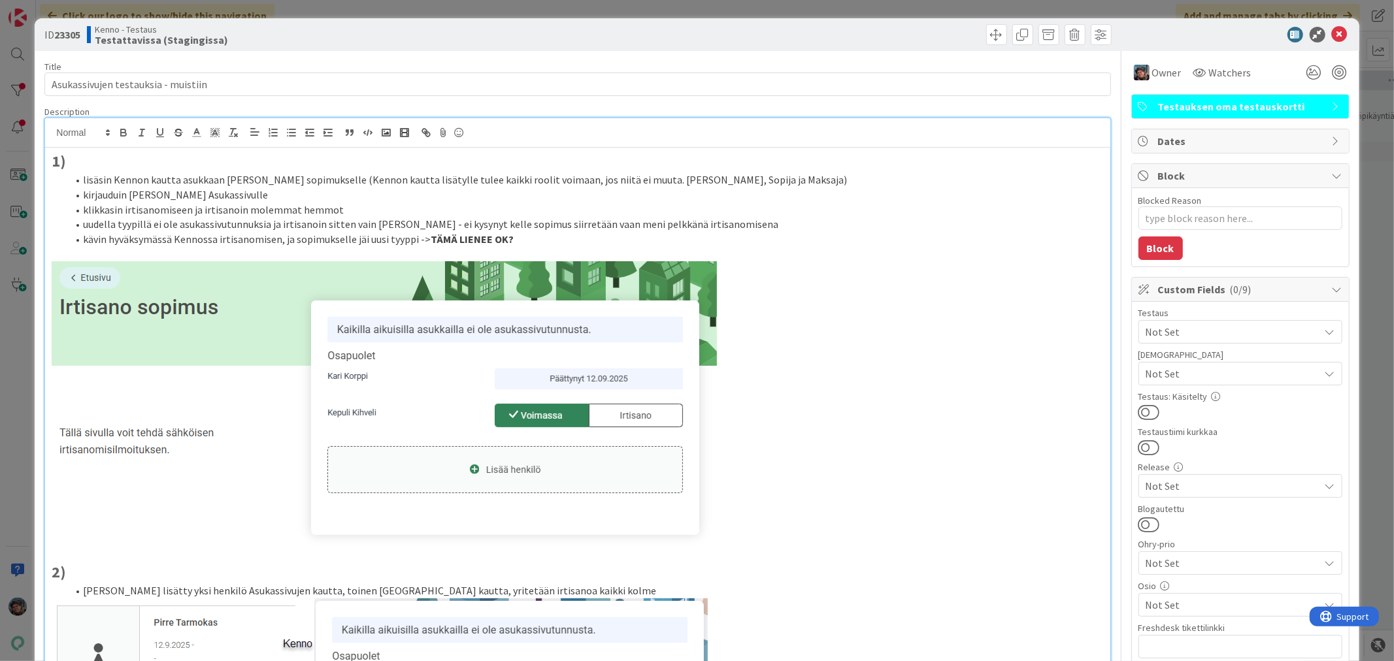
type textarea "x"
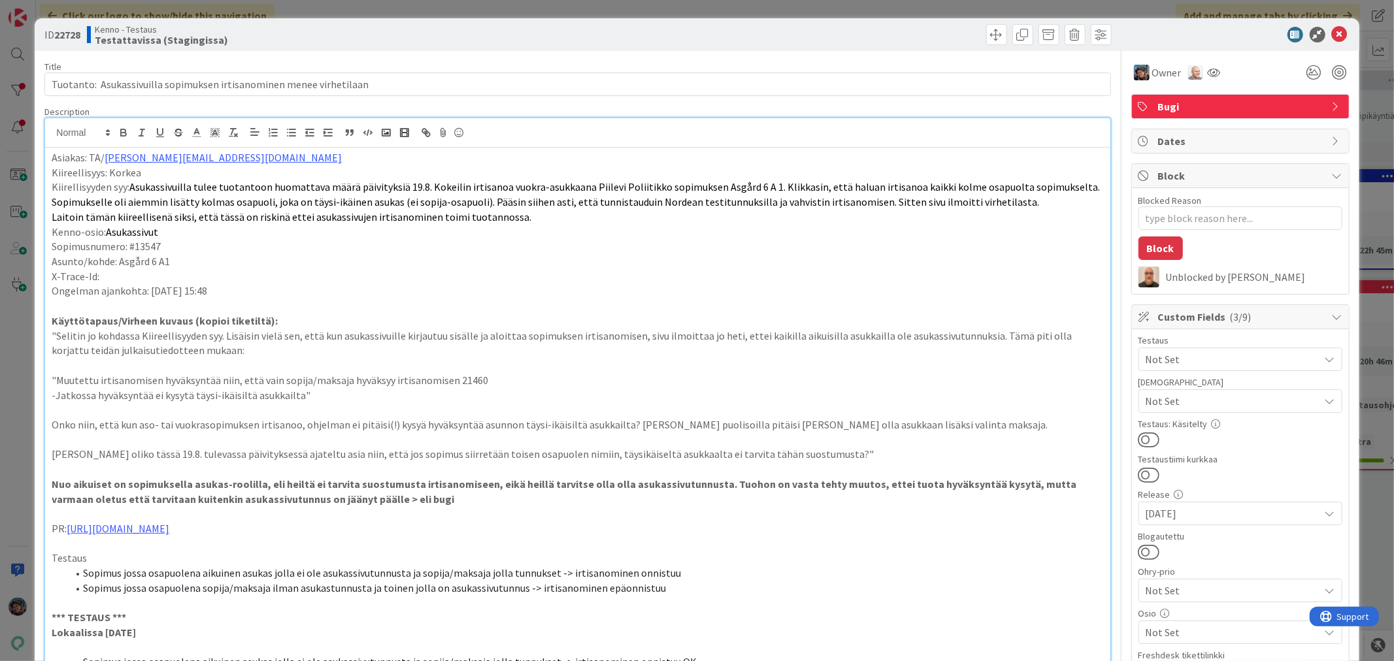
type textarea "x"
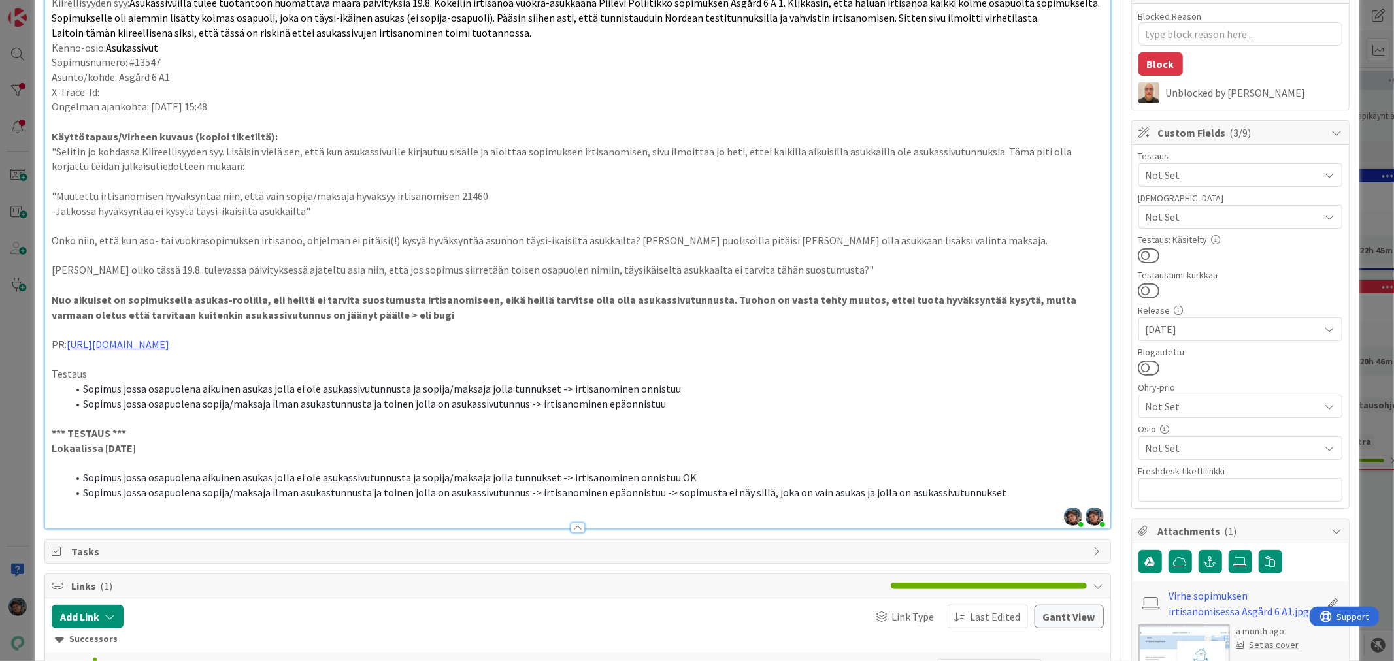
scroll to position [145, 0]
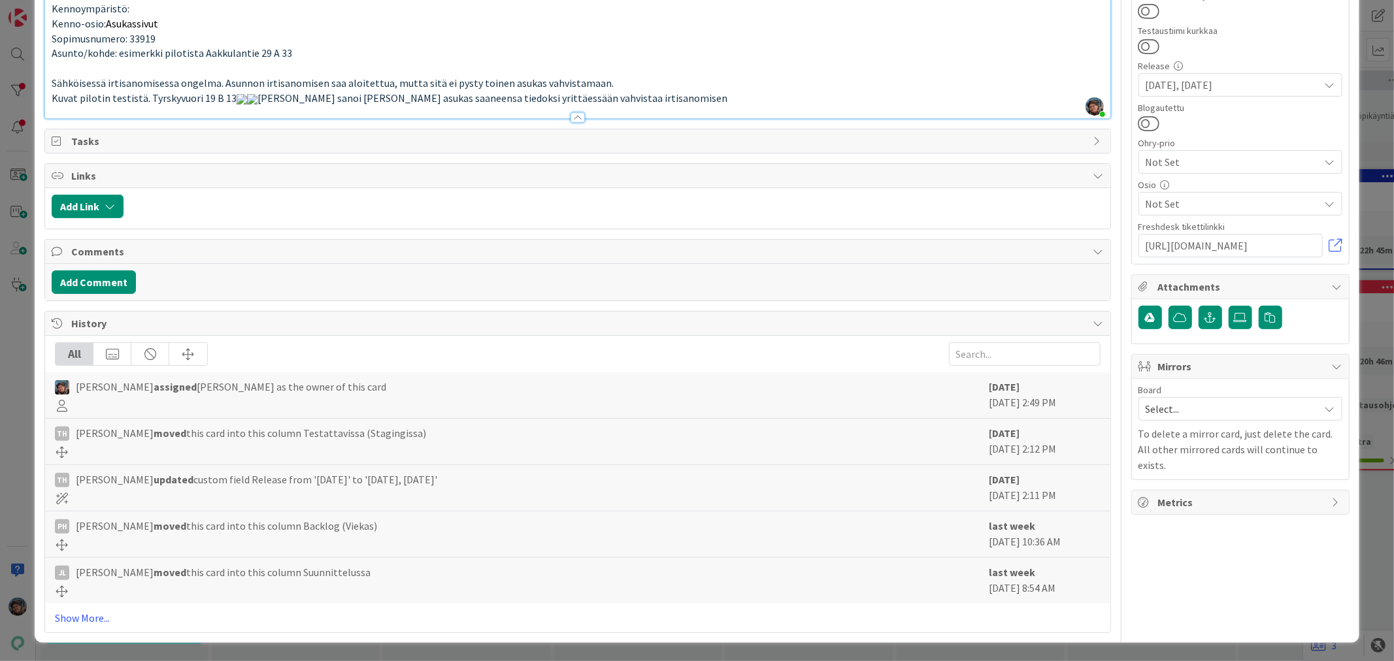
scroll to position [2505, 0]
type textarea "x"
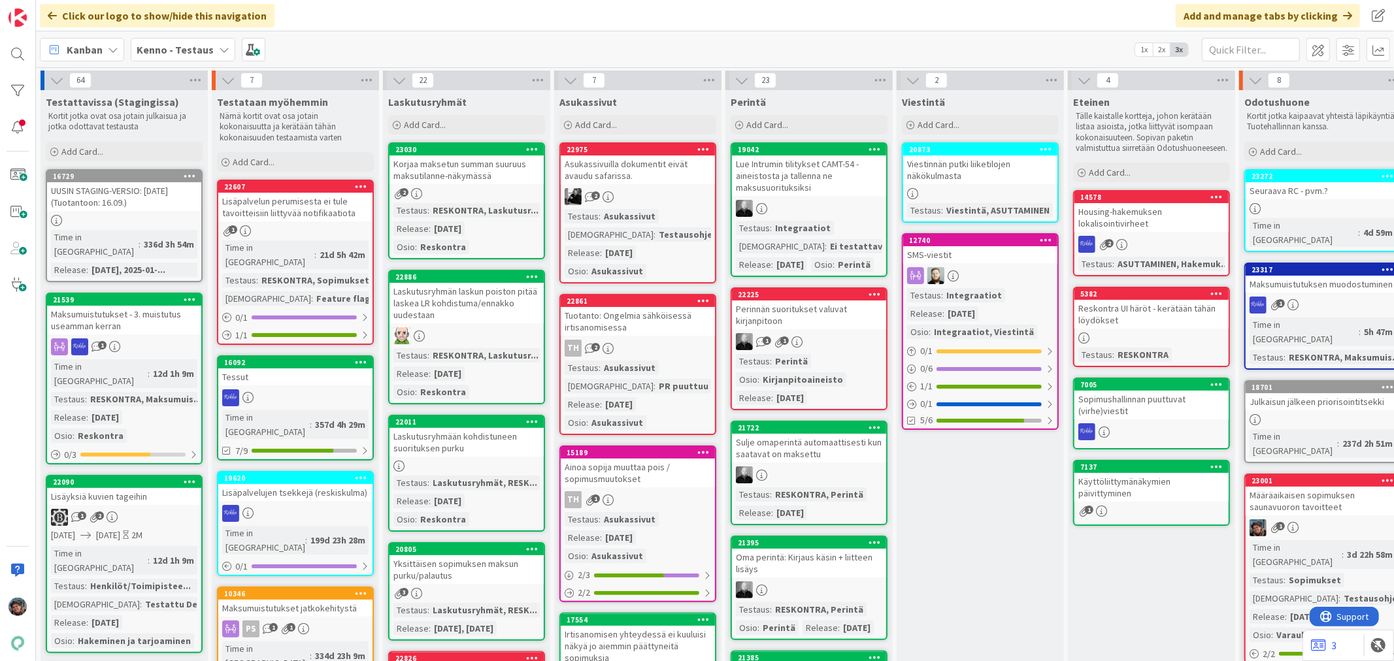
click at [1317, 520] on div "1" at bounding box center [1323, 528] width 154 height 17
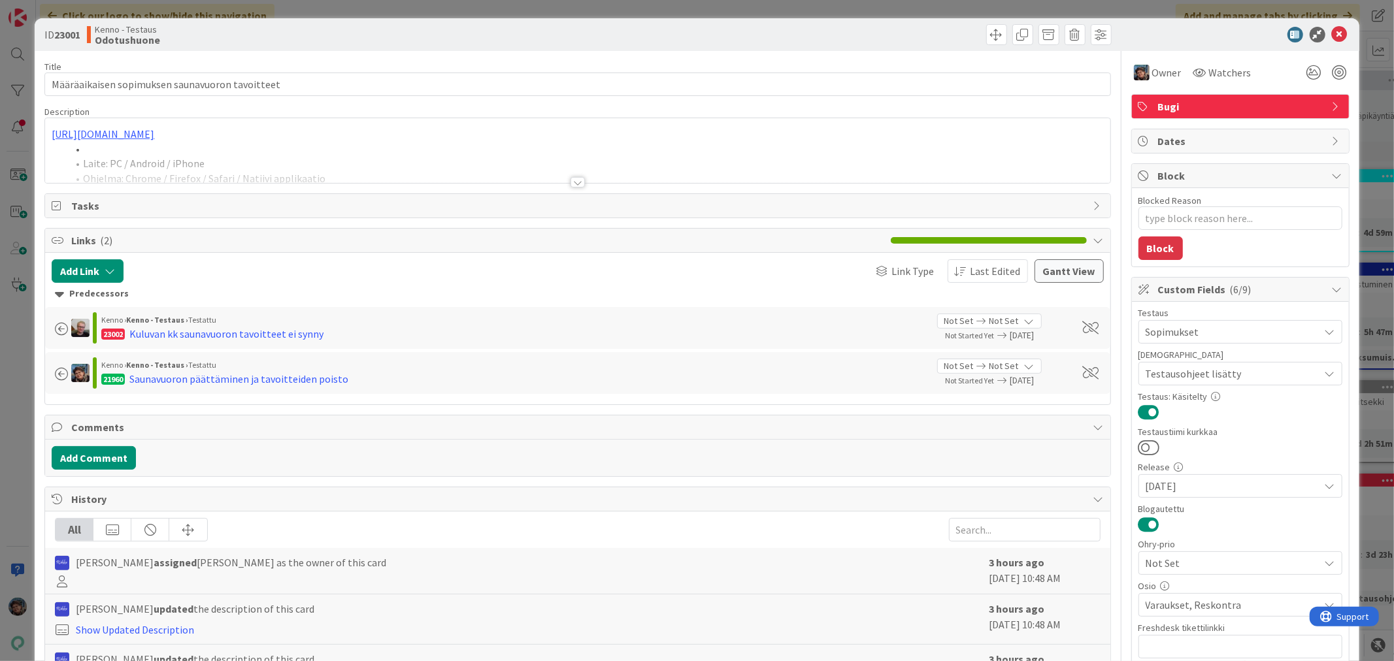
click at [572, 181] on div at bounding box center [578, 182] width 14 height 10
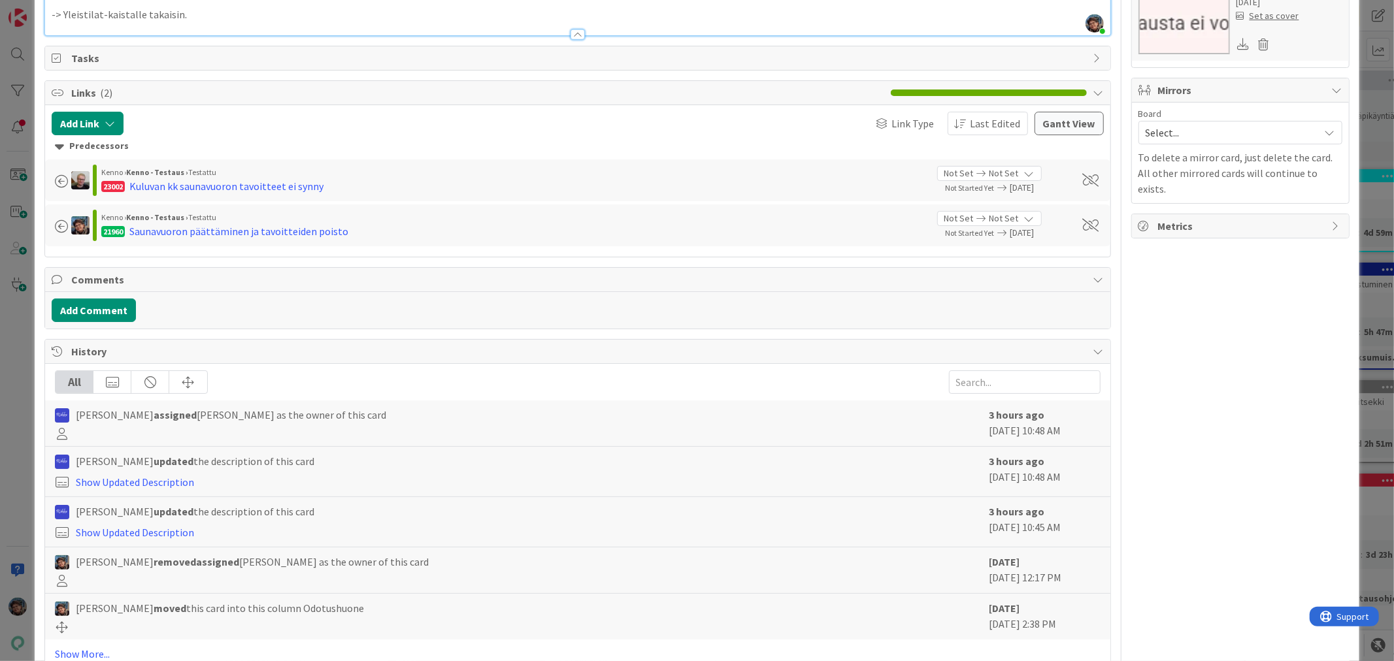
scroll to position [489, 0]
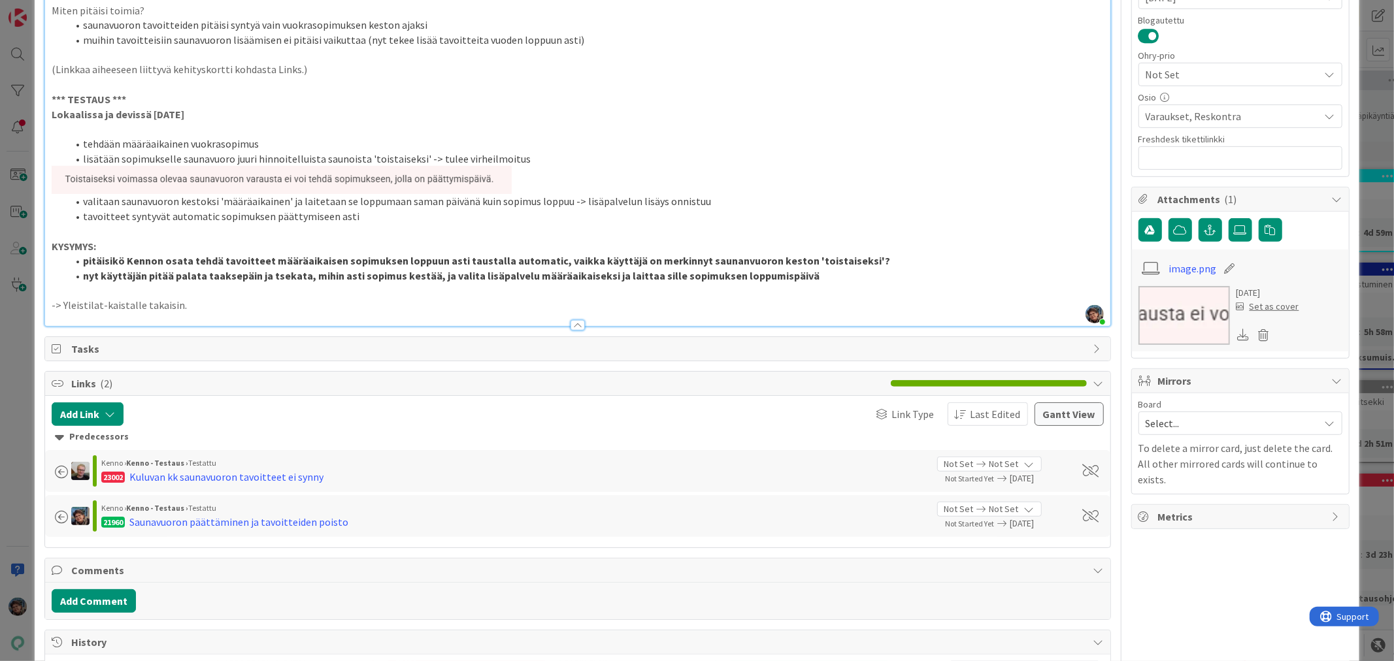
click at [181, 298] on p "-> Yleistilat-kaistalle takaisin." at bounding box center [578, 305] width 1052 height 15
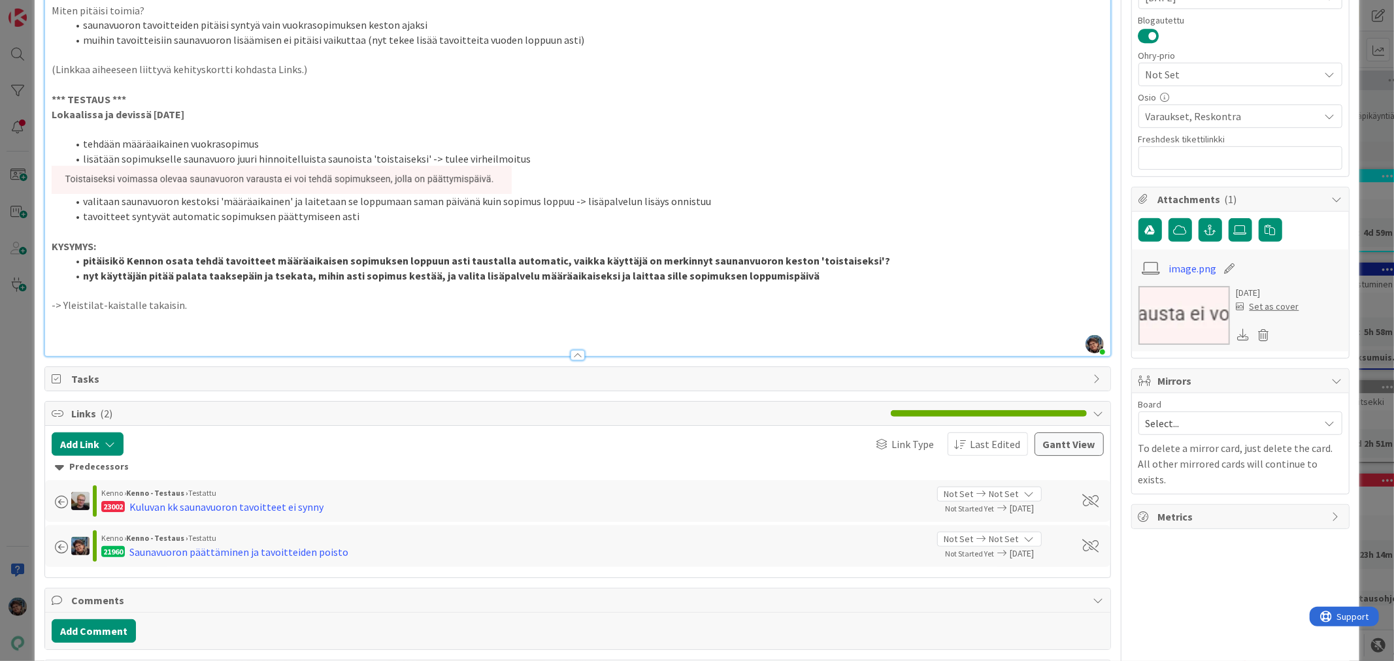
type textarea "x"
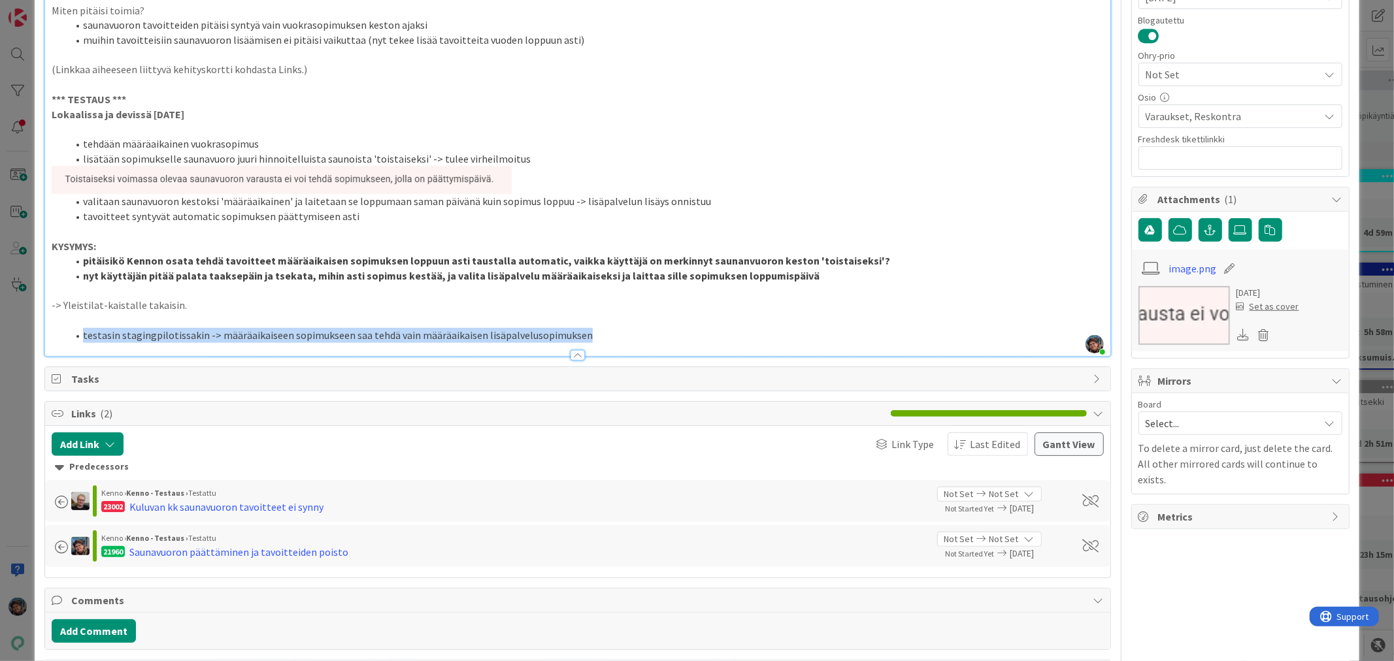
drag, startPoint x: 75, startPoint y: 318, endPoint x: 617, endPoint y: 342, distance: 542.4
click at [617, 342] on div "Title 47 / 128 Määräaikaisen sopimuksen saunavuoron tavoitteet Description Pirj…" at bounding box center [577, 276] width 1066 height 1428
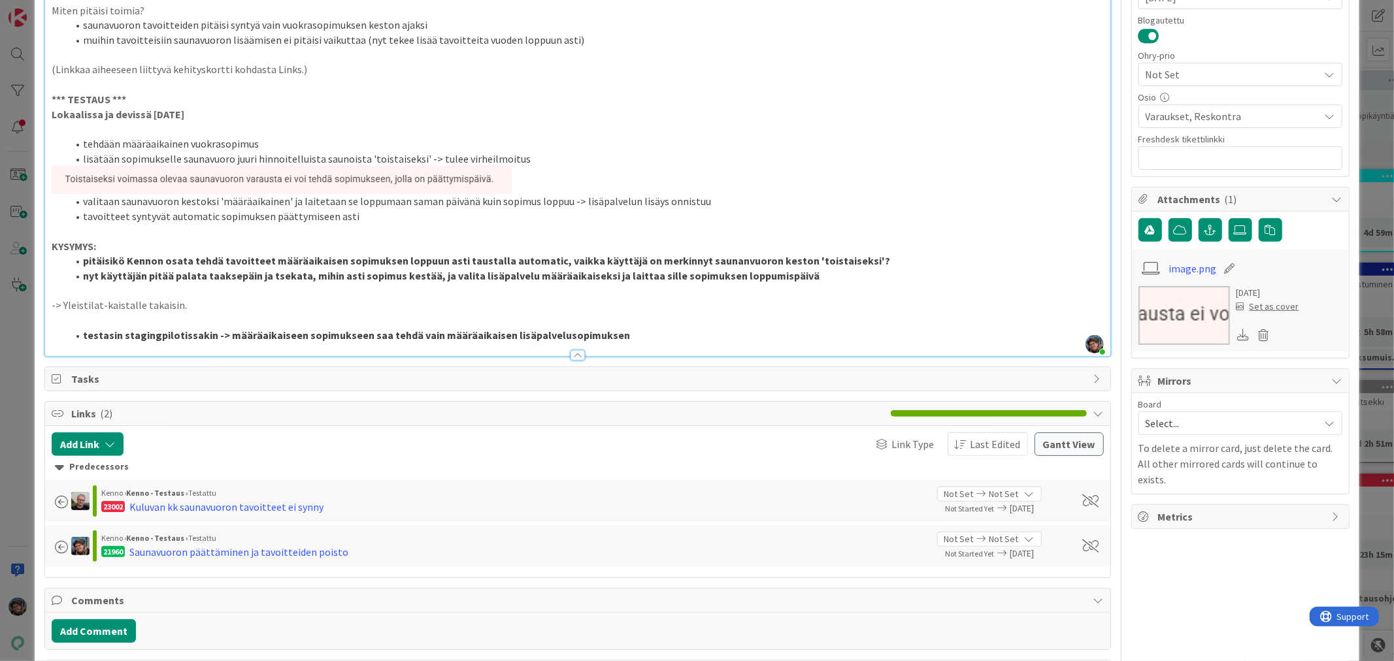
click at [725, 269] on strong "nyt käyttäjän pitää palata taaksepäin ja tsekata, mihin asti sopimus kestää, ja…" at bounding box center [451, 275] width 737 height 13
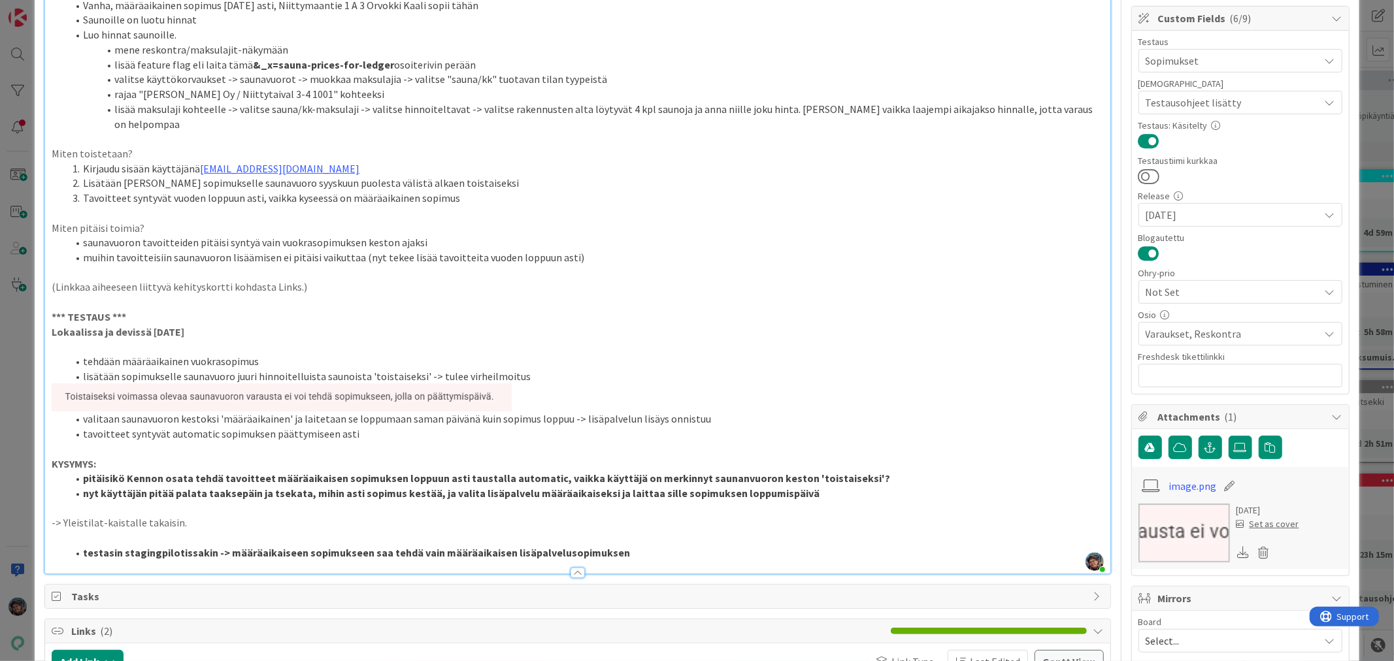
scroll to position [344, 0]
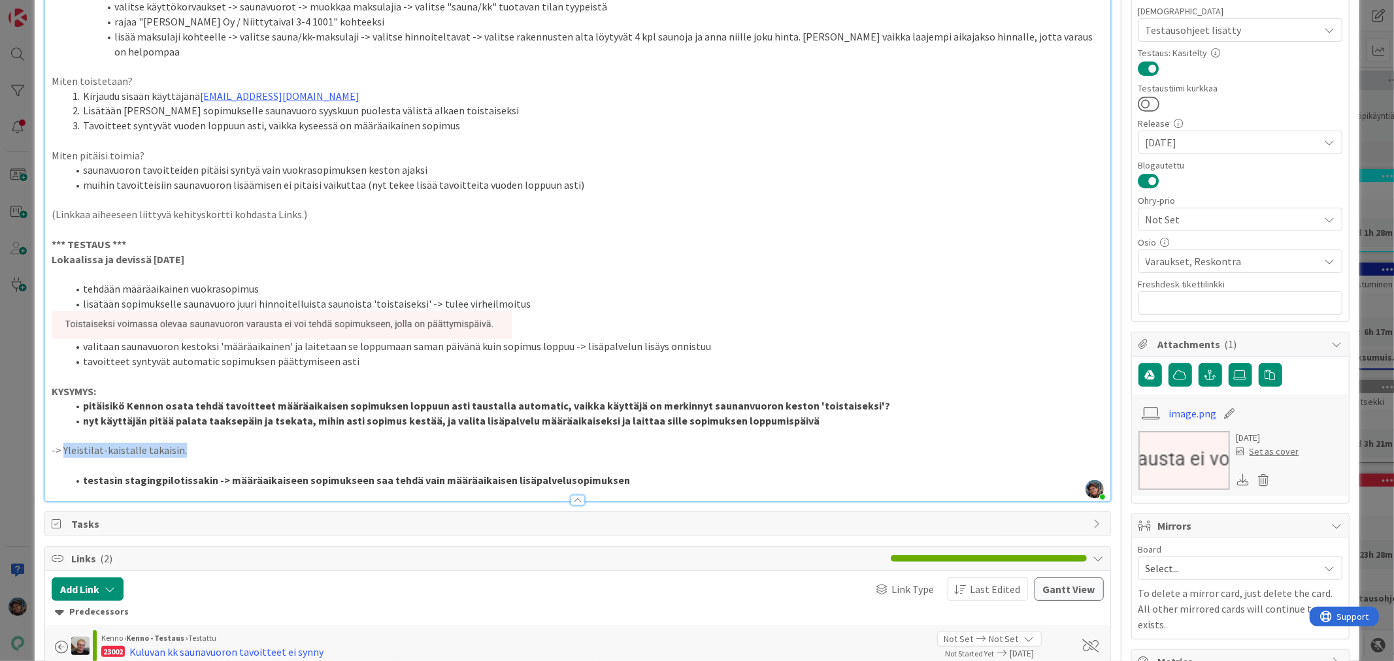
drag, startPoint x: 62, startPoint y: 433, endPoint x: 243, endPoint y: 438, distance: 181.1
click at [243, 443] on p "-> Yleistilat-kaistalle takaisin." at bounding box center [578, 450] width 1052 height 15
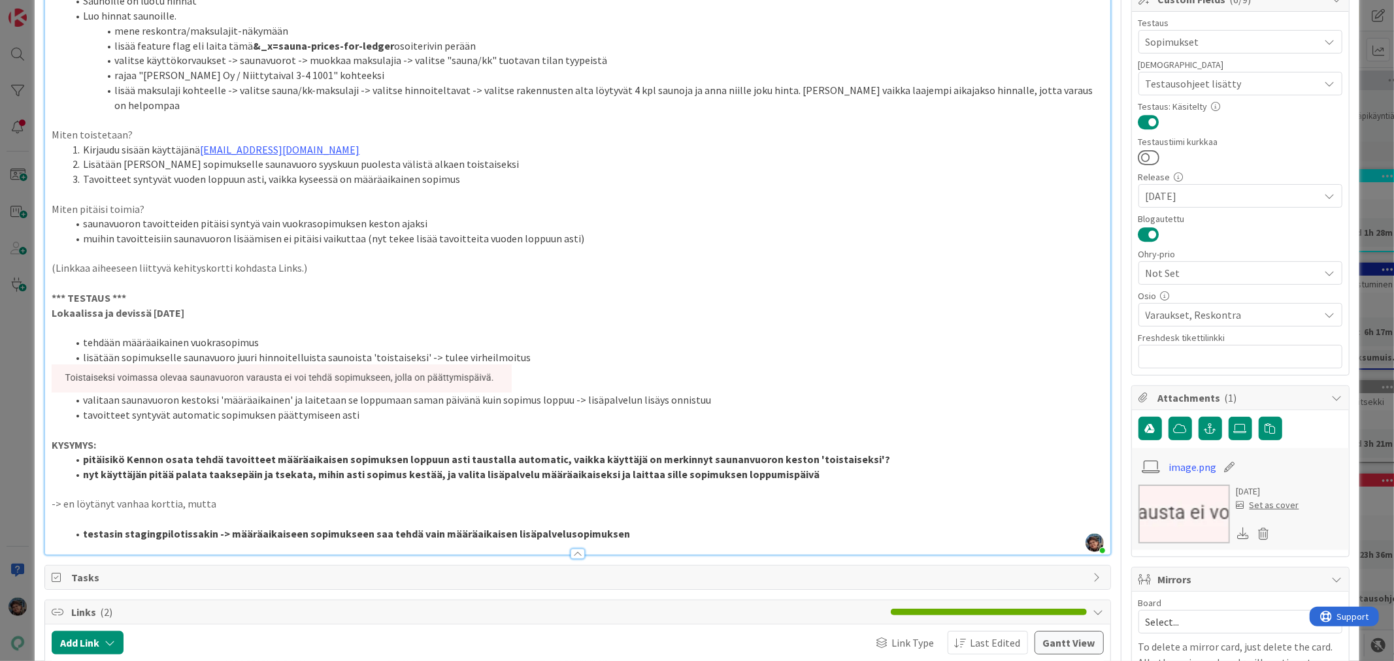
scroll to position [0, 0]
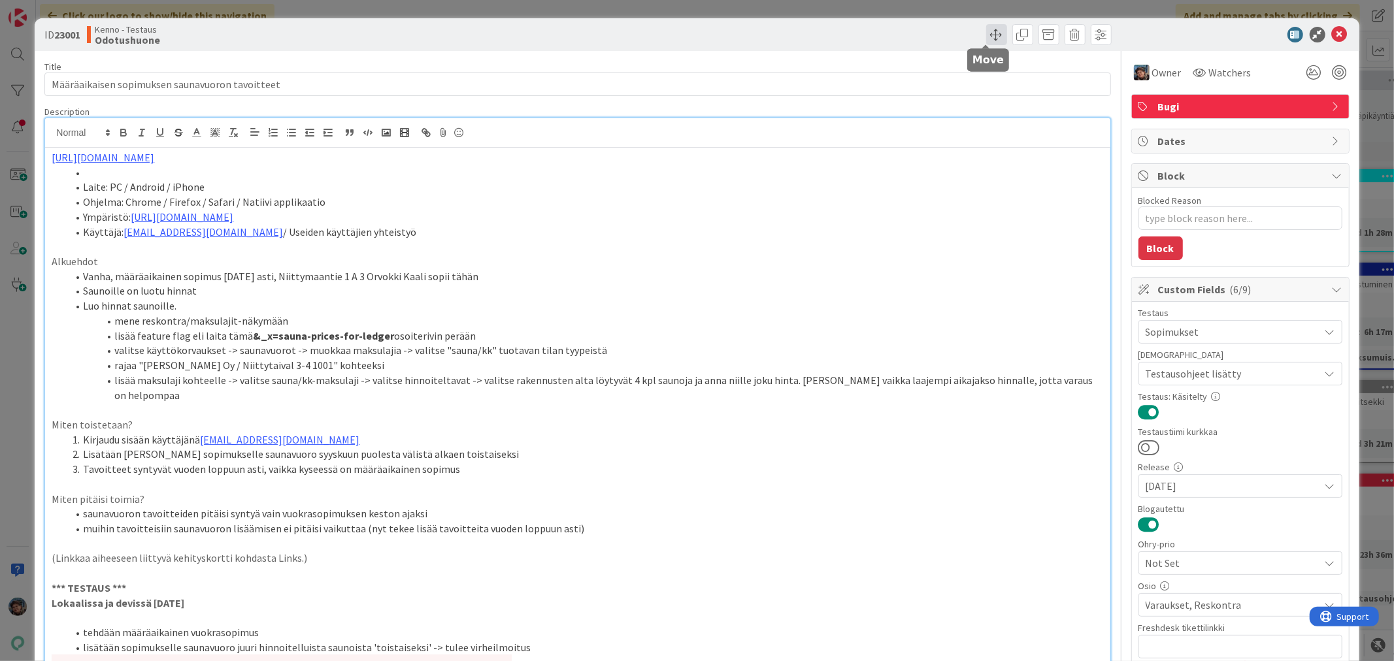
click at [986, 31] on span at bounding box center [996, 34] width 21 height 21
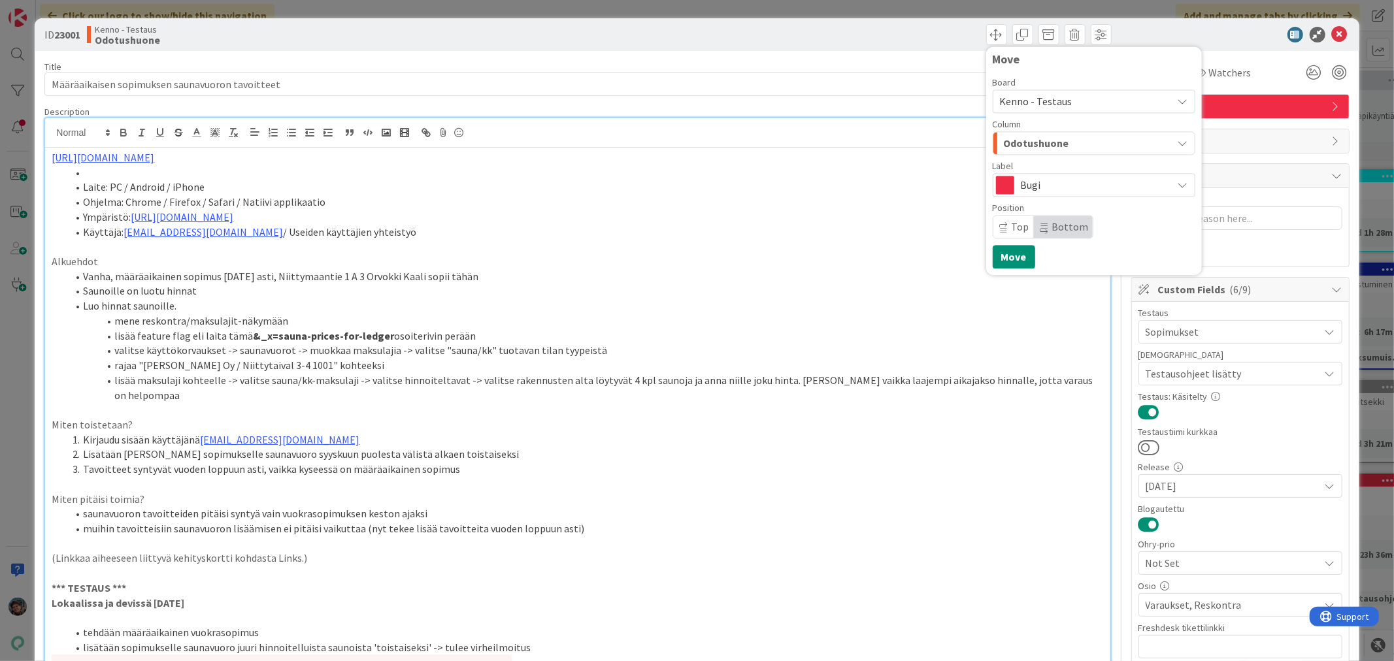
drag, startPoint x: 1048, startPoint y: 135, endPoint x: 1055, endPoint y: 146, distance: 13.2
click at [1048, 135] on span "Odotushuone" at bounding box center [1036, 143] width 65 height 17
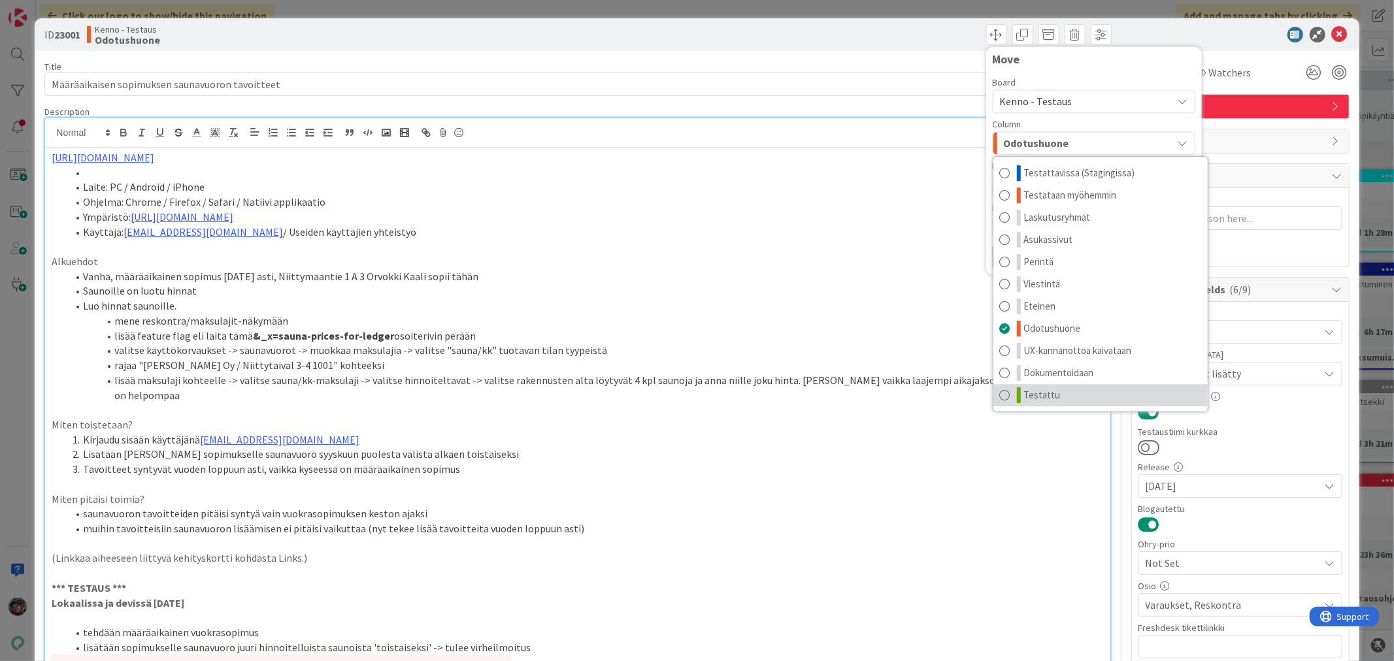
click at [1041, 392] on span "Testattu" at bounding box center [1042, 396] width 37 height 16
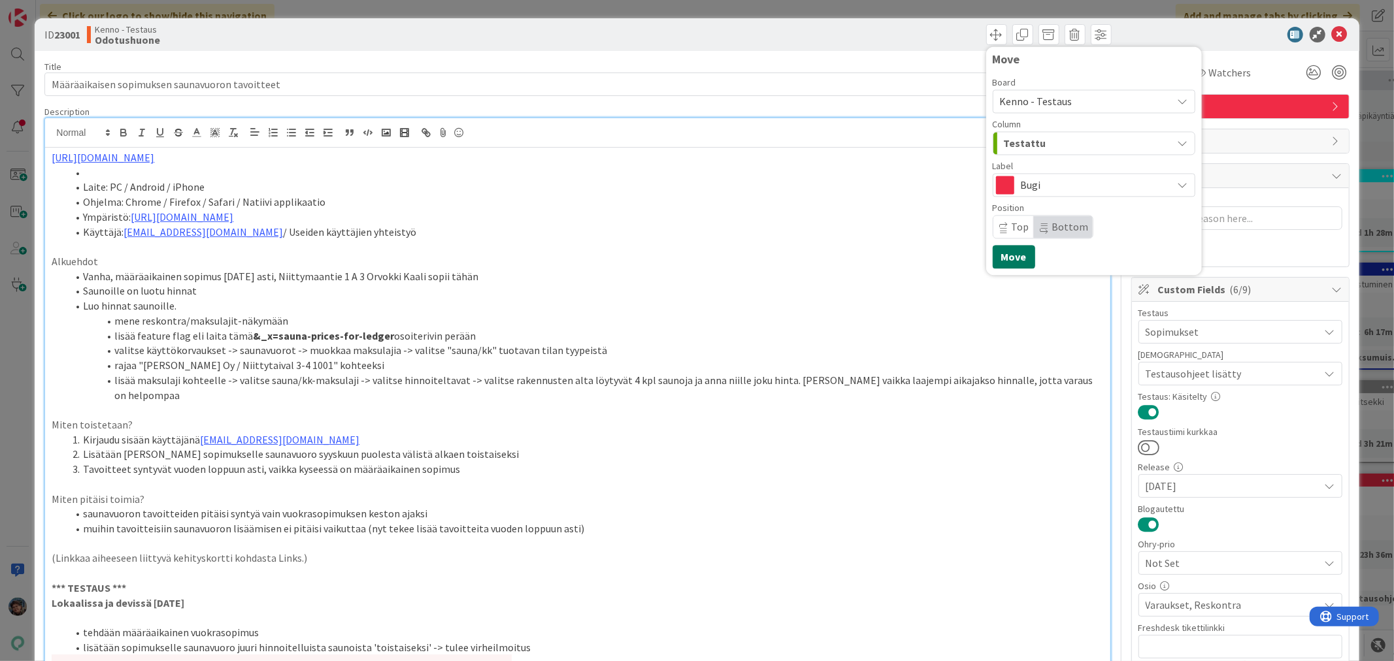
click at [1005, 263] on button "Move" at bounding box center [1014, 257] width 42 height 24
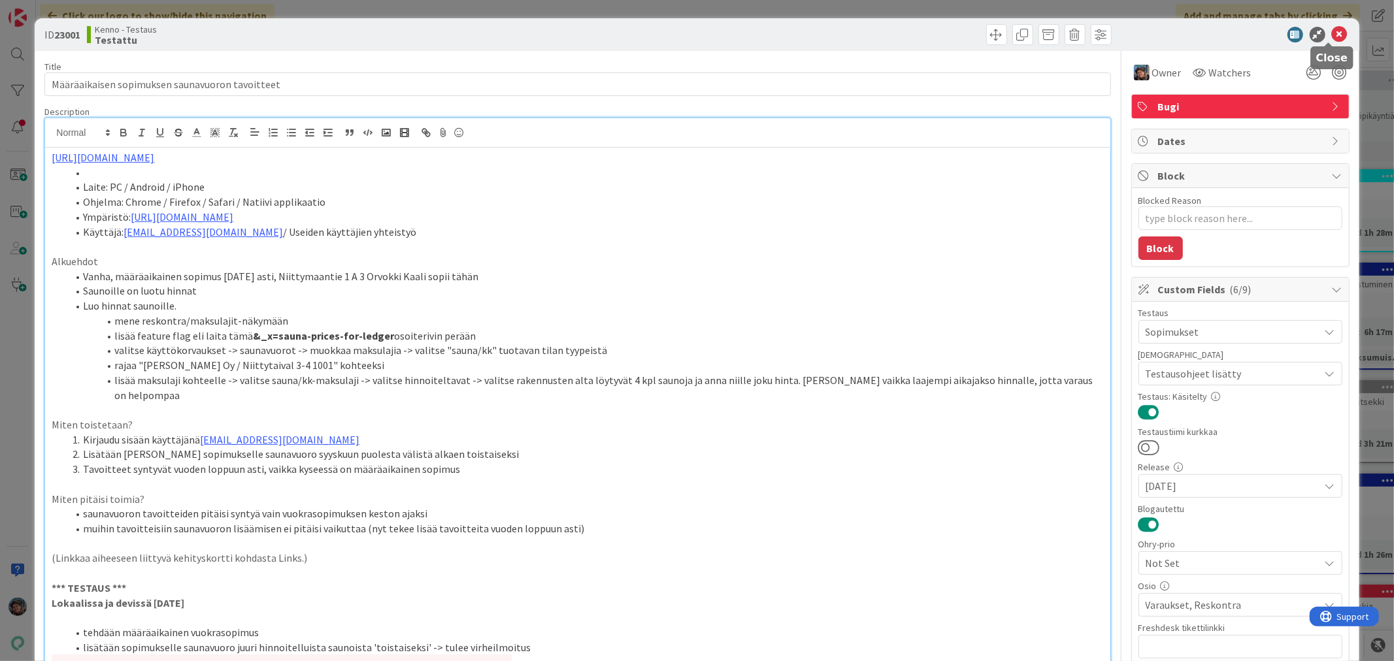
click at [1332, 31] on icon at bounding box center [1340, 35] width 16 height 16
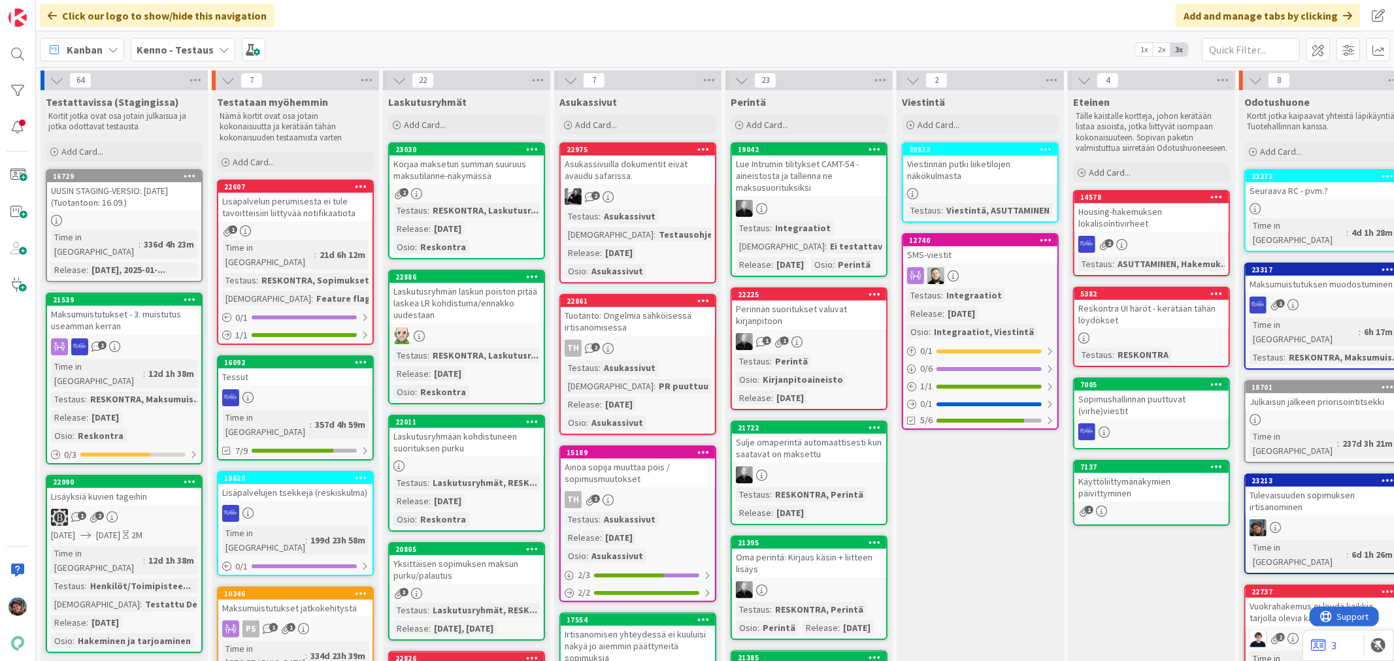
click at [1292, 487] on div "Tulevaisuuden sopimuksen irtisanominen" at bounding box center [1323, 501] width 154 height 29
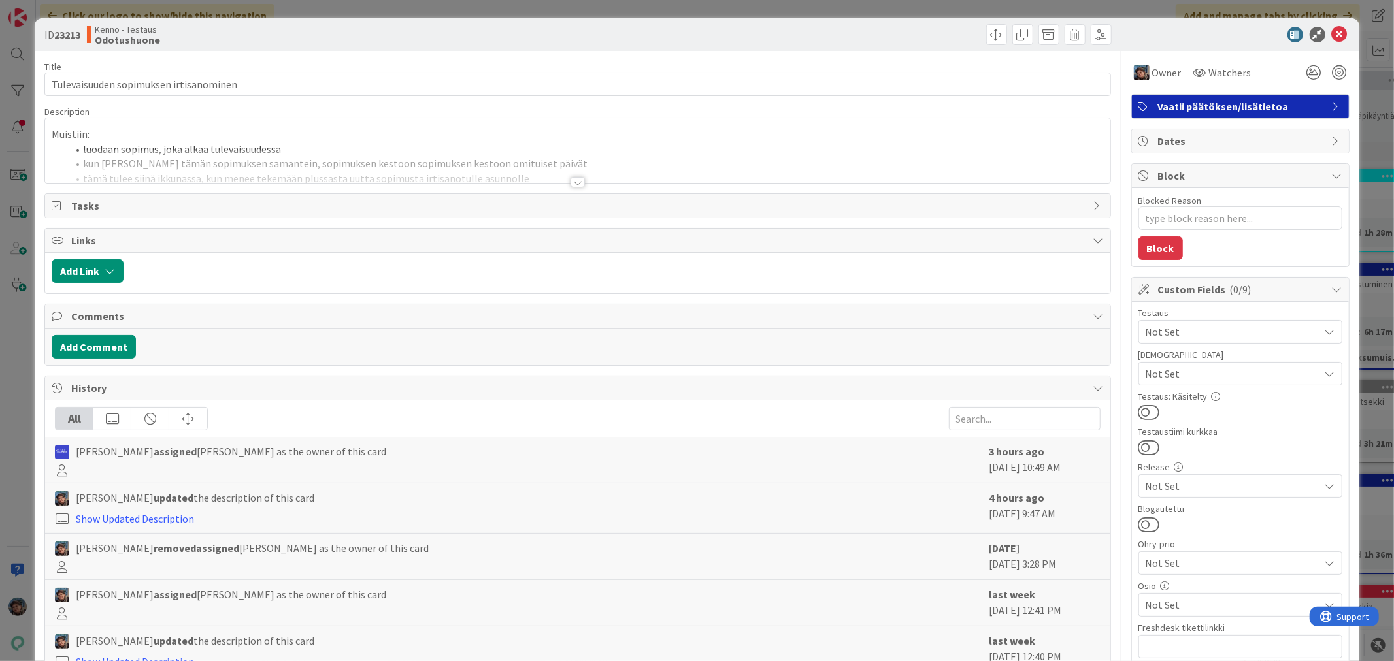
click at [571, 181] on div at bounding box center [578, 182] width 14 height 10
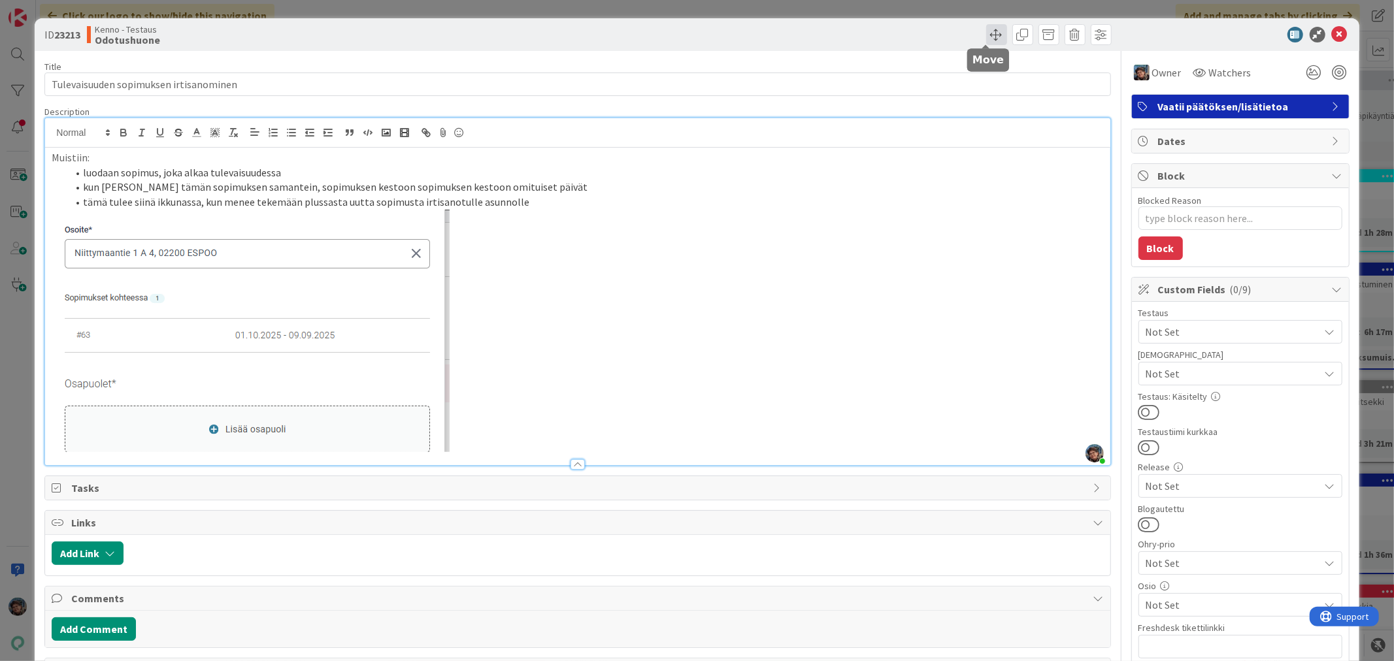
click at [986, 33] on span at bounding box center [996, 34] width 21 height 21
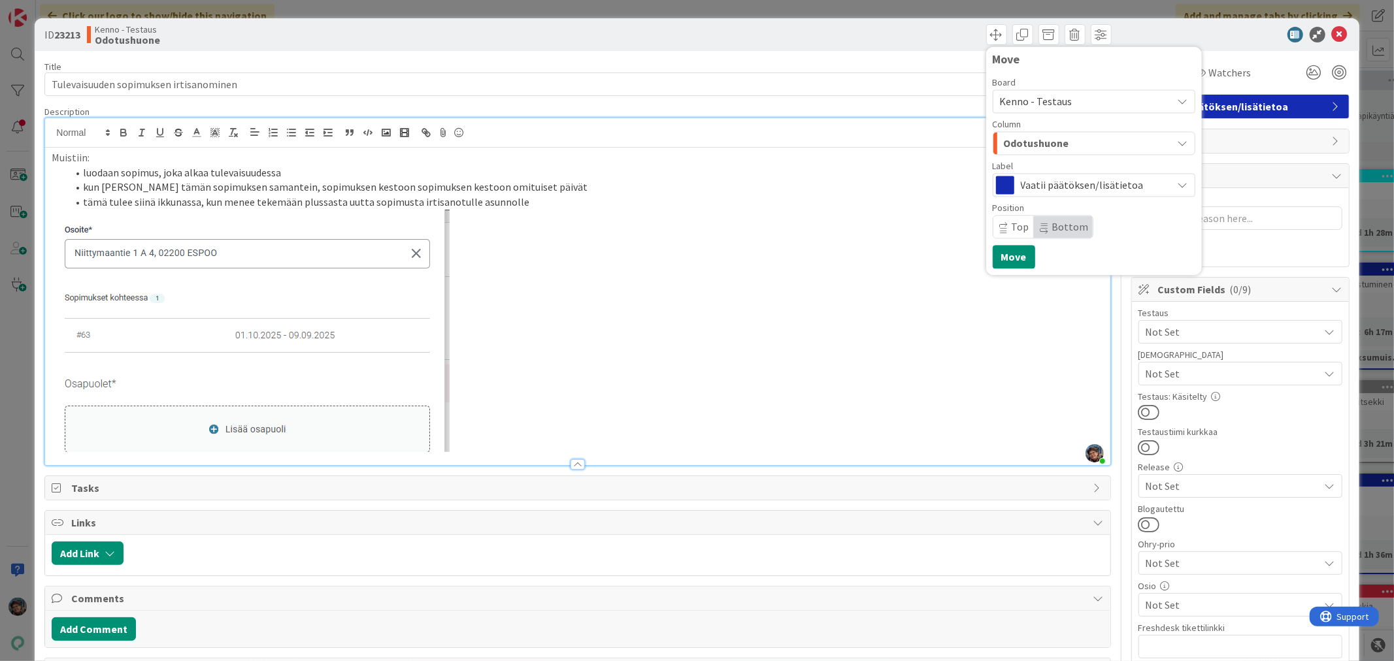
click at [1027, 100] on span "Kenno - Testaus" at bounding box center [1036, 101] width 73 height 13
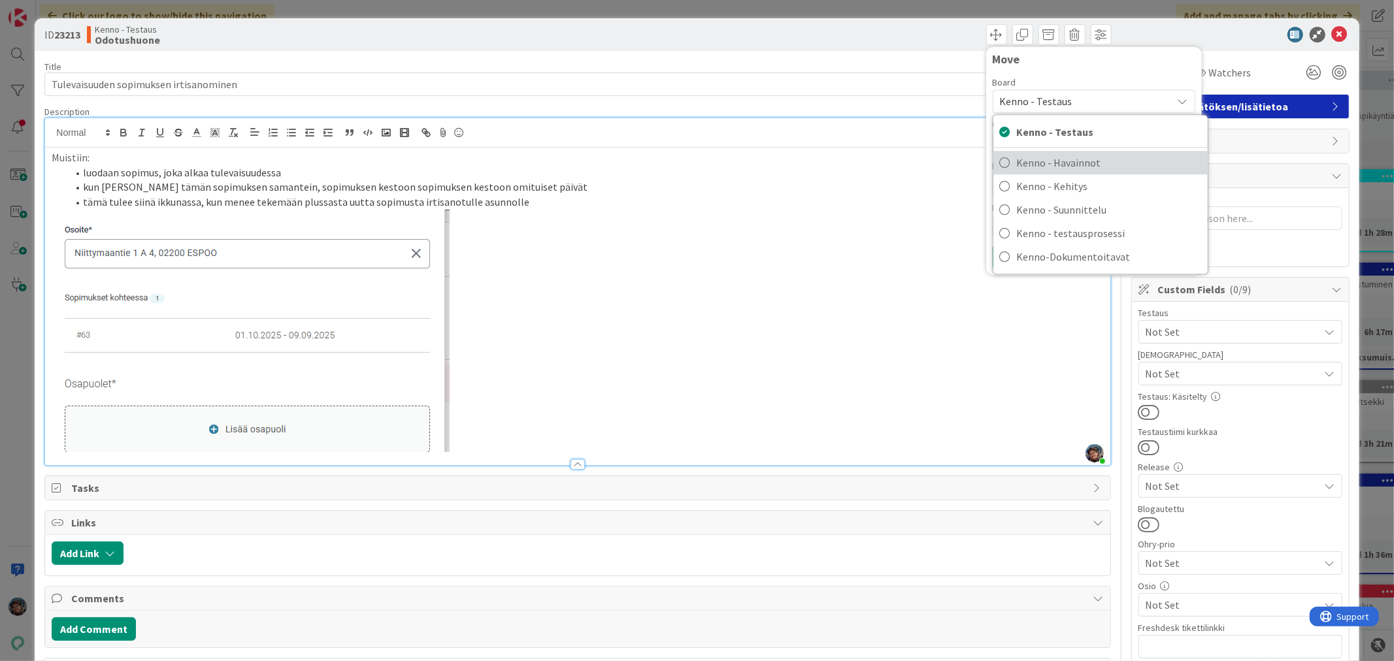
click at [1073, 165] on span "Kenno - Havainnot" at bounding box center [1109, 163] width 184 height 20
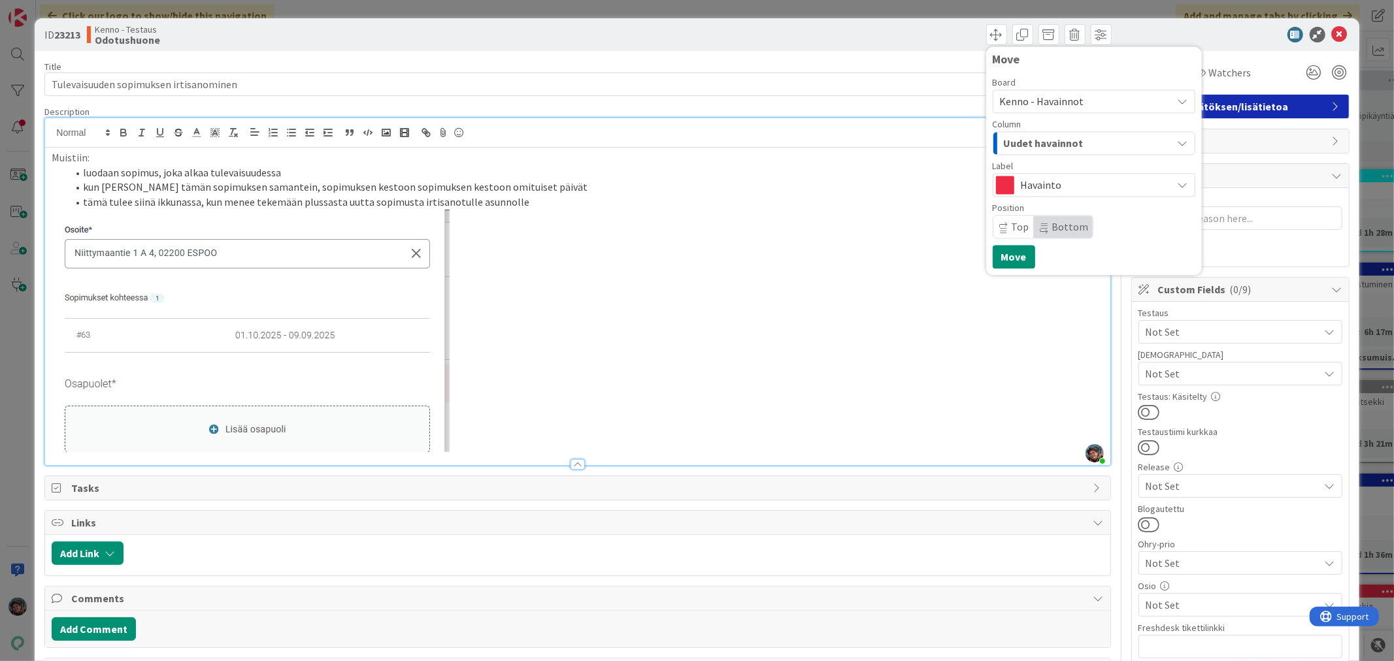
click at [1178, 181] on icon at bounding box center [1183, 185] width 10 height 10
click at [1003, 255] on button "Move" at bounding box center [1014, 257] width 42 height 24
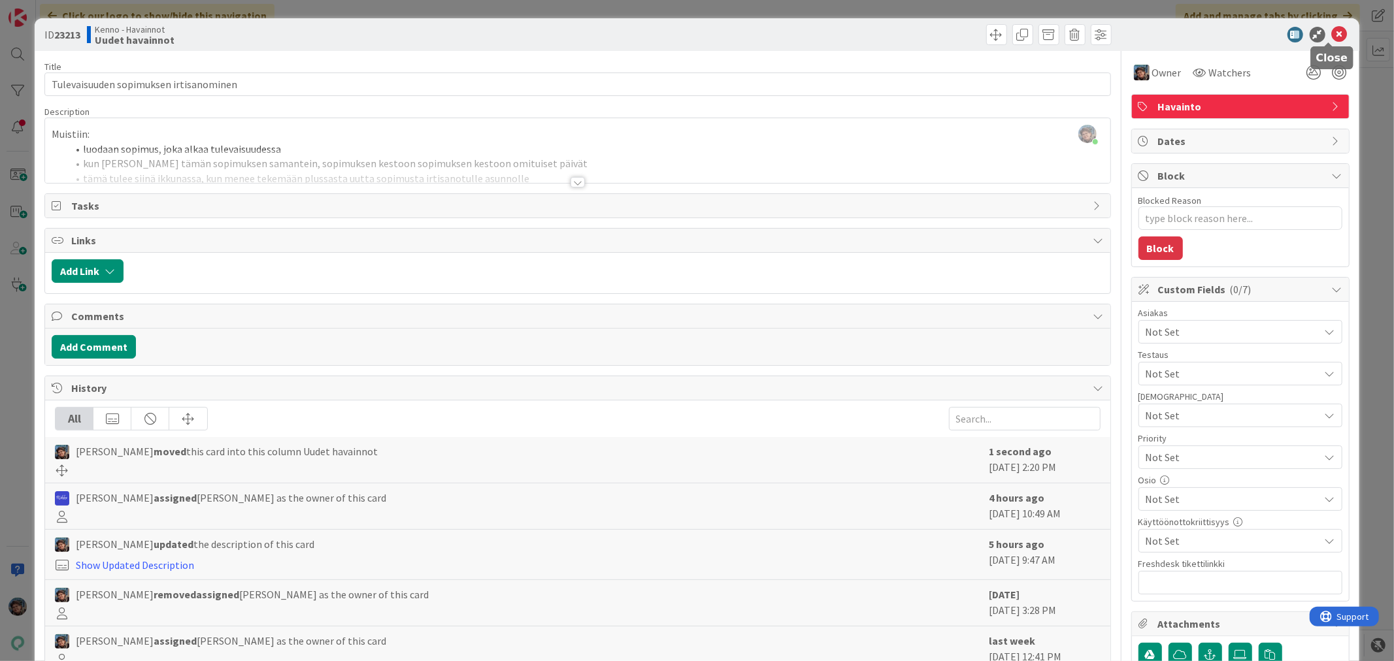
click at [1335, 37] on icon at bounding box center [1340, 35] width 16 height 16
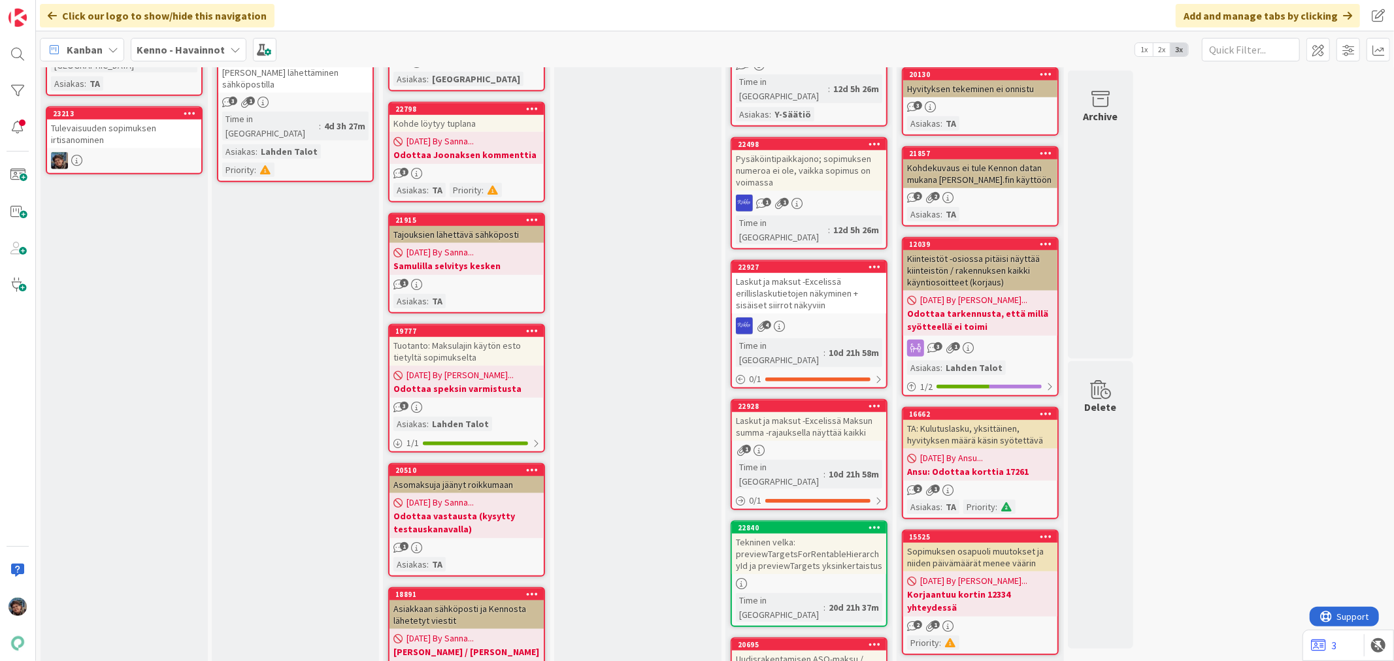
scroll to position [508, 0]
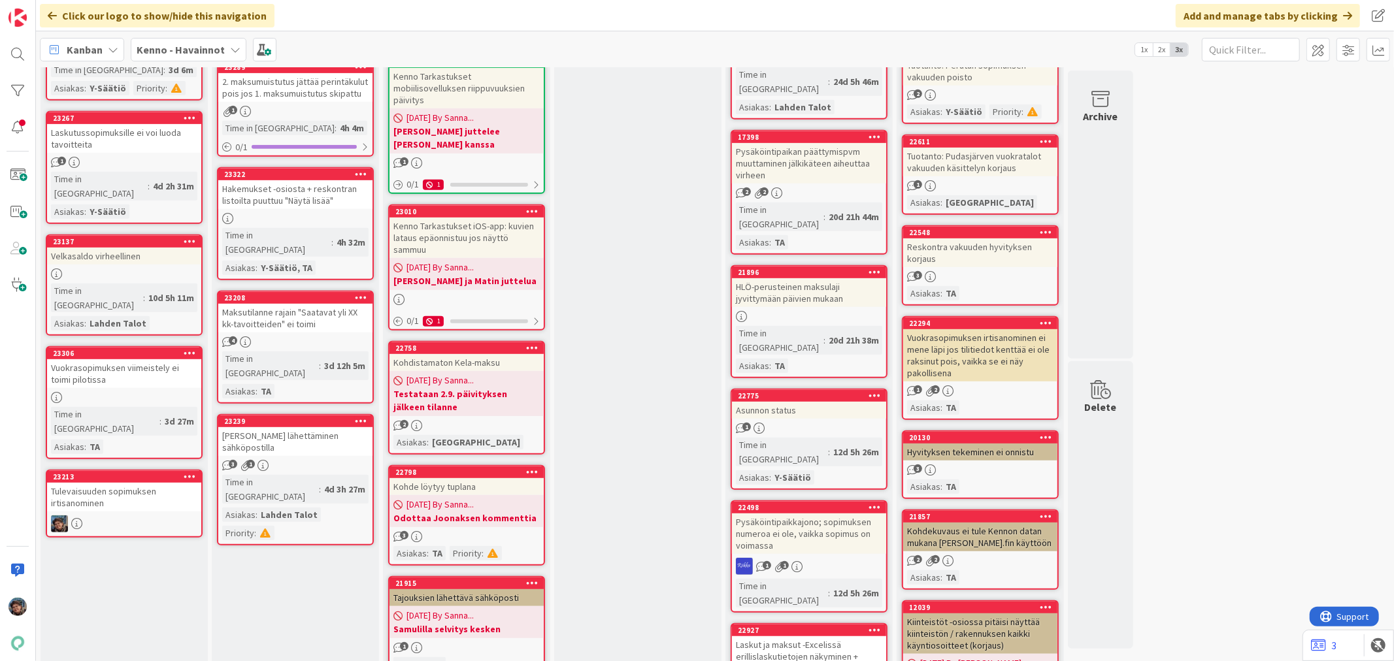
click at [139, 483] on div "Tulevaisuuden sopimuksen irtisanominen" at bounding box center [124, 497] width 154 height 29
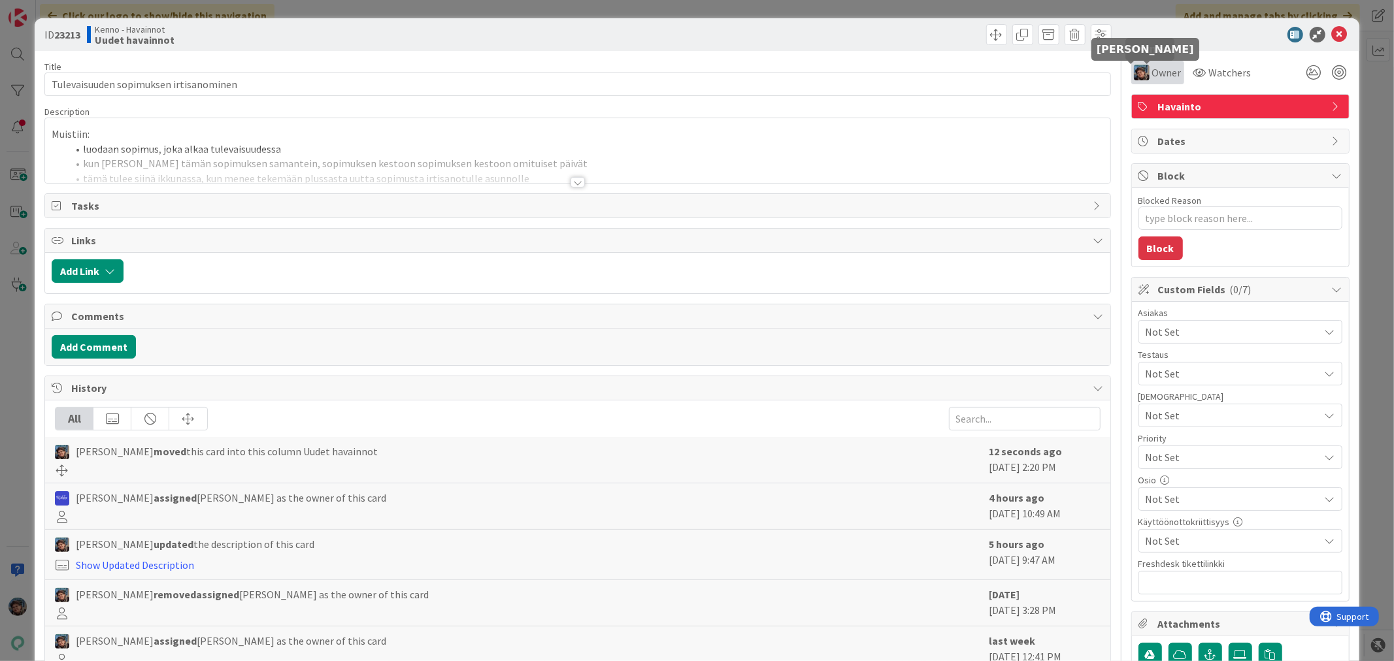
click at [1134, 70] on img at bounding box center [1142, 73] width 16 height 16
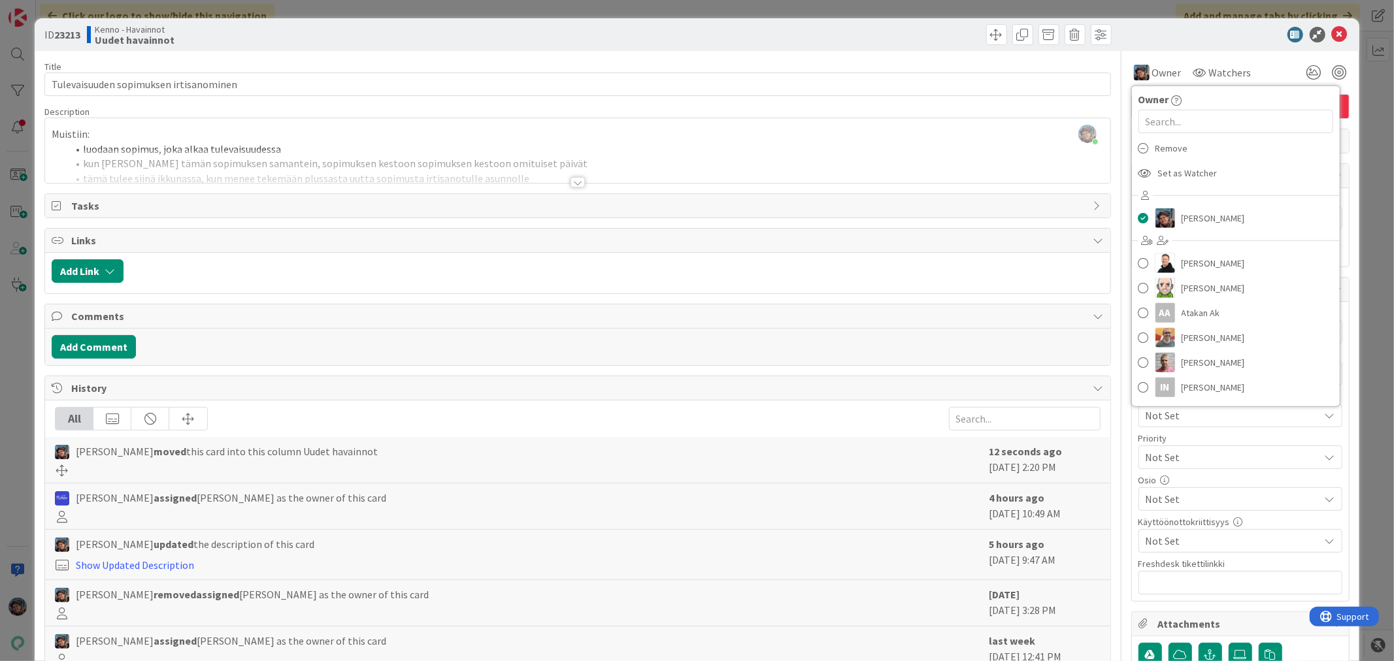
click at [1162, 146] on span "Remove" at bounding box center [1172, 149] width 33 height 20
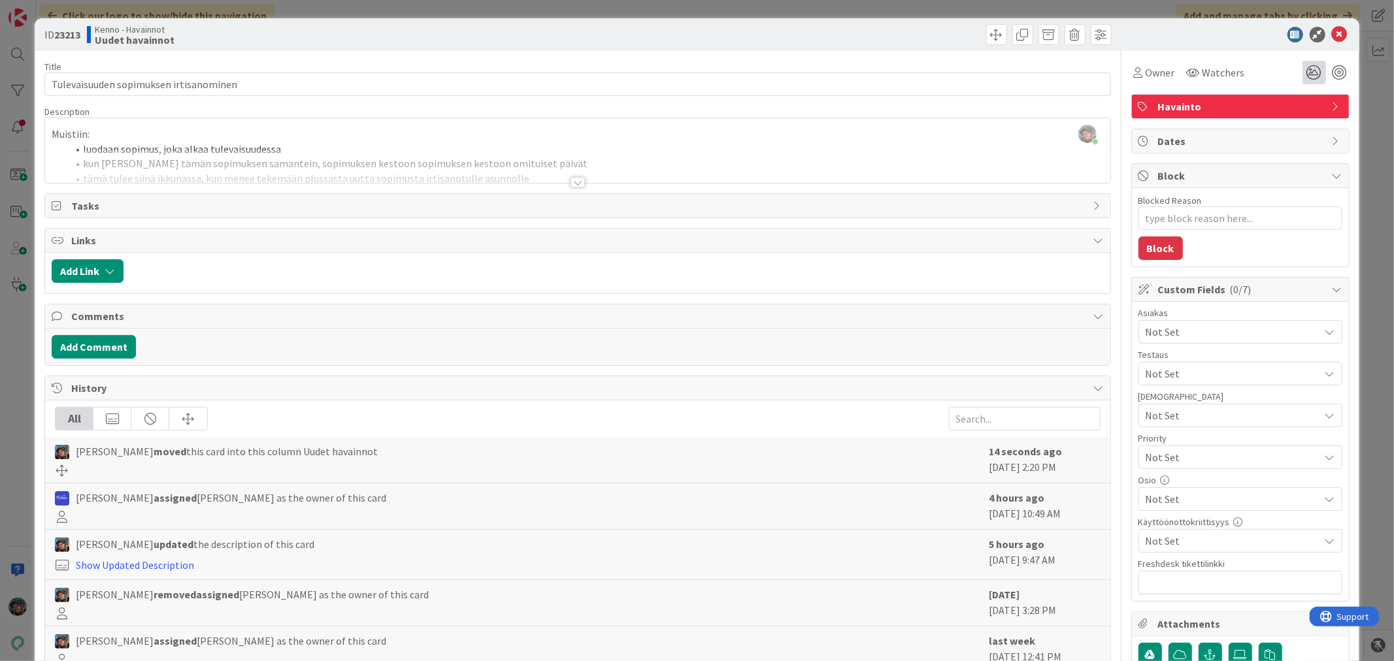
type textarea "x"
click at [1332, 30] on icon at bounding box center [1340, 35] width 16 height 16
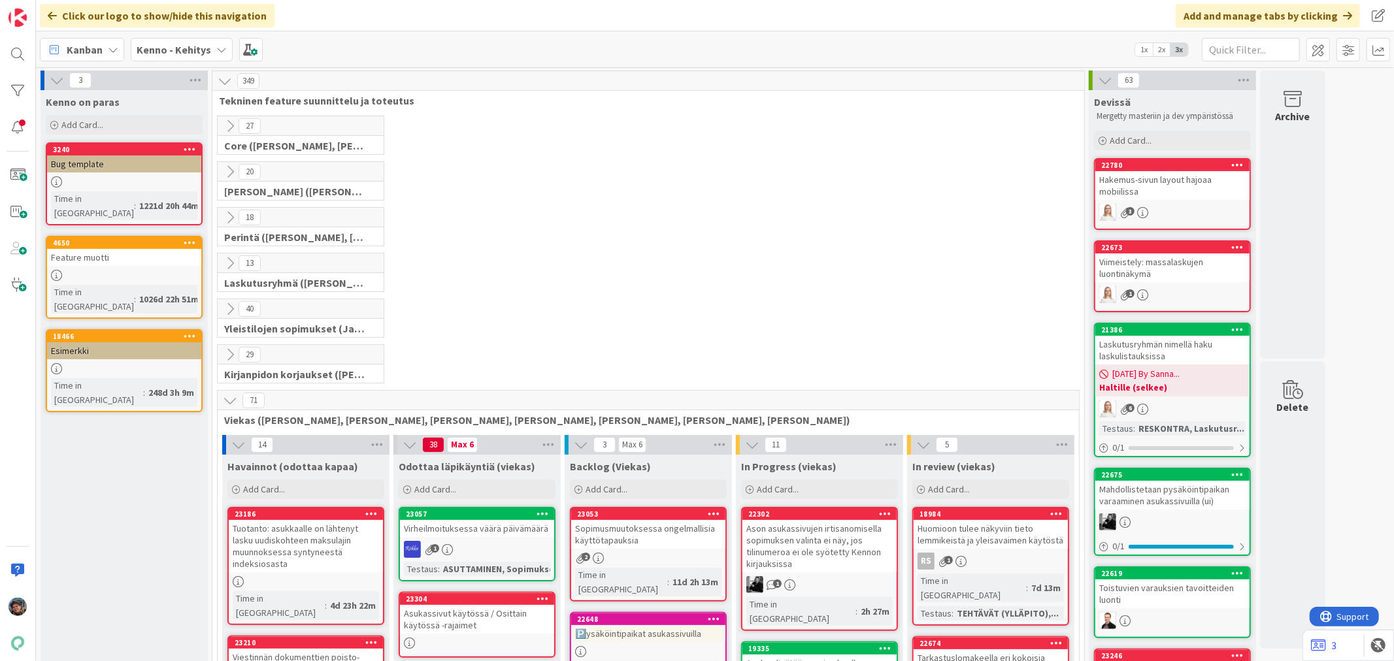
click at [231, 125] on icon at bounding box center [230, 126] width 14 height 14
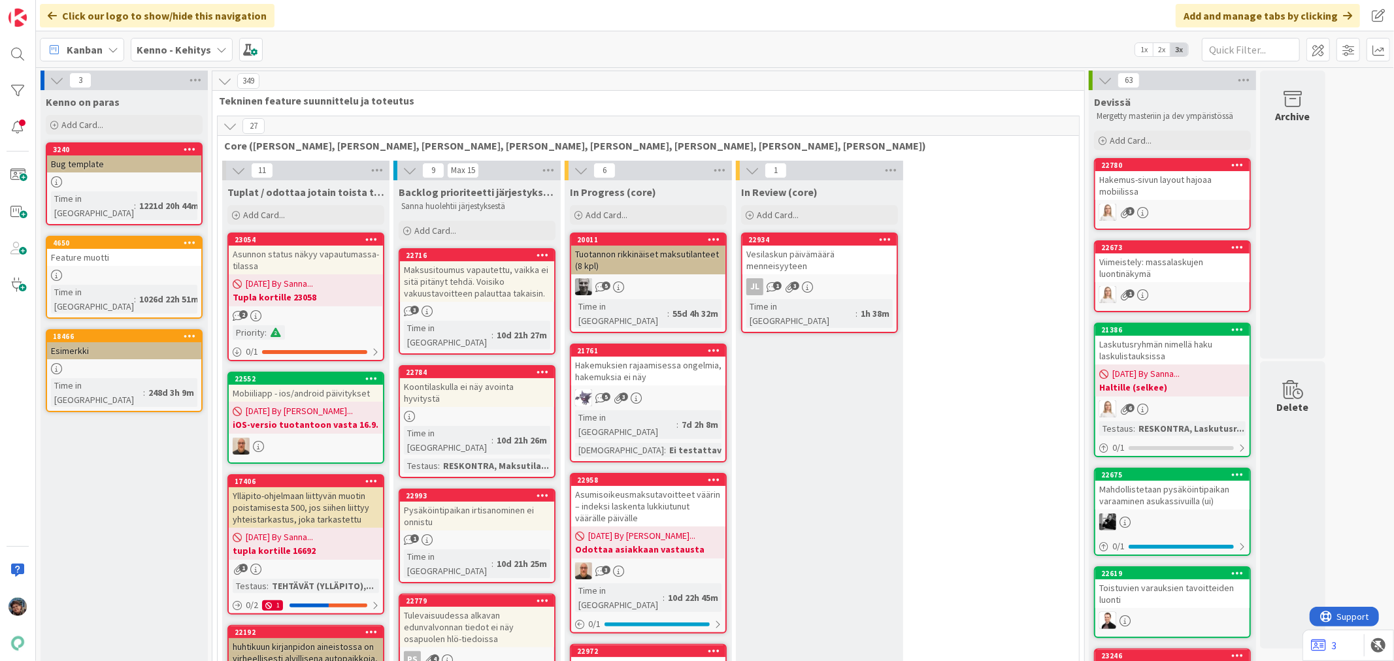
click at [239, 168] on icon at bounding box center [238, 170] width 14 height 14
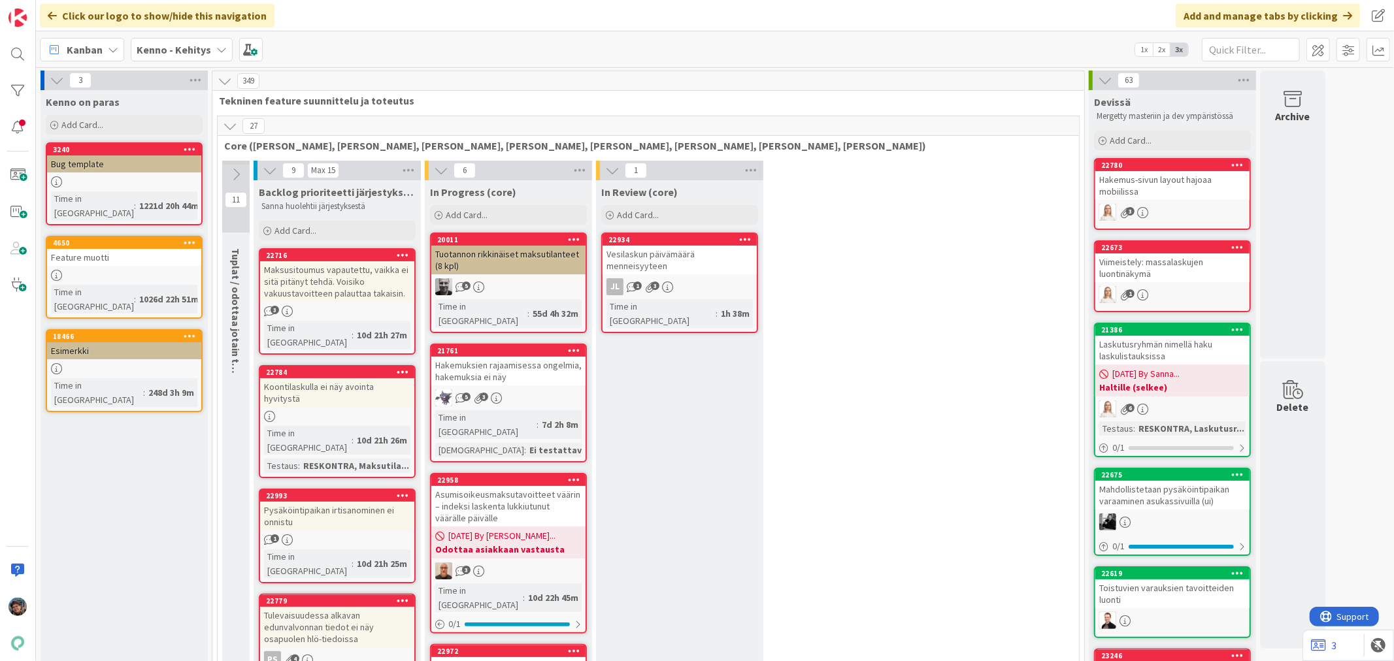
click at [227, 127] on icon at bounding box center [230, 126] width 14 height 14
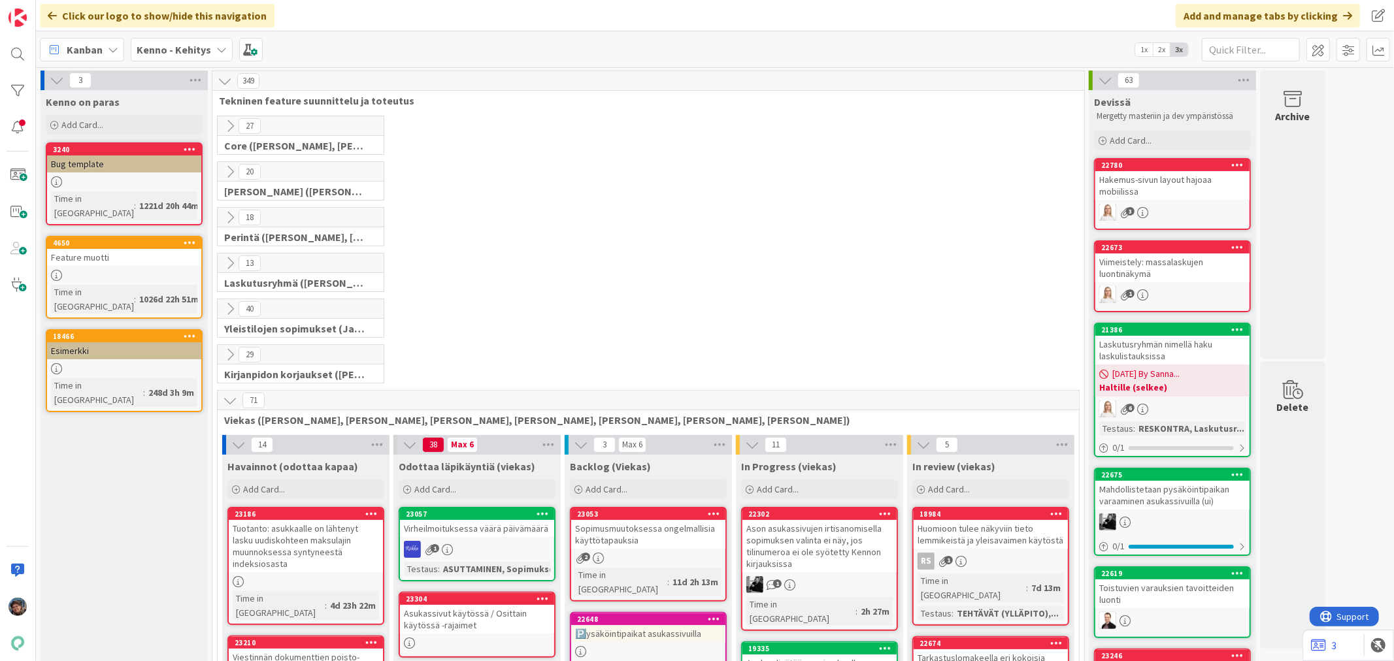
click at [226, 169] on icon at bounding box center [230, 172] width 14 height 14
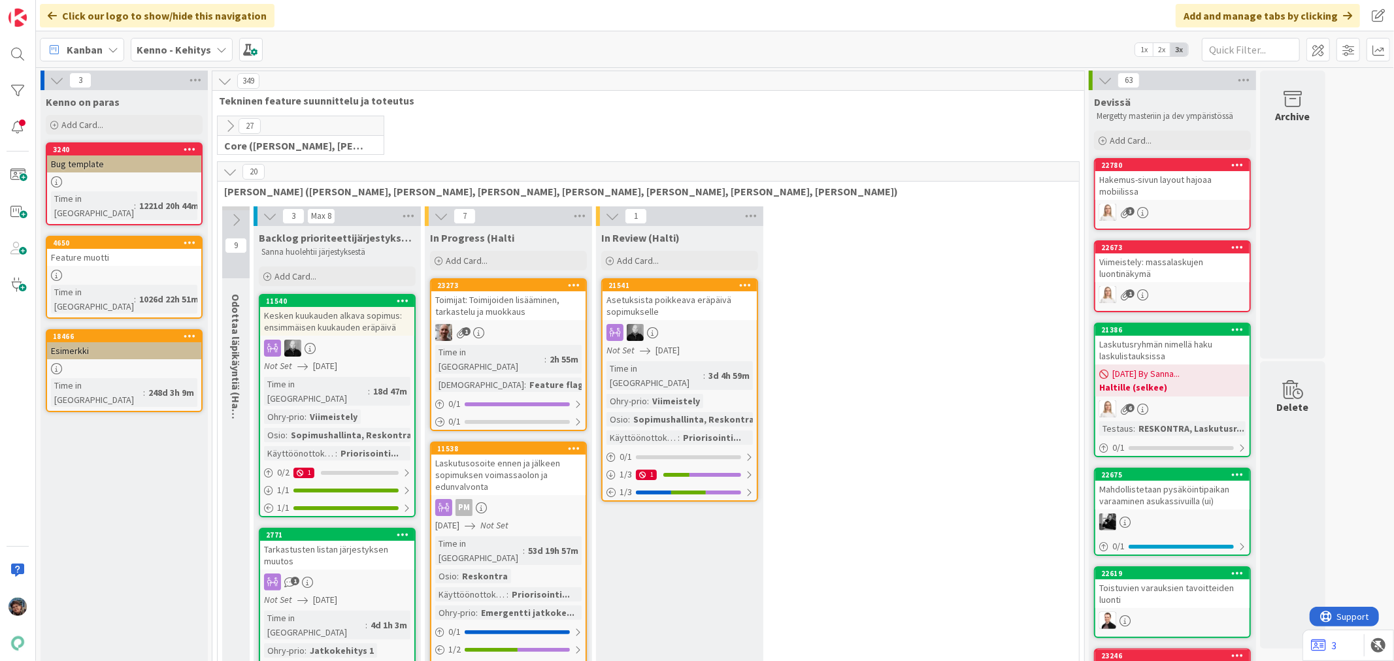
click at [227, 171] on icon at bounding box center [230, 172] width 14 height 14
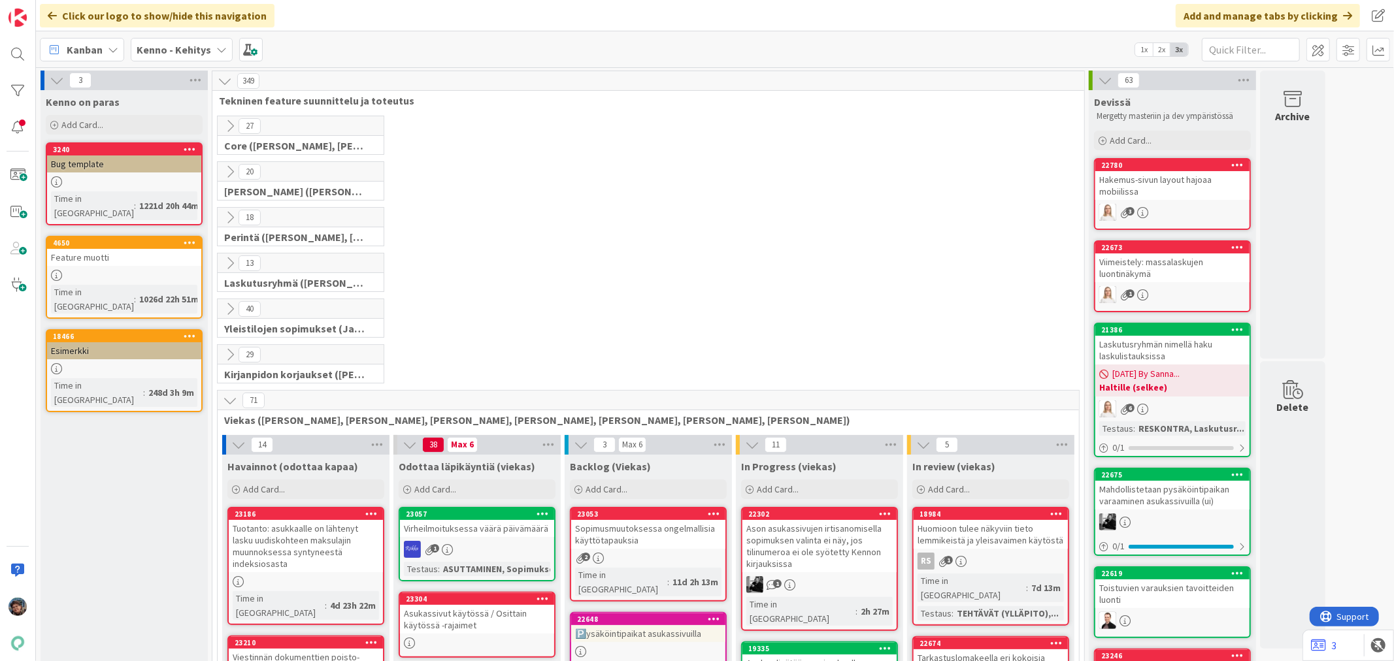
click at [229, 210] on icon at bounding box center [230, 217] width 14 height 14
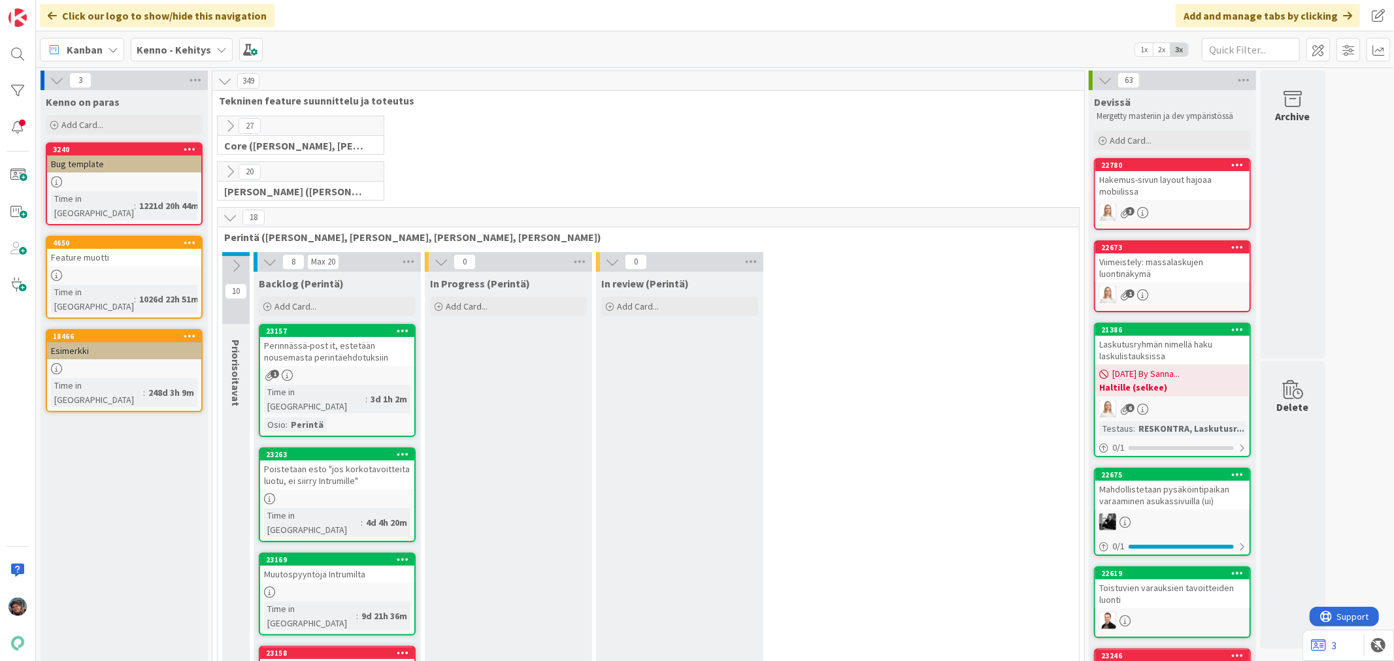
click at [229, 208] on div "18" at bounding box center [648, 218] width 861 height 20
click at [227, 216] on icon at bounding box center [230, 217] width 14 height 14
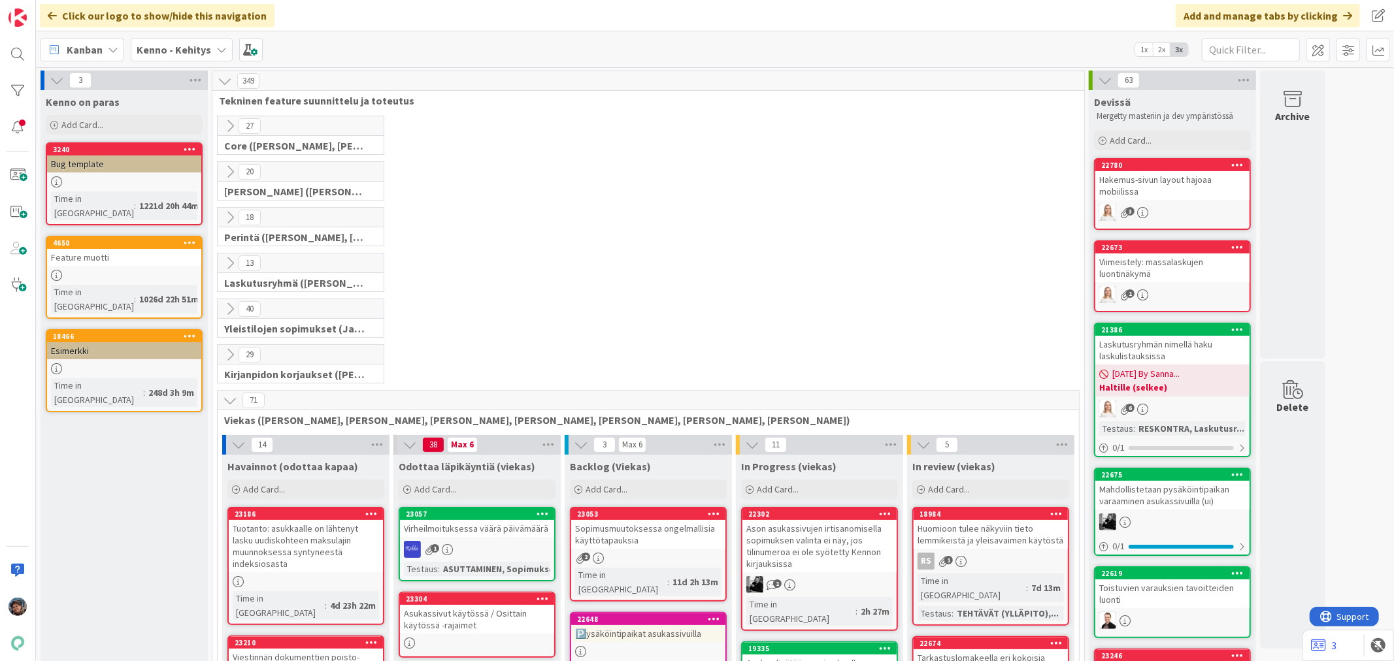
click at [233, 309] on icon at bounding box center [230, 309] width 14 height 14
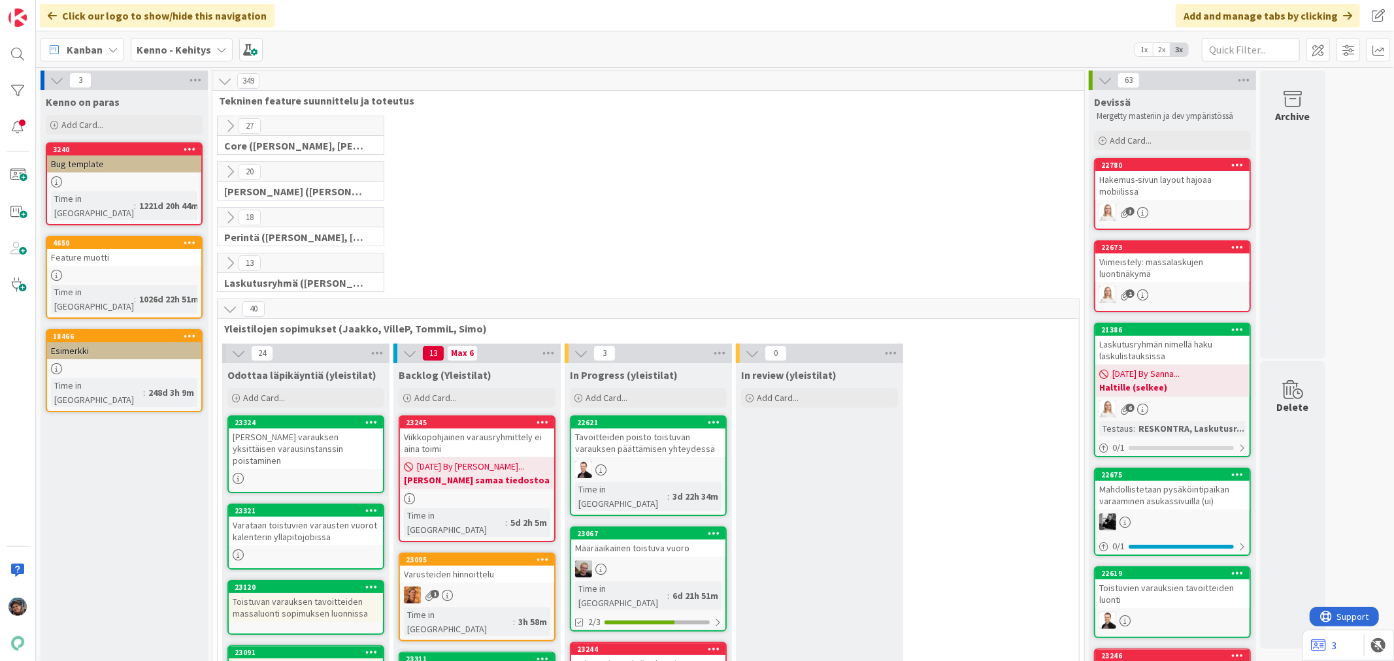
click at [238, 351] on icon at bounding box center [238, 353] width 14 height 14
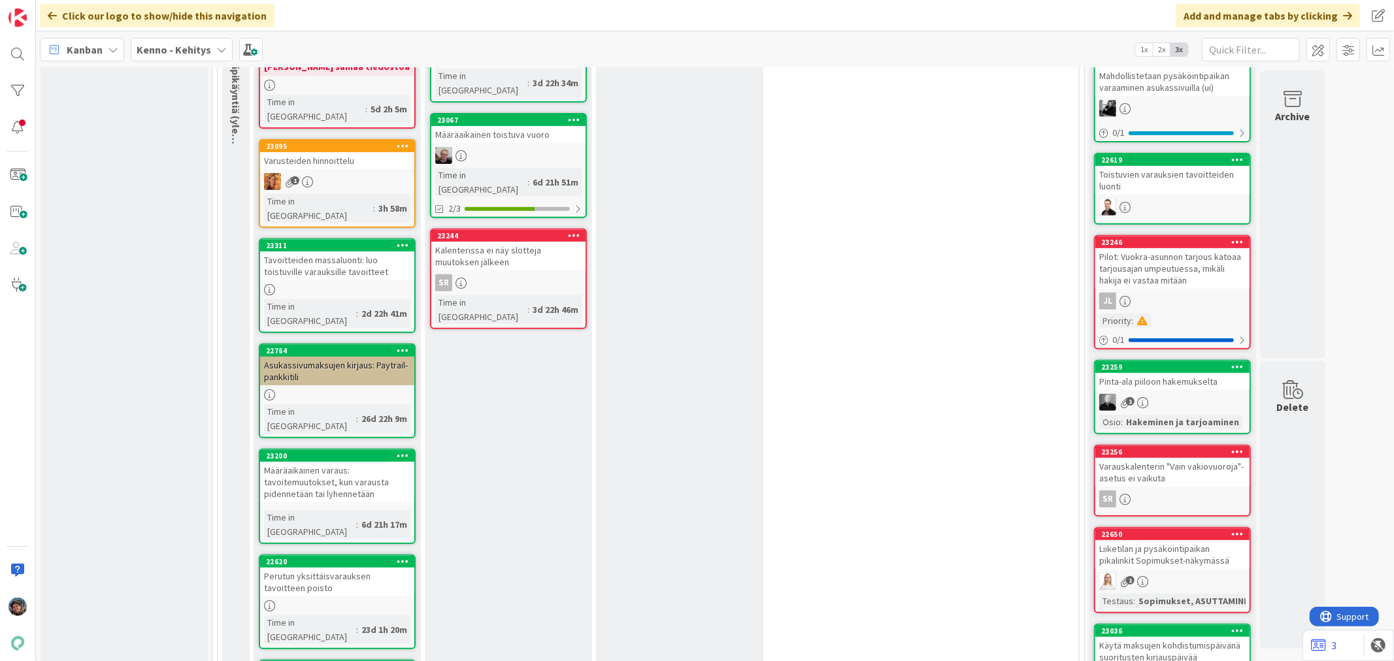
scroll to position [218, 0]
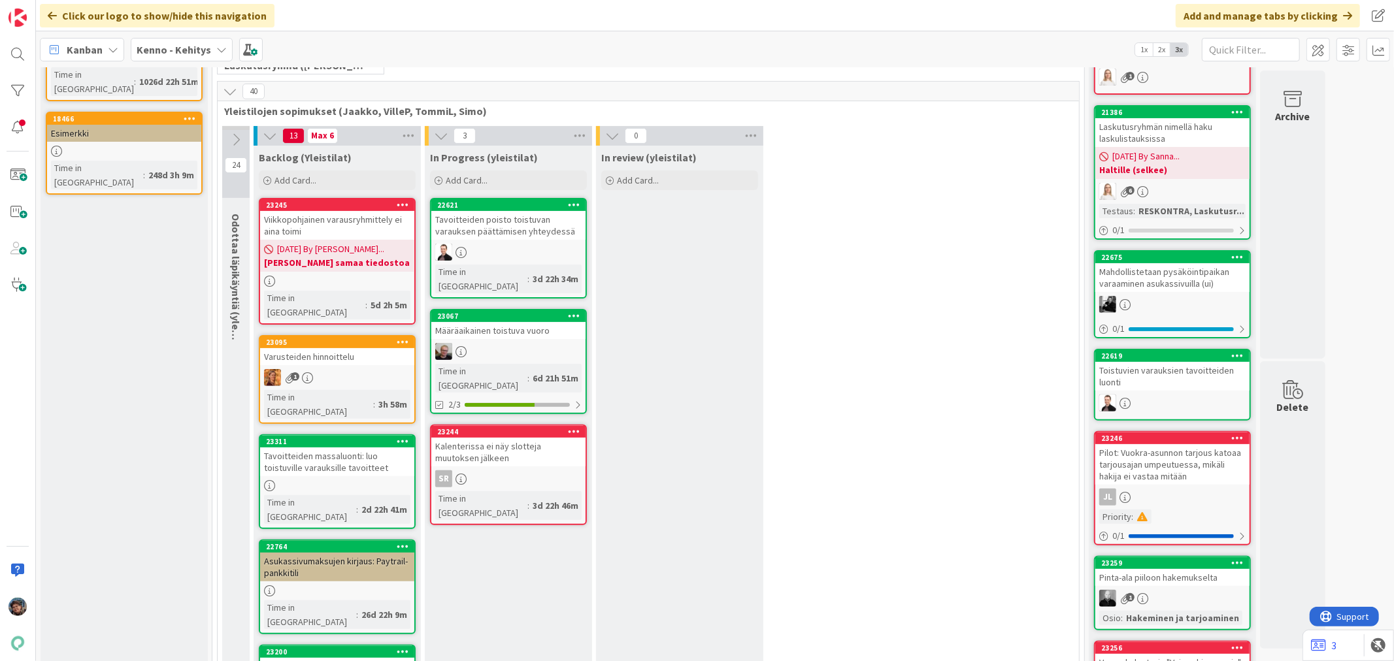
click at [231, 93] on icon at bounding box center [230, 91] width 14 height 14
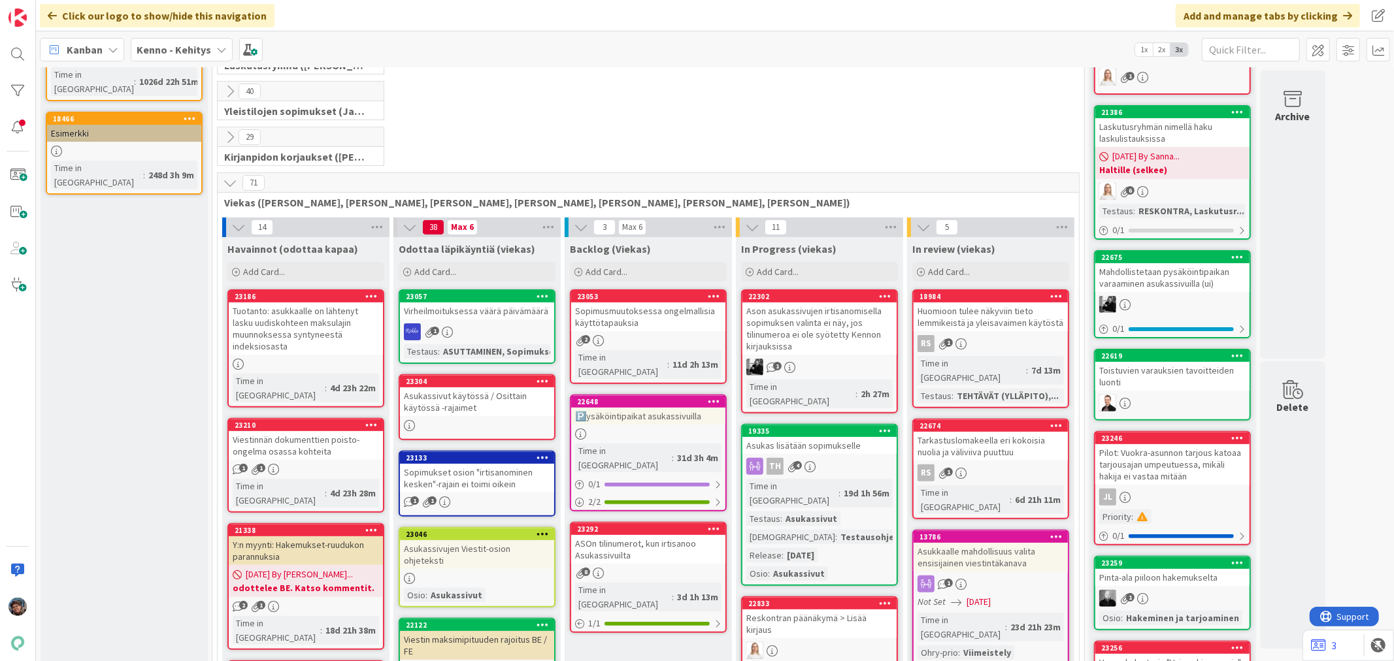
click at [231, 187] on icon at bounding box center [230, 183] width 14 height 14
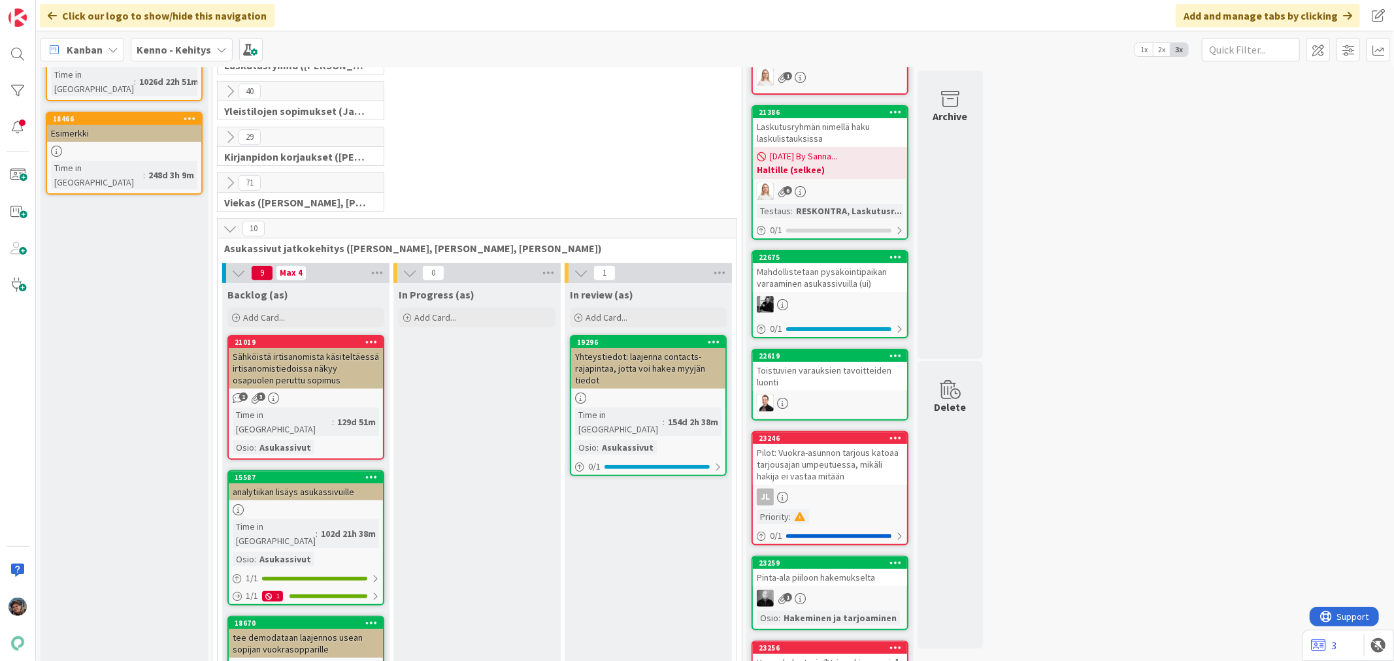
click at [237, 273] on icon at bounding box center [238, 273] width 14 height 14
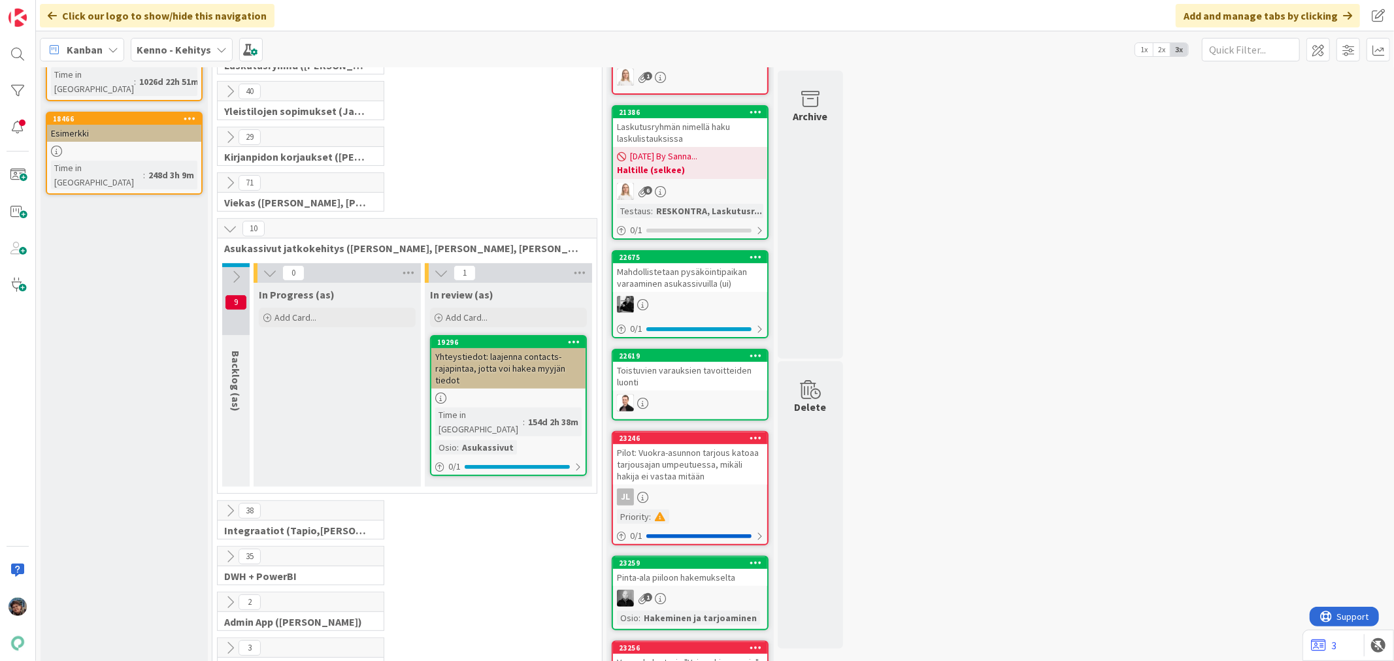
click at [229, 226] on icon at bounding box center [230, 229] width 14 height 14
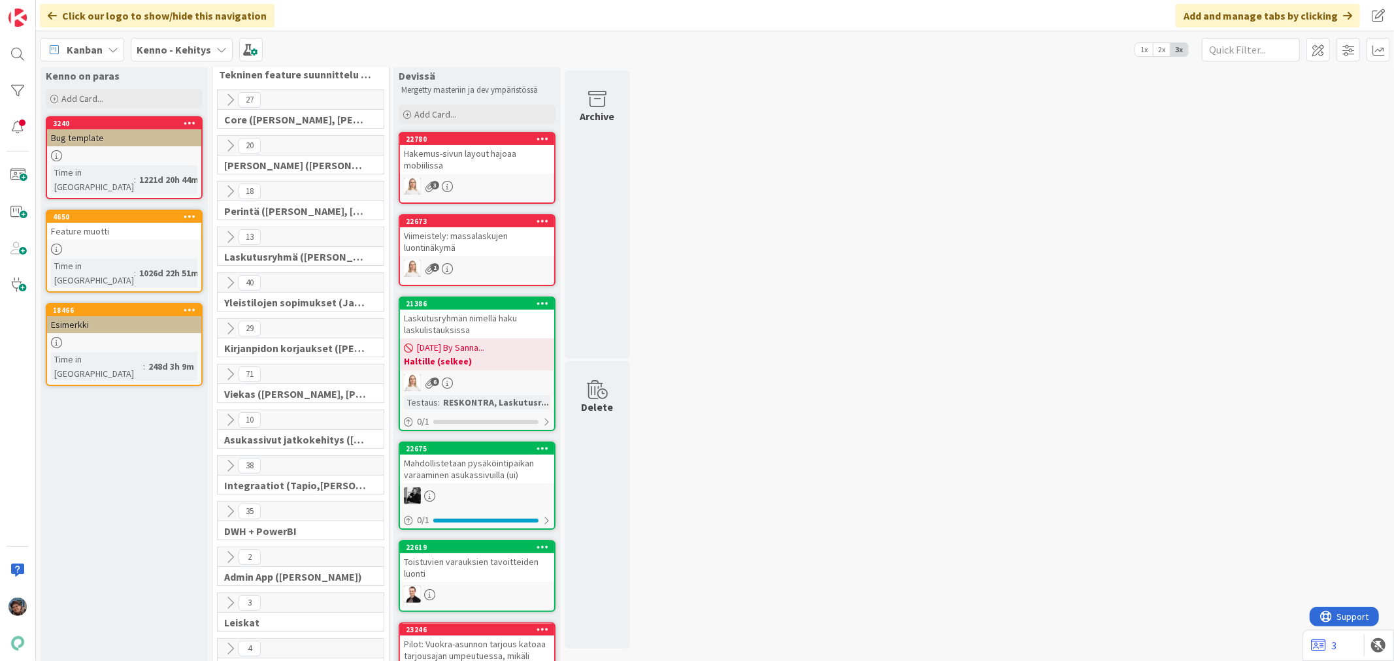
scroll to position [0, 0]
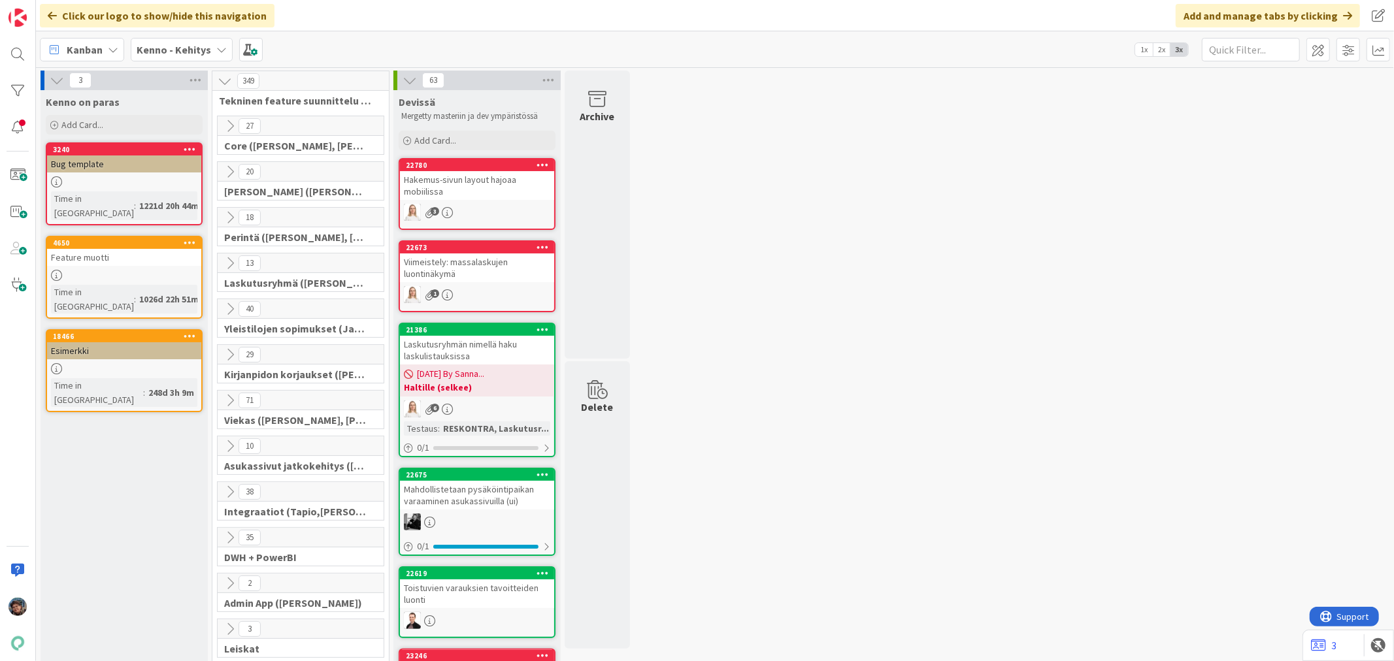
click at [230, 122] on icon at bounding box center [230, 126] width 14 height 14
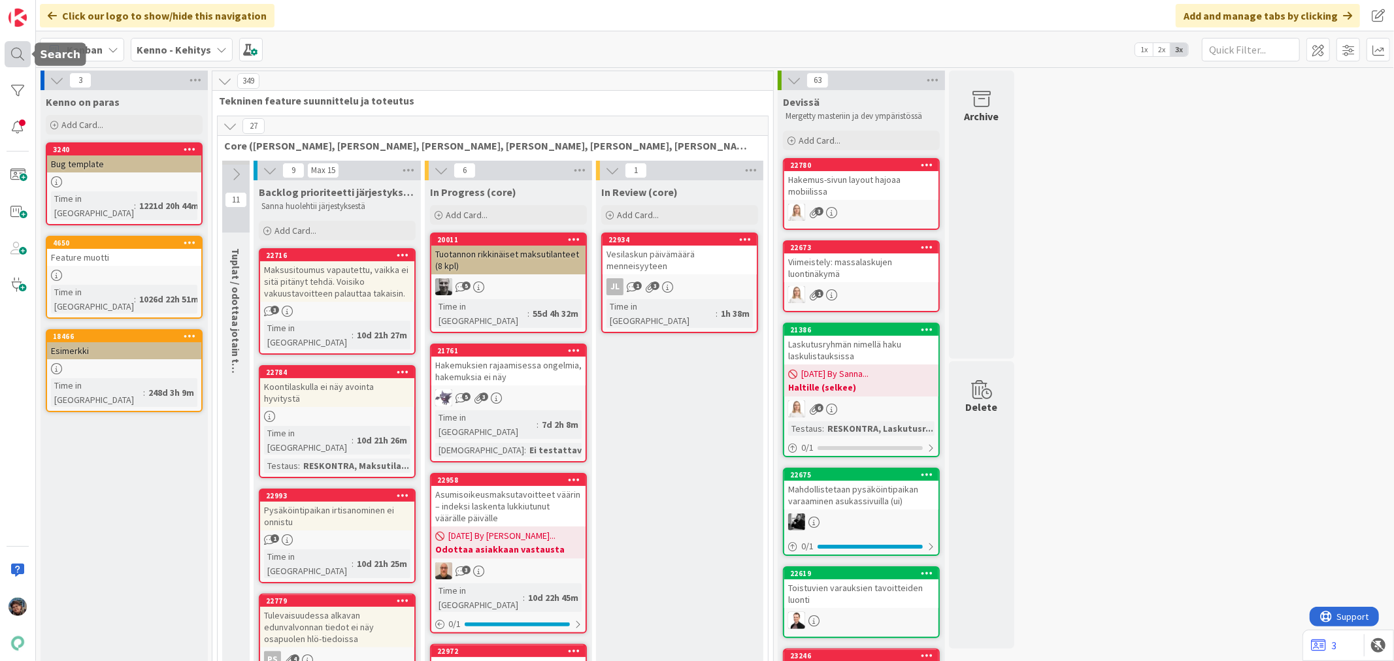
click at [22, 48] on div at bounding box center [18, 54] width 26 height 26
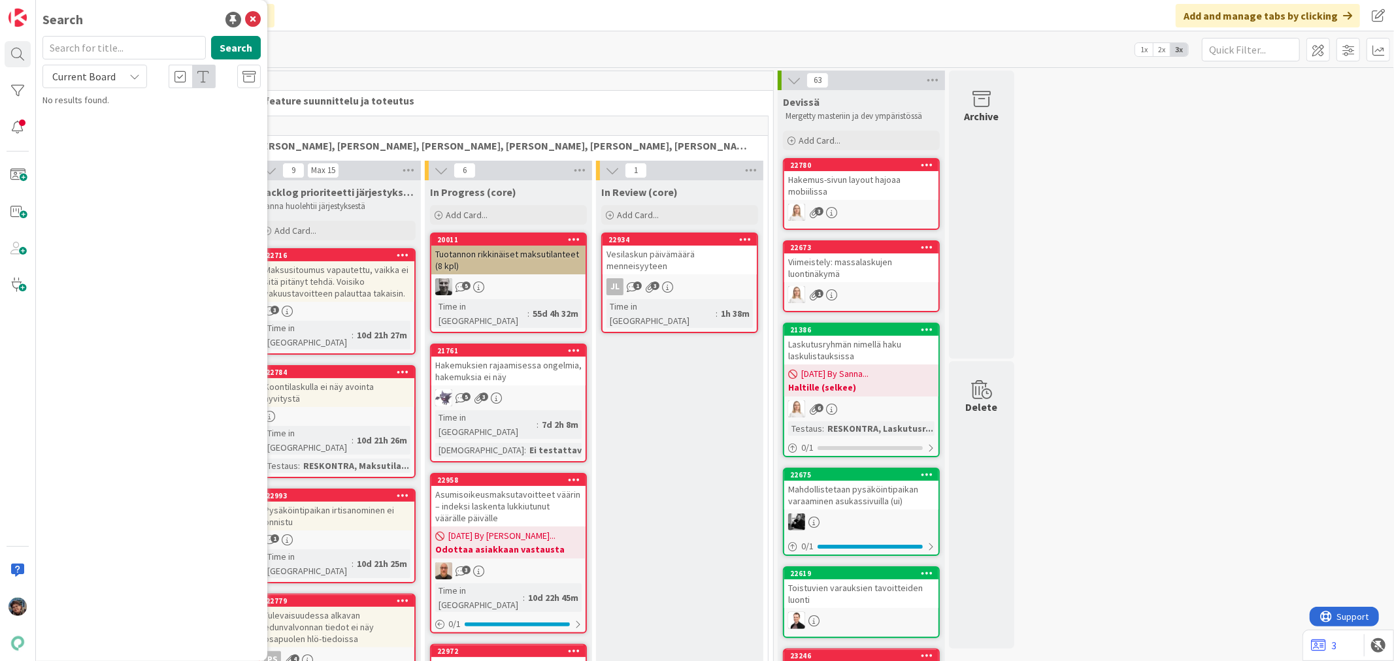
click at [154, 48] on input "text" at bounding box center [123, 48] width 163 height 24
type input "määräaikainen"
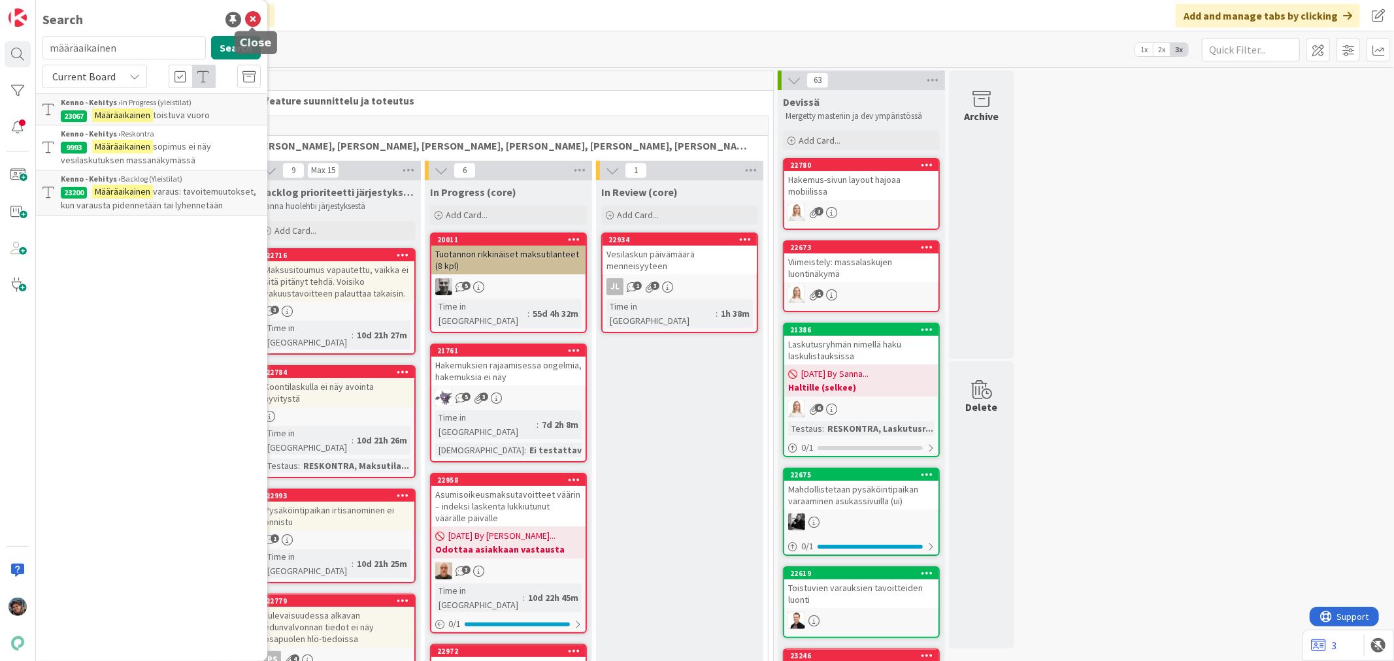
click at [250, 14] on icon at bounding box center [253, 20] width 16 height 16
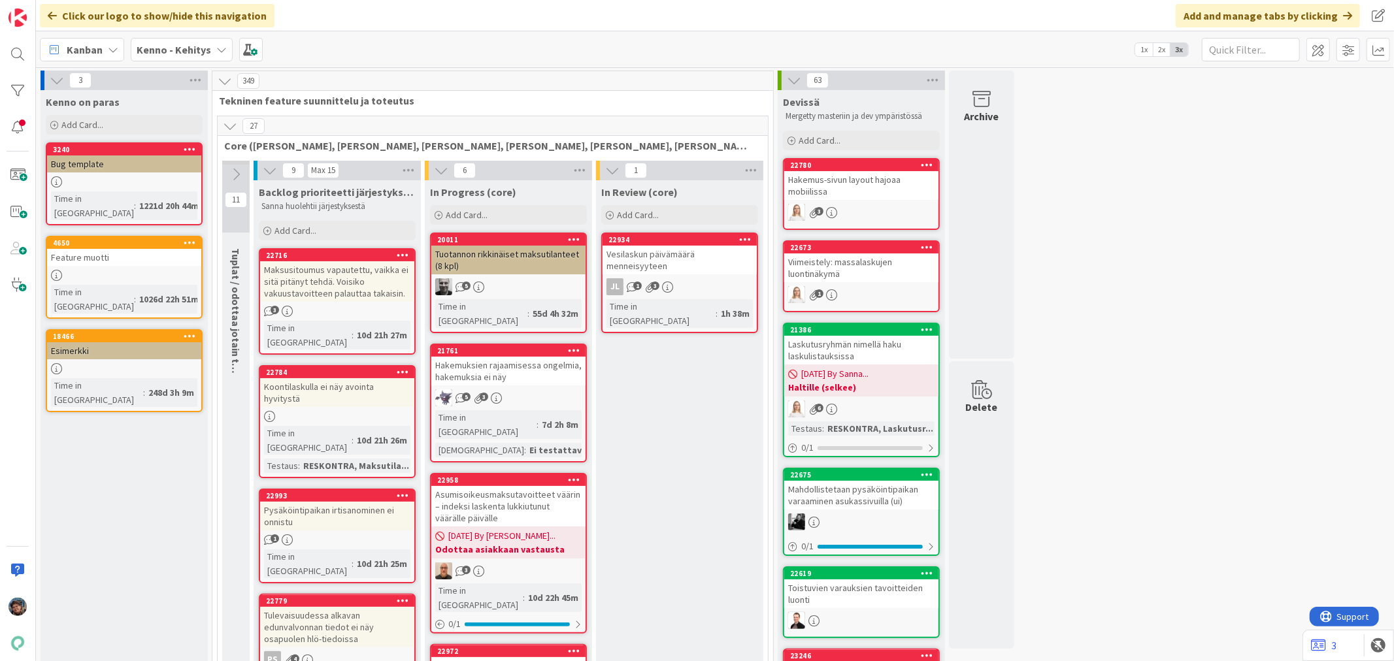
click at [225, 122] on icon at bounding box center [230, 126] width 14 height 14
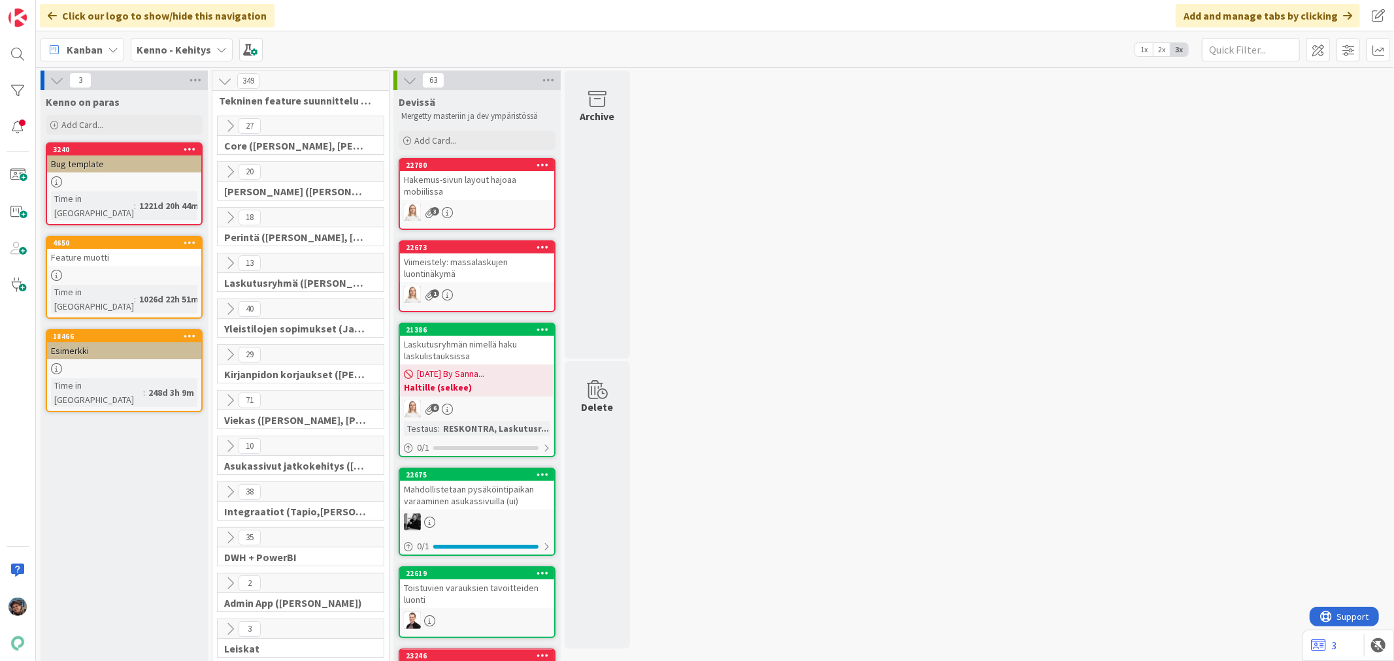
click at [231, 173] on icon at bounding box center [230, 172] width 14 height 14
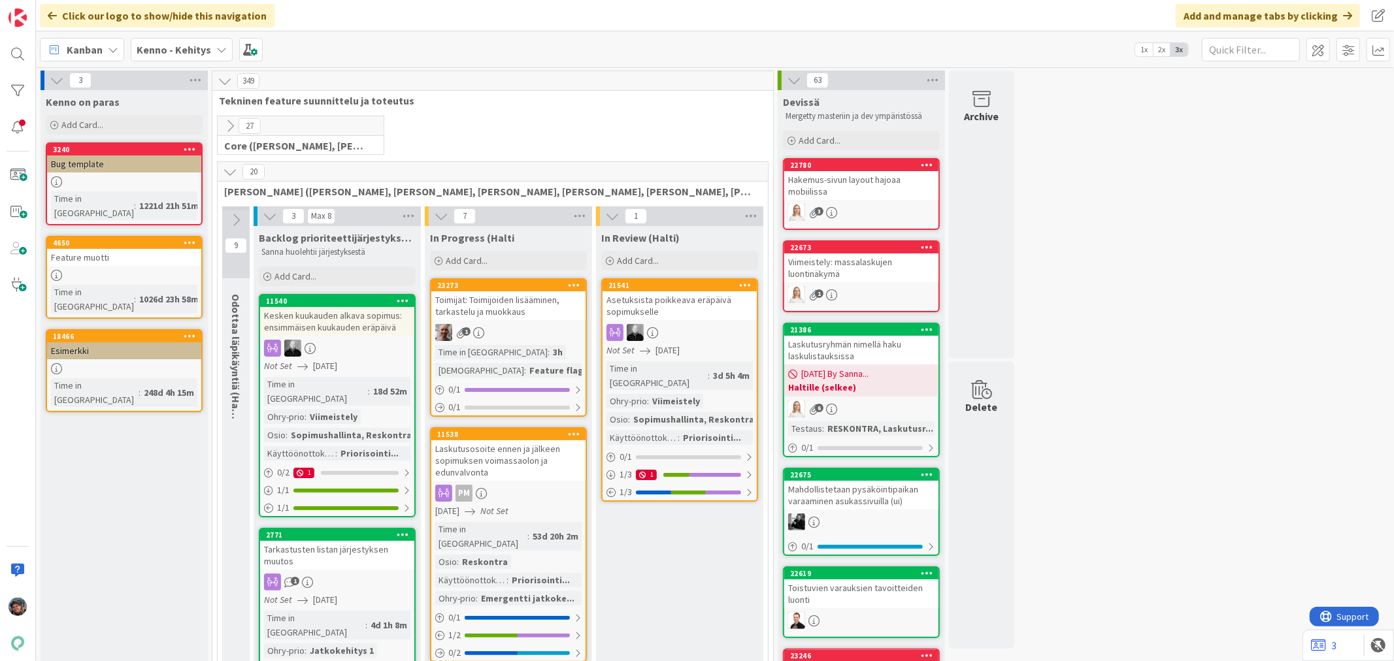
click at [233, 123] on icon at bounding box center [230, 126] width 14 height 14
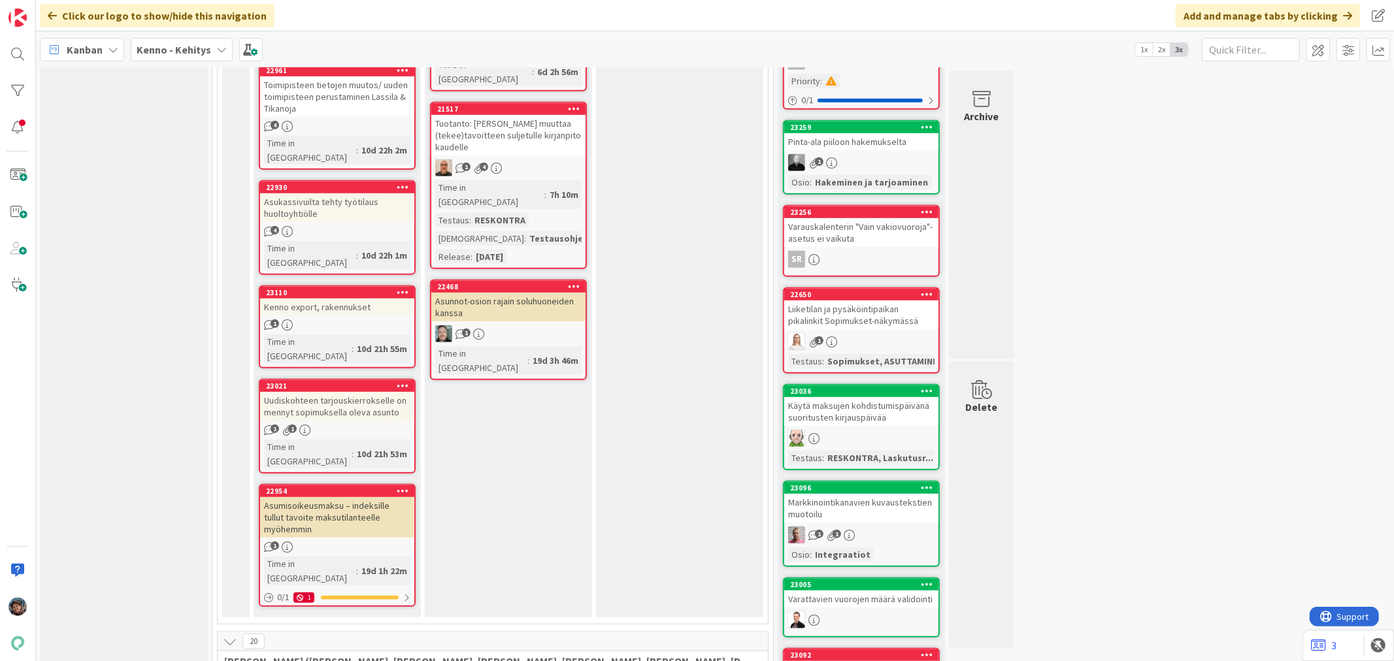
scroll to position [435, 0]
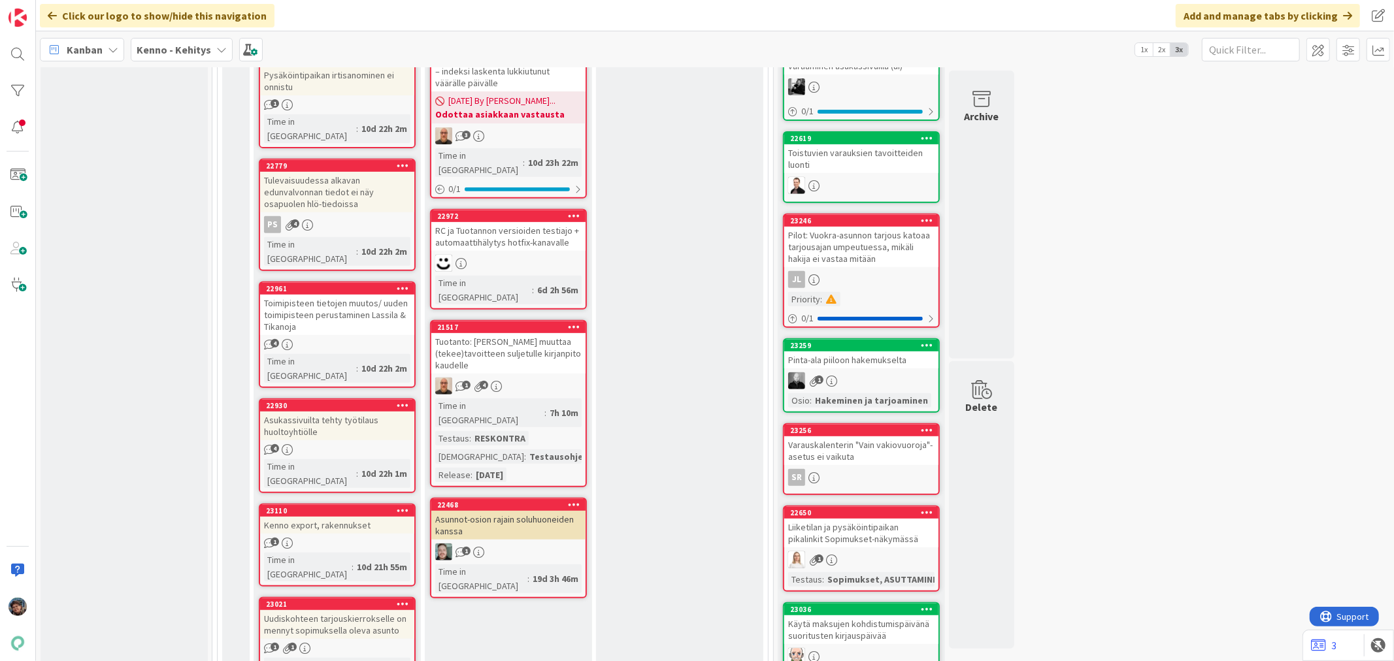
click at [176, 53] on b "Kenno - Kehitys" at bounding box center [174, 49] width 75 height 13
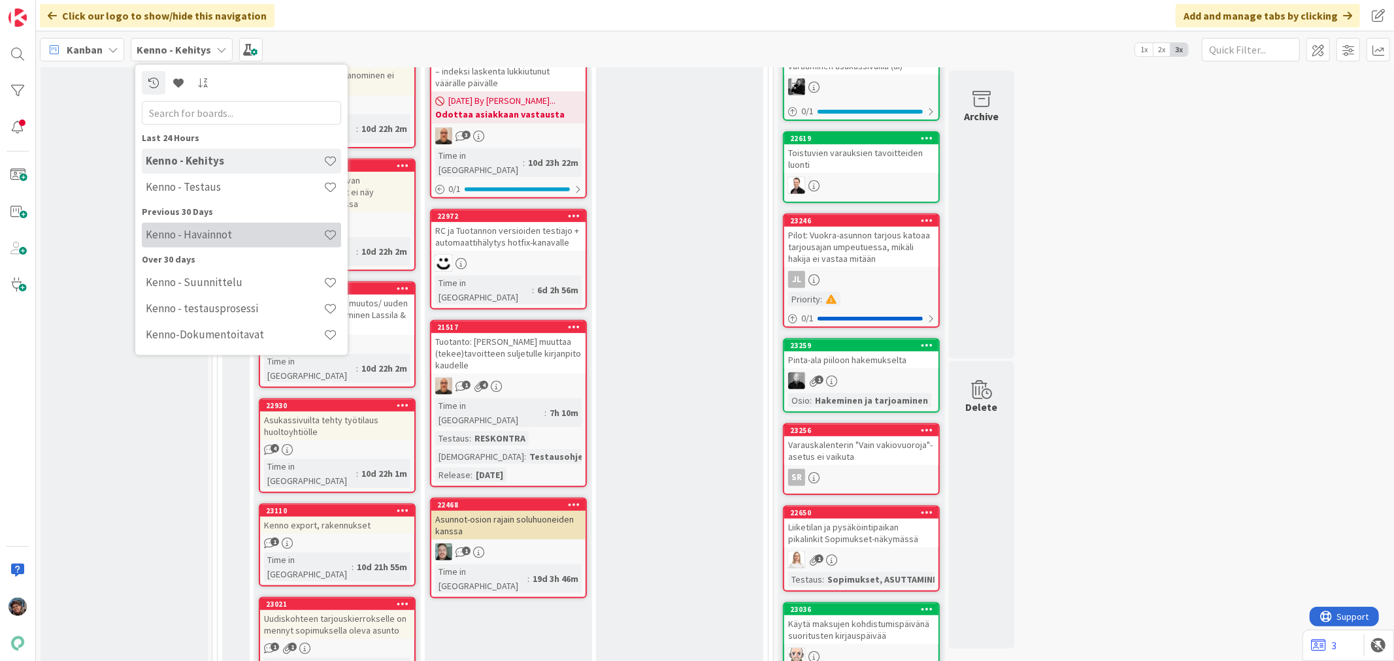
click at [214, 236] on h4 "Kenno - Havainnot" at bounding box center [235, 234] width 178 height 13
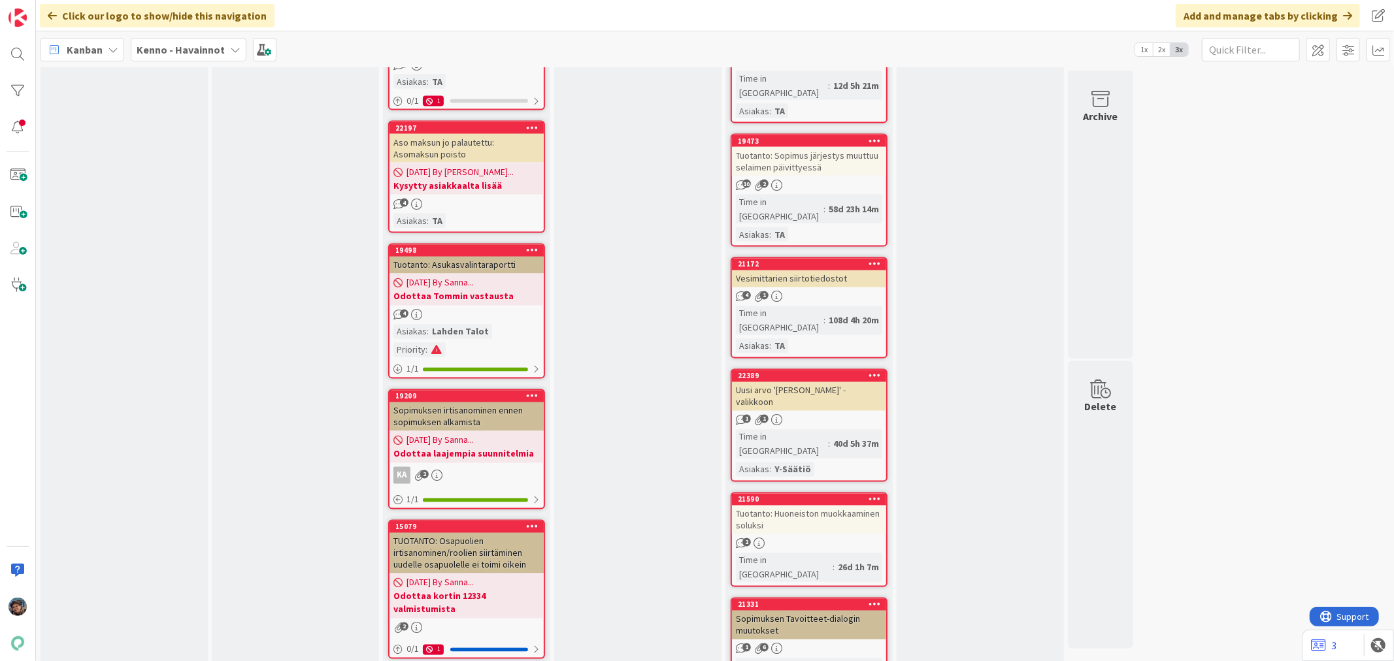
scroll to position [1961, 0]
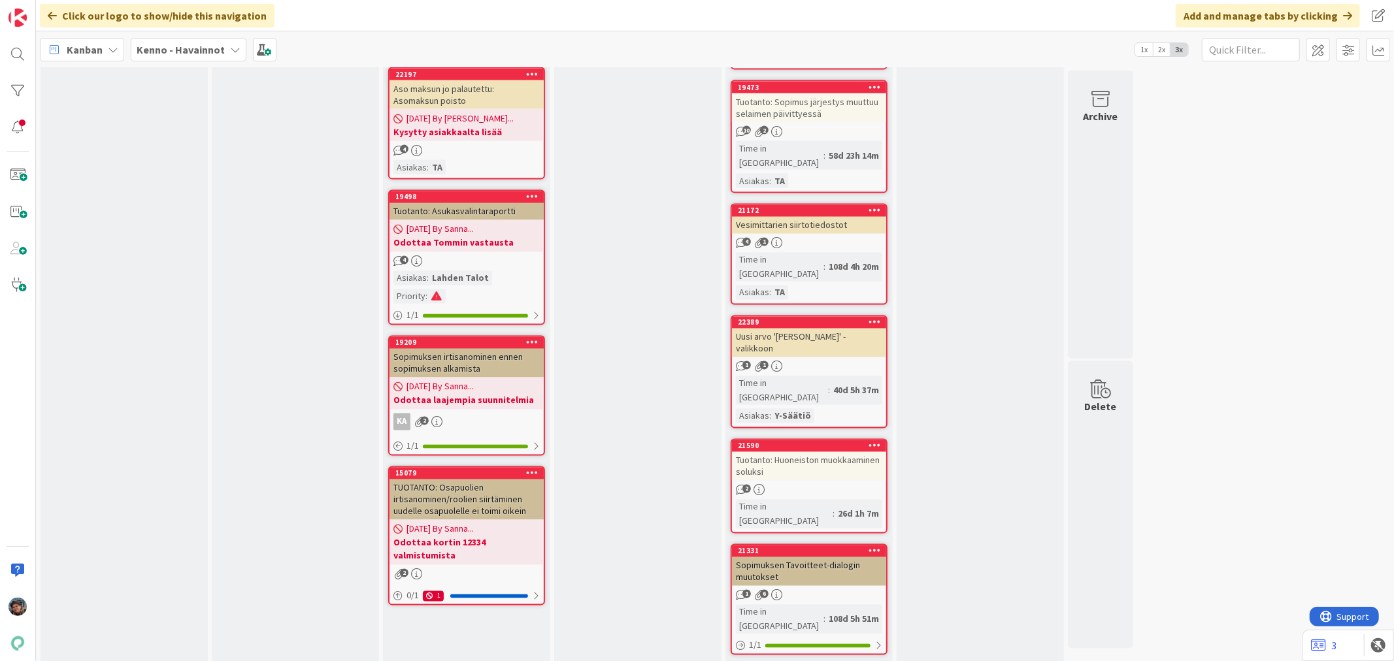
click at [478, 349] on div "Sopimuksen irtisanominen ennen sopimuksen alkamista" at bounding box center [467, 363] width 154 height 29
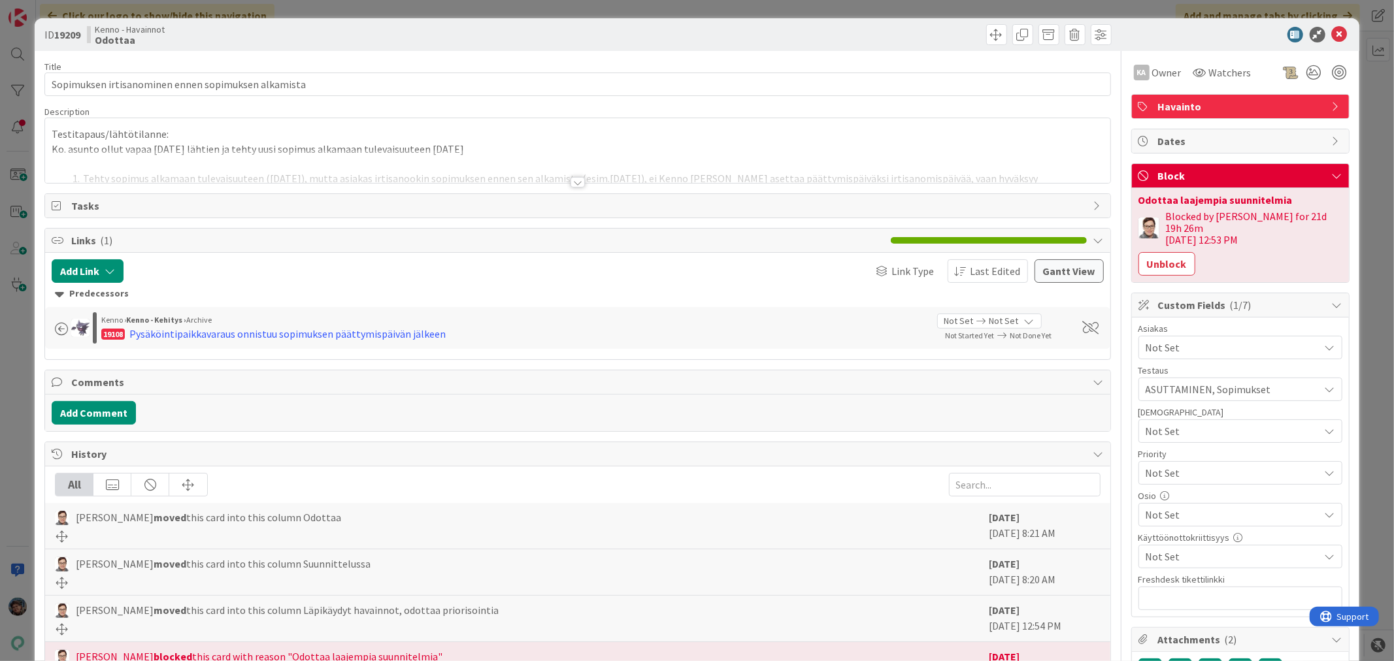
click at [572, 178] on div at bounding box center [578, 182] width 14 height 10
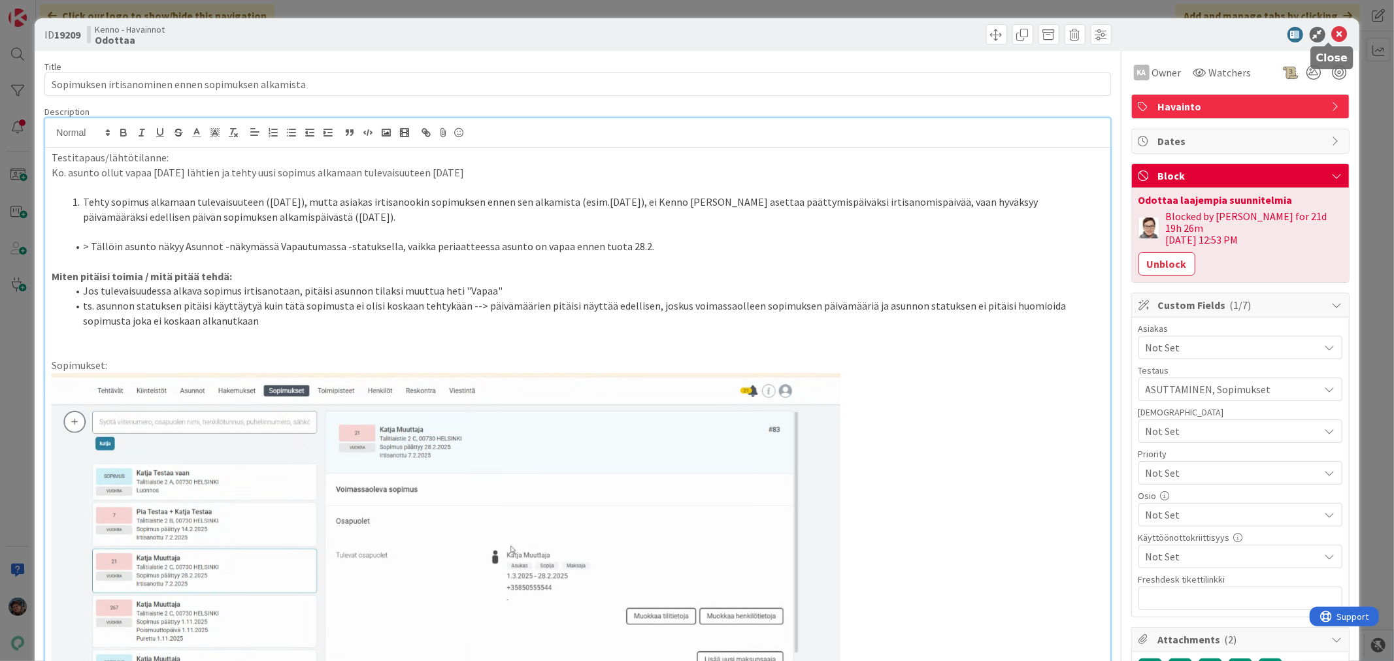
click at [1332, 27] on icon at bounding box center [1340, 35] width 16 height 16
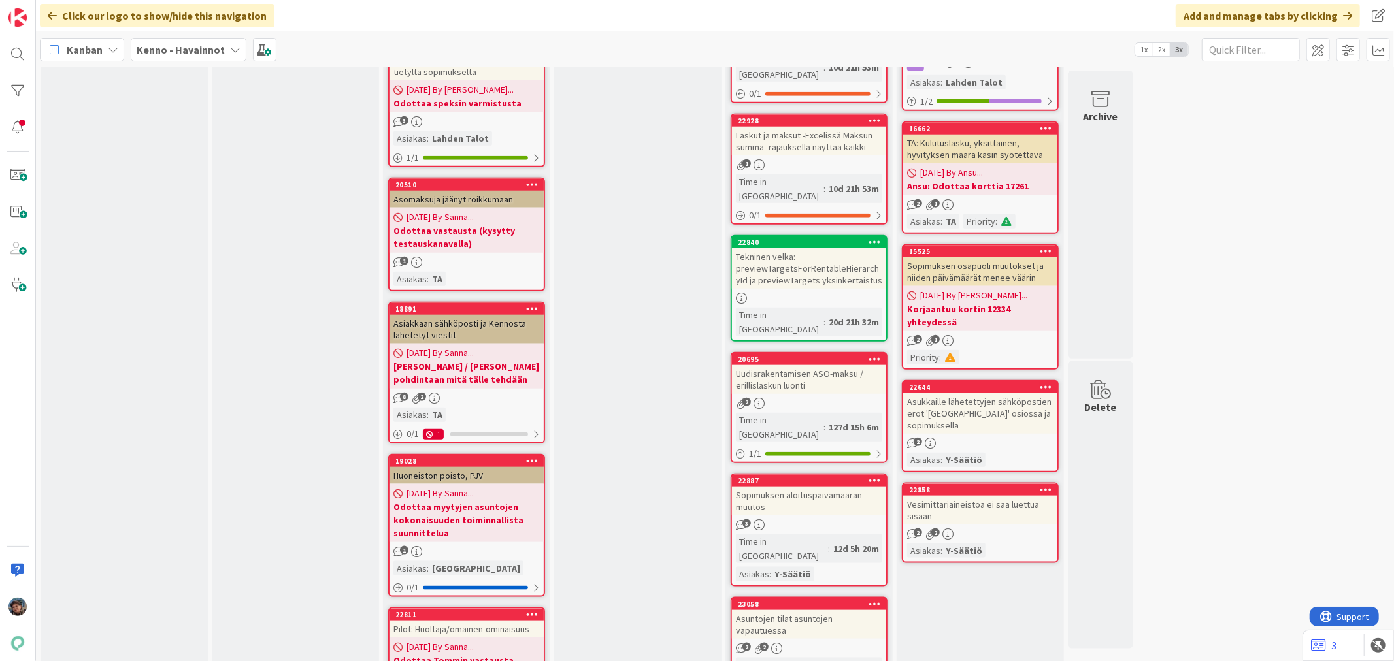
scroll to position [1234, 0]
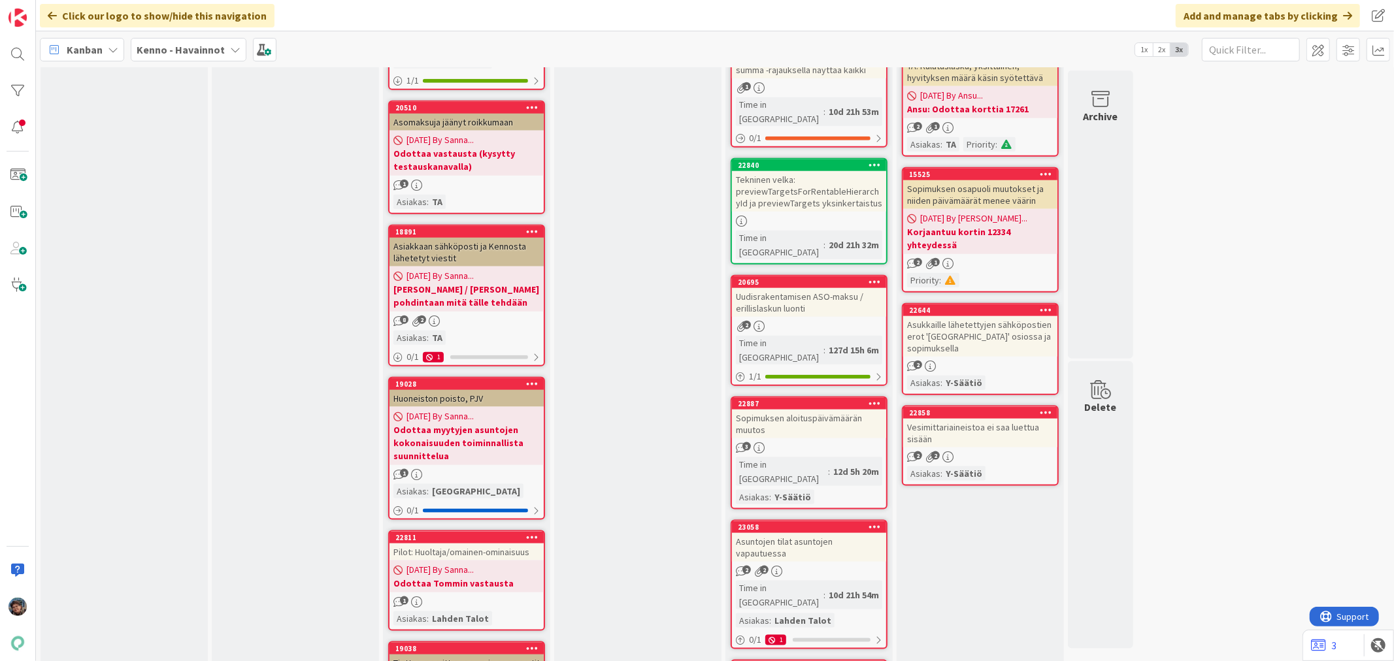
click at [807, 410] on div "Sopimuksen aloituspäivämäärän muutos" at bounding box center [809, 424] width 154 height 29
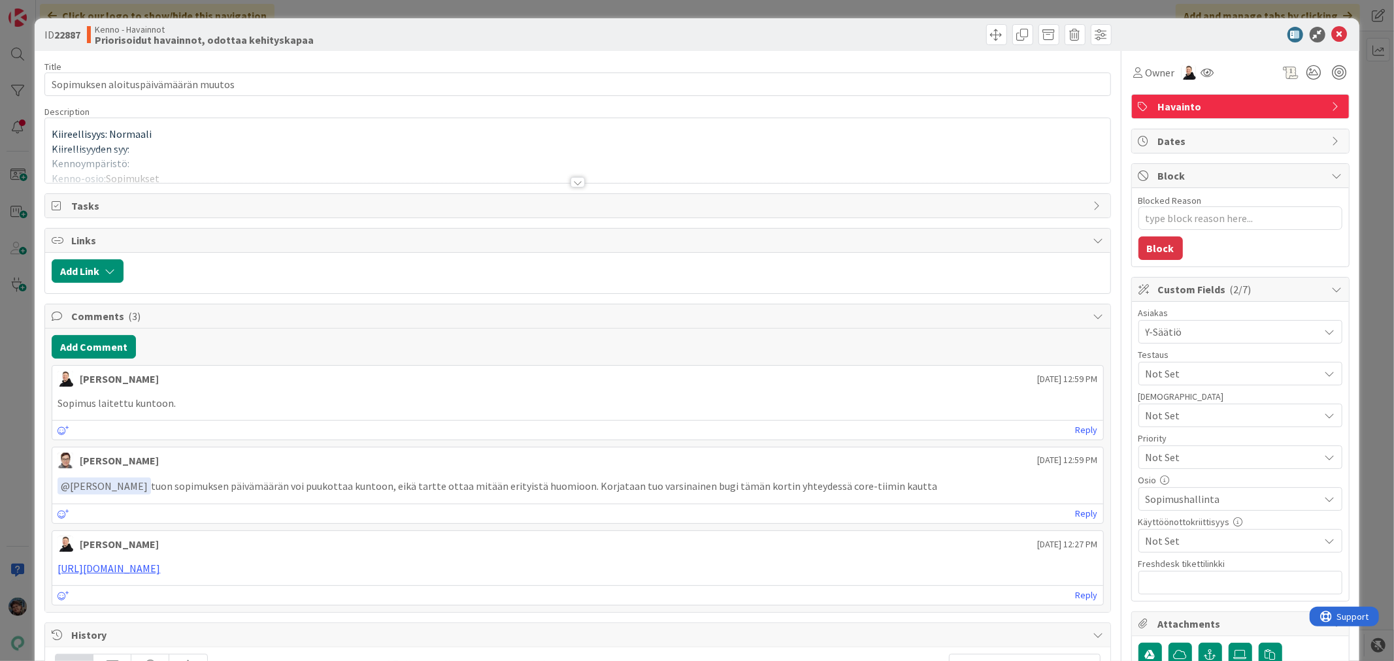
click at [571, 180] on div at bounding box center [578, 182] width 14 height 10
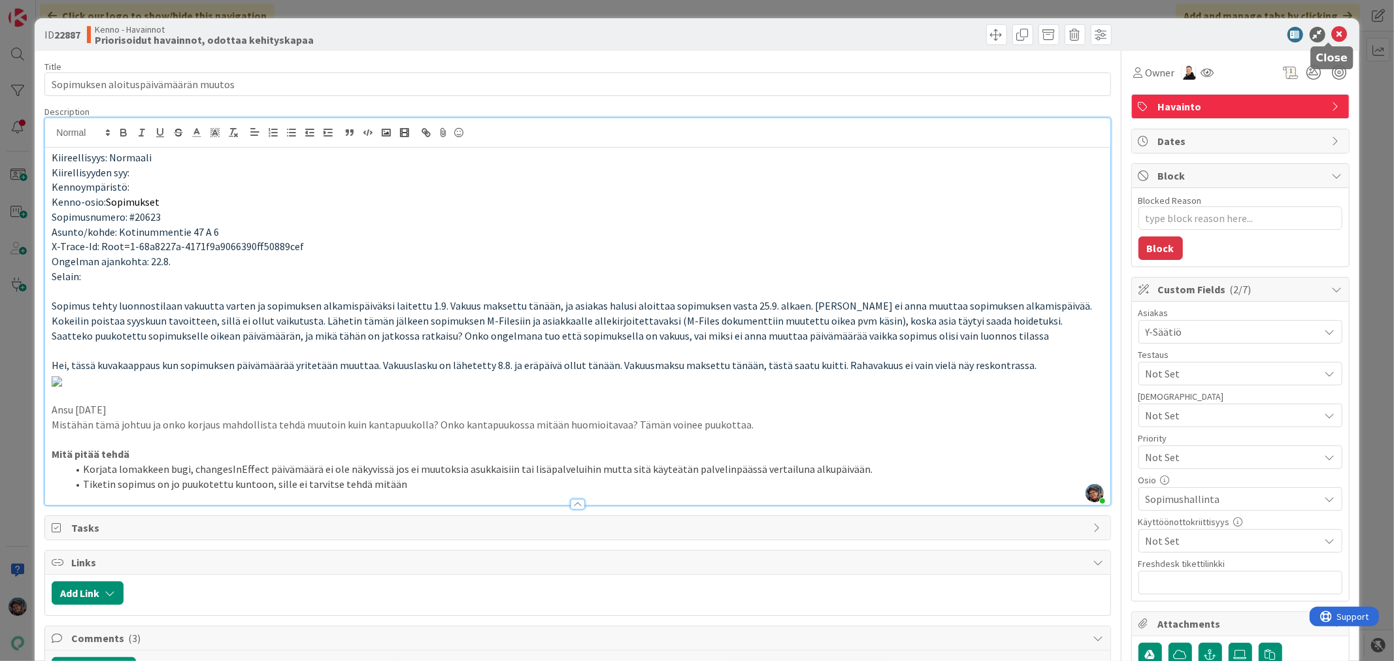
click at [1332, 33] on icon at bounding box center [1340, 35] width 16 height 16
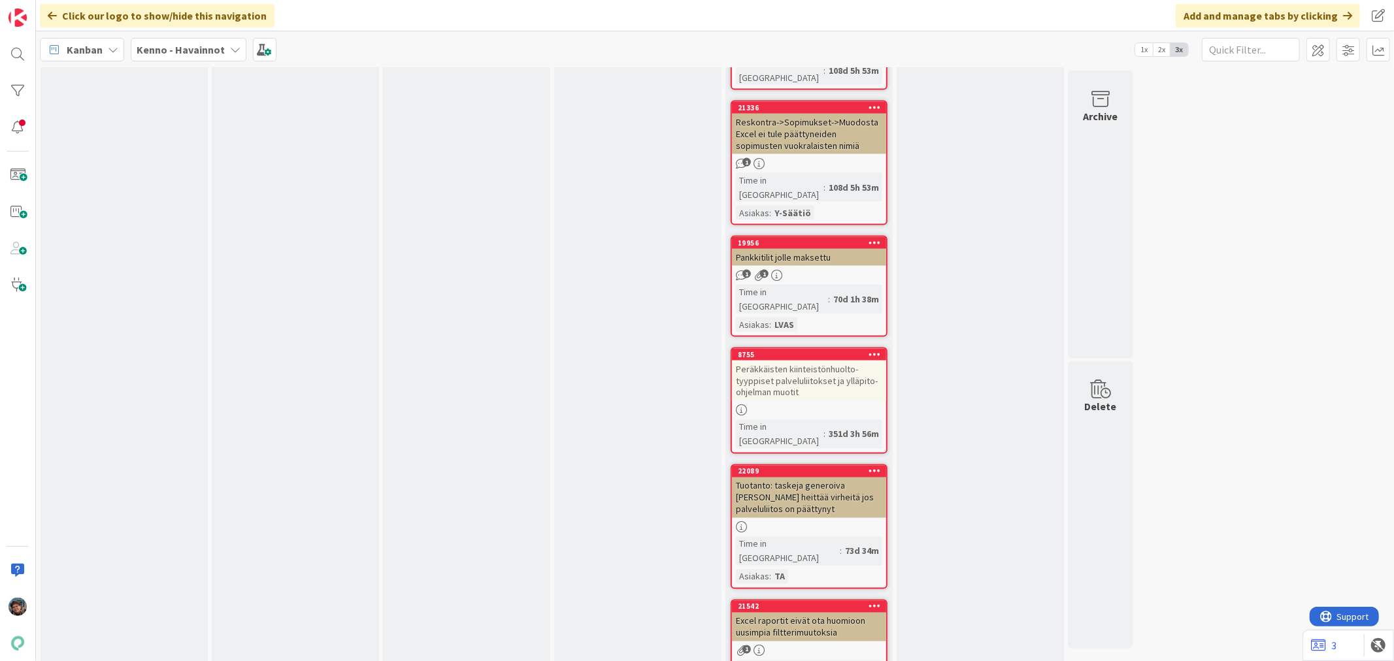
scroll to position [6173, 0]
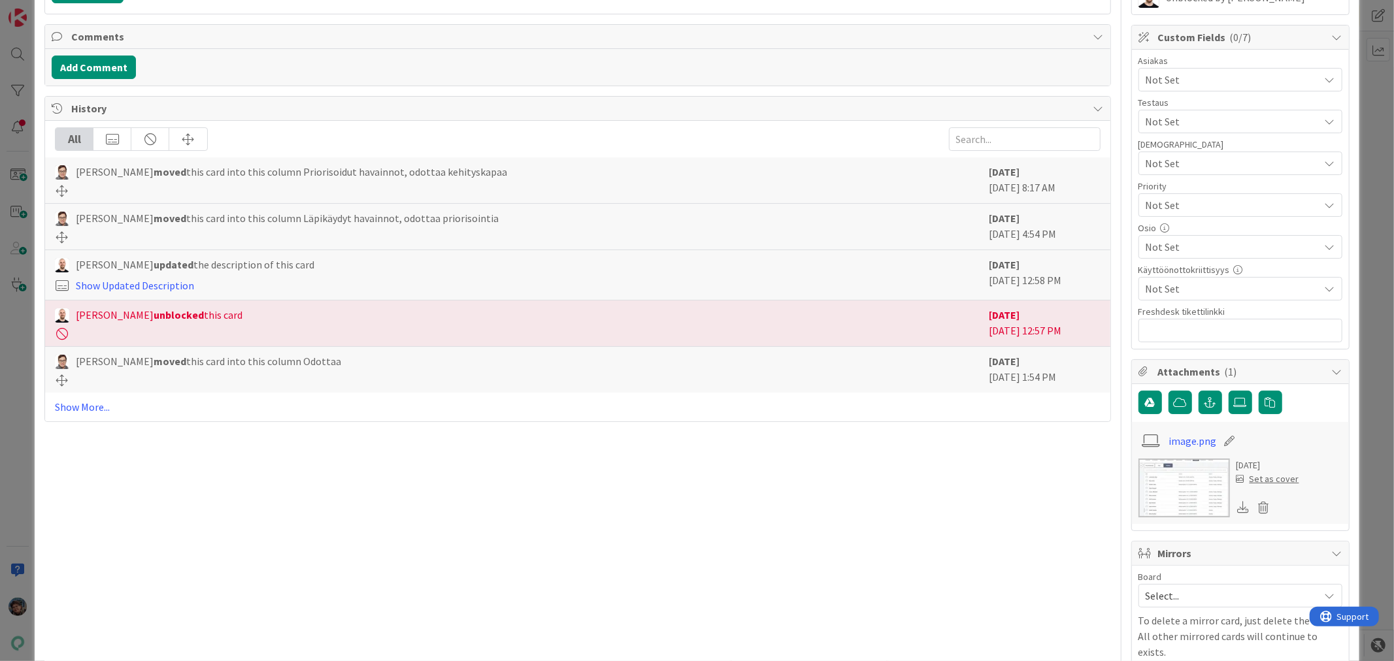
scroll to position [290, 0]
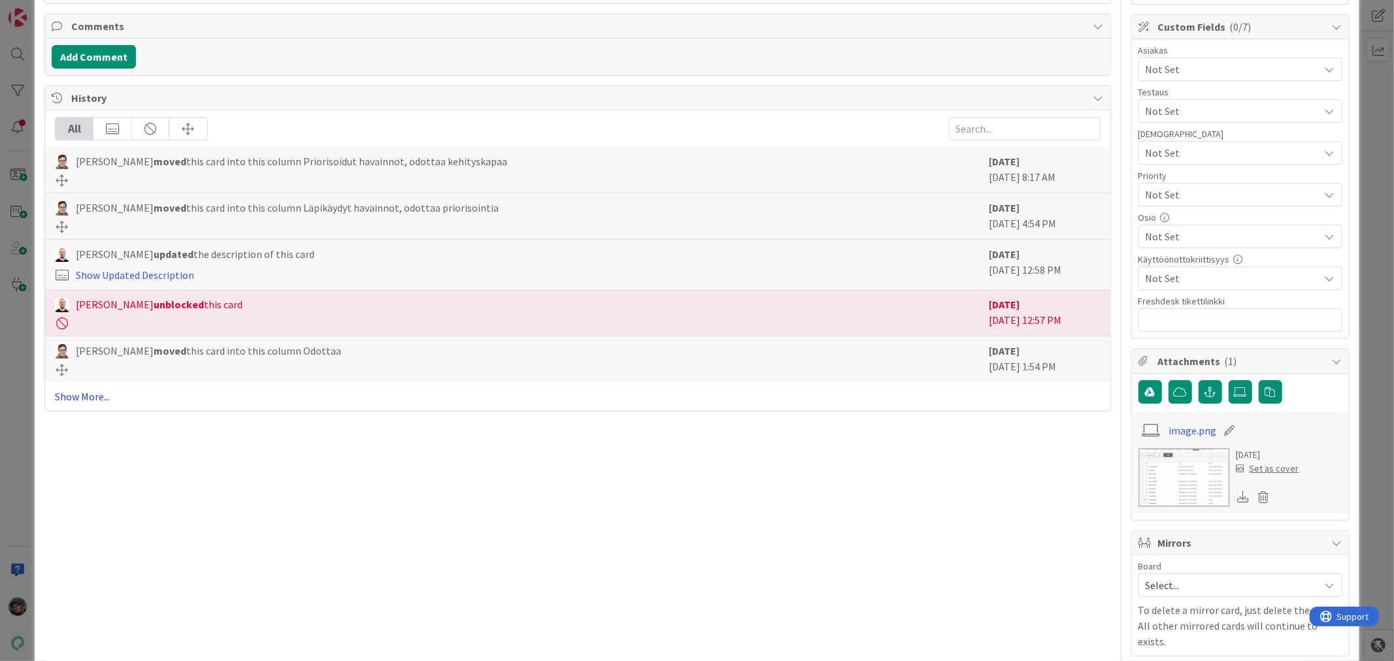
click at [88, 393] on link "Show More..." at bounding box center [577, 397] width 1045 height 16
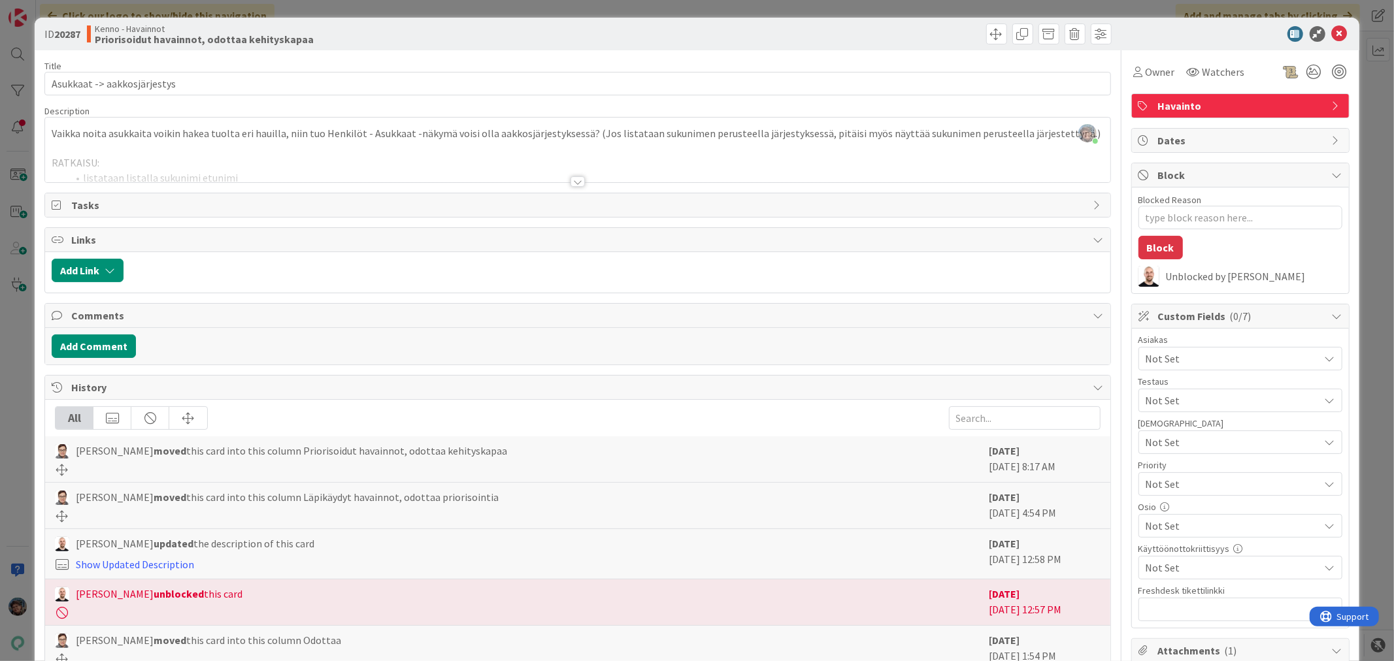
scroll to position [0, 0]
click at [1332, 29] on icon at bounding box center [1340, 35] width 16 height 16
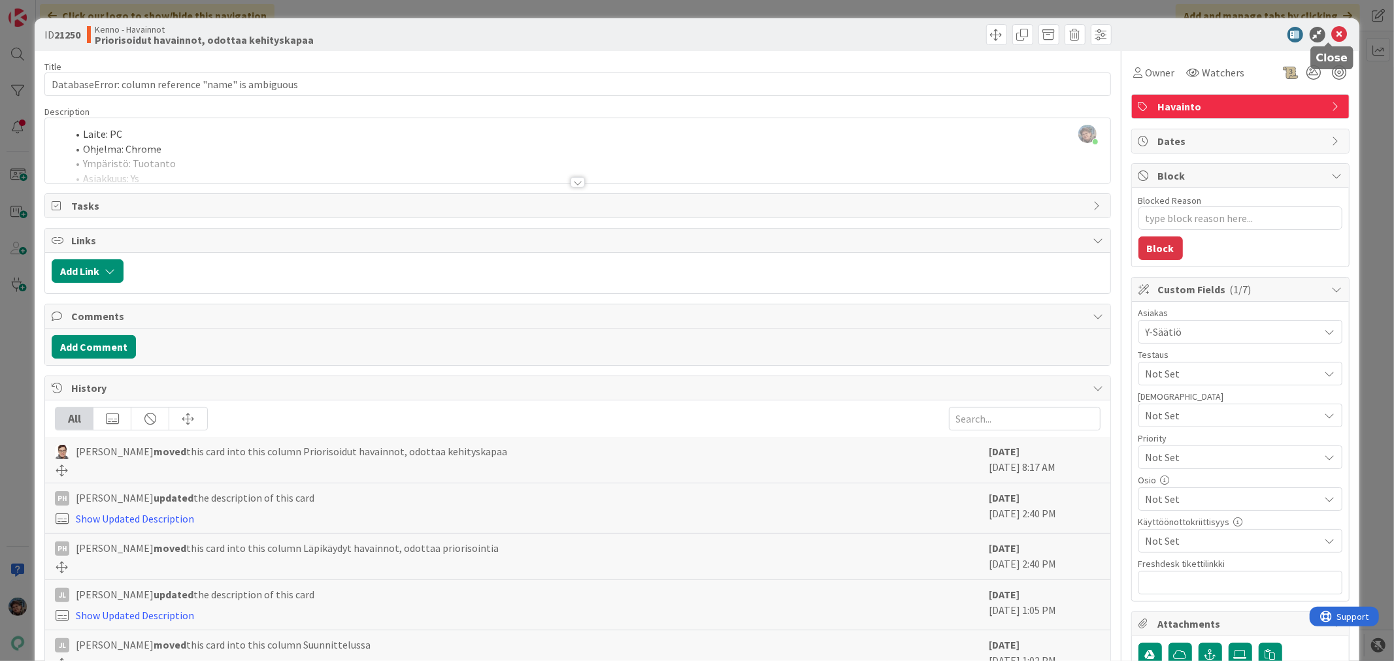
click at [1332, 29] on icon at bounding box center [1340, 35] width 16 height 16
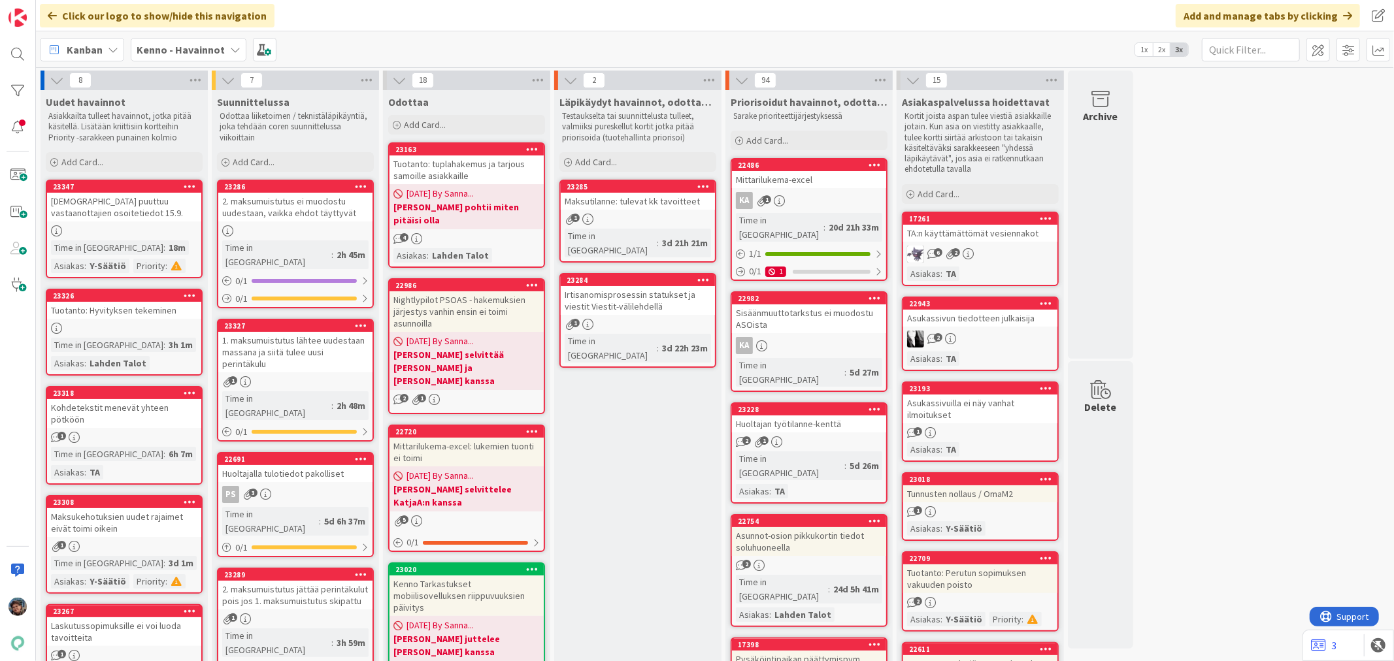
click at [230, 51] on icon at bounding box center [235, 49] width 10 height 10
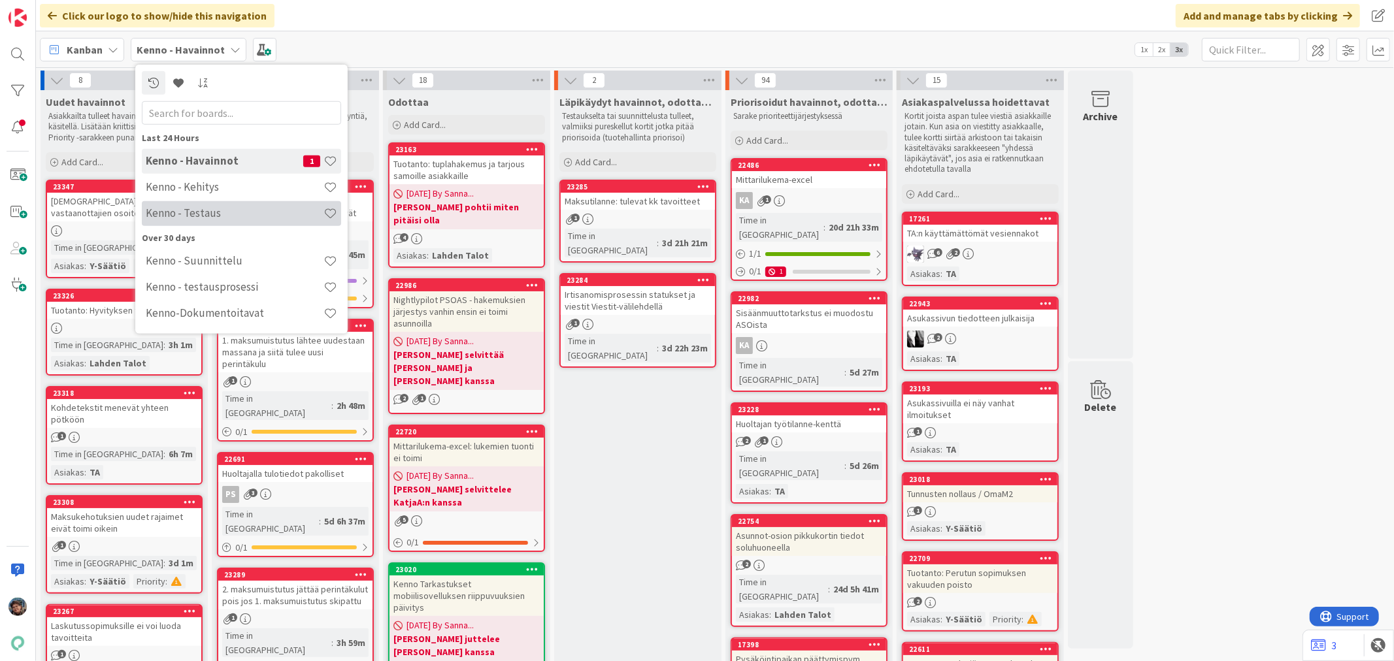
click at [190, 216] on h4 "Kenno - Testaus" at bounding box center [235, 213] width 178 height 13
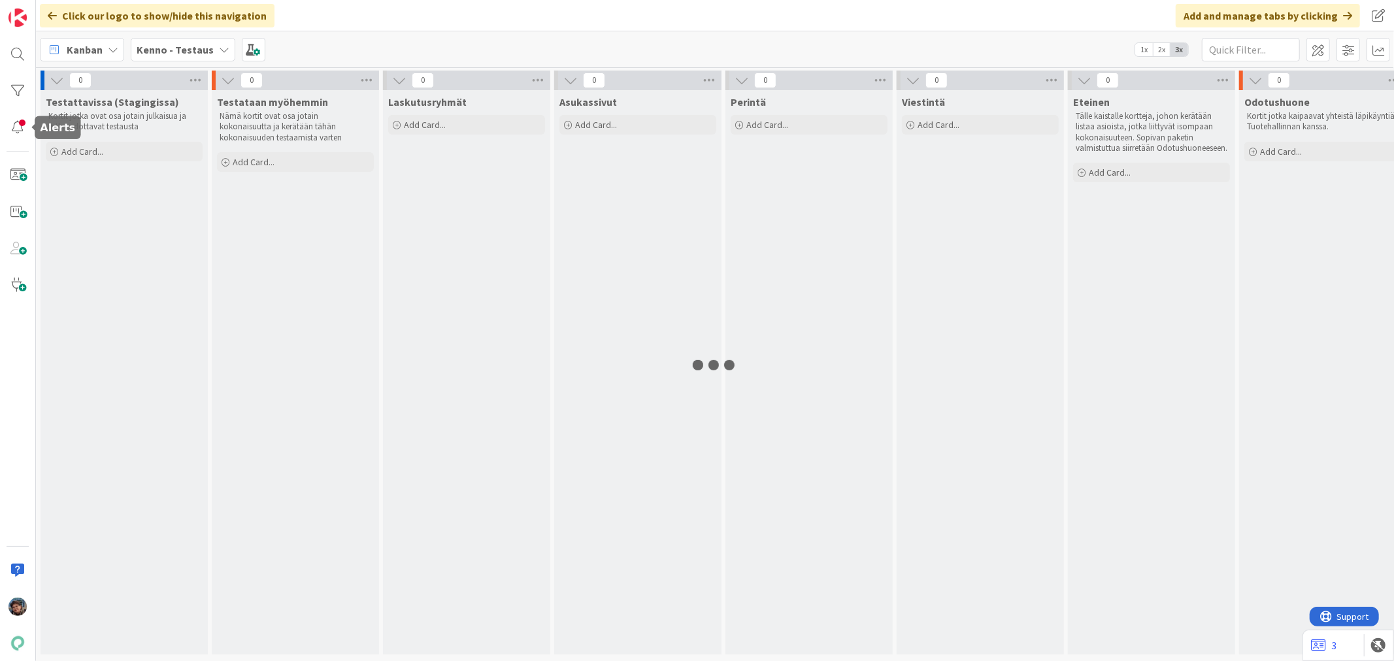
click at [18, 125] on div at bounding box center [18, 127] width 26 height 26
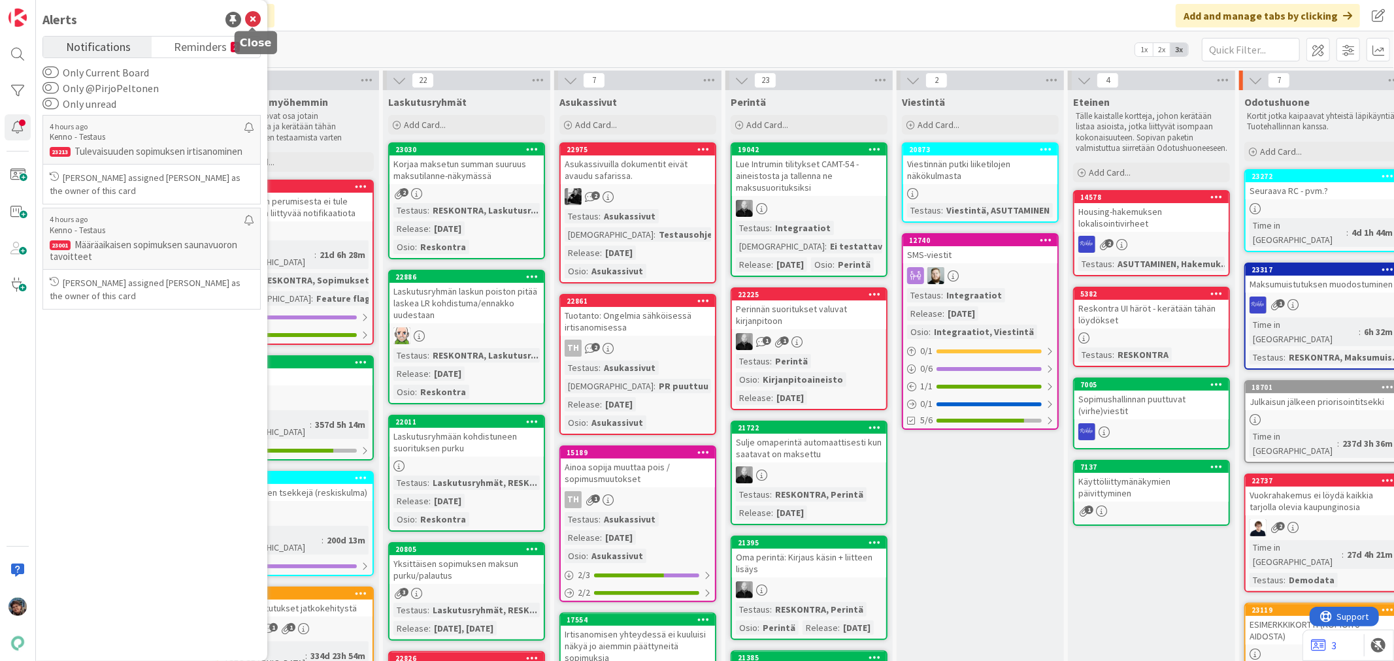
click at [254, 18] on icon at bounding box center [253, 20] width 16 height 16
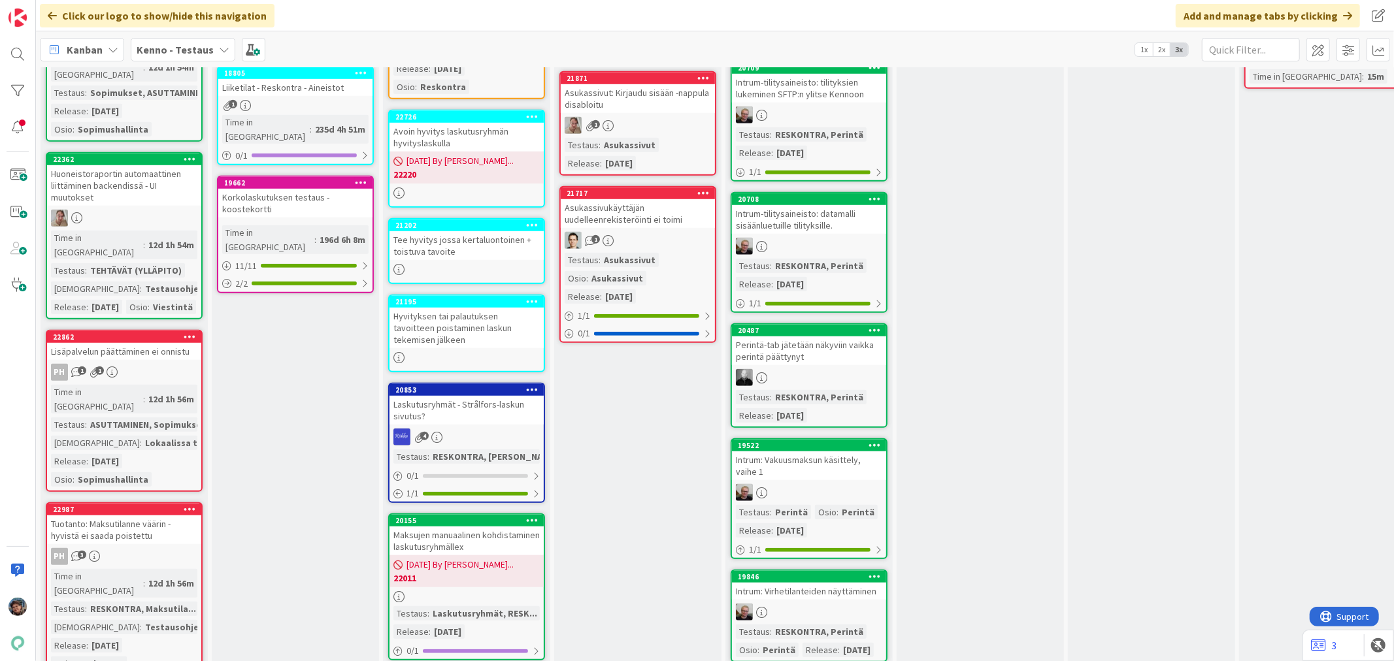
scroll to position [871, 0]
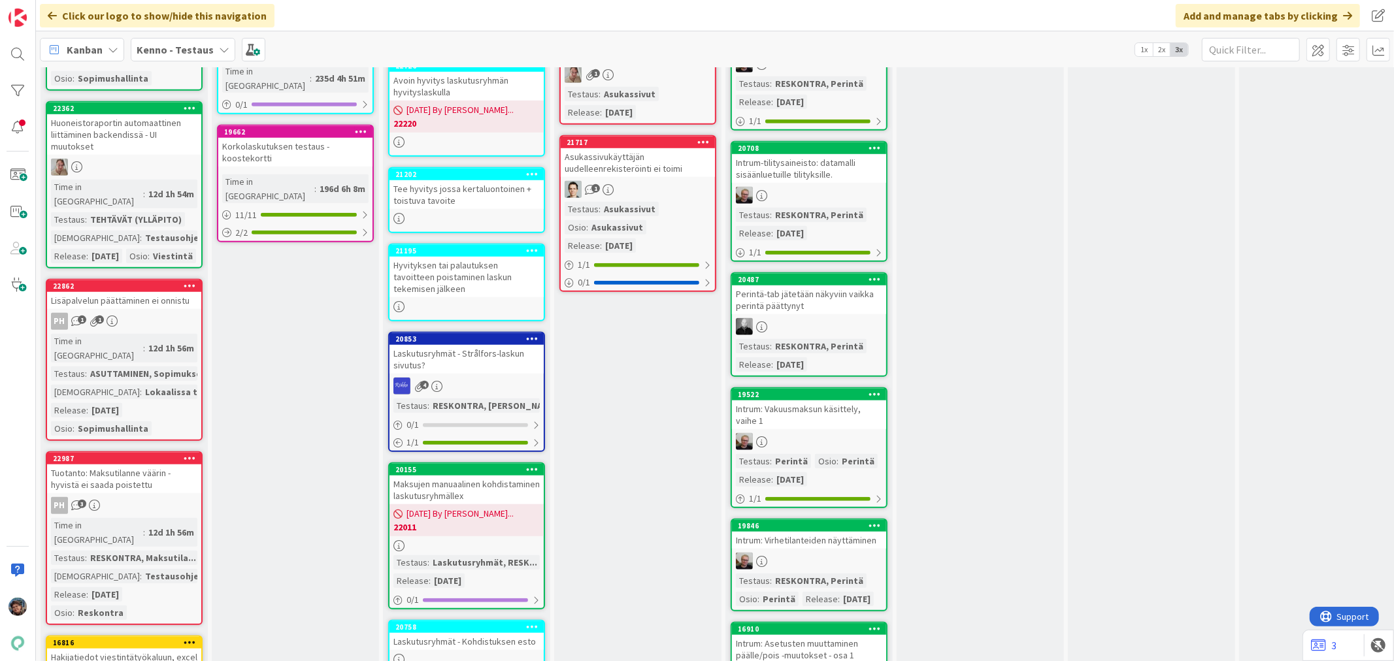
click at [146, 313] on div "PH 1 1" at bounding box center [124, 321] width 154 height 17
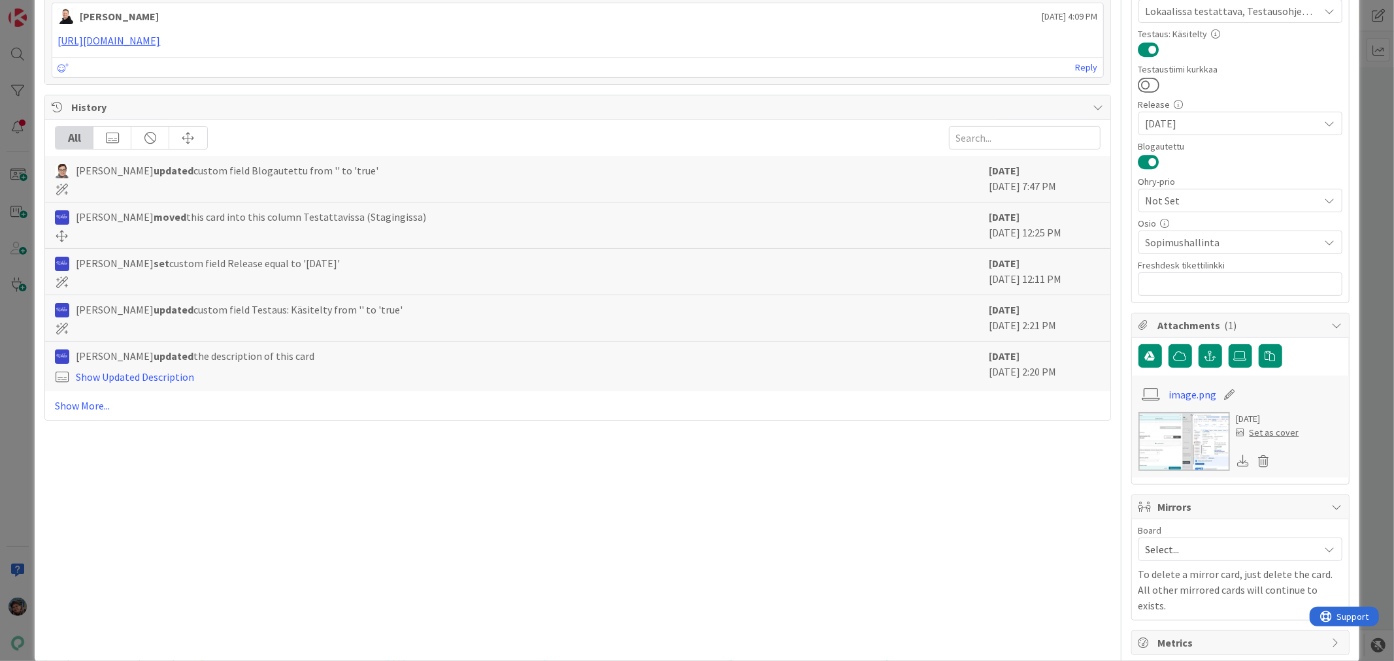
scroll to position [370, 0]
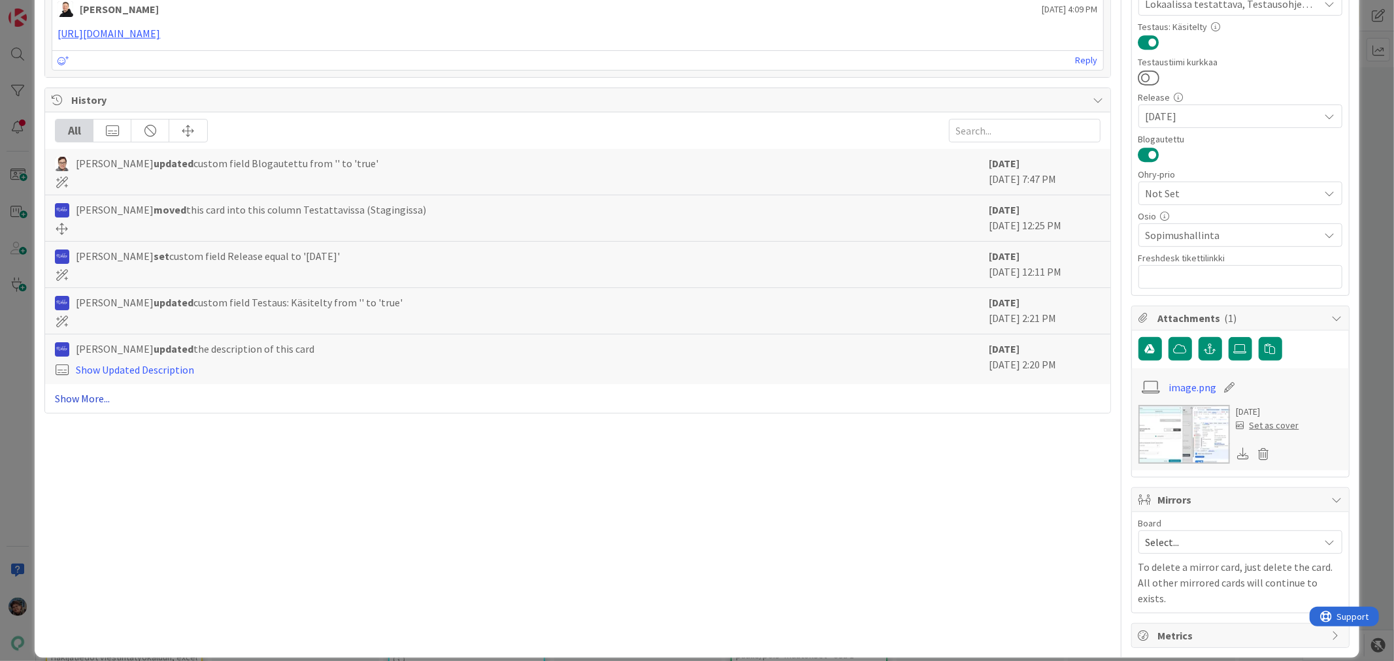
click at [97, 397] on link "Show More..." at bounding box center [577, 399] width 1045 height 16
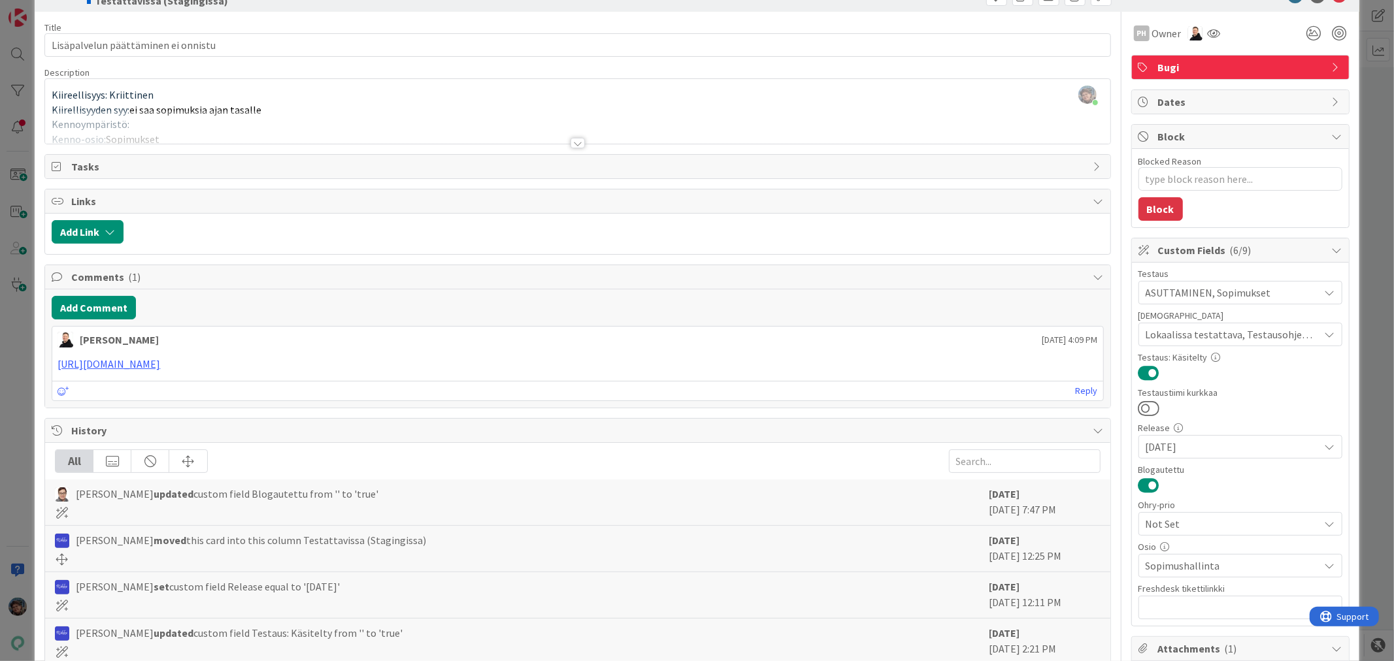
scroll to position [0, 0]
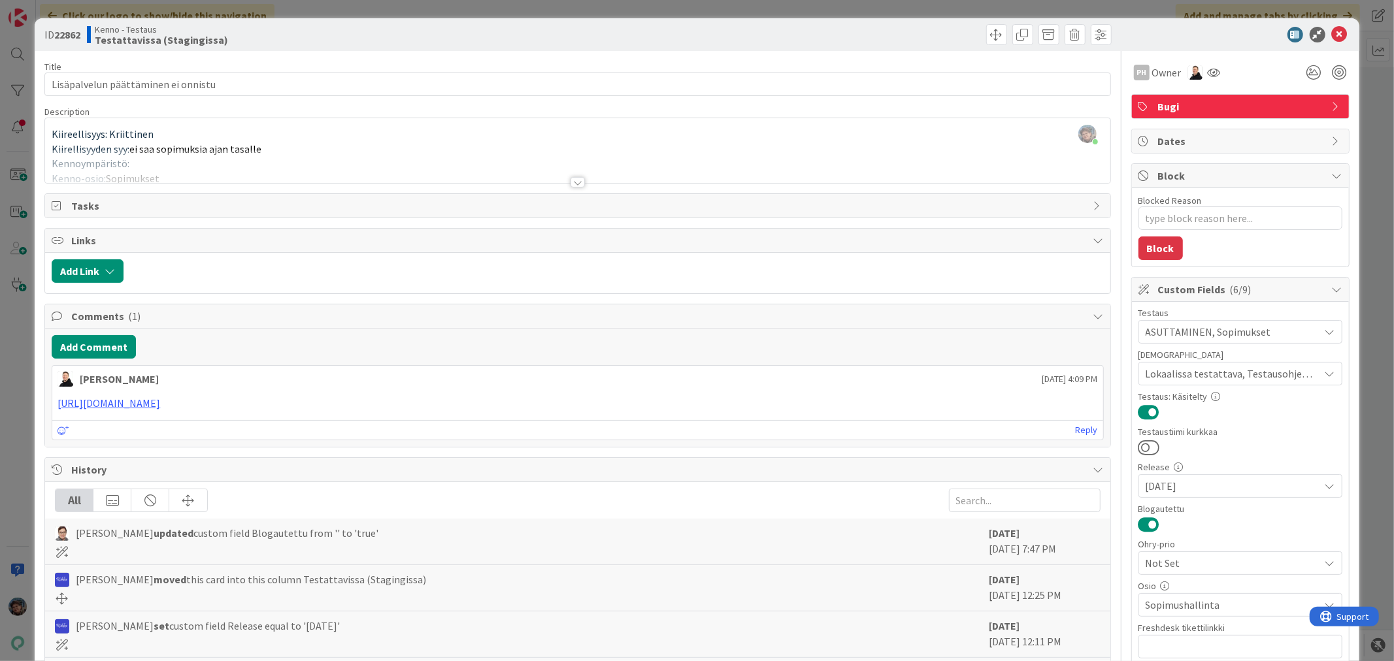
click at [571, 180] on div at bounding box center [578, 182] width 14 height 10
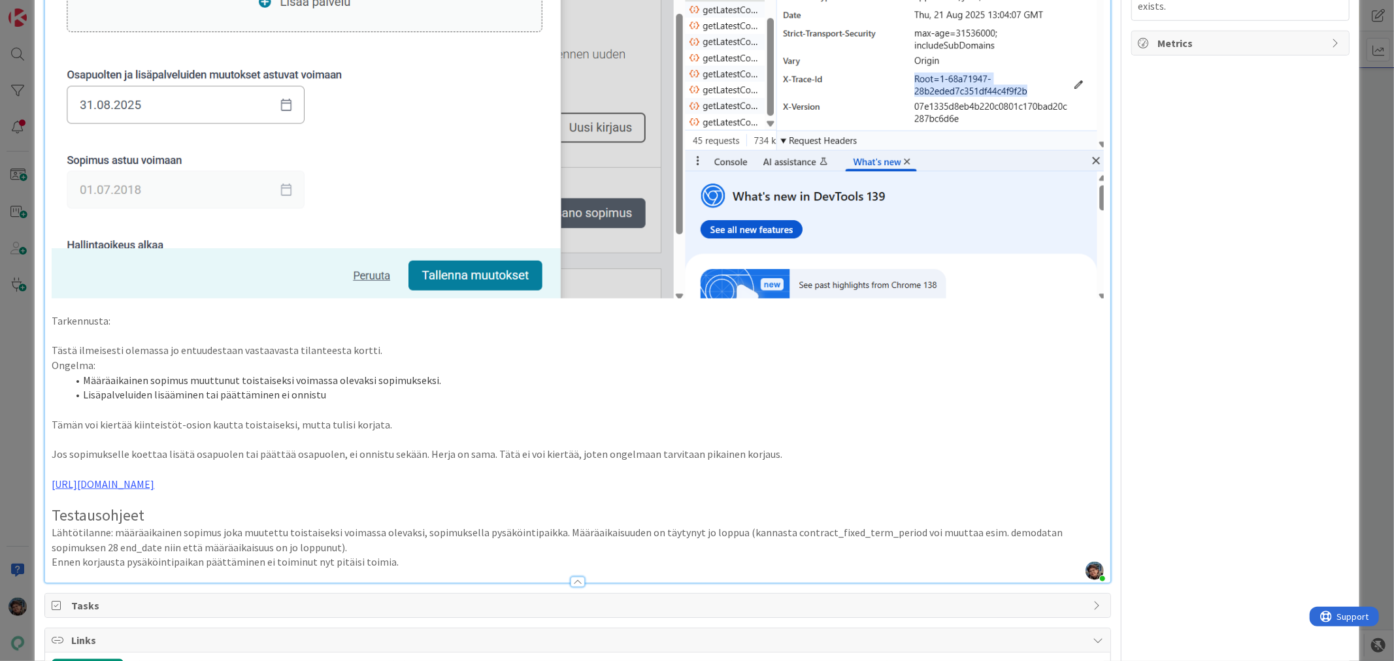
scroll to position [1089, 0]
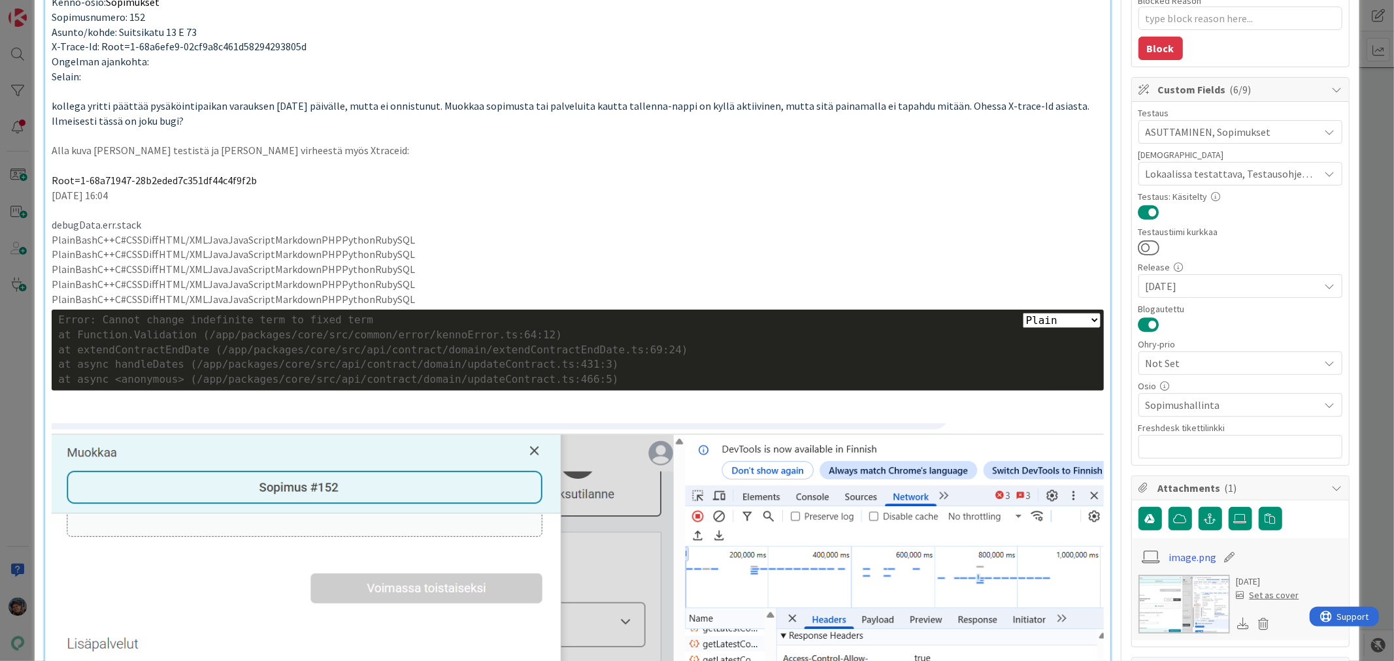
scroll to position [0, 0]
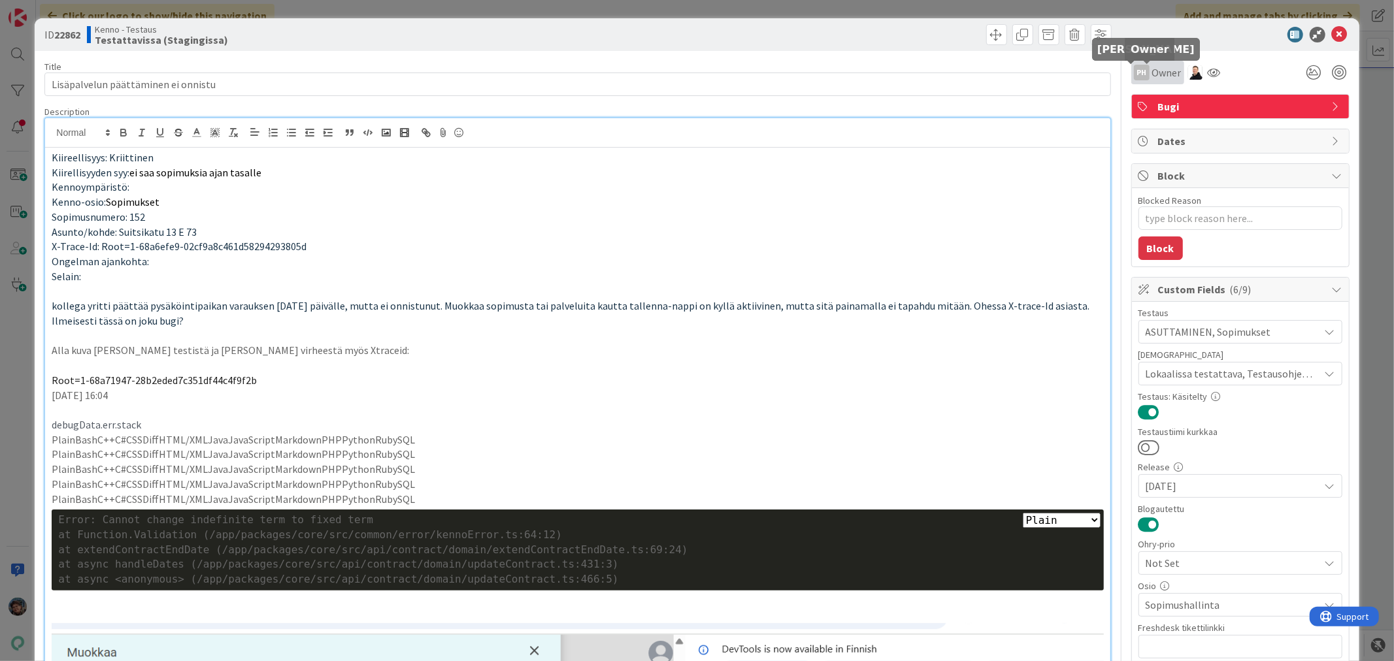
click at [1136, 74] on div "PH" at bounding box center [1142, 73] width 16 height 16
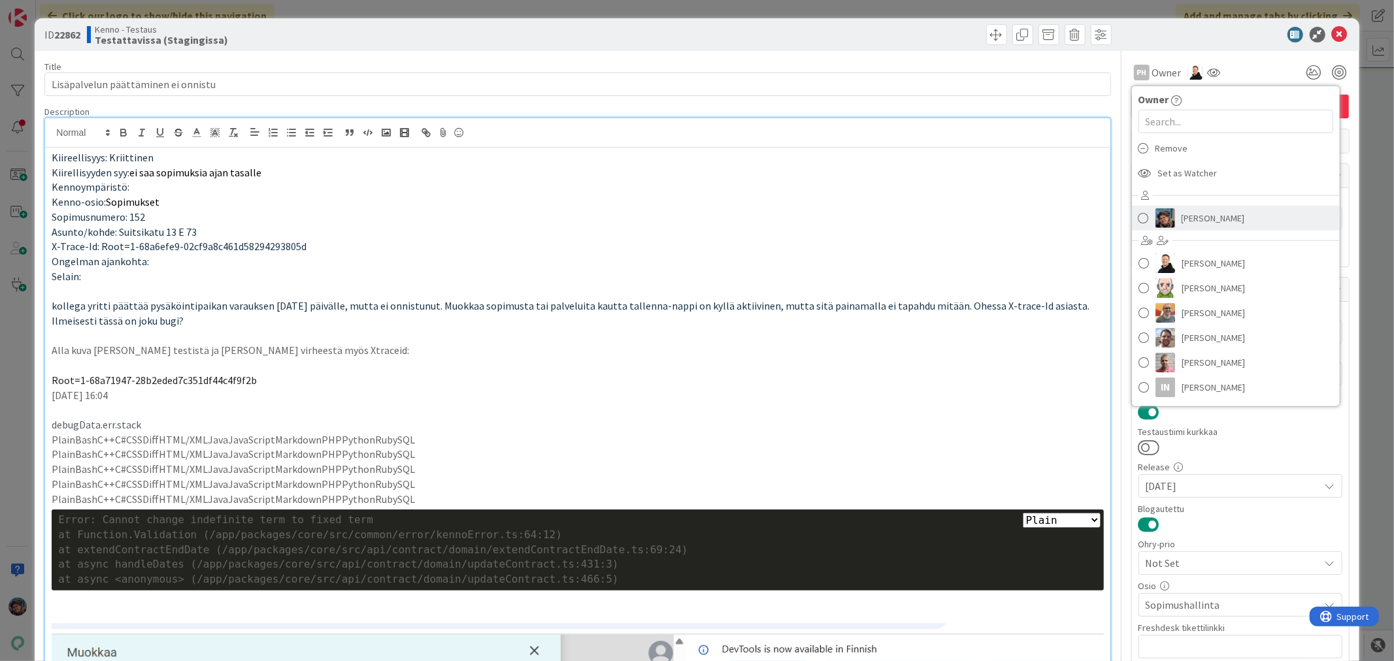
click at [1188, 218] on span "[PERSON_NAME]" at bounding box center [1213, 218] width 63 height 20
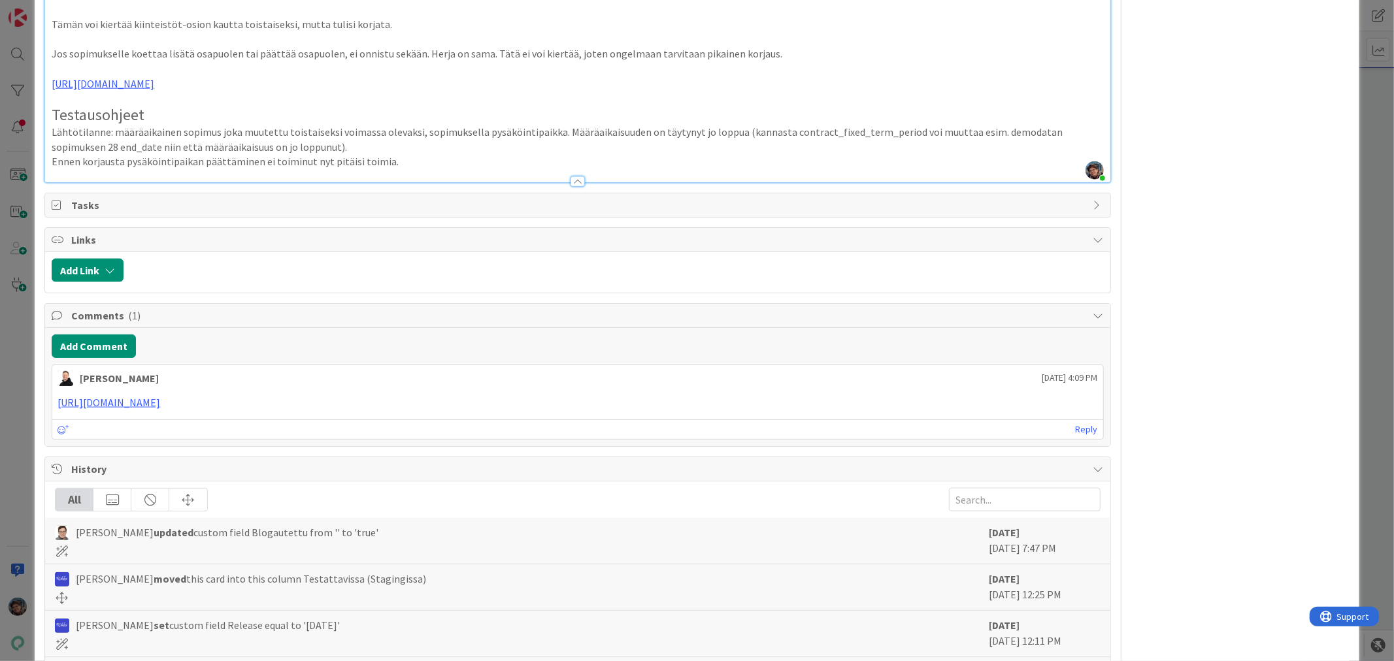
scroll to position [1380, 0]
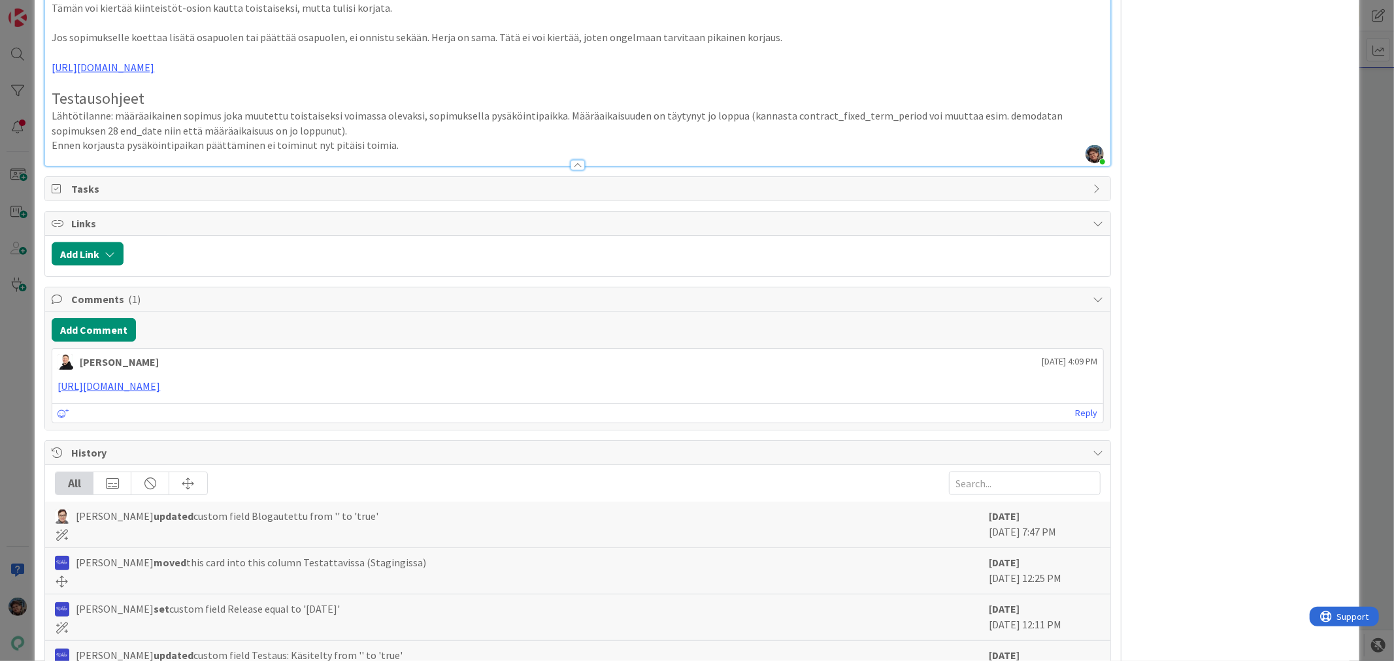
click at [421, 144] on p "Ennen korjausta pysäköintipaikan päättäminen ei toiminut nyt pitäisi toimia." at bounding box center [578, 145] width 1052 height 15
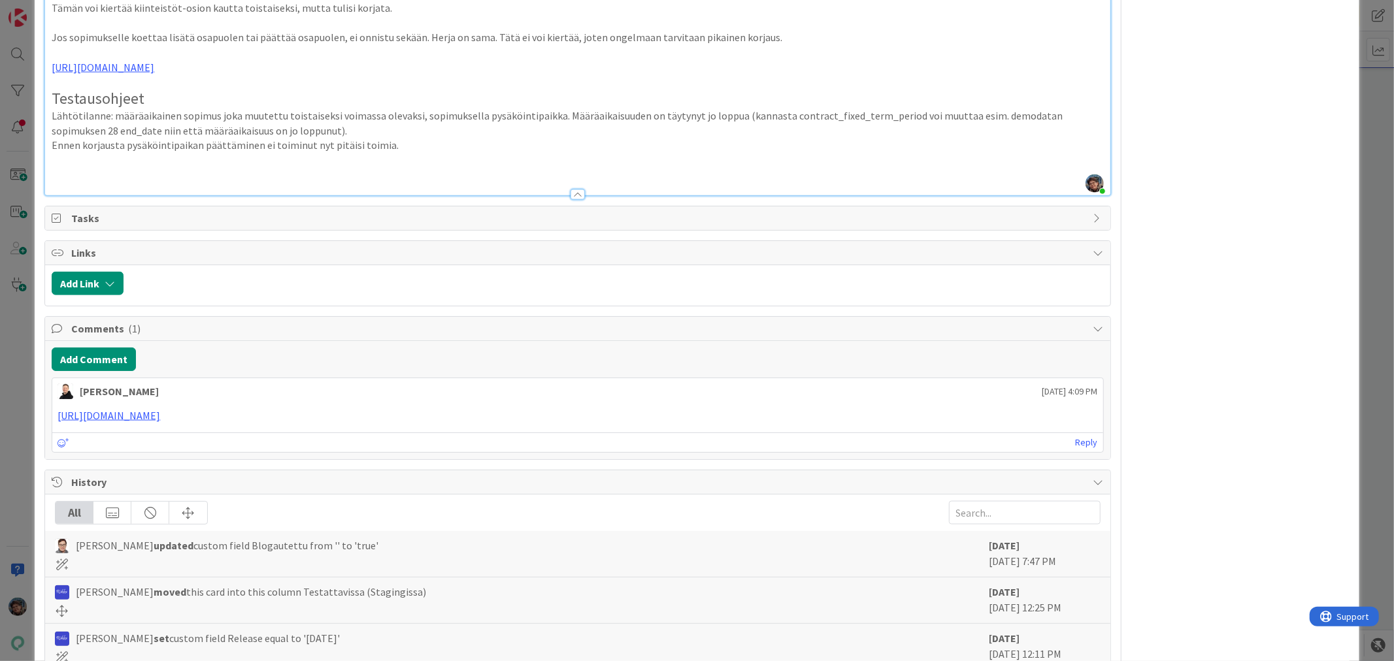
type textarea "x"
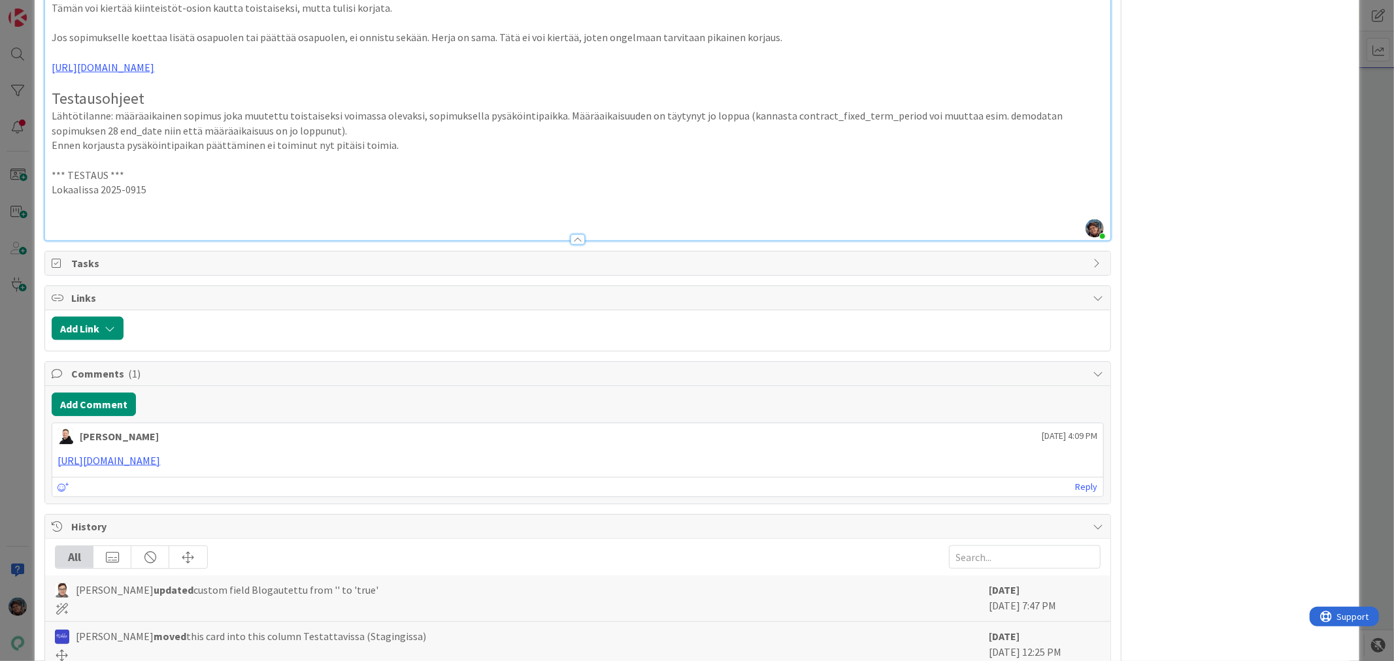
click at [133, 186] on p "Lokaalissa 2025-0915" at bounding box center [578, 189] width 1052 height 15
drag, startPoint x: 141, startPoint y: 176, endPoint x: 0, endPoint y: 164, distance: 141.7
click at [0, 164] on div "ID 22862 Kenno - Testaus Testattavissa (Stagingissa) Title 35 / 128 Lisäpalvelu…" at bounding box center [697, 330] width 1394 height 661
click at [69, 212] on p at bounding box center [578, 219] width 1052 height 15
click at [82, 212] on li "muutettu määräaikainen sopimus toistaiseksi voimassa olevaksi" at bounding box center [585, 219] width 1036 height 15
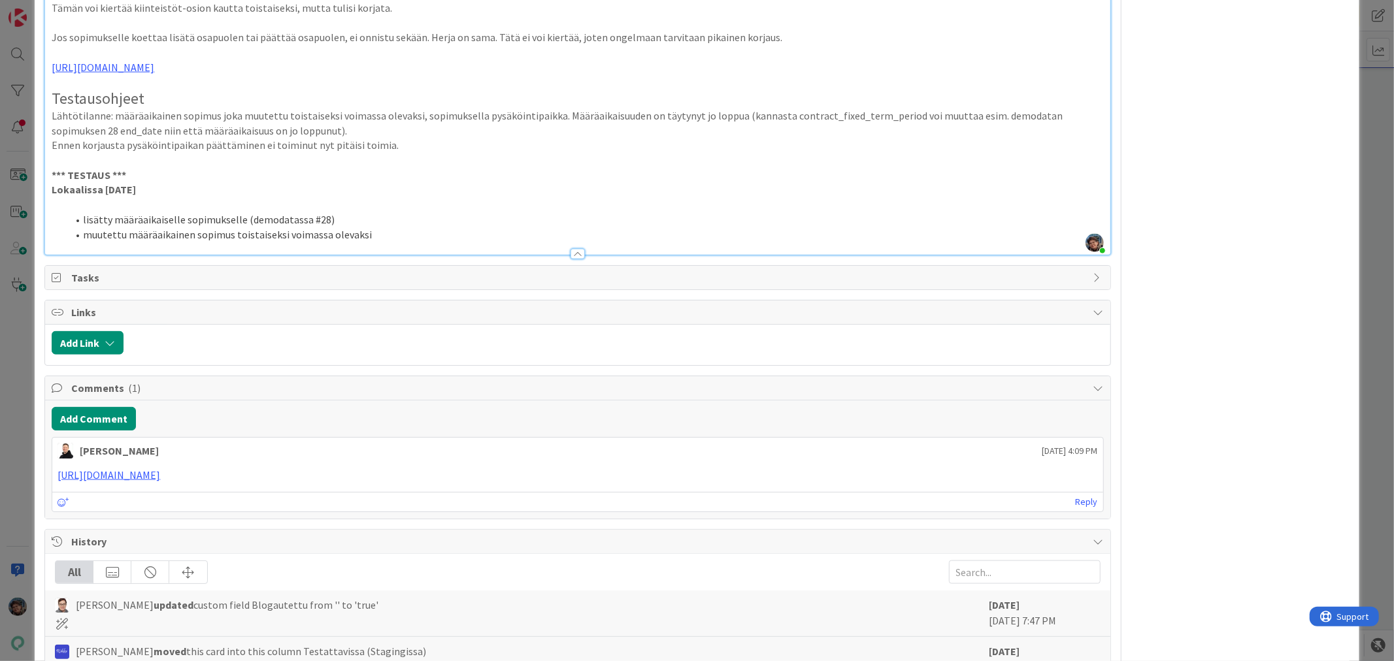
click at [362, 230] on li "muutettu määräaikainen sopimus toistaiseksi voimassa olevaksi" at bounding box center [585, 234] width 1036 height 15
click at [369, 214] on li "lisätty määräaikaiselle sopimukselle (demodatassa #28)" at bounding box center [585, 219] width 1036 height 15
click at [363, 227] on li "muutettu määräaikainen sopimus toistaiseksi voimassa olevaksi" at bounding box center [585, 234] width 1036 height 15
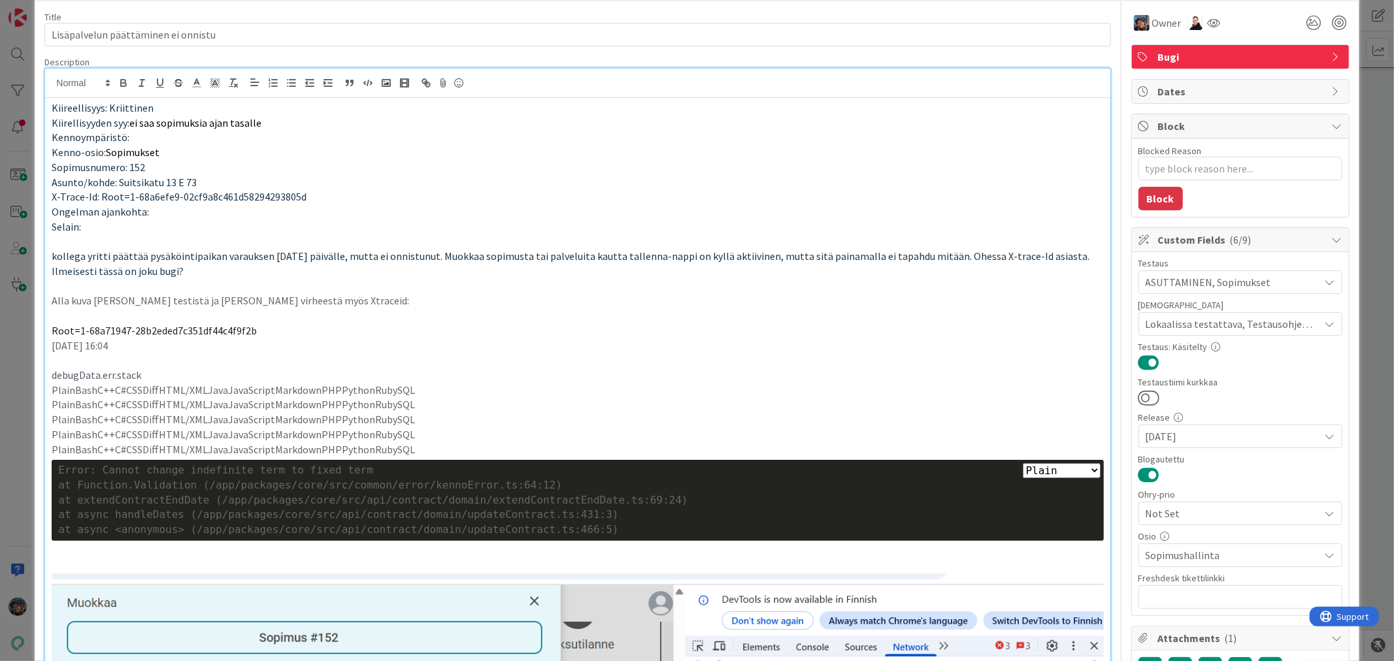
scroll to position [0, 0]
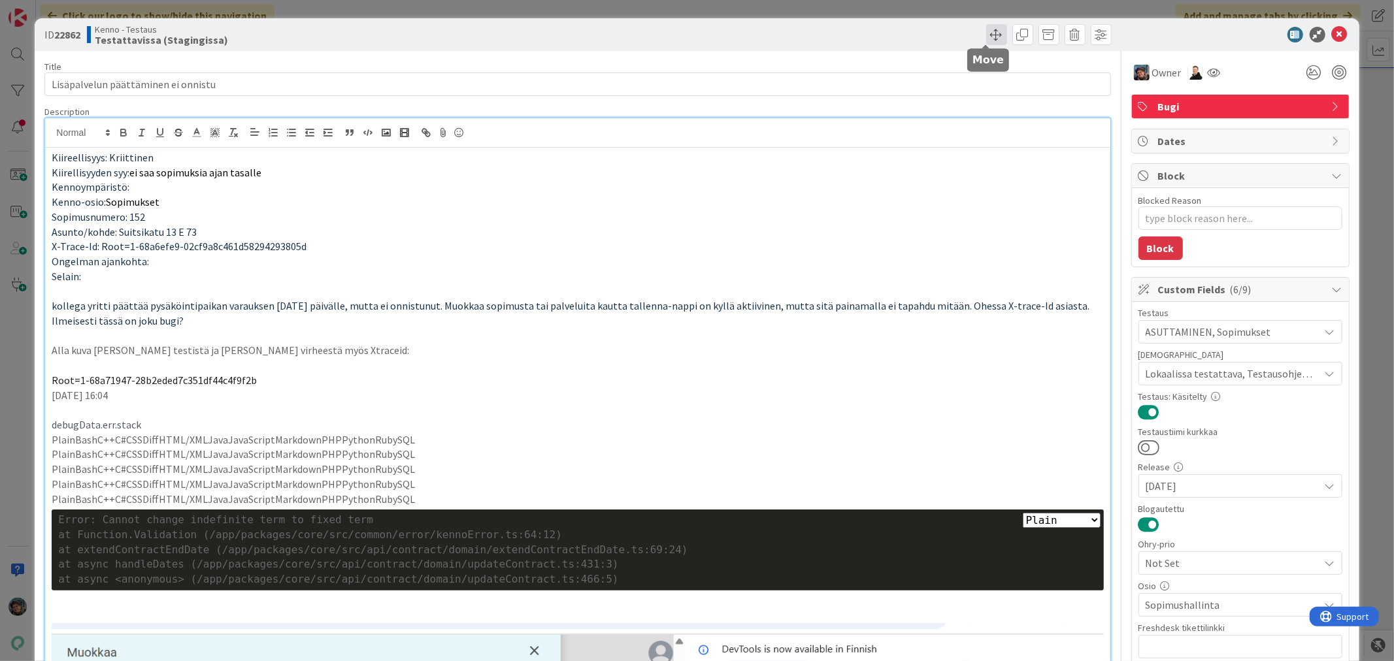
click at [986, 33] on span at bounding box center [996, 34] width 21 height 21
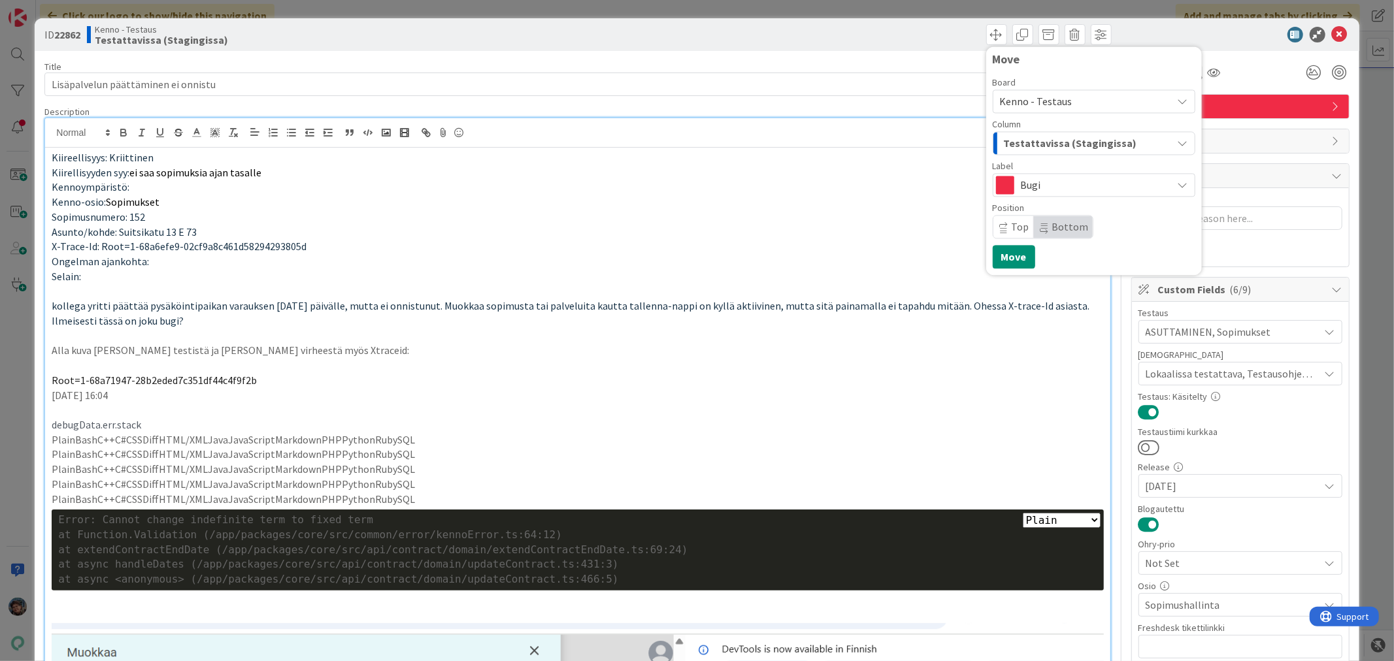
click at [1050, 141] on span "Testattavissa (Stagingissa)" at bounding box center [1070, 143] width 133 height 17
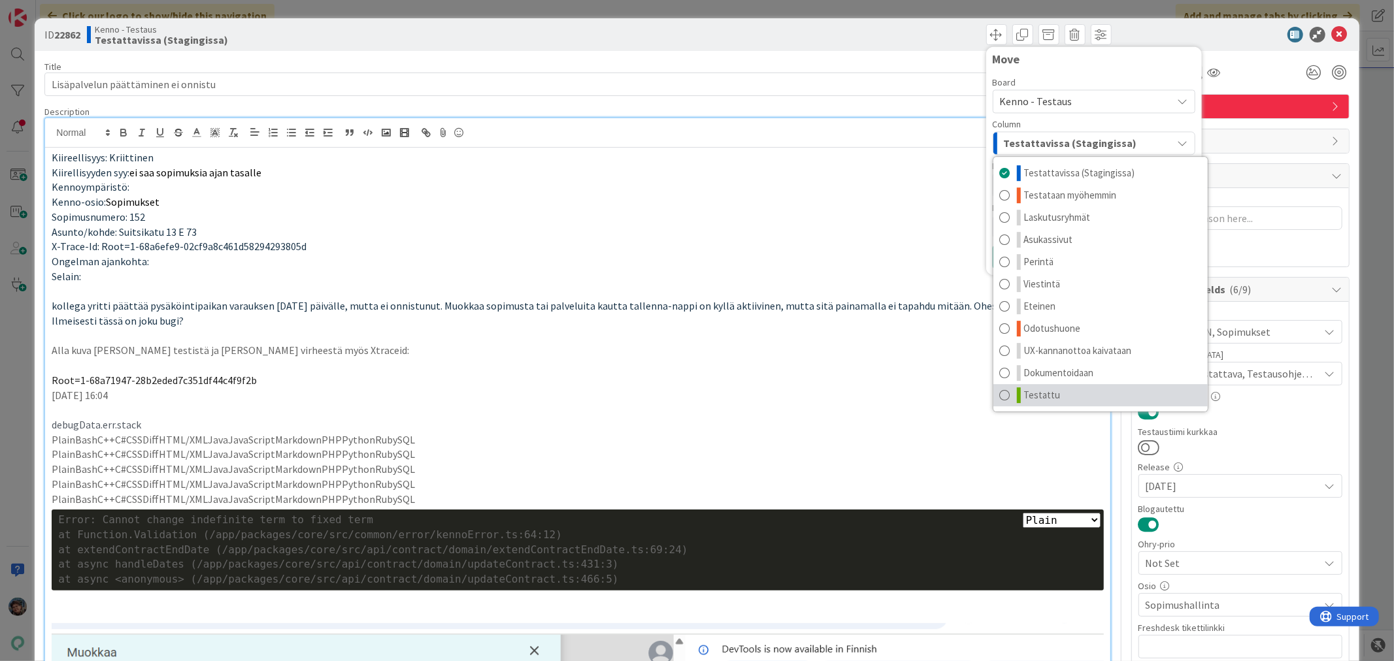
click at [1040, 391] on span "Testattu" at bounding box center [1042, 396] width 37 height 16
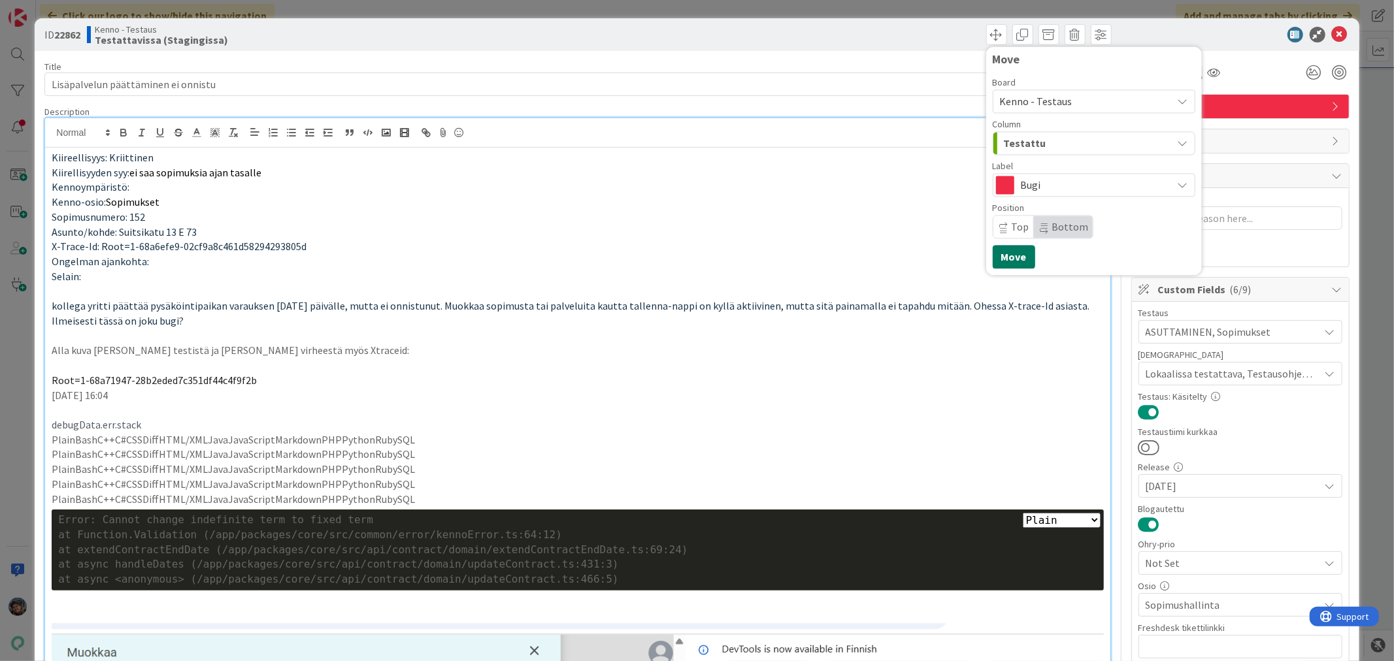
click at [996, 254] on button "Move" at bounding box center [1014, 257] width 42 height 24
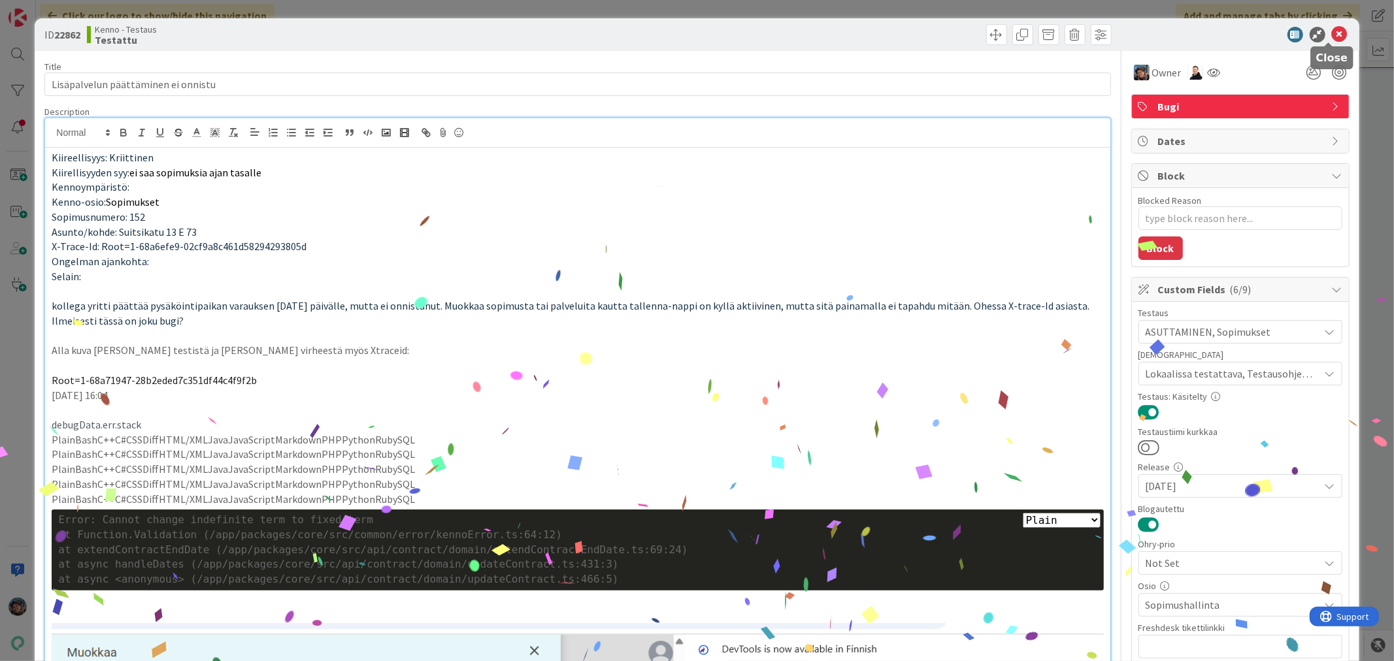
click at [1332, 35] on icon at bounding box center [1340, 35] width 16 height 16
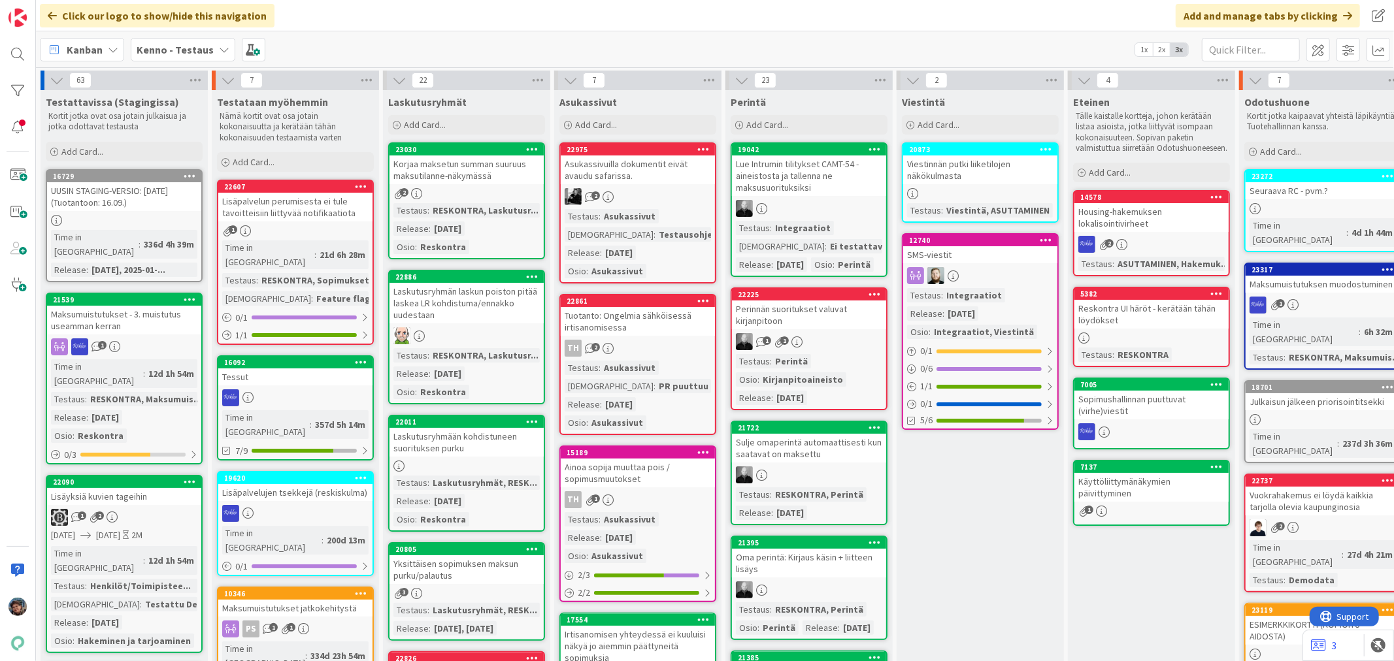
click at [133, 306] on div "Maksumuistutukset - 3. muistutus useamman kerran" at bounding box center [124, 320] width 154 height 29
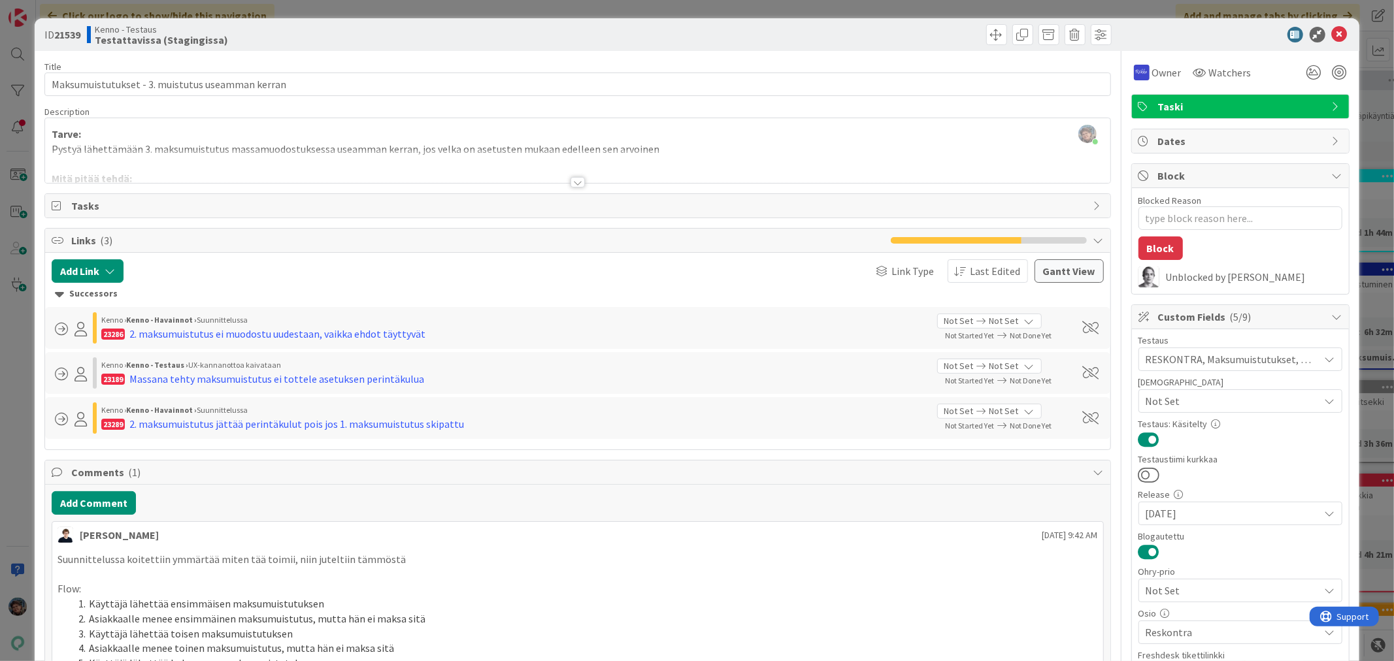
click at [572, 182] on div at bounding box center [578, 182] width 14 height 10
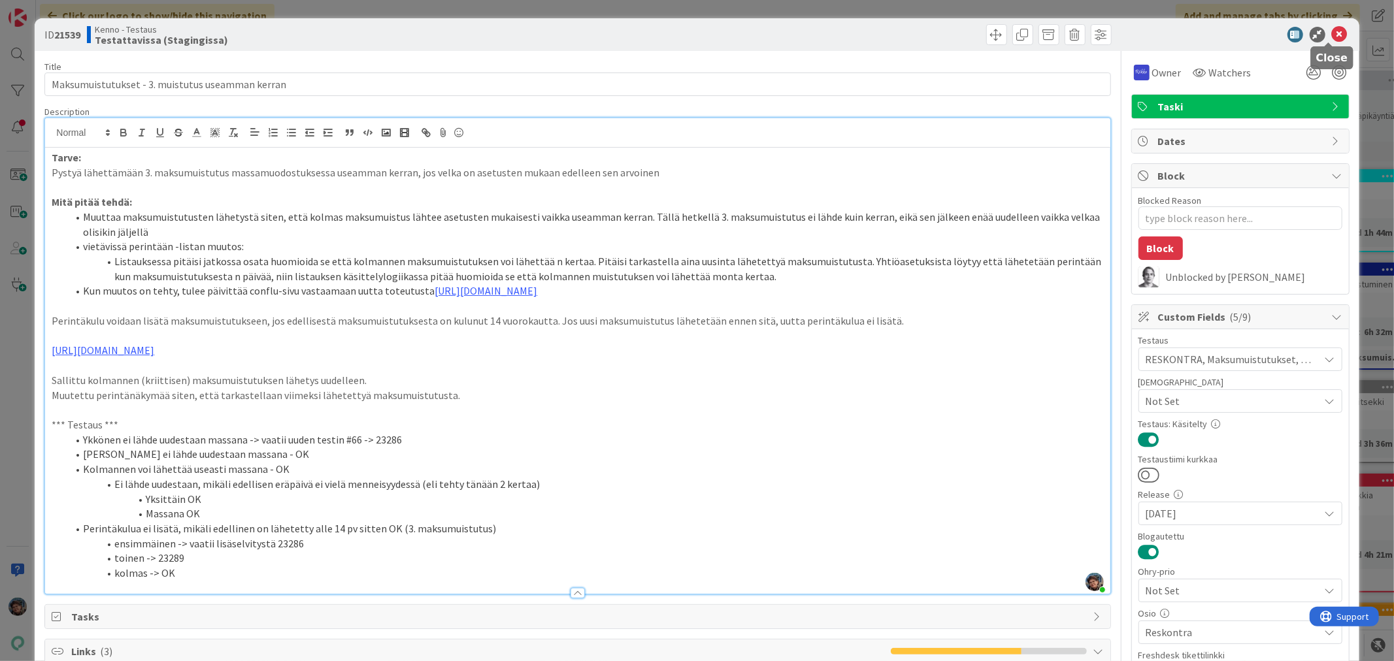
click at [1333, 35] on icon at bounding box center [1340, 35] width 16 height 16
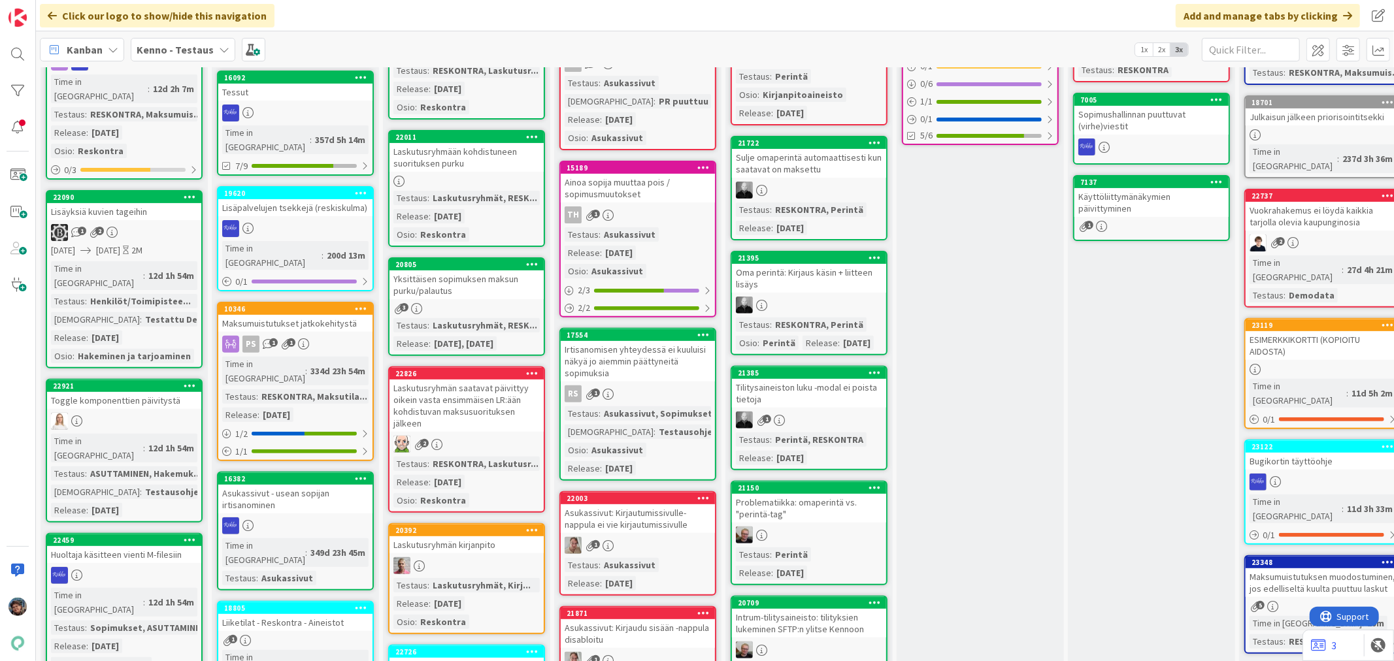
scroll to position [290, 0]
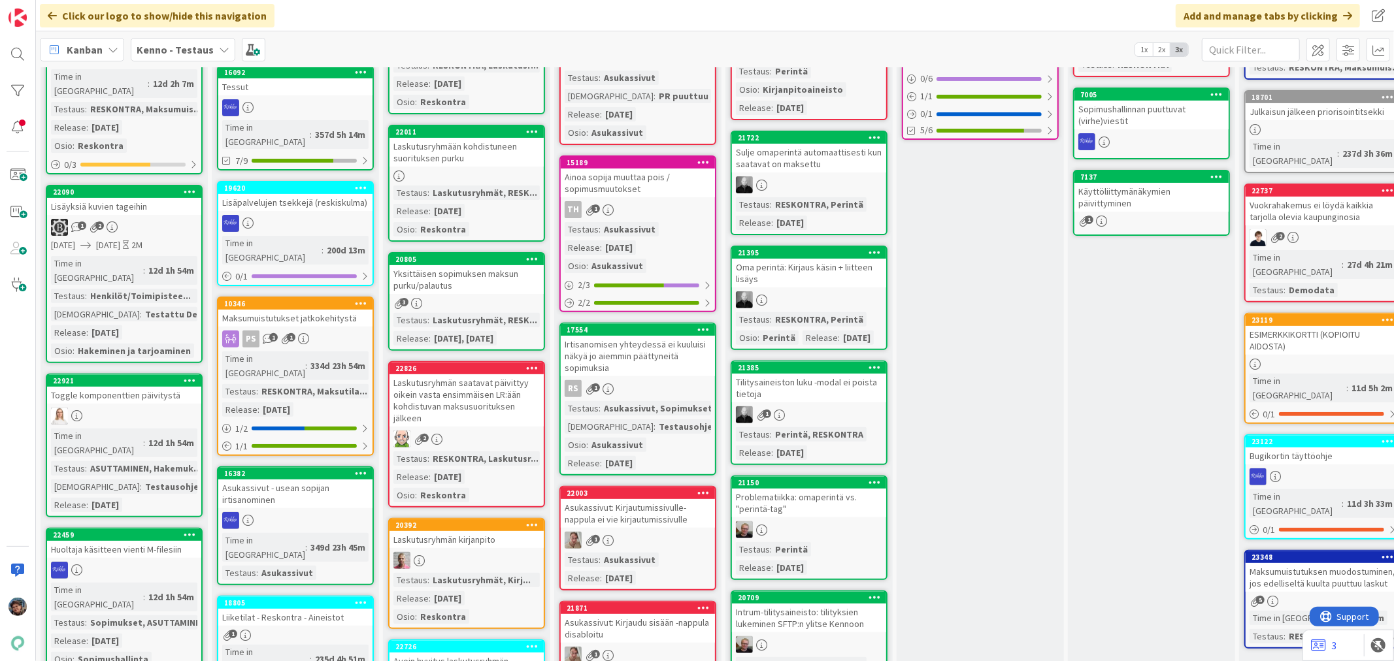
click at [105, 408] on div at bounding box center [124, 416] width 154 height 17
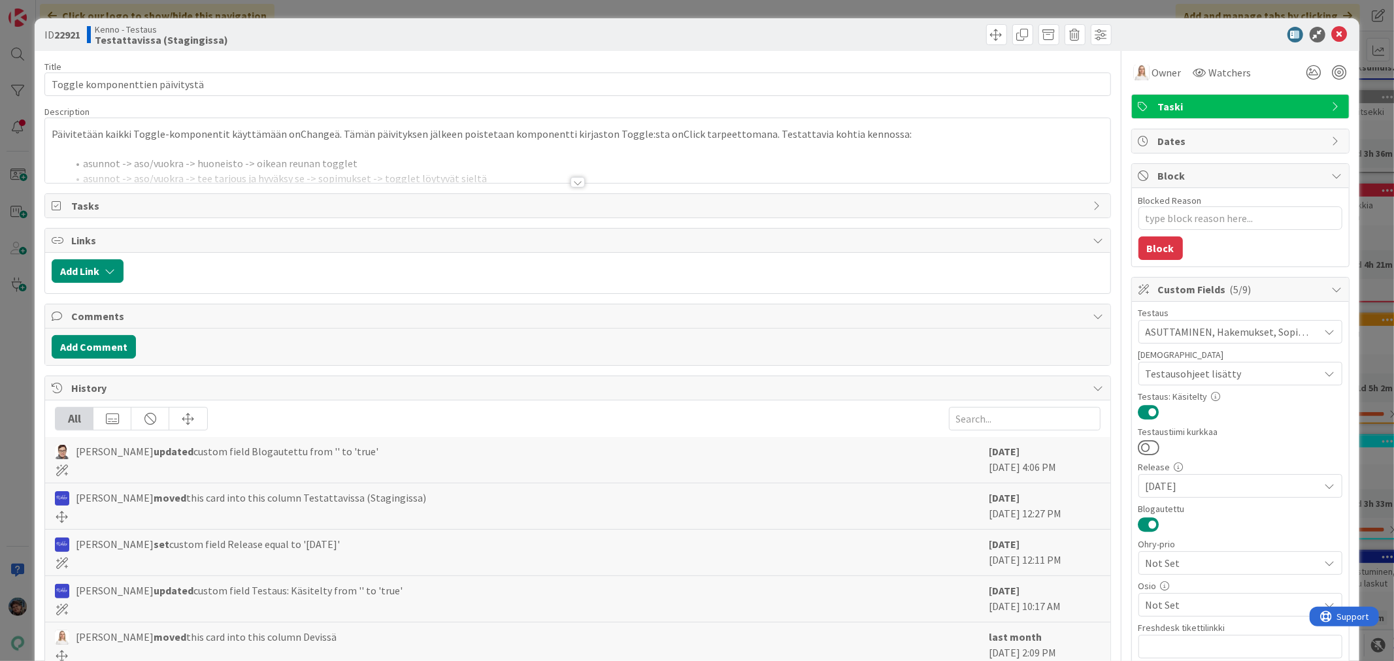
click at [571, 186] on div at bounding box center [578, 182] width 14 height 10
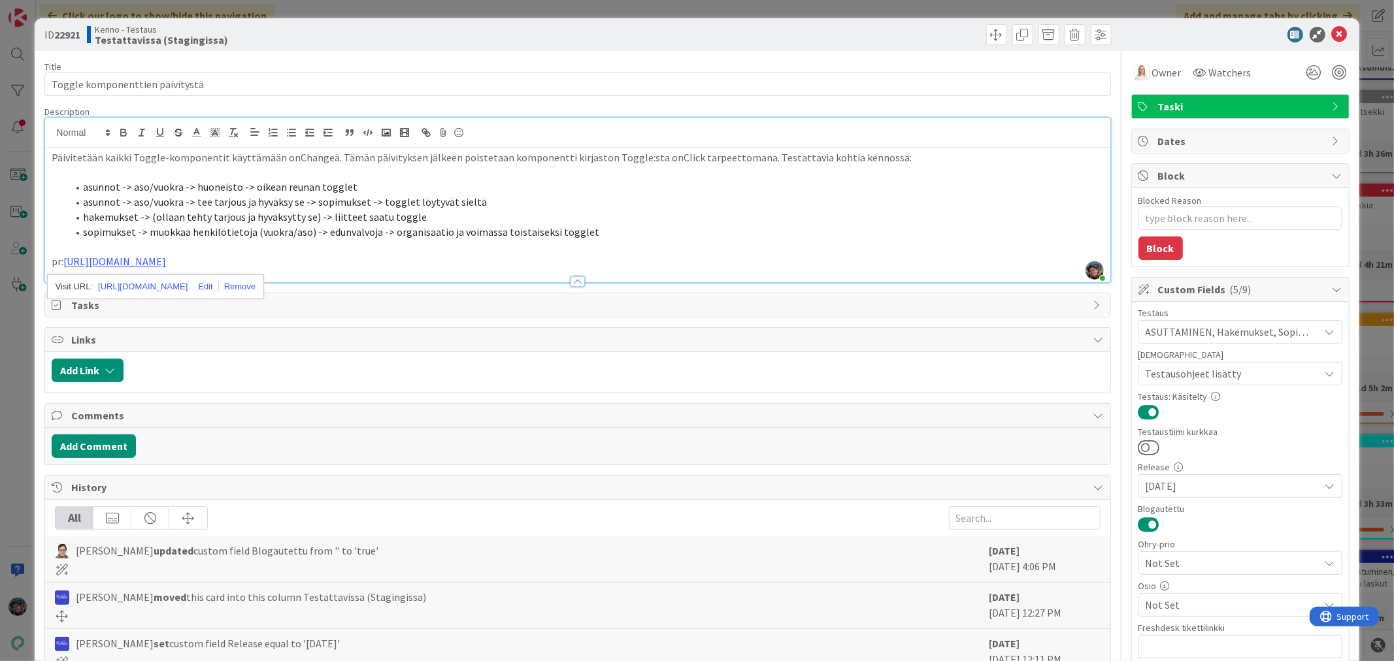
click at [678, 250] on p at bounding box center [578, 246] width 1052 height 15
click at [1152, 69] on span "Owner" at bounding box center [1166, 73] width 29 height 16
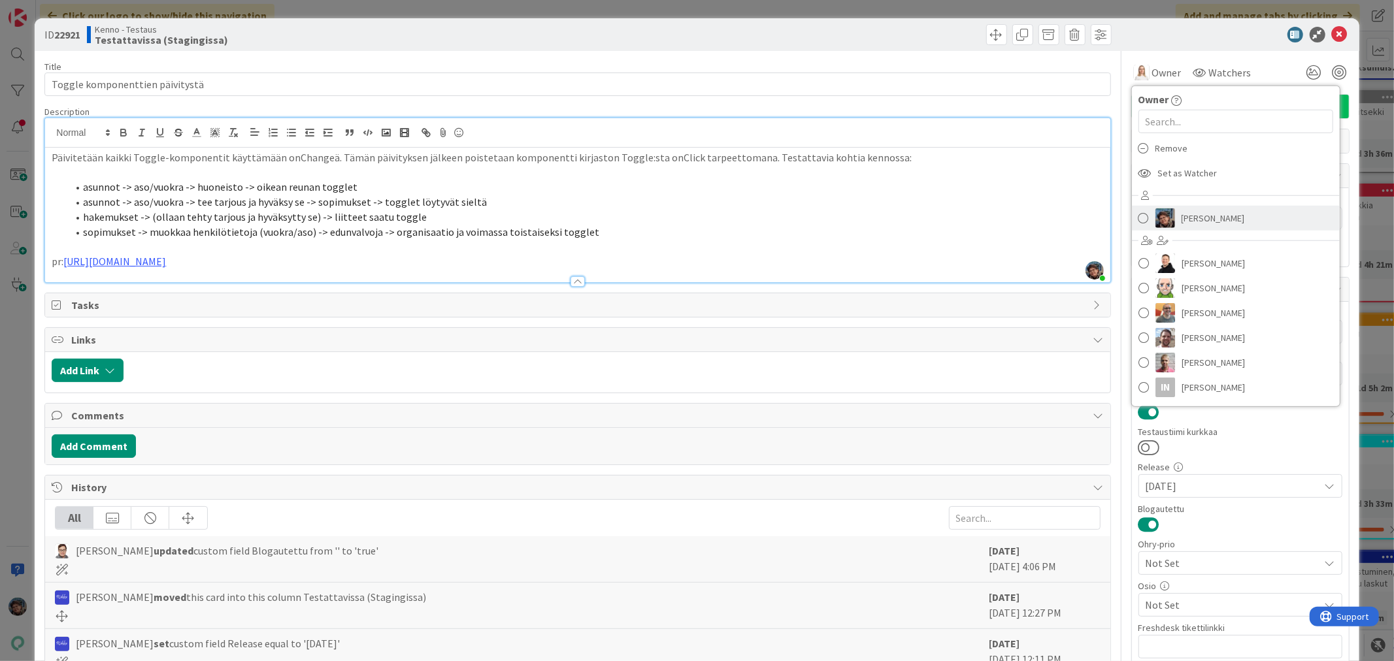
click at [1193, 218] on span "Pirjo Peltonen" at bounding box center [1213, 218] width 63 height 20
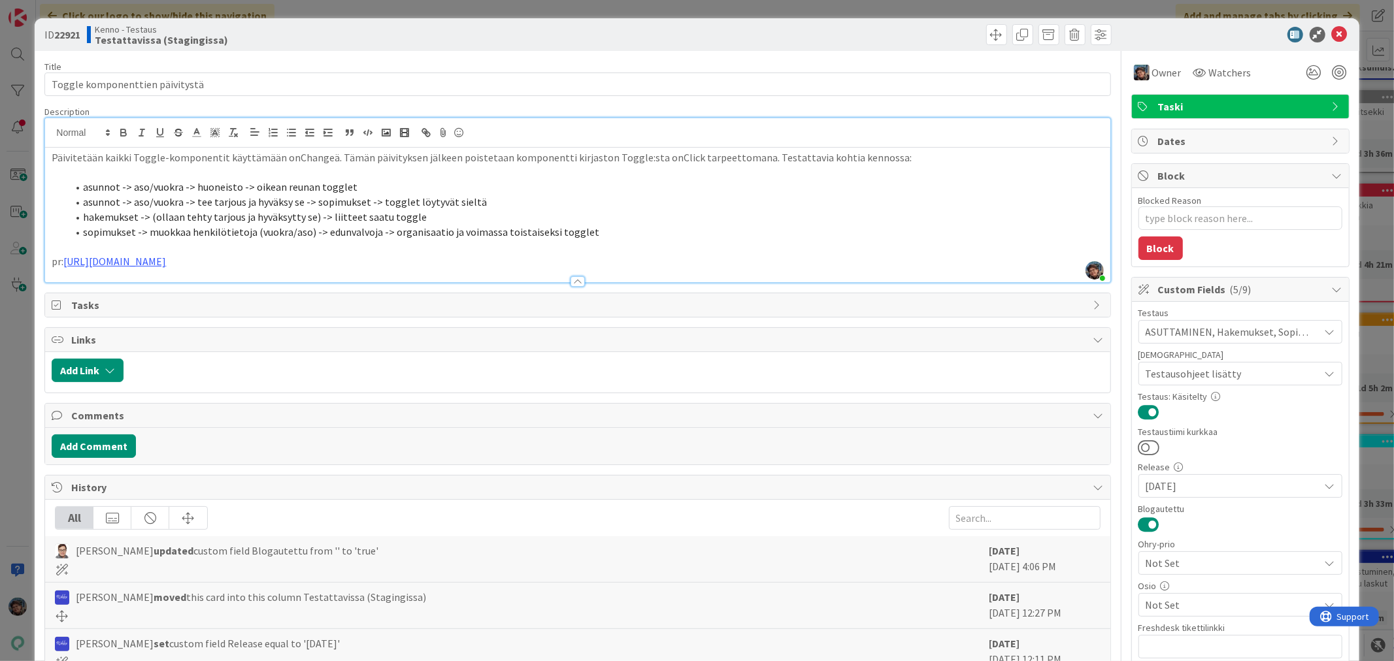
click at [303, 265] on p "pr: https://github.com/pandiafi/components/pull/117" at bounding box center [578, 261] width 1052 height 15
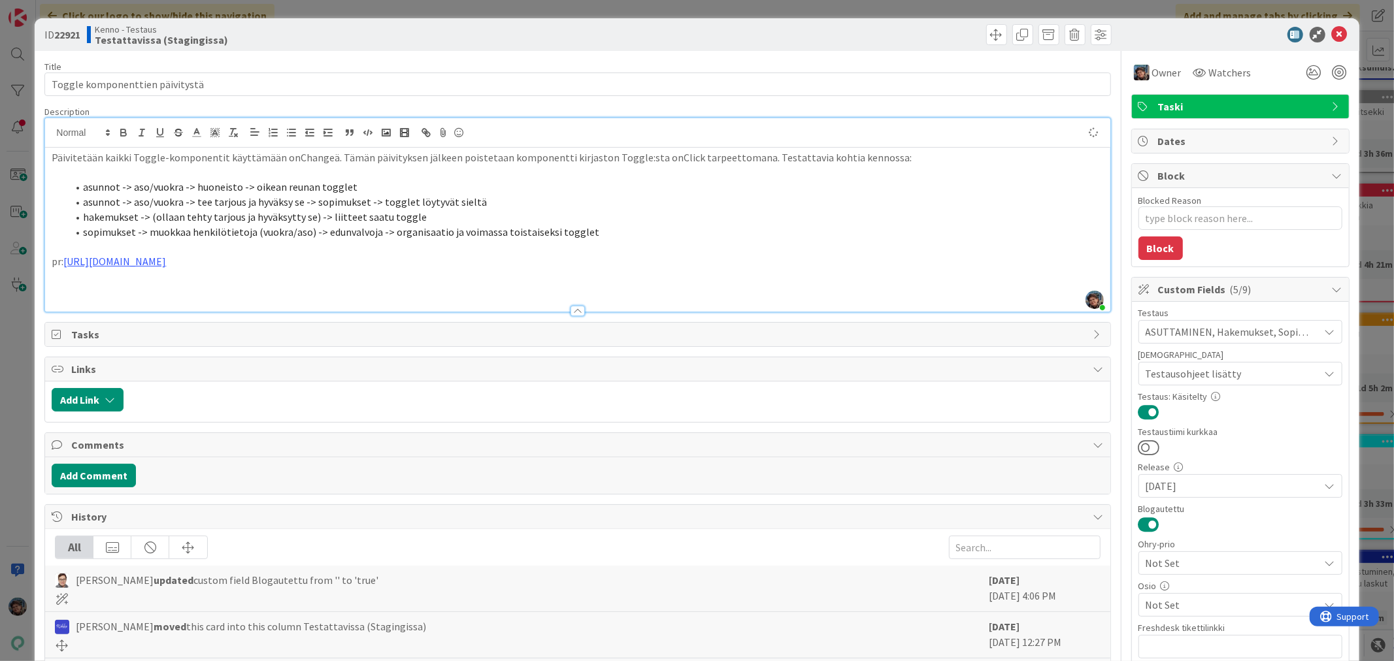
type textarea "x"
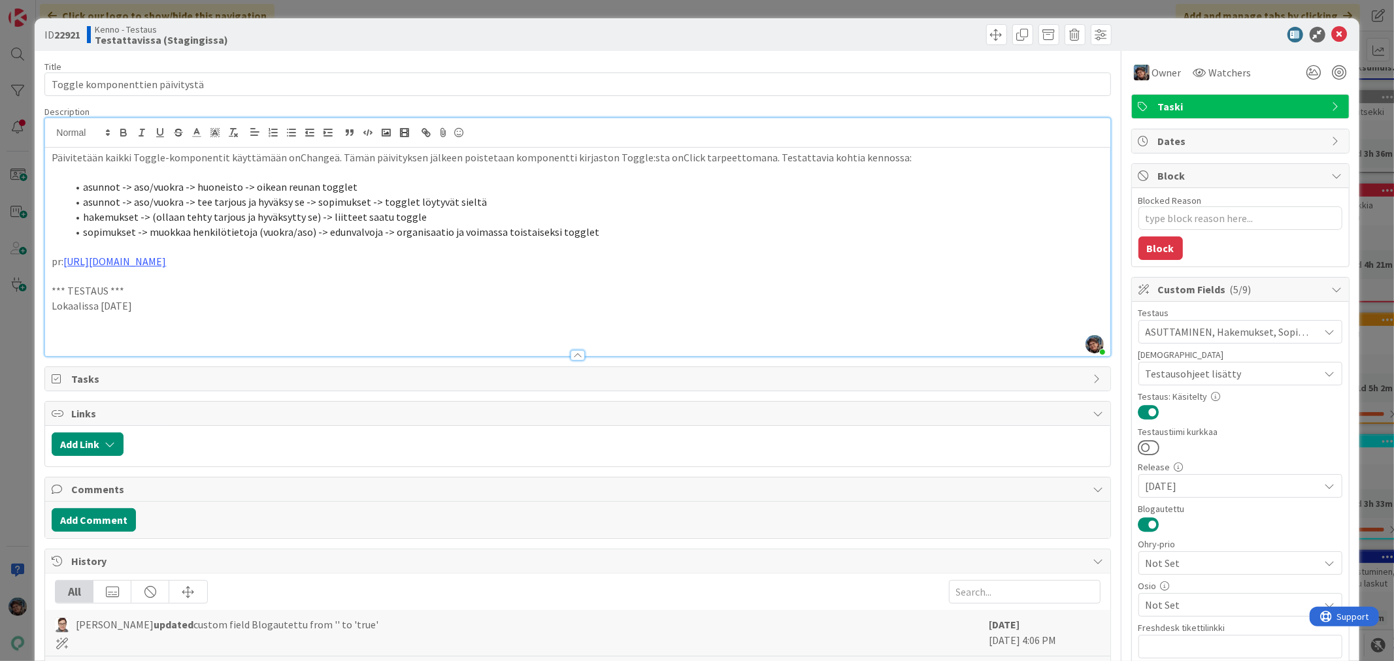
drag, startPoint x: 131, startPoint y: 295, endPoint x: 55, endPoint y: 284, distance: 76.6
click at [55, 284] on div "Päivitetään kaikki Toggle-komponentit käyttämään onChangeä. Tämän päivityksen j…" at bounding box center [577, 252] width 1065 height 208
click at [55, 284] on p "*** TESTAUS ***" at bounding box center [578, 291] width 1052 height 15
click at [187, 312] on p "Lokaalissa 2025-09-15" at bounding box center [578, 306] width 1052 height 15
drag, startPoint x: 186, startPoint y: 311, endPoint x: 7, endPoint y: 285, distance: 180.3
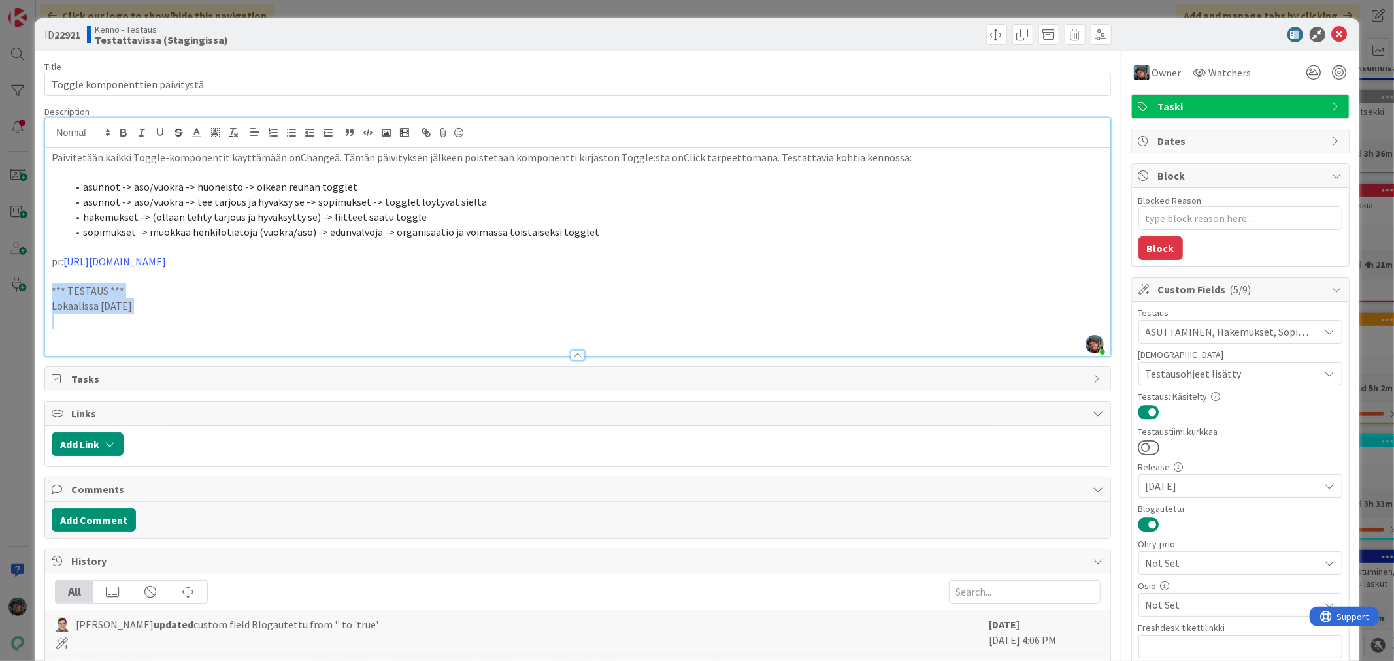
click at [7, 285] on div "ID 22921 Kenno - Testaus Testattavissa (Stagingissa) Title 31 / 128 Toggle komp…" at bounding box center [697, 330] width 1394 height 661
click at [53, 329] on p at bounding box center [578, 336] width 1052 height 15
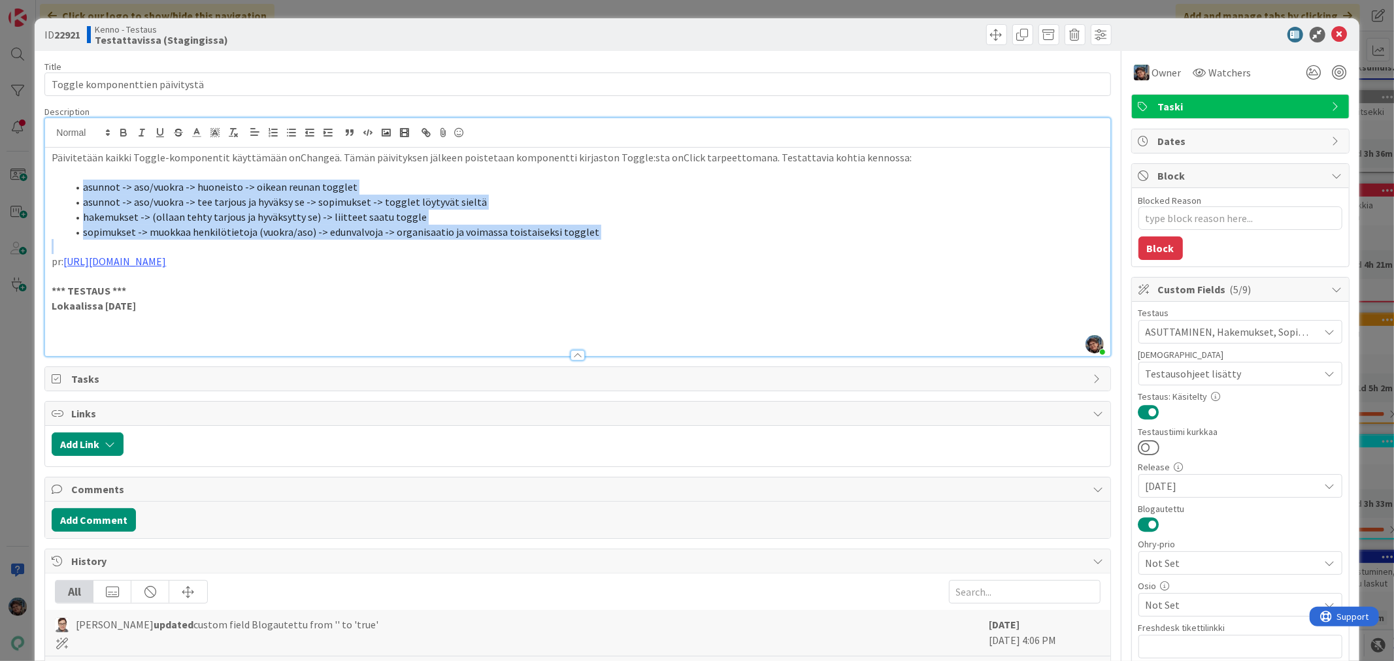
drag, startPoint x: 74, startPoint y: 186, endPoint x: 611, endPoint y: 242, distance: 540.3
click at [611, 242] on div "Päivitetään kaikki Toggle-komponentit käyttämään onChangeä. Tämän päivityksen j…" at bounding box center [577, 252] width 1065 height 208
copy ol "asunnot -> aso/vuokra -> huoneisto -> oikean reunan togglet asunnot -> aso/vuok…"
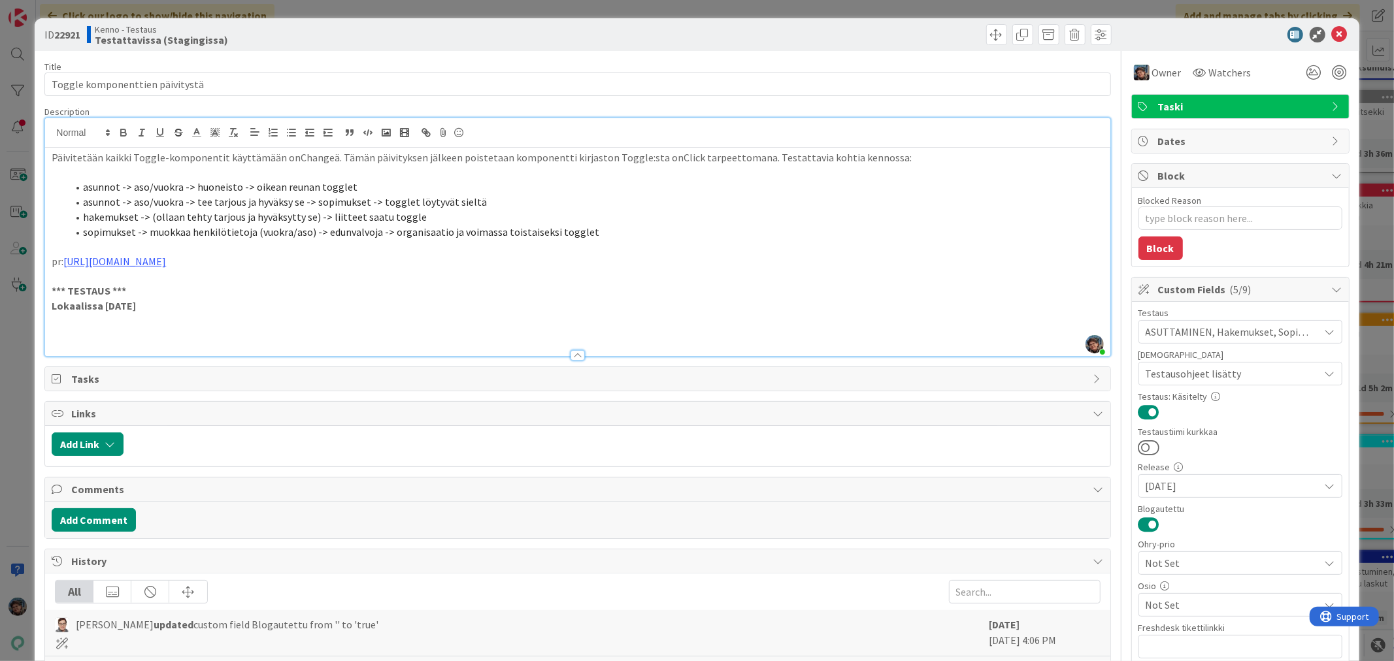
click at [67, 334] on p at bounding box center [578, 336] width 1052 height 15
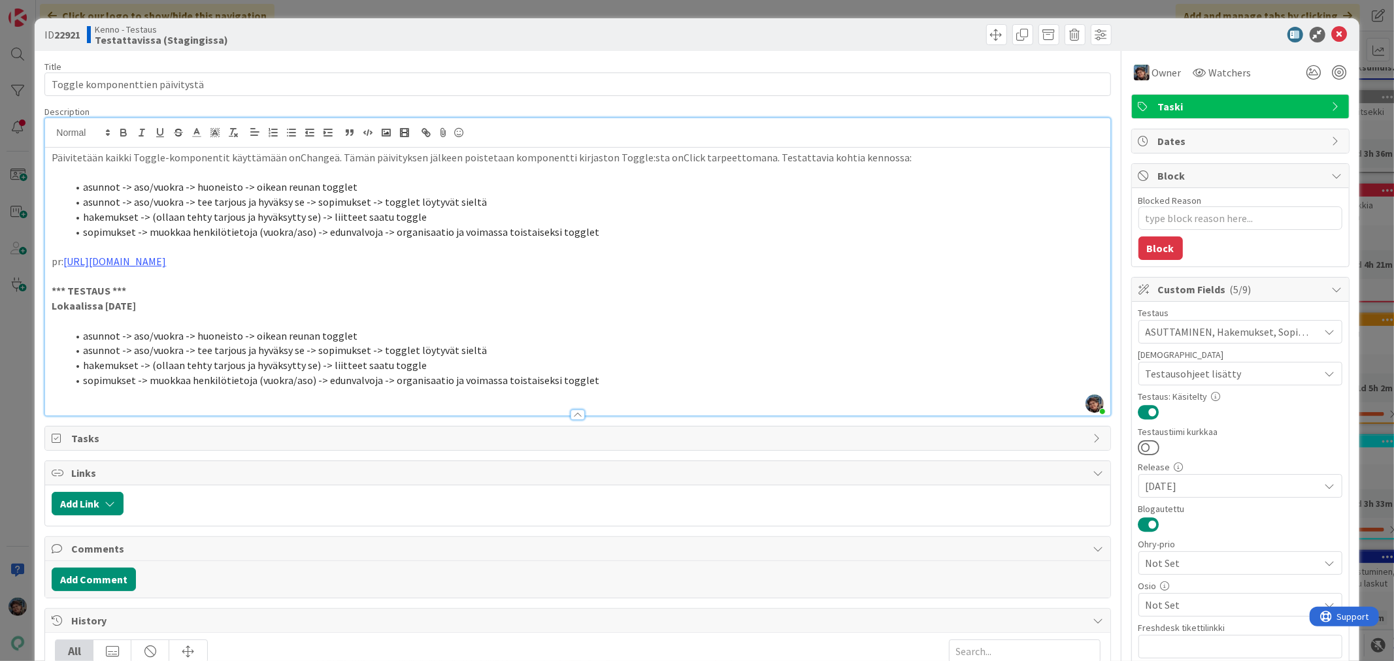
click at [361, 336] on li "asunnot -> aso/vuokra -> huoneisto -> oikean reunan togglet" at bounding box center [585, 336] width 1036 height 15
click at [384, 329] on li "asunnot -> aso/vuokra -> huoneisto -> oikean reunan togglet" at bounding box center [585, 336] width 1036 height 15
click at [478, 353] on li "asunnot -> aso/vuokra -> tee tarjous ja hyväksy se -> sopimukset -> togglet löy…" at bounding box center [585, 350] width 1036 height 15
click at [415, 367] on li "hakemukset -> (ollaan tehty tarjous ja hyväksytty se) -> liitteet saatu toggle" at bounding box center [585, 365] width 1036 height 15
click at [590, 377] on li "sopimukset -> muokkaa henkilötietoja (vuokra/aso) -> edunvalvoja -> organisaati…" at bounding box center [585, 380] width 1036 height 15
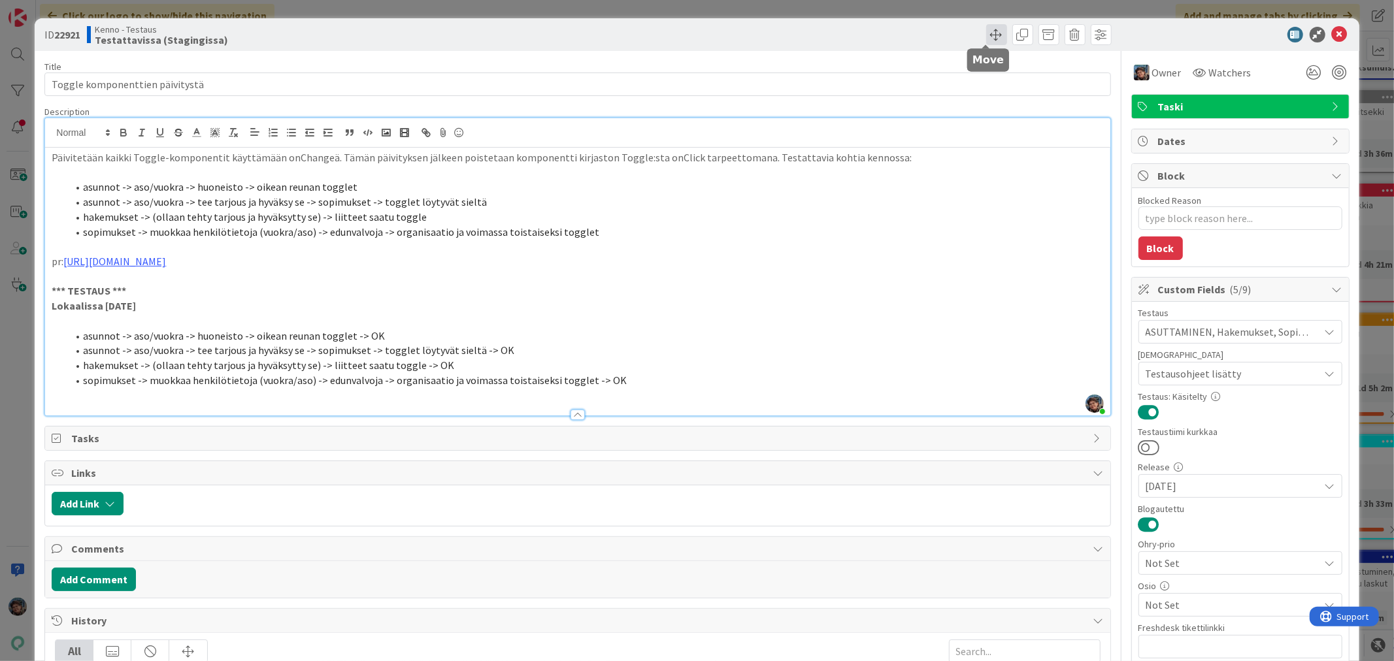
click at [986, 29] on span at bounding box center [996, 34] width 21 height 21
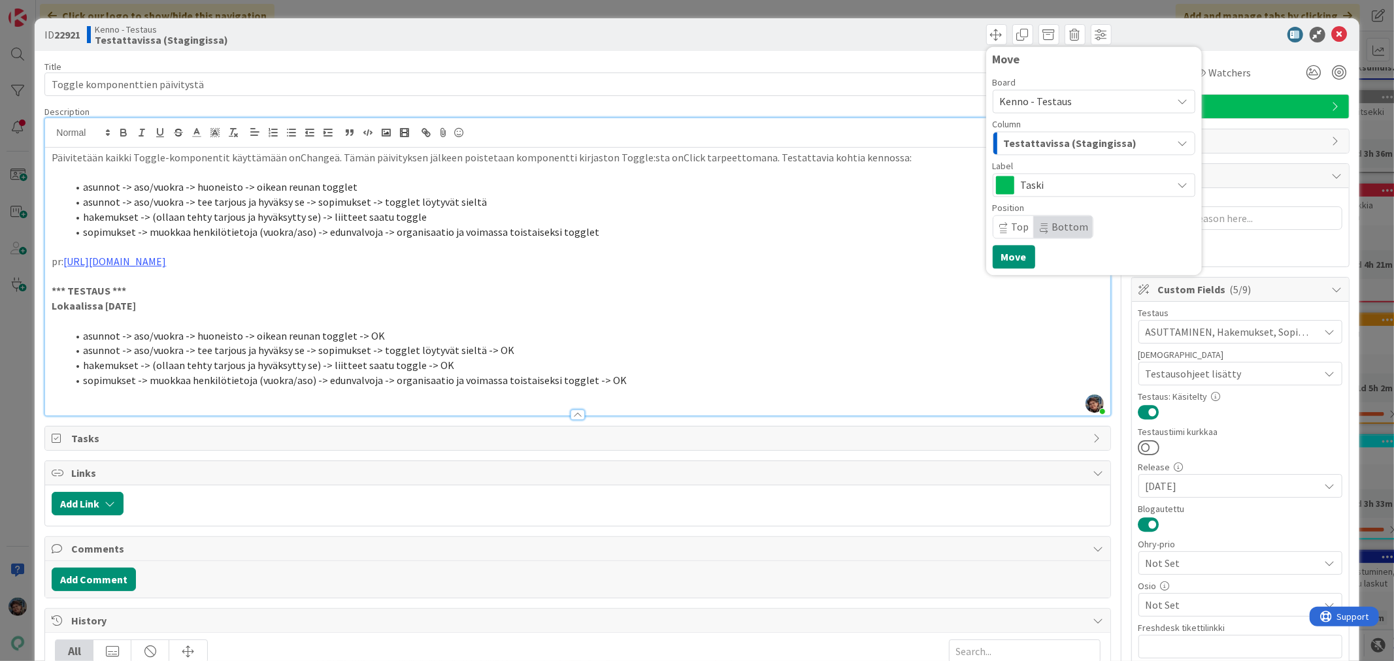
click at [1046, 136] on span "Testattavissa (Stagingissa)" at bounding box center [1070, 143] width 133 height 17
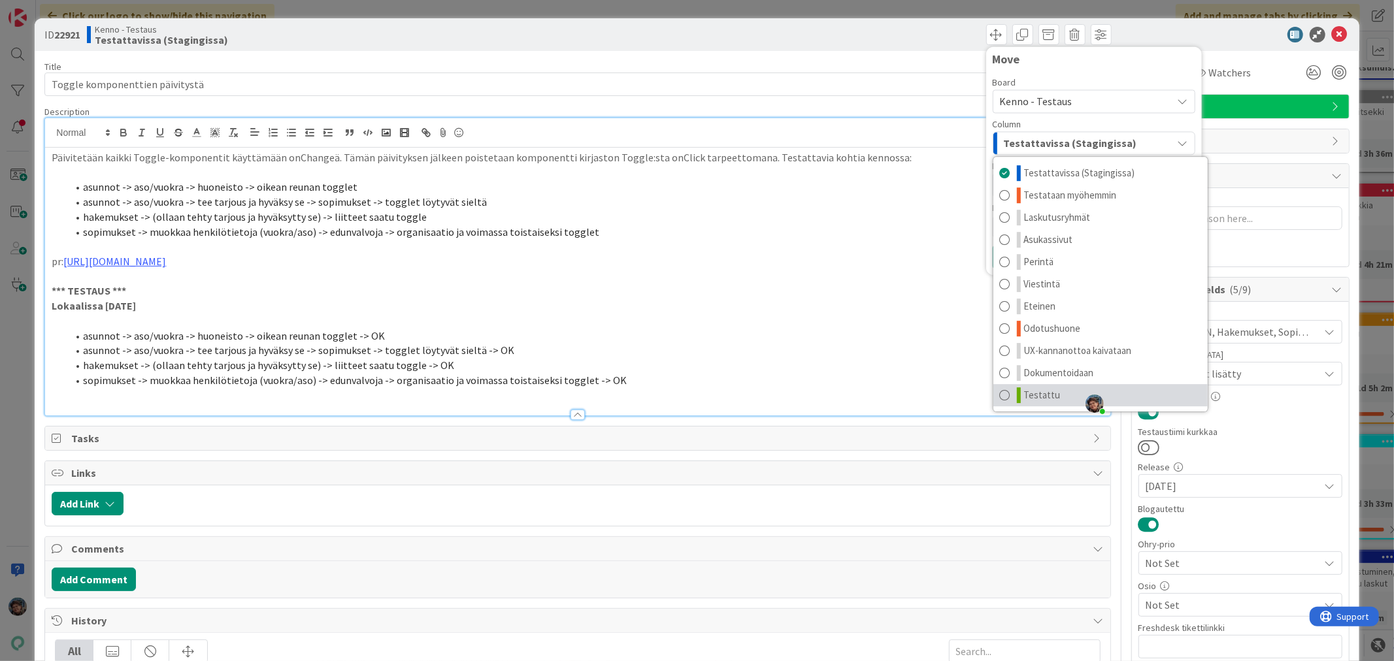
click at [1041, 388] on span "Testattu" at bounding box center [1042, 396] width 37 height 16
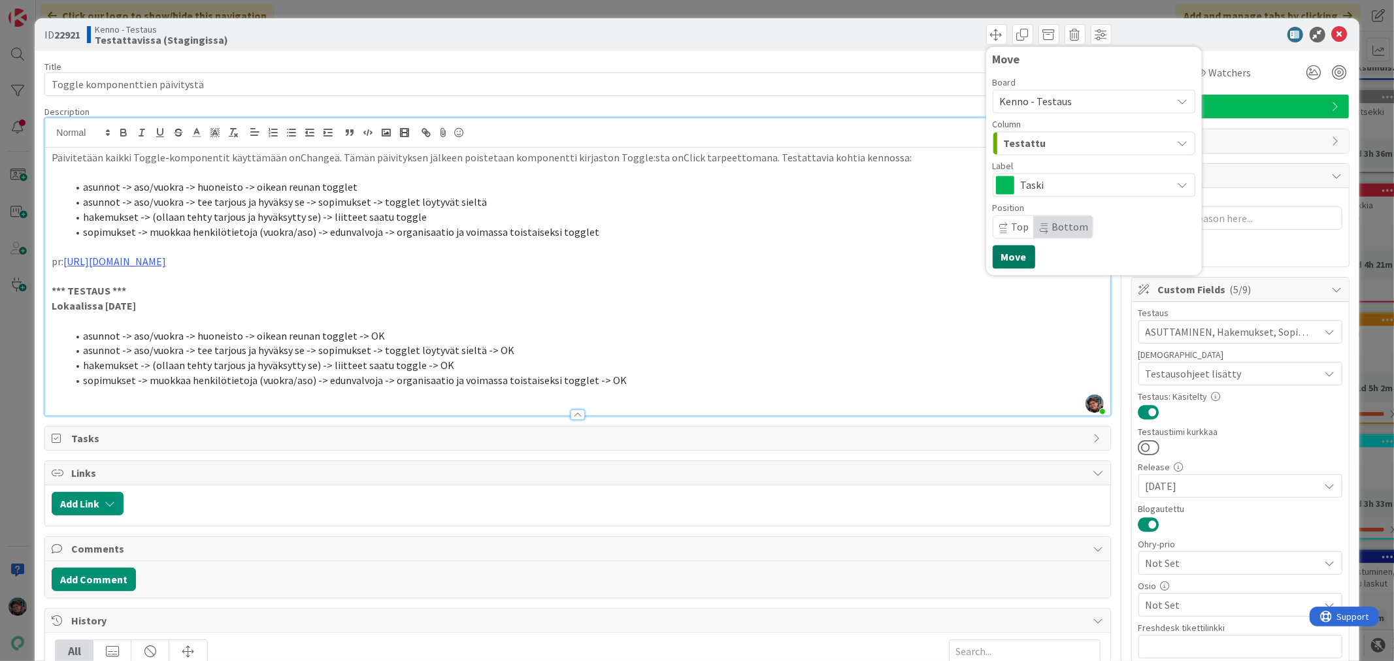
click at [1003, 256] on button "Move" at bounding box center [1014, 257] width 42 height 24
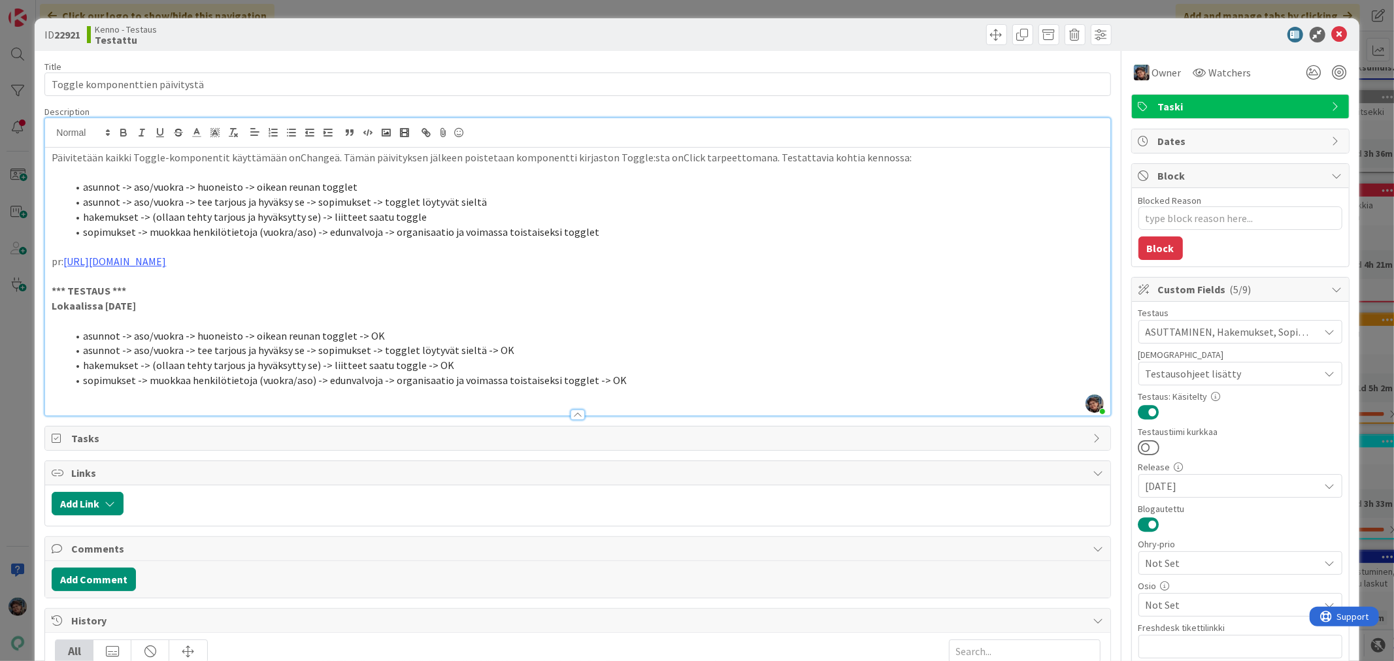
type textarea "x"
drag, startPoint x: 1325, startPoint y: 31, endPoint x: 1278, endPoint y: 50, distance: 51.0
click at [1332, 31] on icon at bounding box center [1340, 35] width 16 height 16
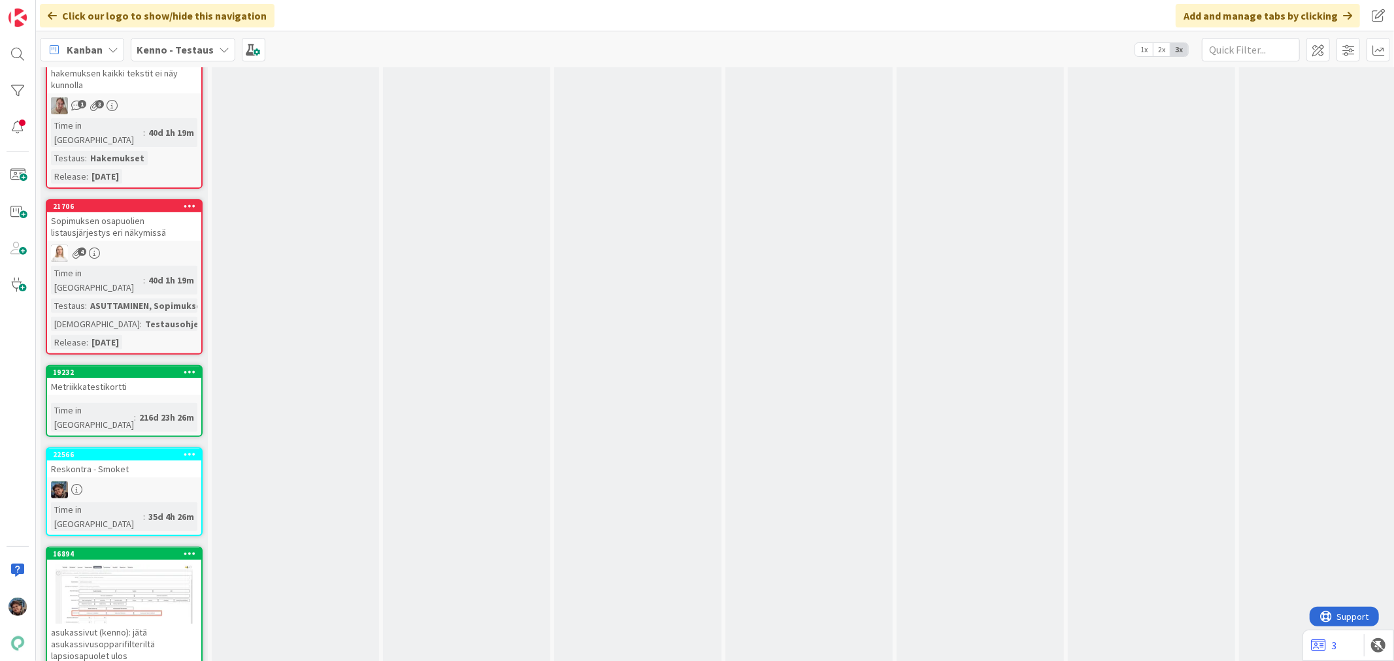
scroll to position [9077, 0]
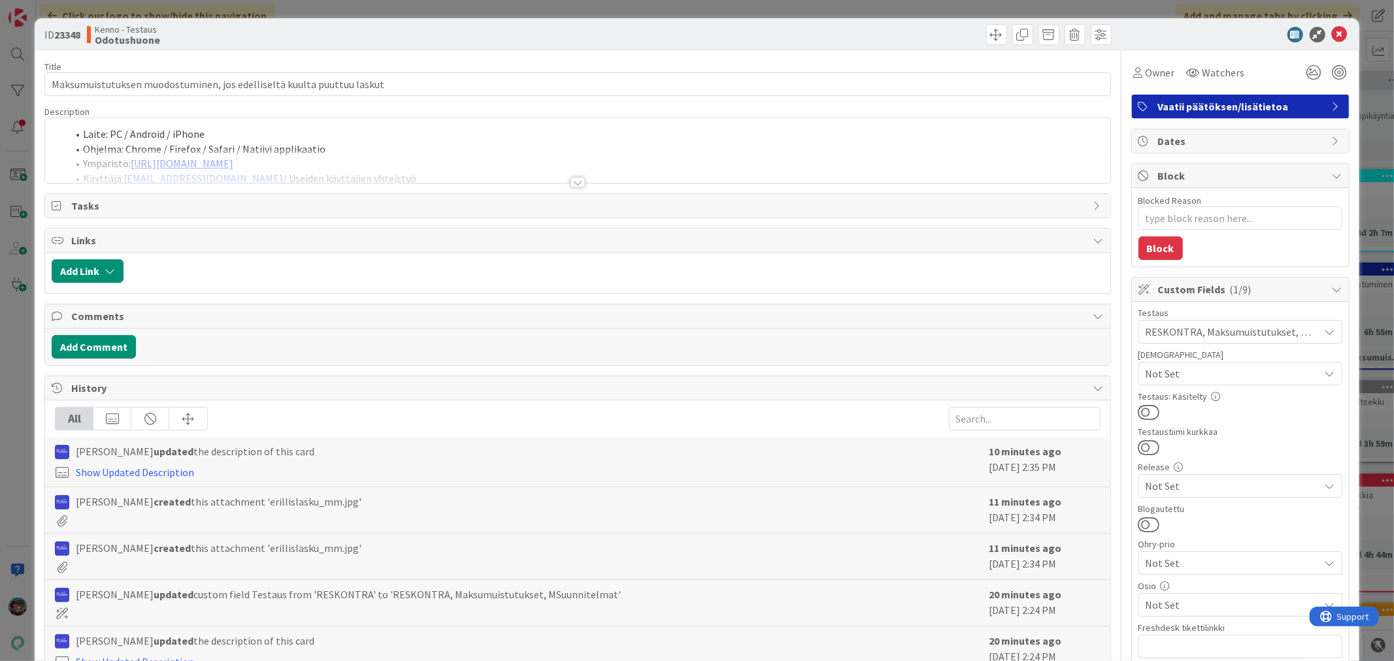
click at [571, 181] on div at bounding box center [578, 182] width 14 height 10
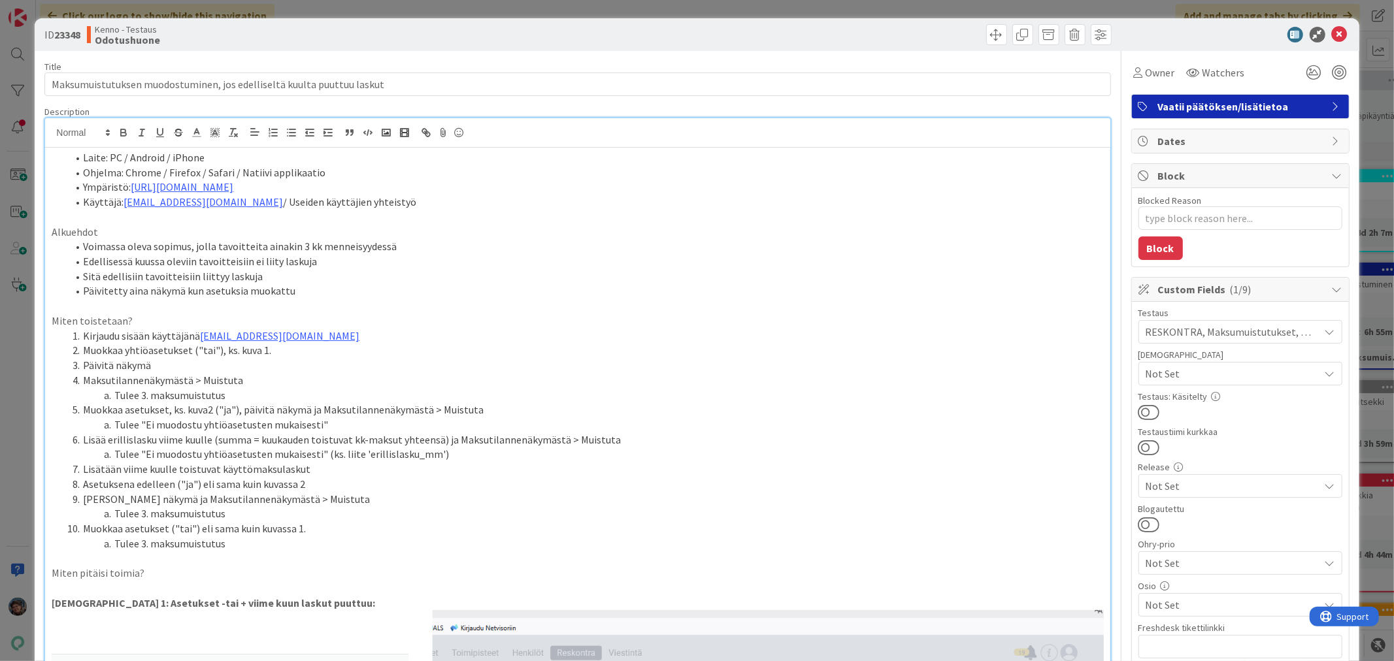
type textarea "x"
click at [1332, 31] on icon at bounding box center [1340, 35] width 16 height 16
